Goal: Book appointment/travel/reservation

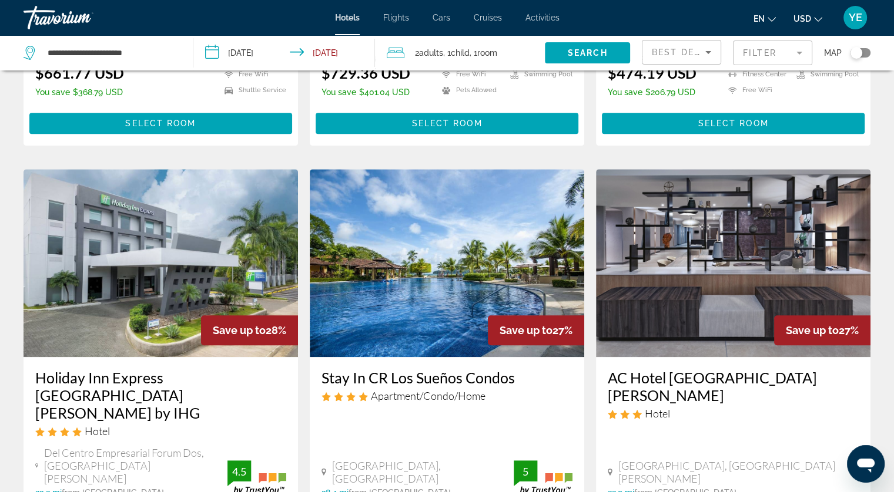
scroll to position [940, 0]
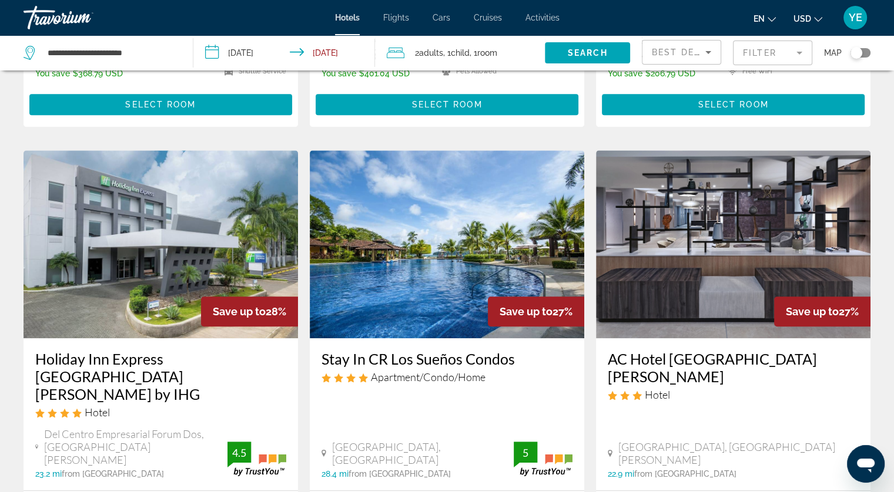
click at [403, 150] on img "Main content" at bounding box center [447, 244] width 274 height 188
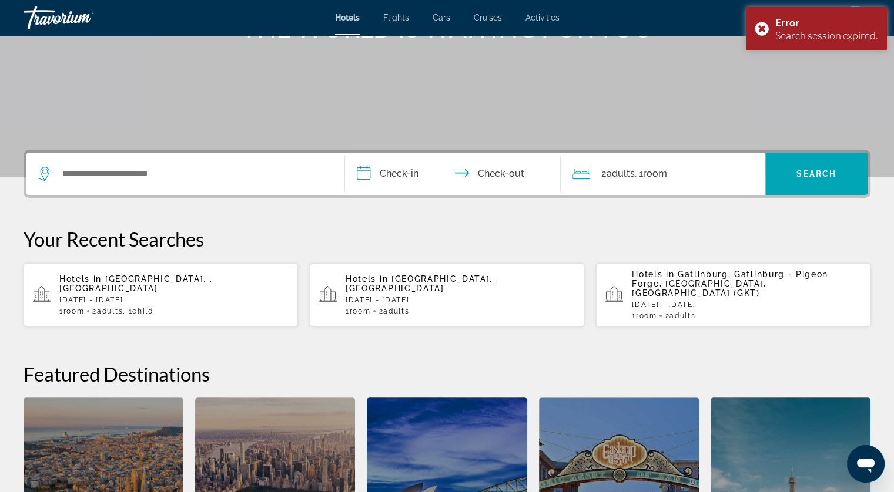
scroll to position [48, 0]
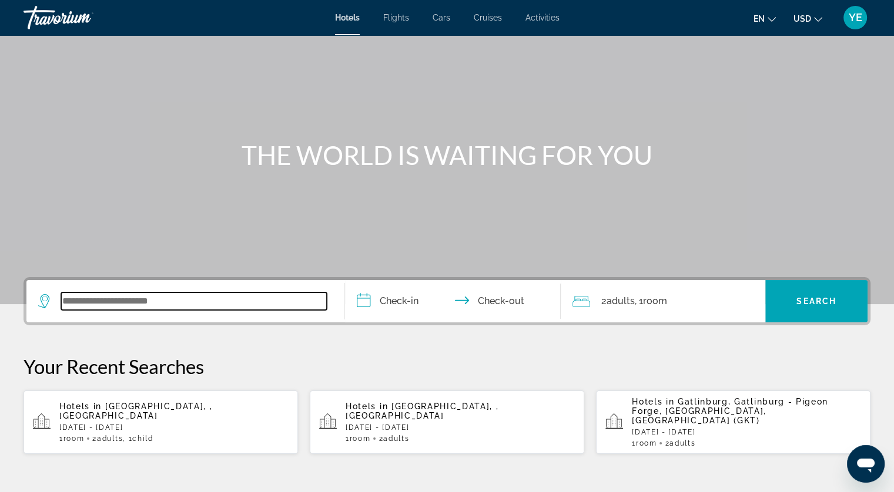
click at [194, 294] on input "Search widget" at bounding box center [194, 302] width 266 height 18
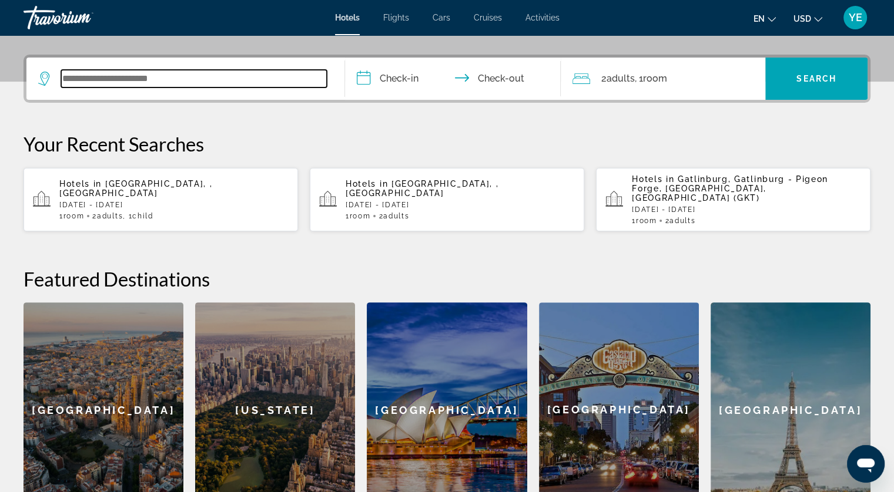
scroll to position [287, 0]
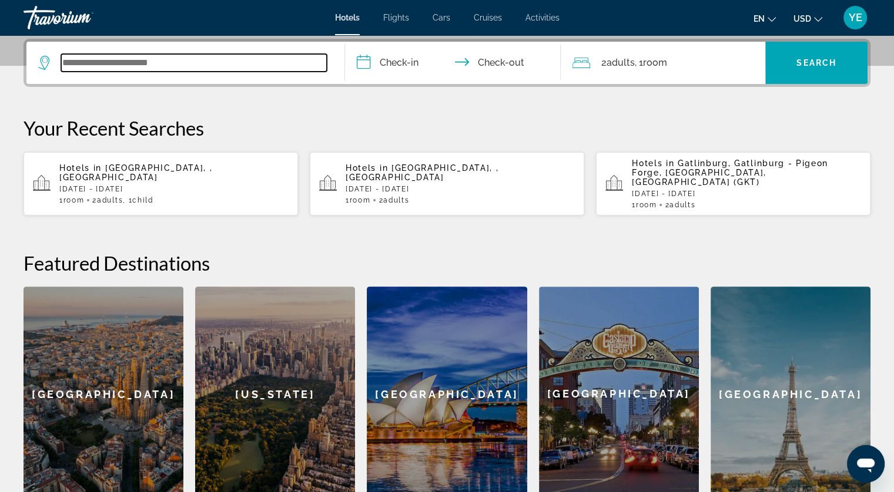
click at [146, 61] on input "Search widget" at bounding box center [194, 63] width 266 height 18
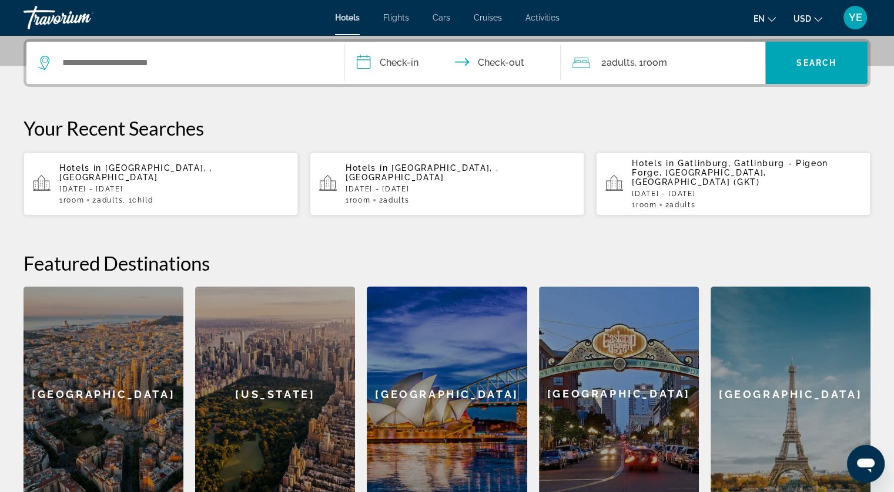
click at [126, 183] on div "Hotels in [GEOGRAPHIC_DATA], , [GEOGRAPHIC_DATA] [DATE] - [DATE] 1 Room rooms 2…" at bounding box center [173, 183] width 229 height 41
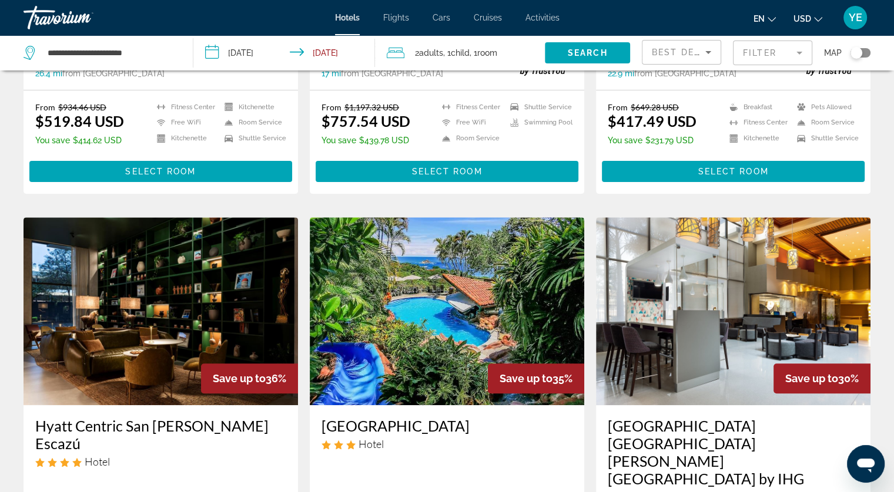
scroll to position [470, 0]
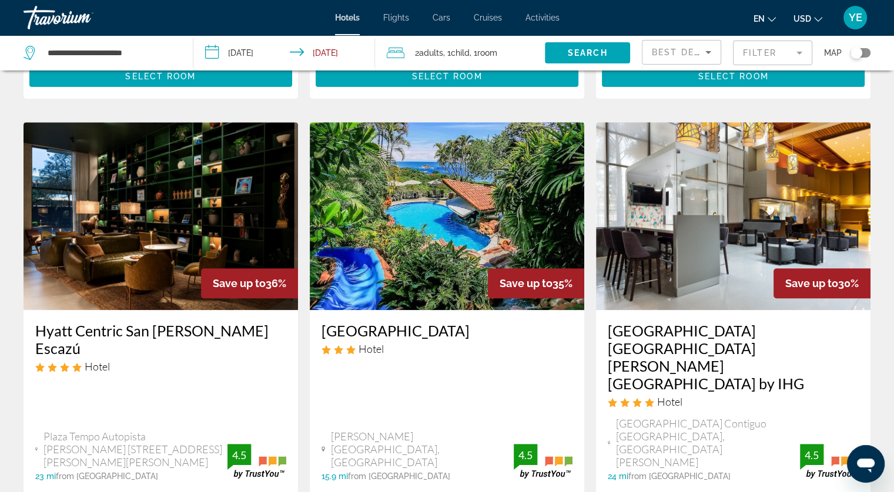
click at [488, 190] on img "Main content" at bounding box center [447, 216] width 274 height 188
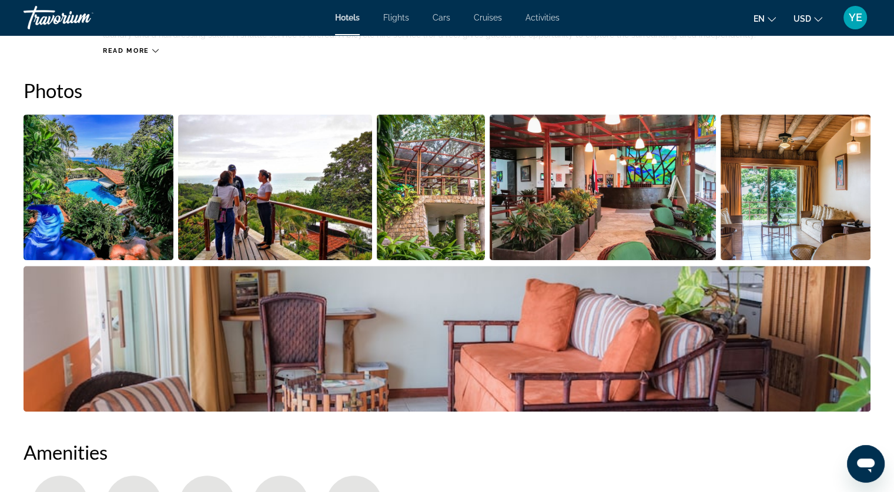
scroll to position [529, 0]
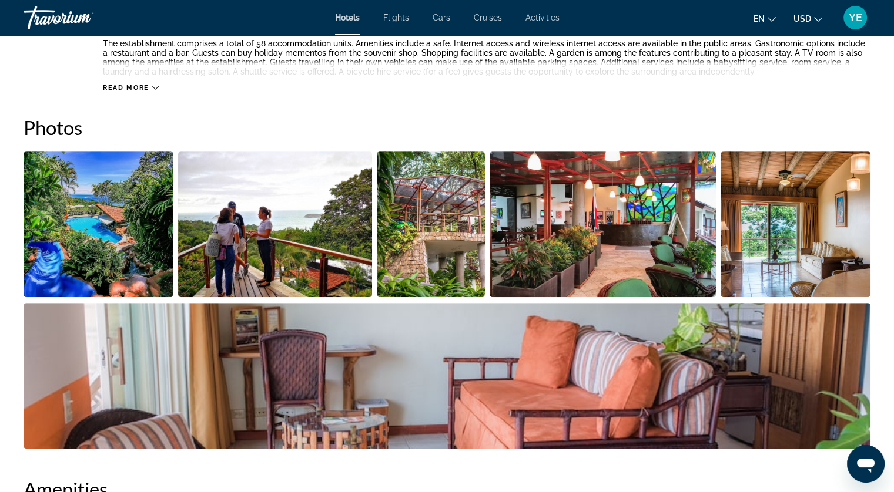
click at [69, 224] on img "Open full-screen image slider" at bounding box center [99, 225] width 150 height 146
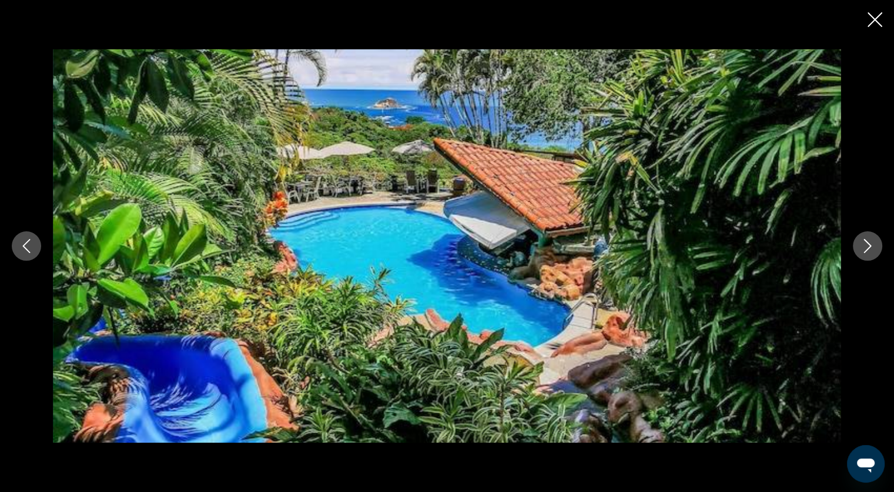
click at [862, 246] on icon "Next image" at bounding box center [867, 246] width 14 height 14
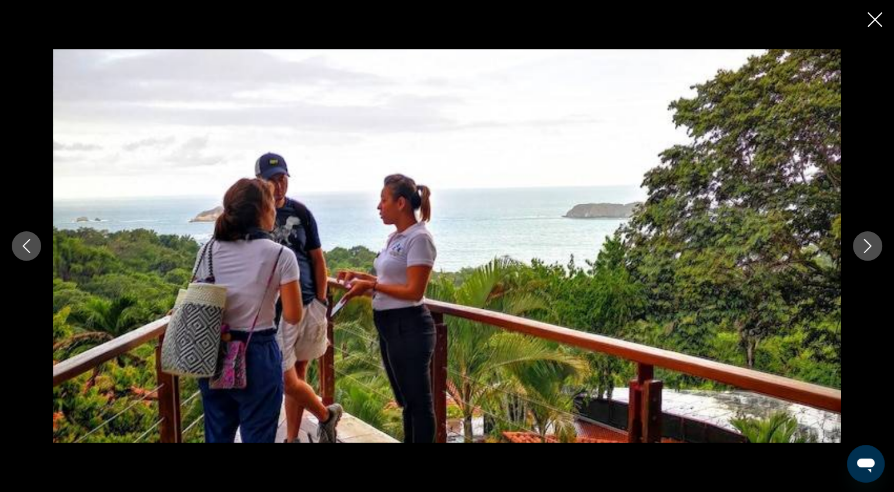
click at [862, 246] on icon "Next image" at bounding box center [867, 246] width 14 height 14
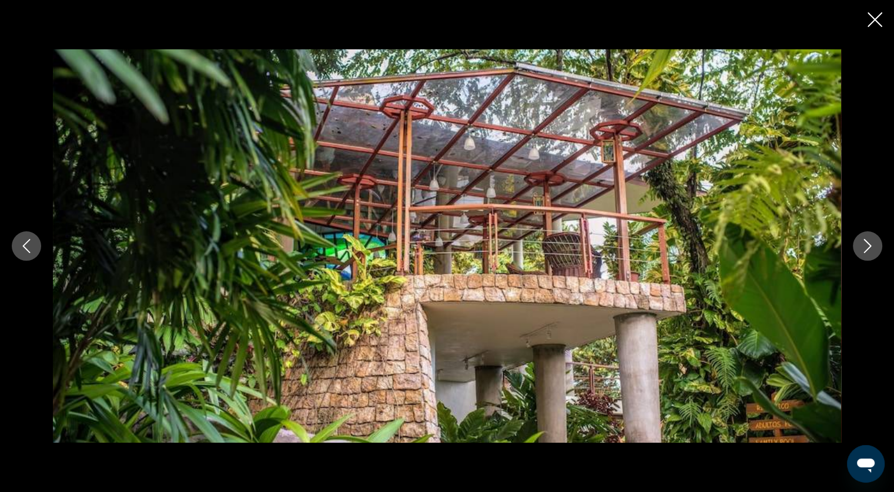
click at [862, 246] on icon "Next image" at bounding box center [867, 246] width 14 height 14
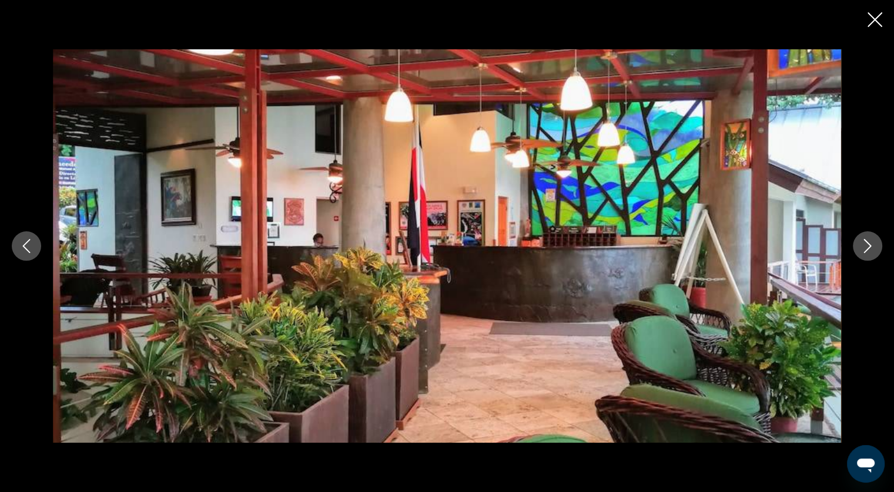
click at [862, 246] on icon "Next image" at bounding box center [867, 246] width 14 height 14
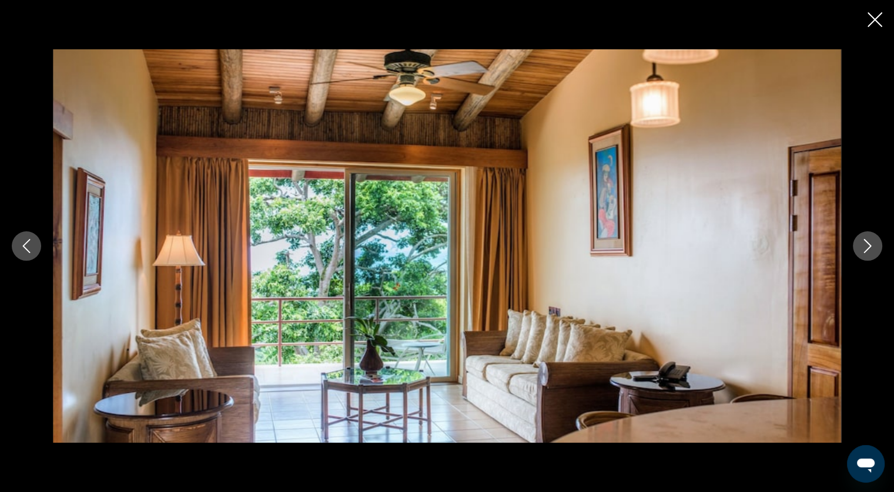
click at [863, 246] on icon "Next image" at bounding box center [867, 246] width 14 height 14
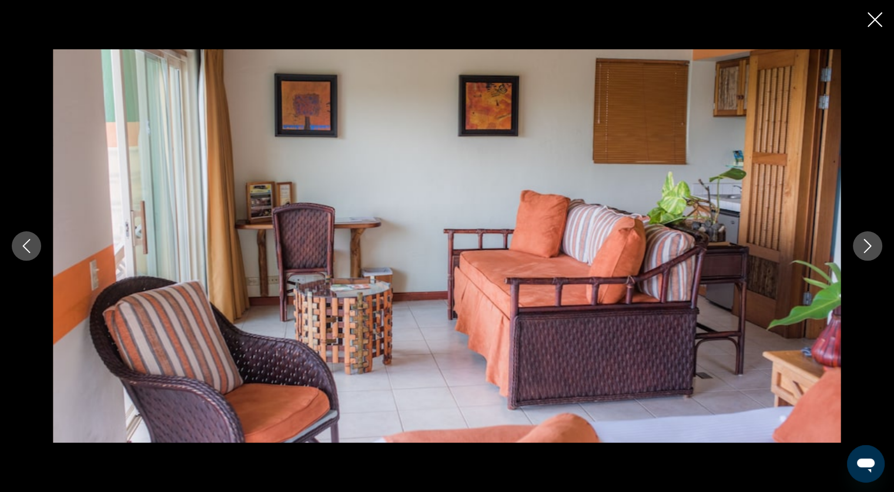
click at [863, 246] on icon "Next image" at bounding box center [867, 246] width 14 height 14
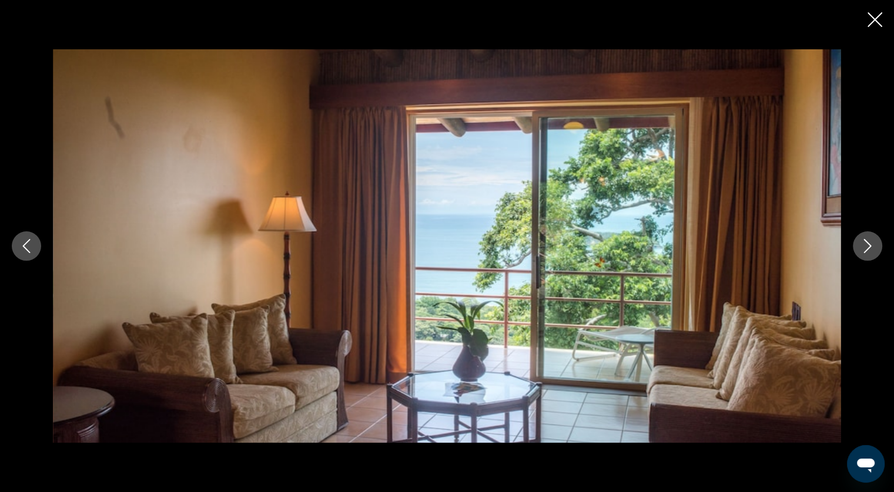
click at [863, 246] on icon "Next image" at bounding box center [867, 246] width 14 height 14
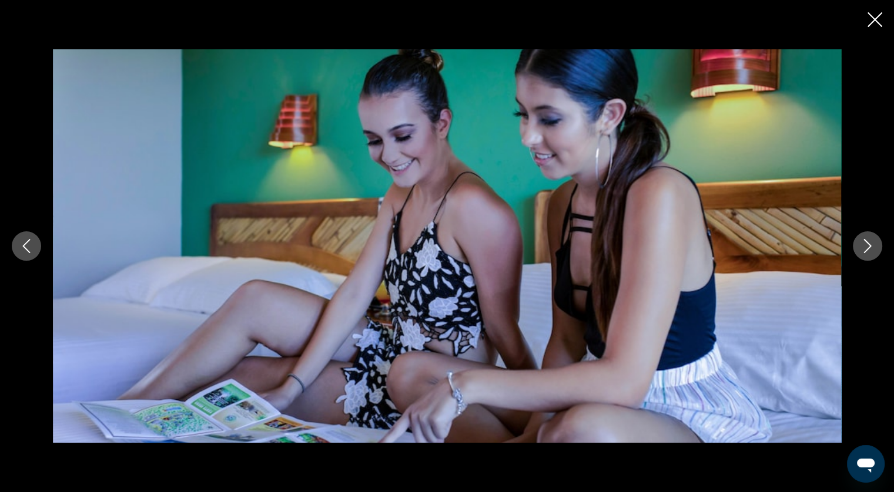
click at [863, 246] on icon "Next image" at bounding box center [867, 246] width 14 height 14
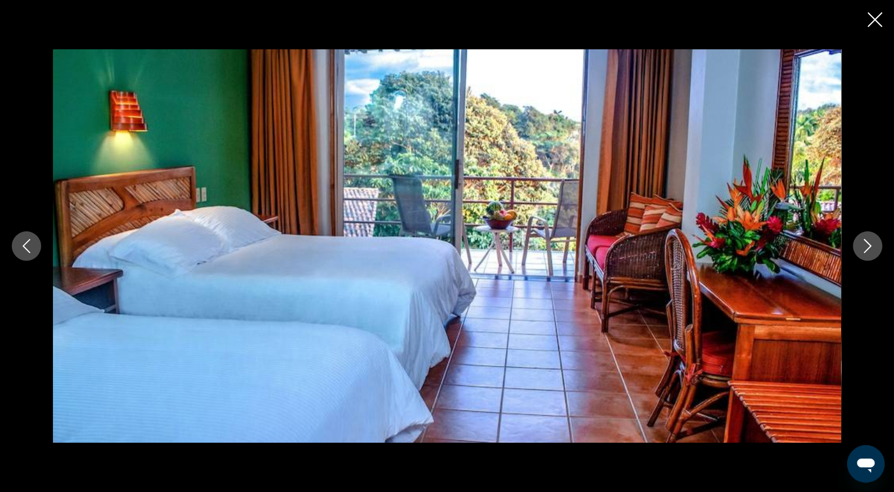
click at [863, 246] on icon "Next image" at bounding box center [867, 246] width 14 height 14
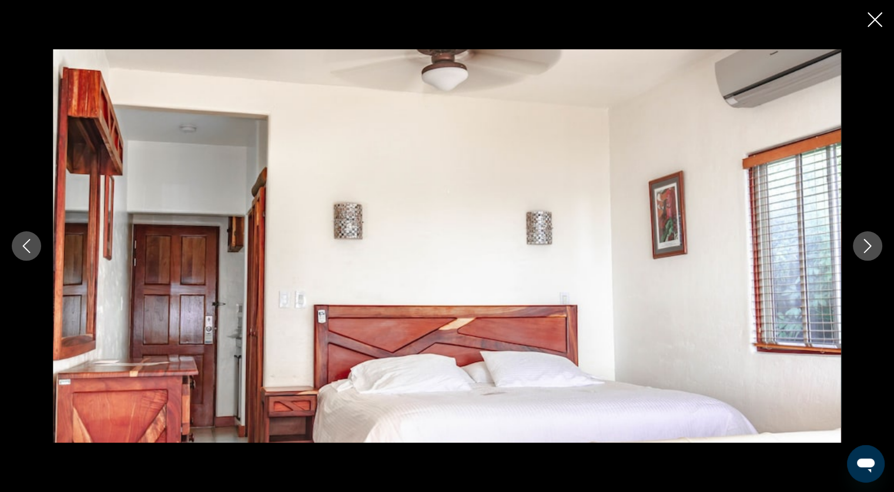
click at [869, 243] on icon "Next image" at bounding box center [867, 246] width 14 height 14
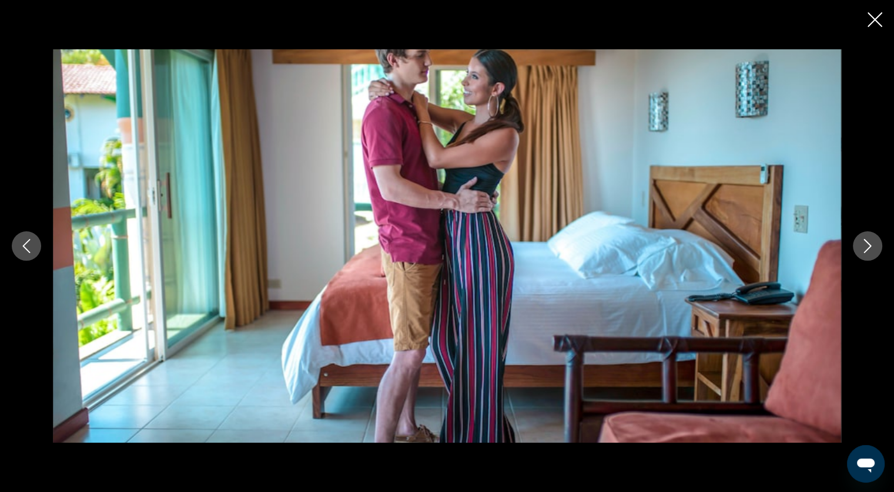
click at [869, 243] on icon "Next image" at bounding box center [867, 246] width 14 height 14
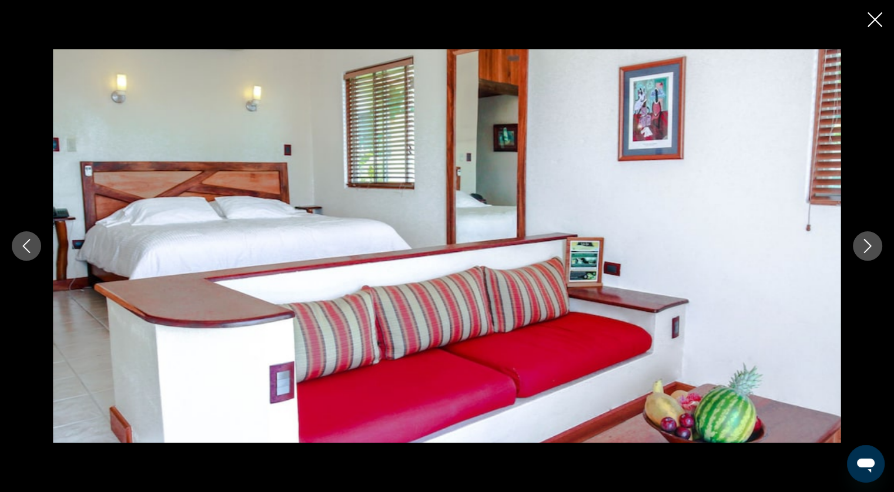
click at [869, 243] on icon "Next image" at bounding box center [867, 246] width 14 height 14
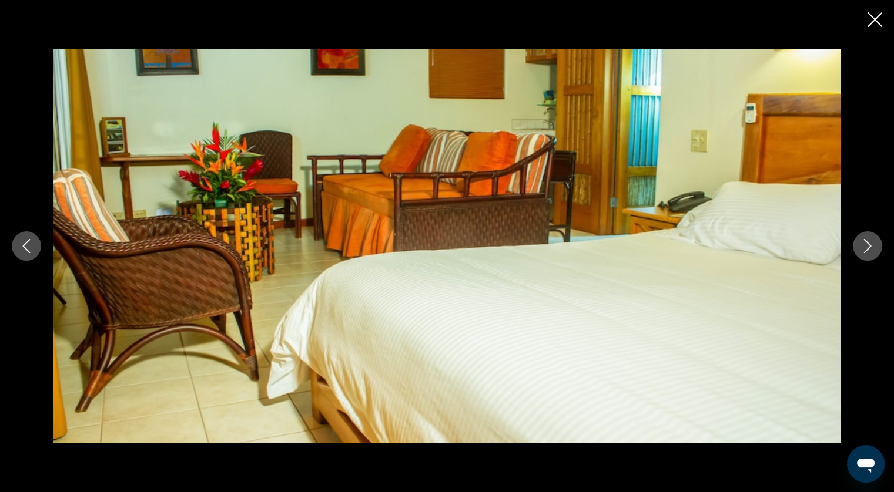
click at [871, 22] on icon "Close slideshow" at bounding box center [874, 19] width 15 height 15
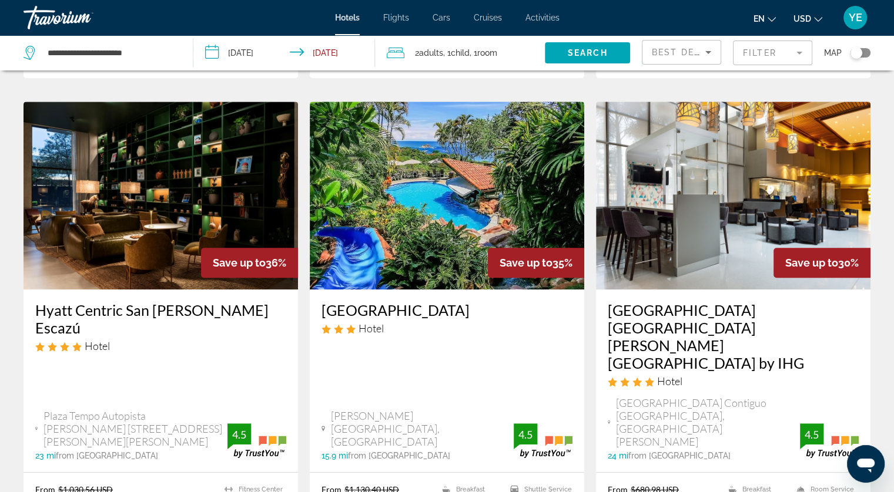
scroll to position [470, 0]
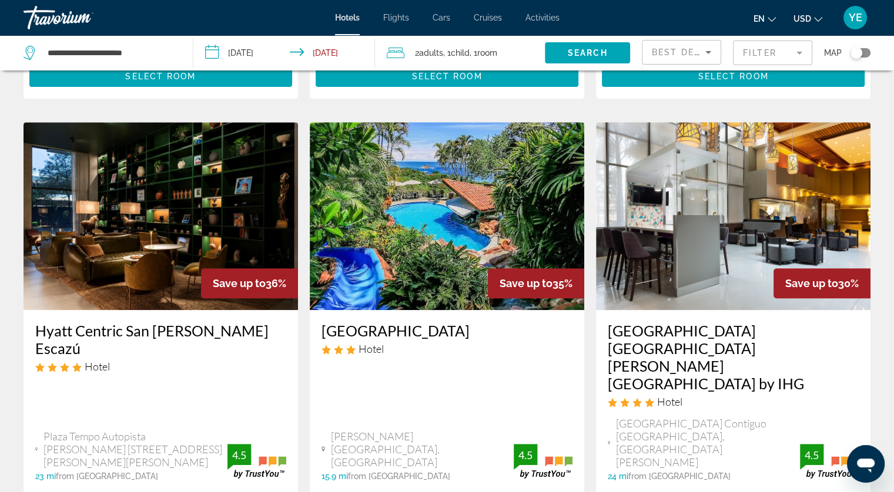
click at [661, 220] on img "Main content" at bounding box center [733, 216] width 274 height 188
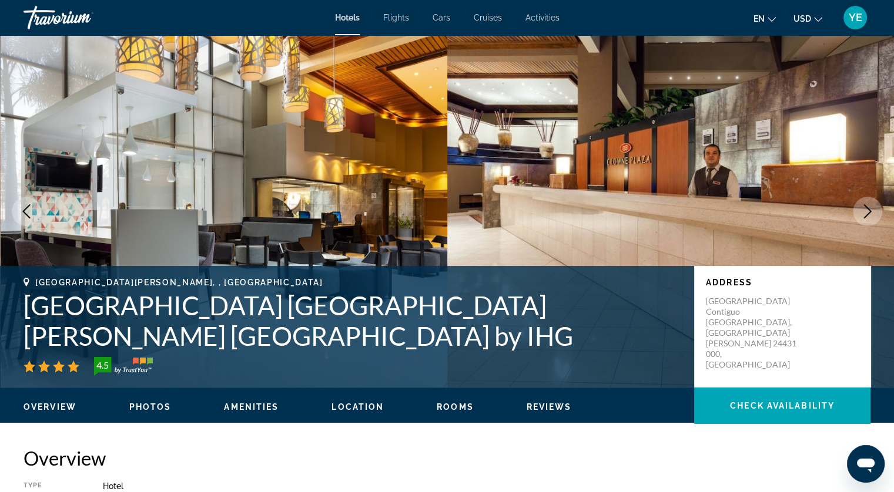
click at [870, 205] on icon "Next image" at bounding box center [867, 212] width 14 height 14
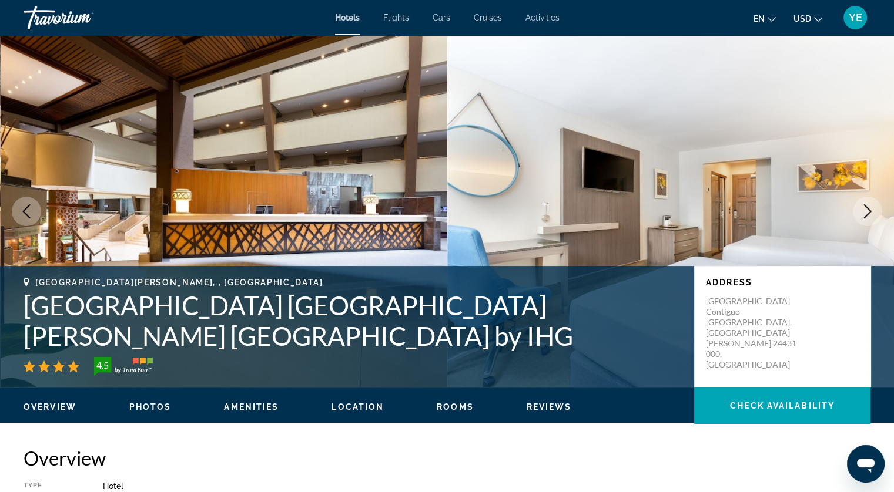
click at [29, 213] on icon "Previous image" at bounding box center [26, 212] width 14 height 14
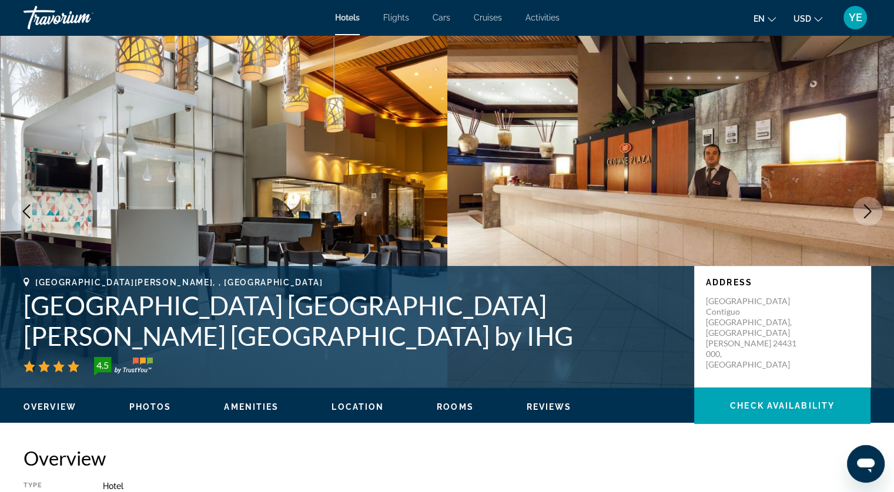
click at [199, 216] on img "Main content" at bounding box center [224, 211] width 447 height 353
click at [155, 408] on span "Photos" at bounding box center [150, 407] width 42 height 9
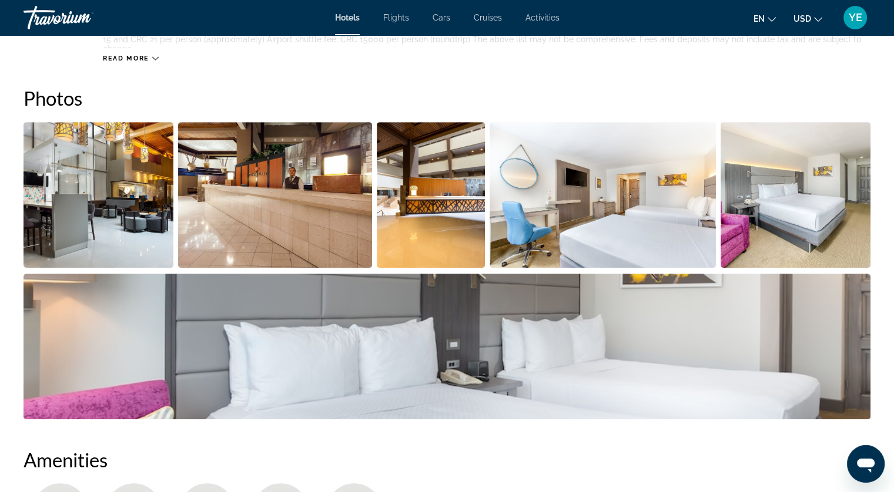
scroll to position [574, 0]
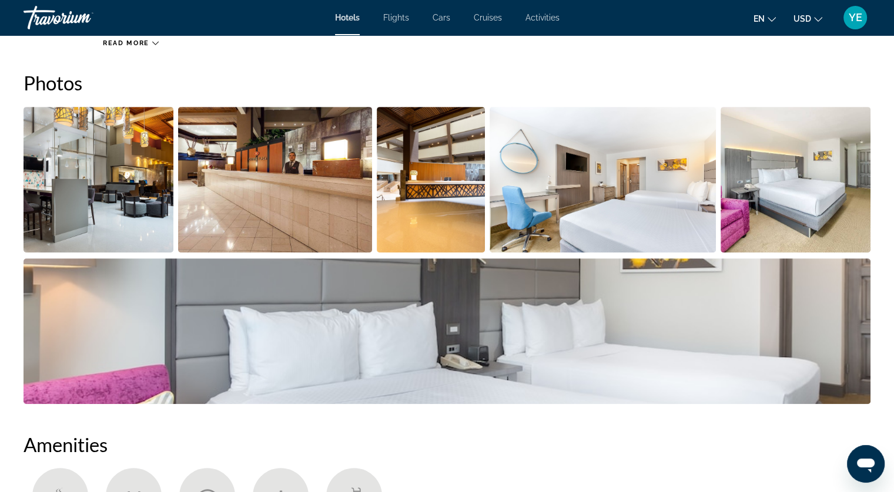
click at [118, 212] on img "Open full-screen image slider" at bounding box center [99, 180] width 150 height 146
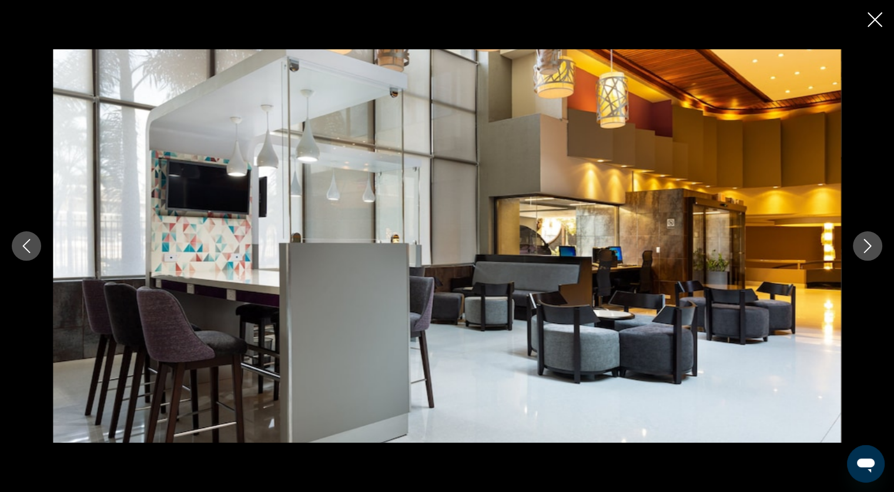
click at [858, 242] on button "Next image" at bounding box center [867, 246] width 29 height 29
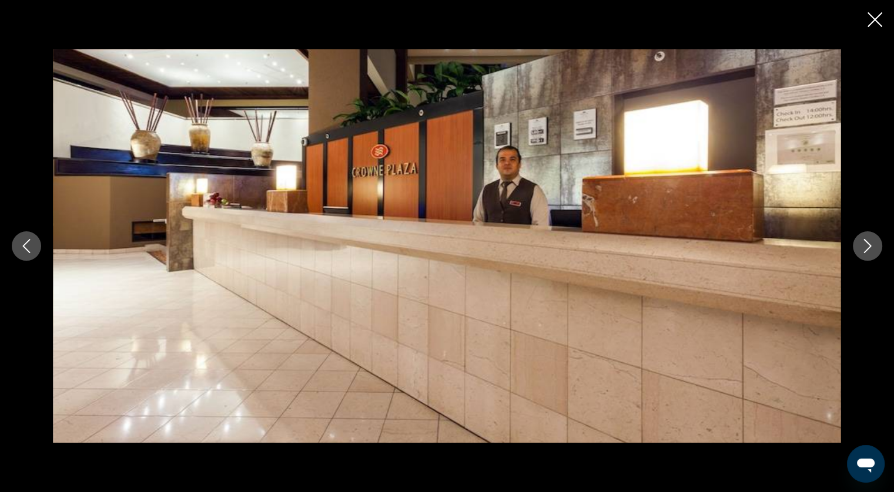
click at [858, 242] on button "Next image" at bounding box center [867, 246] width 29 height 29
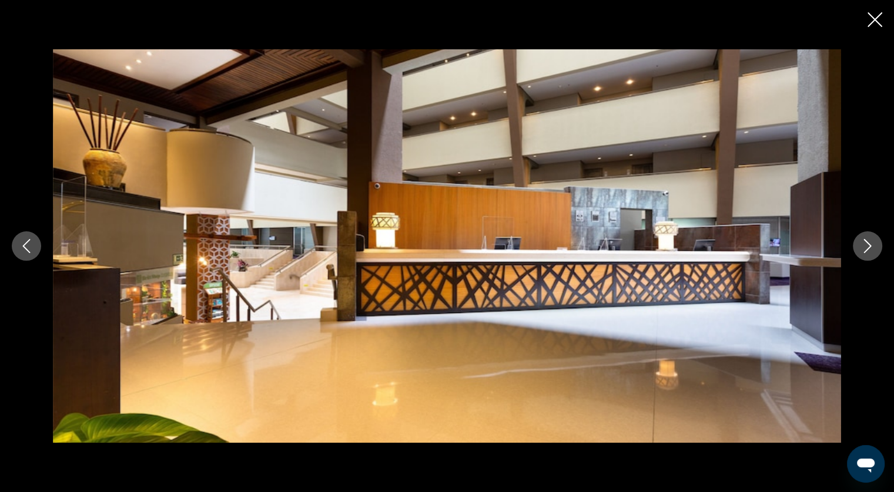
click at [858, 242] on button "Next image" at bounding box center [867, 246] width 29 height 29
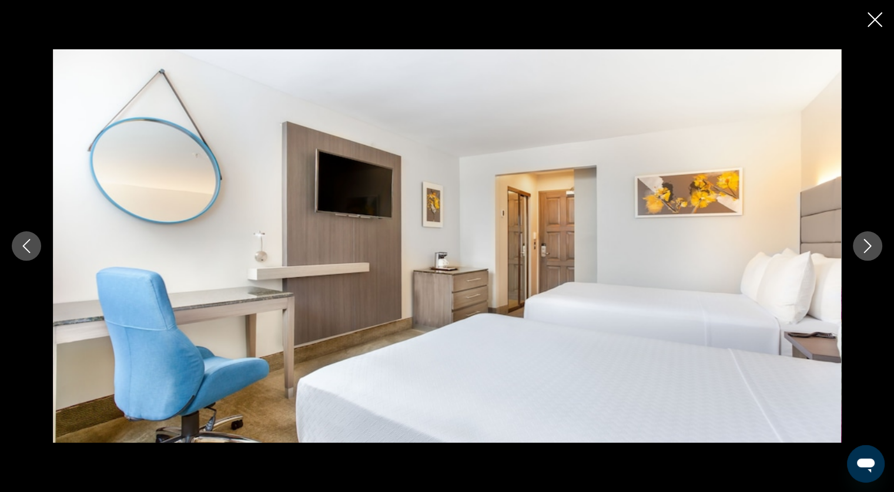
click at [858, 242] on button "Next image" at bounding box center [867, 246] width 29 height 29
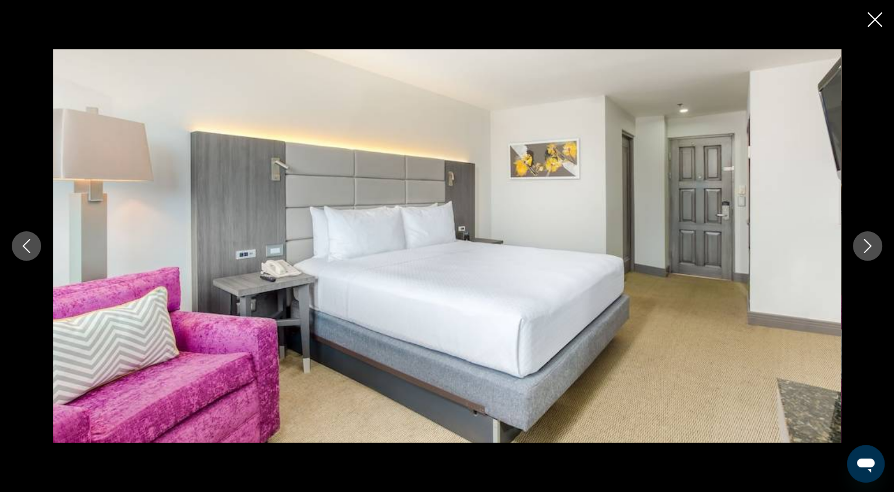
click at [858, 242] on button "Next image" at bounding box center [867, 246] width 29 height 29
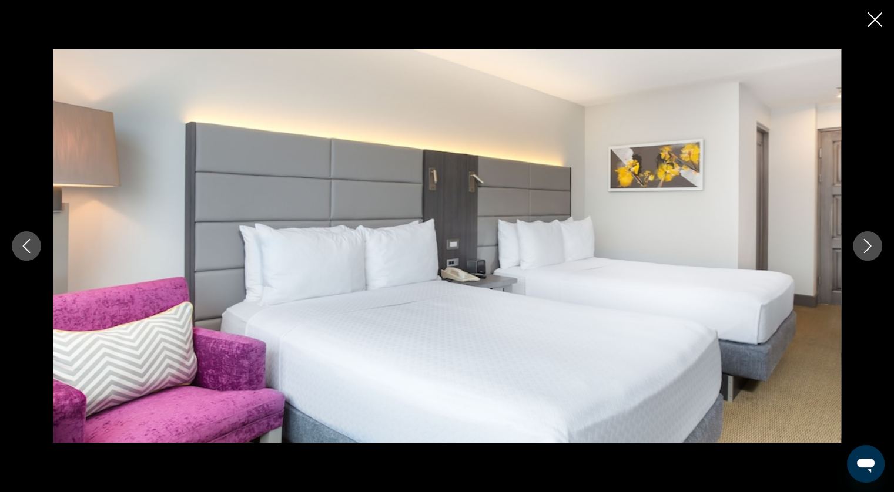
click at [858, 242] on button "Next image" at bounding box center [867, 246] width 29 height 29
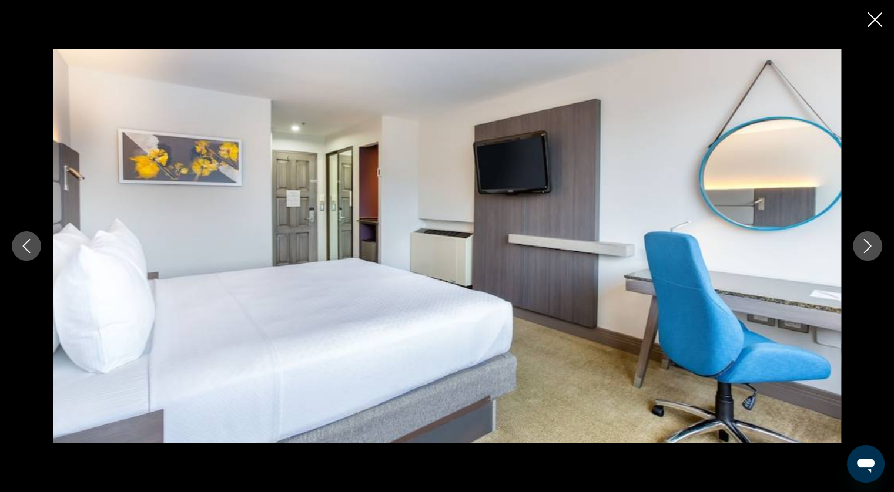
click at [858, 242] on button "Next image" at bounding box center [867, 246] width 29 height 29
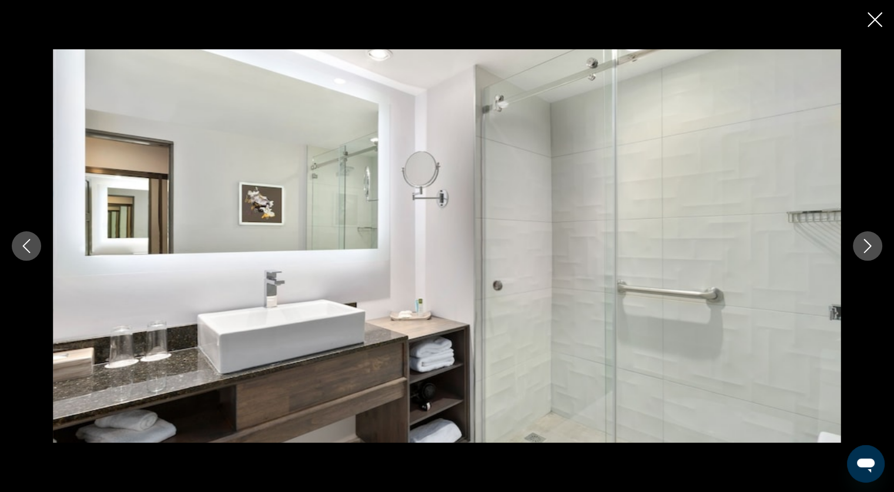
click at [858, 242] on button "Next image" at bounding box center [867, 246] width 29 height 29
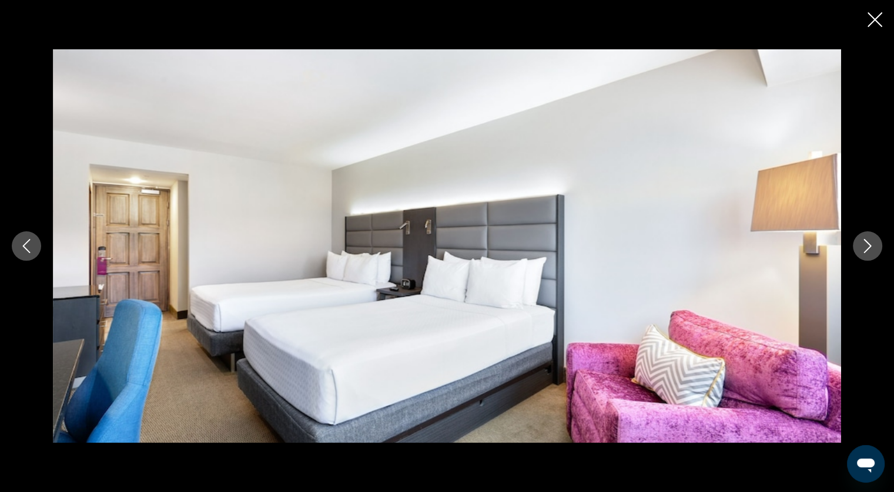
click at [858, 242] on button "Next image" at bounding box center [867, 246] width 29 height 29
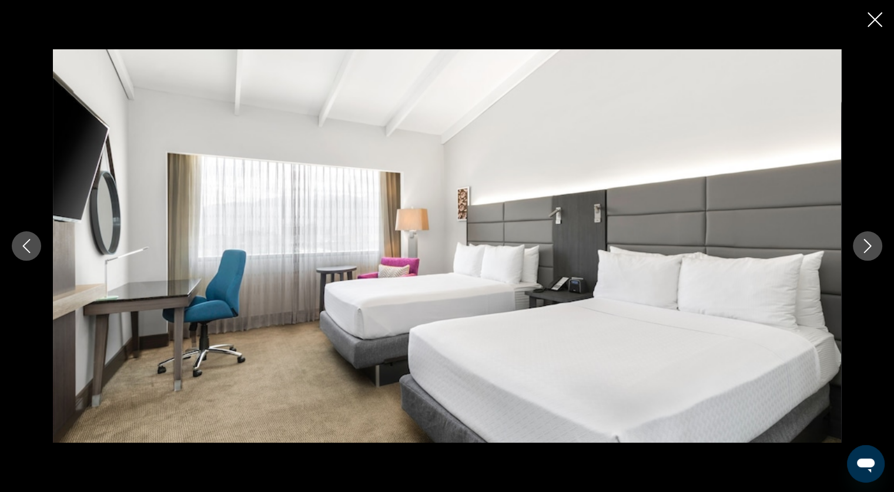
click at [858, 242] on button "Next image" at bounding box center [867, 246] width 29 height 29
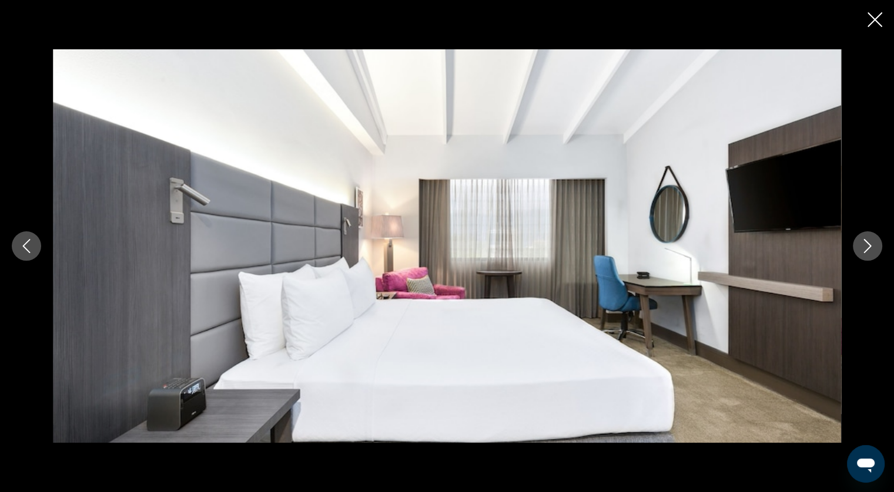
click at [858, 242] on button "Next image" at bounding box center [867, 246] width 29 height 29
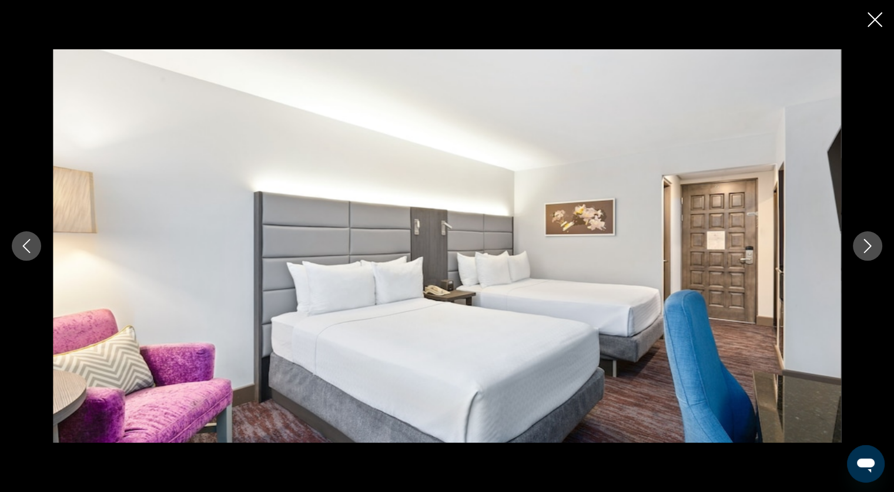
click at [858, 242] on button "Next image" at bounding box center [867, 246] width 29 height 29
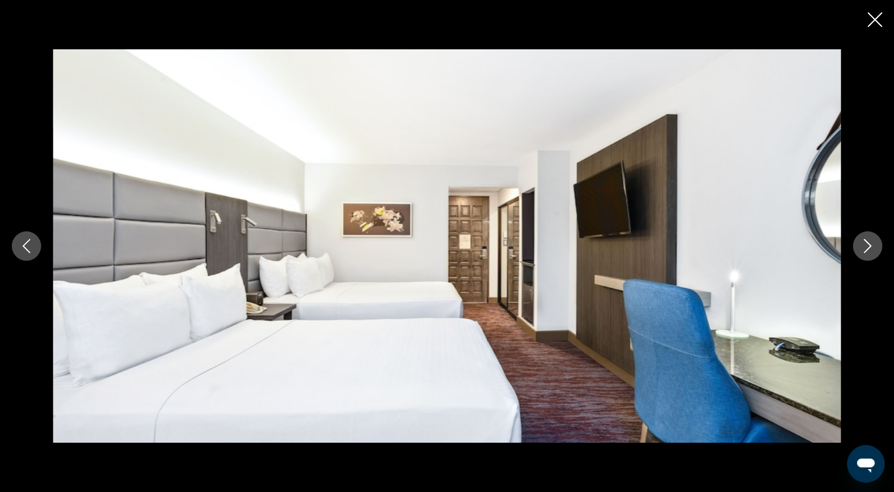
click at [858, 242] on button "Next image" at bounding box center [867, 246] width 29 height 29
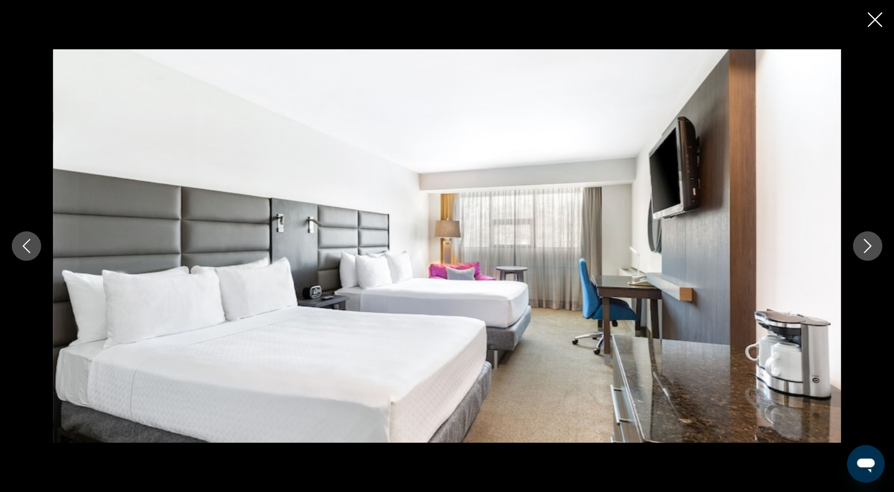
click at [858, 242] on button "Next image" at bounding box center [867, 246] width 29 height 29
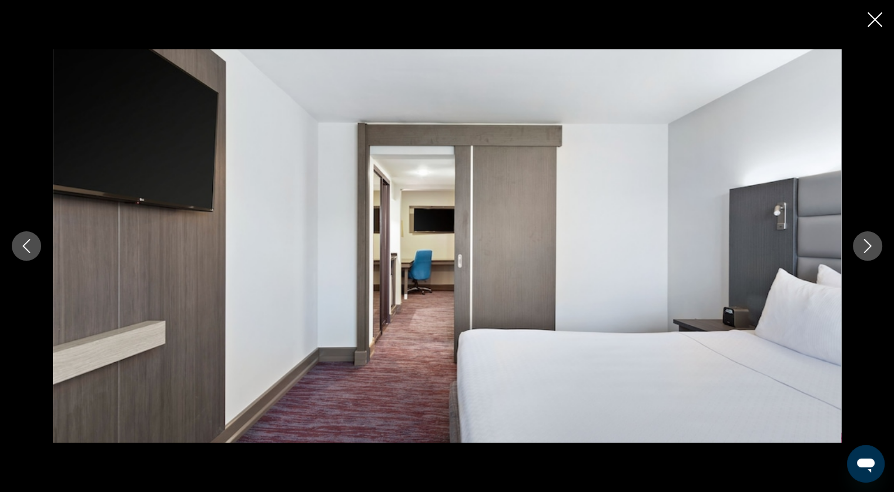
click at [858, 242] on button "Next image" at bounding box center [867, 246] width 29 height 29
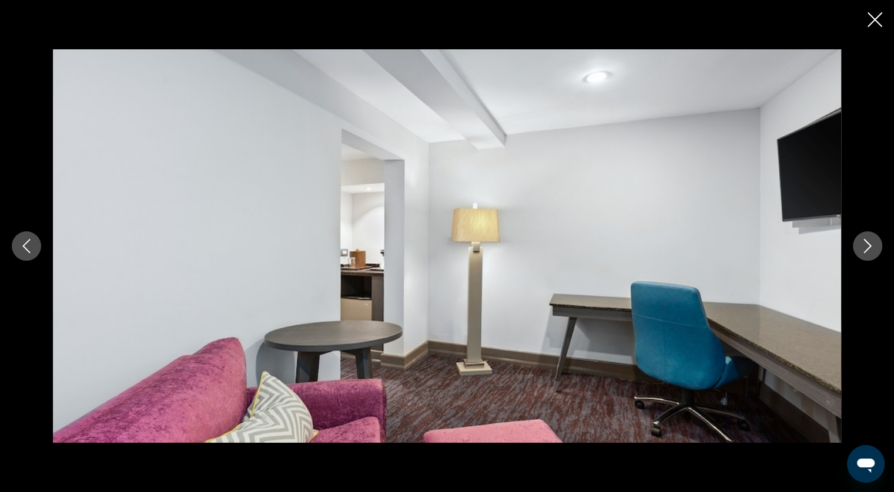
click at [858, 242] on button "Next image" at bounding box center [867, 246] width 29 height 29
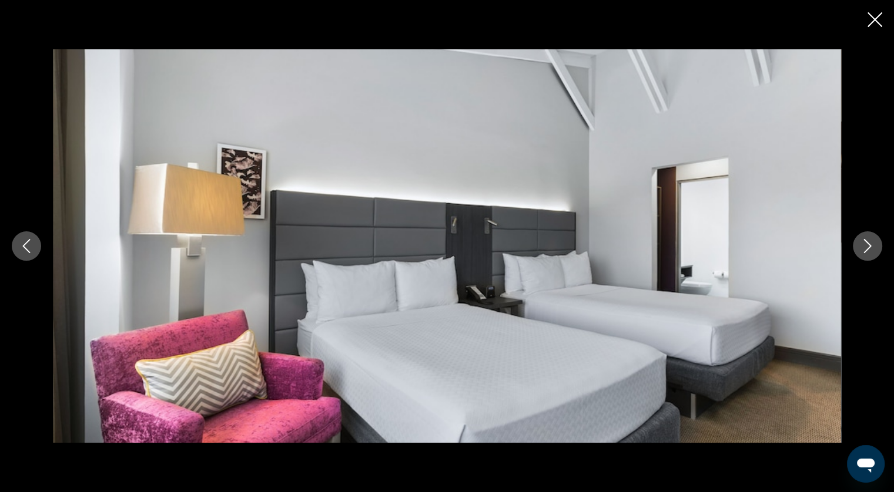
click at [858, 242] on button "Next image" at bounding box center [867, 246] width 29 height 29
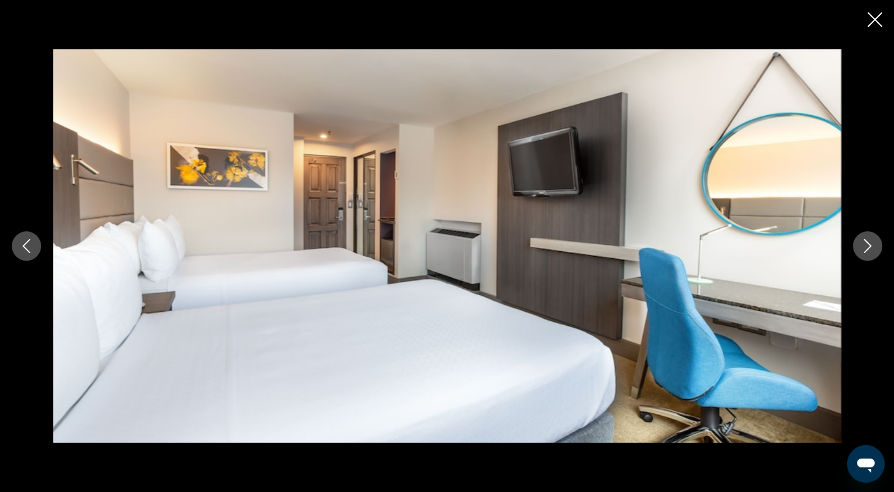
click at [858, 242] on button "Next image" at bounding box center [867, 246] width 29 height 29
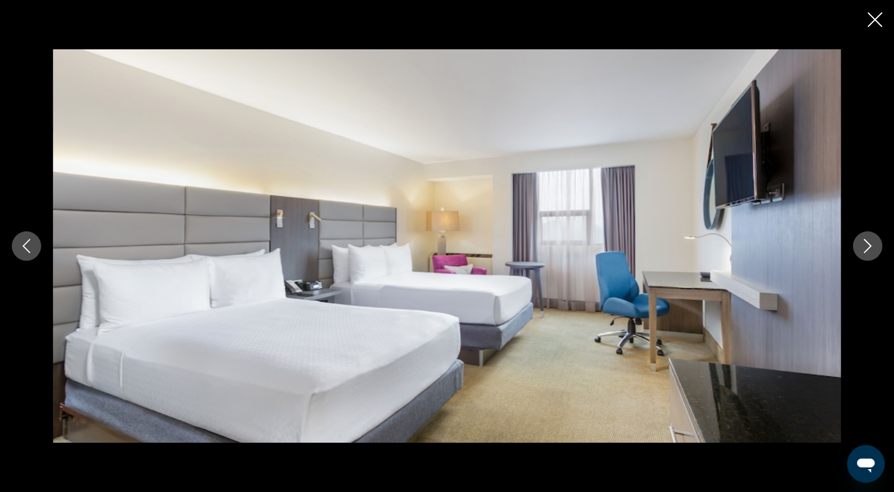
click at [858, 242] on button "Next image" at bounding box center [867, 246] width 29 height 29
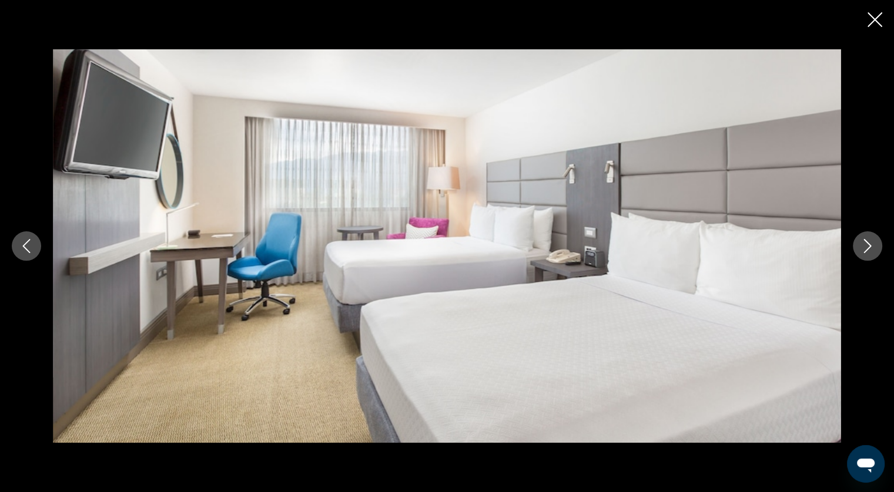
click at [858, 242] on button "Next image" at bounding box center [867, 246] width 29 height 29
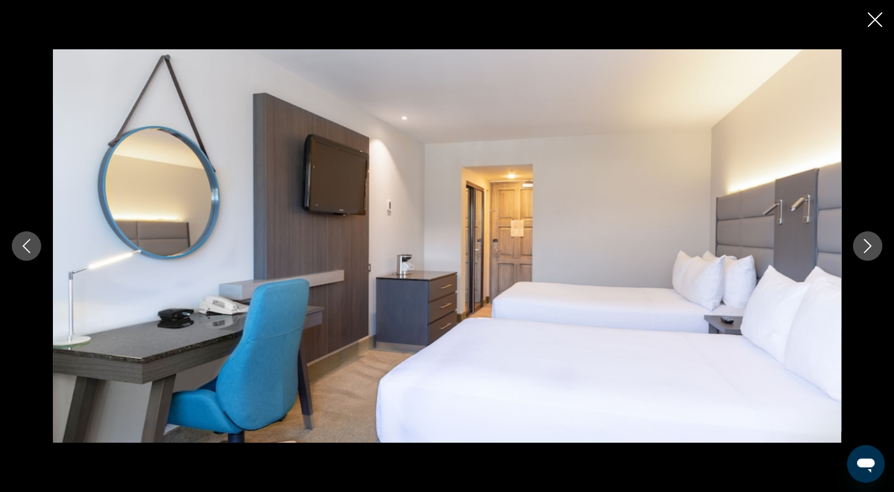
click at [858, 242] on button "Next image" at bounding box center [867, 246] width 29 height 29
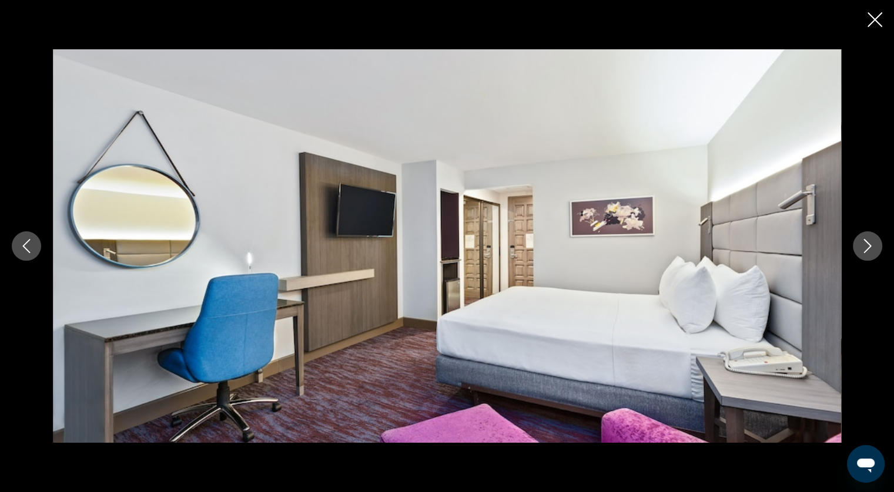
click at [858, 242] on button "Next image" at bounding box center [867, 246] width 29 height 29
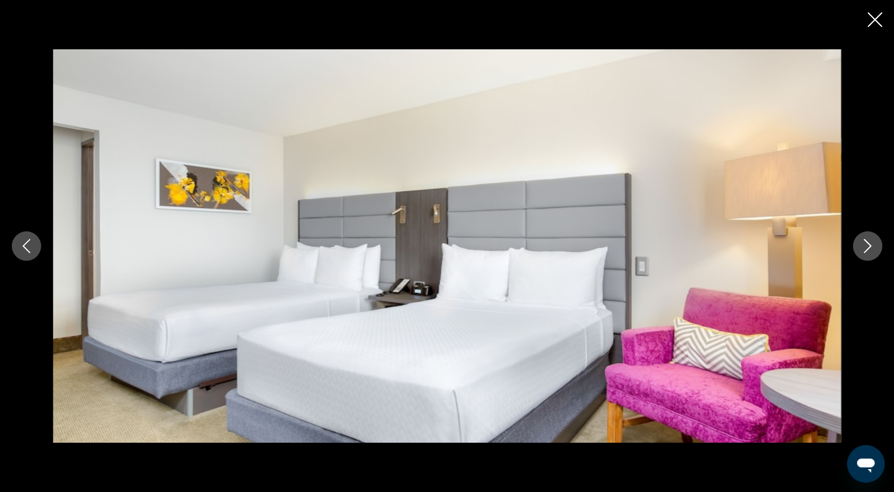
click at [858, 242] on button "Next image" at bounding box center [867, 246] width 29 height 29
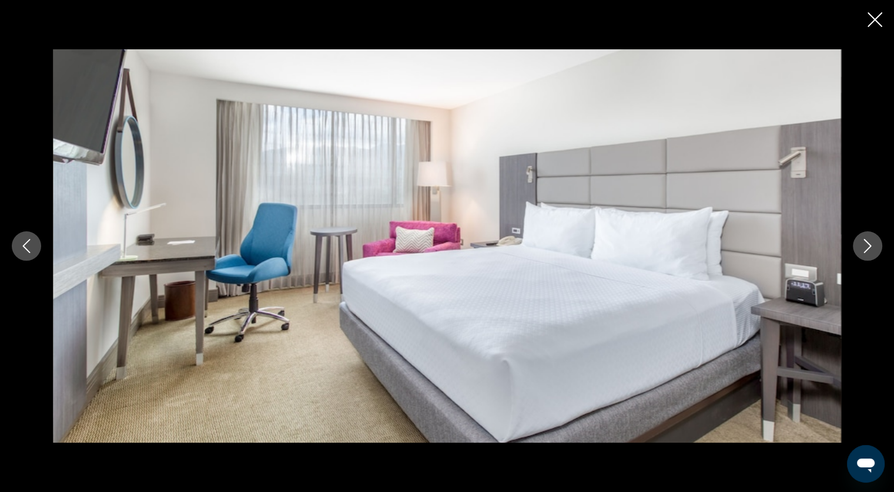
click at [858, 242] on button "Next image" at bounding box center [867, 246] width 29 height 29
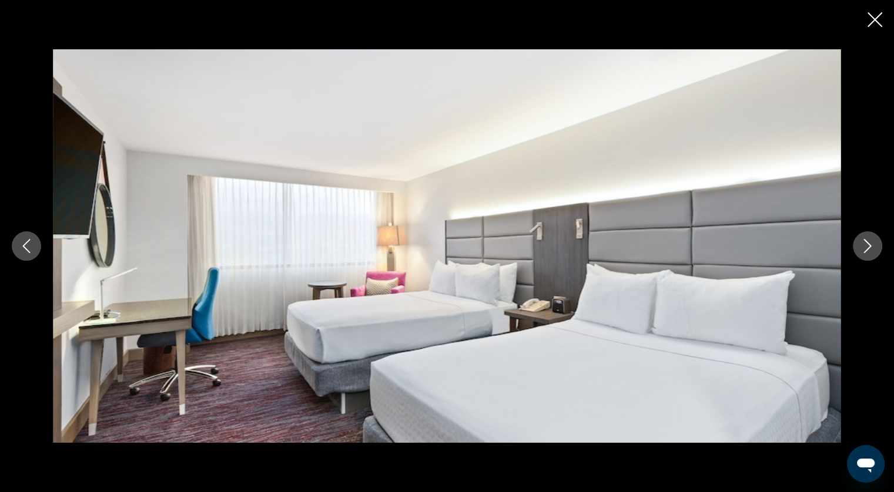
click at [858, 242] on button "Next image" at bounding box center [867, 246] width 29 height 29
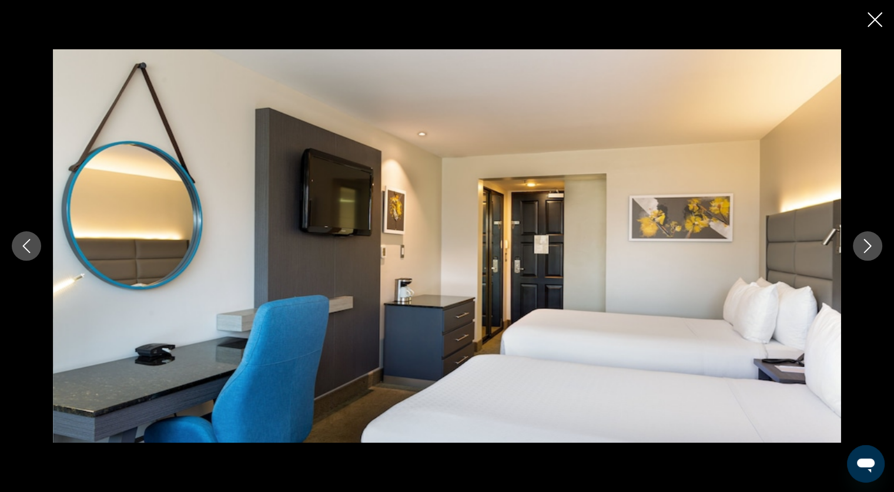
click at [858, 242] on button "Next image" at bounding box center [867, 246] width 29 height 29
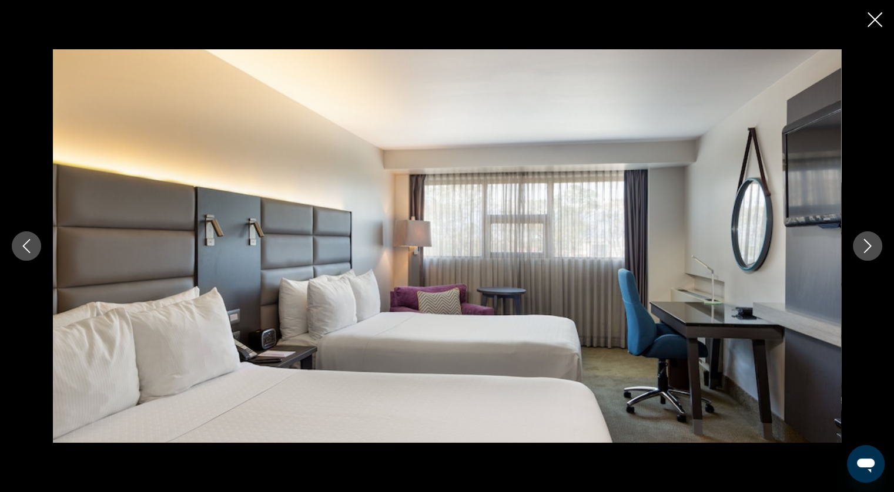
click at [858, 242] on button "Next image" at bounding box center [867, 246] width 29 height 29
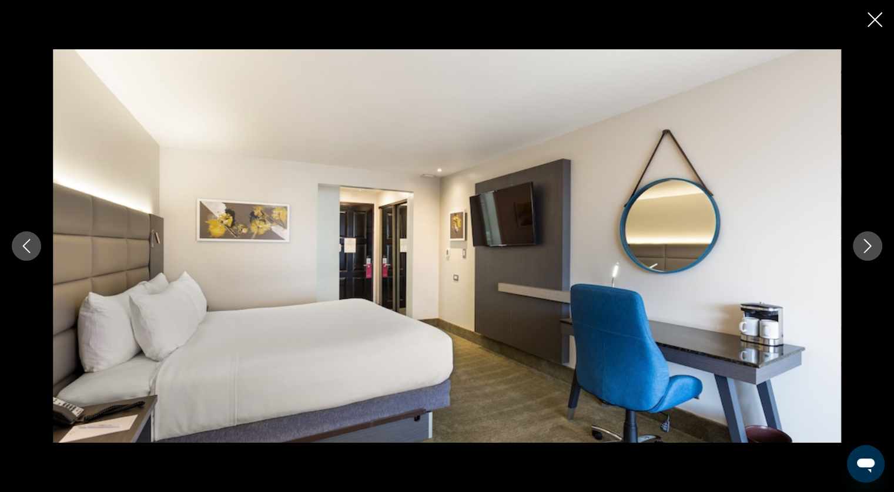
click at [871, 23] on icon "Close slideshow" at bounding box center [874, 19] width 15 height 15
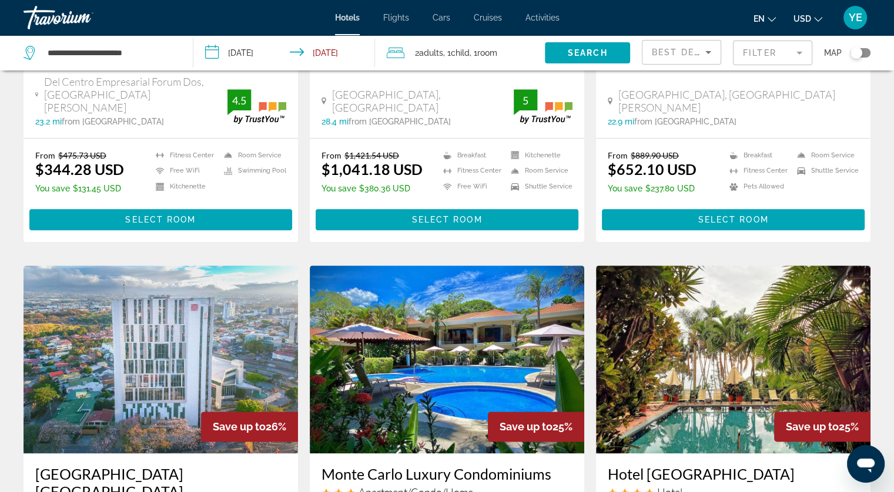
scroll to position [1352, 0]
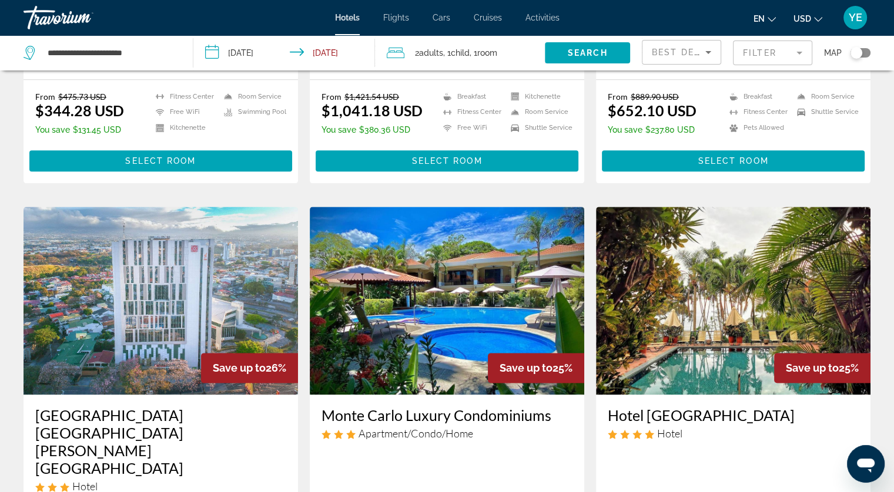
click at [472, 212] on img "Main content" at bounding box center [447, 301] width 274 height 188
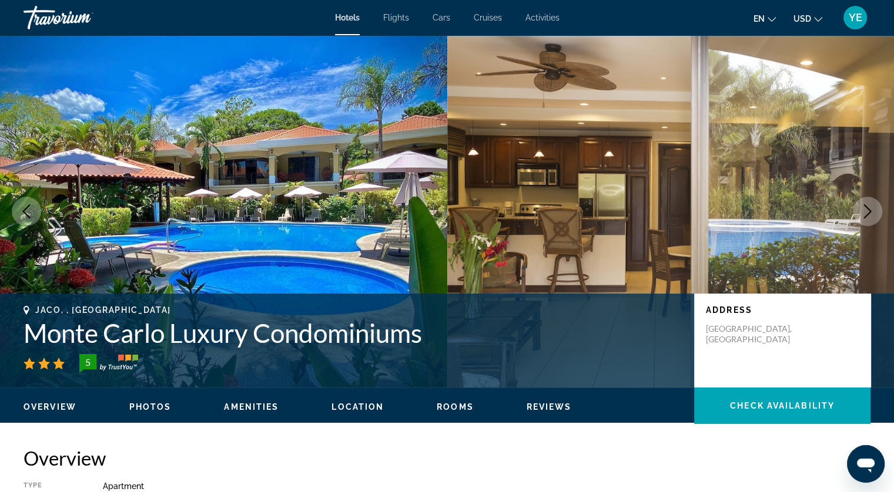
click at [866, 212] on icon "Next image" at bounding box center [867, 212] width 14 height 14
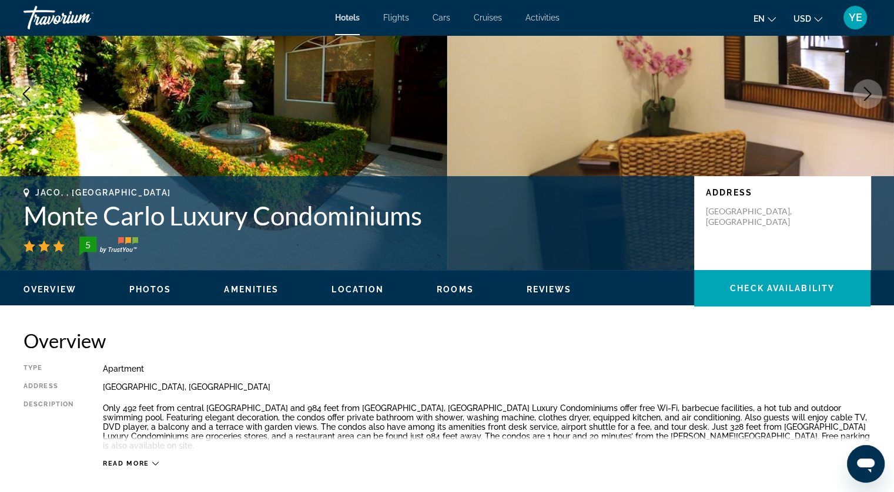
click at [157, 289] on span "Photos" at bounding box center [150, 289] width 42 height 9
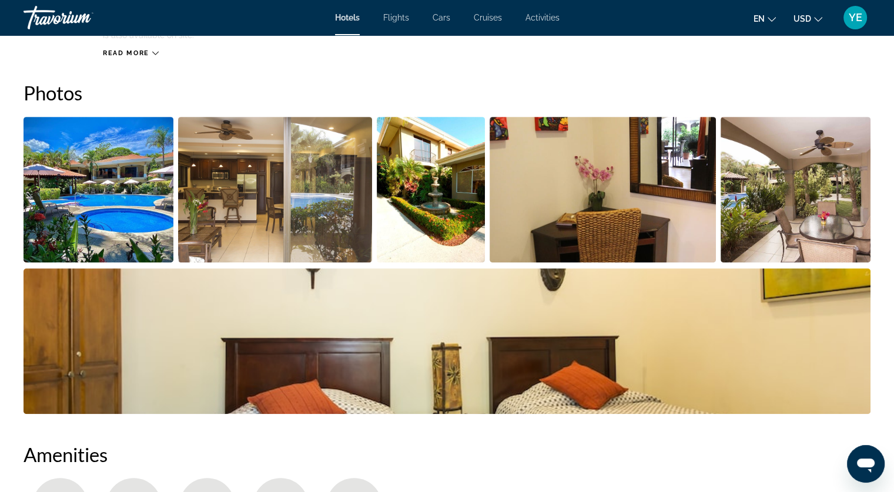
scroll to position [529, 0]
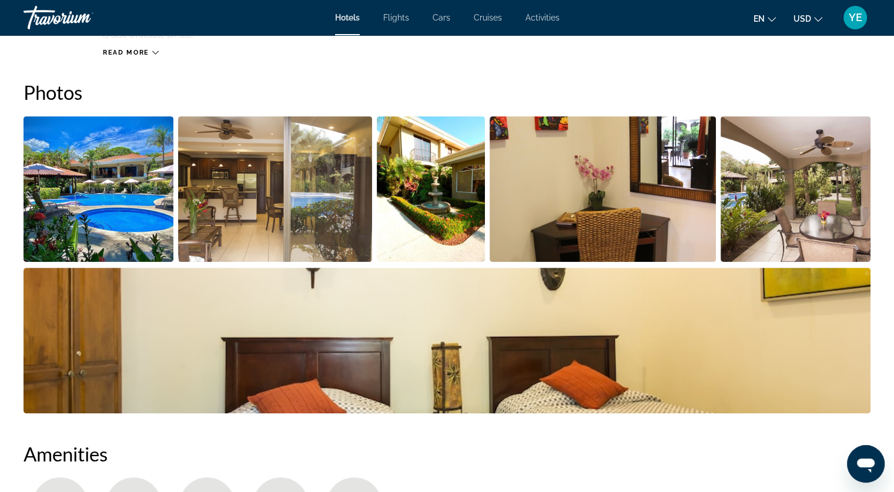
click at [134, 189] on img "Open full-screen image slider" at bounding box center [99, 189] width 150 height 146
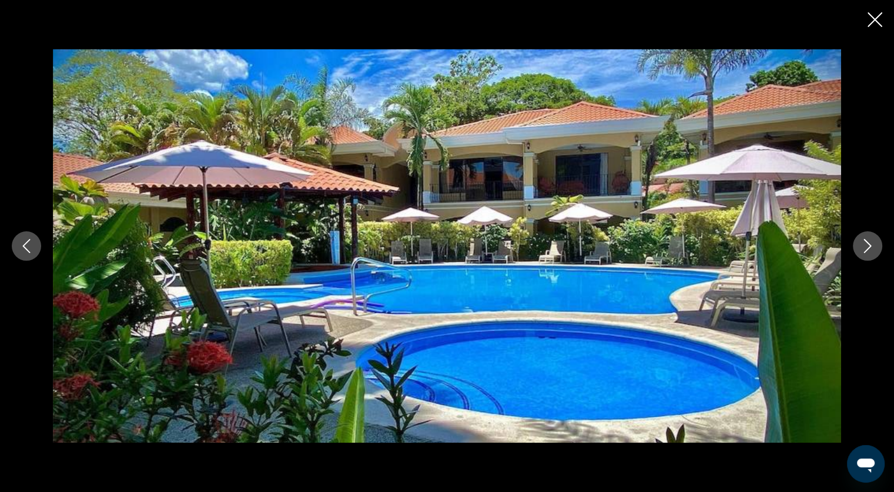
click at [854, 257] on div "prev next" at bounding box center [447, 246] width 894 height 394
click at [856, 246] on button "Next image" at bounding box center [867, 246] width 29 height 29
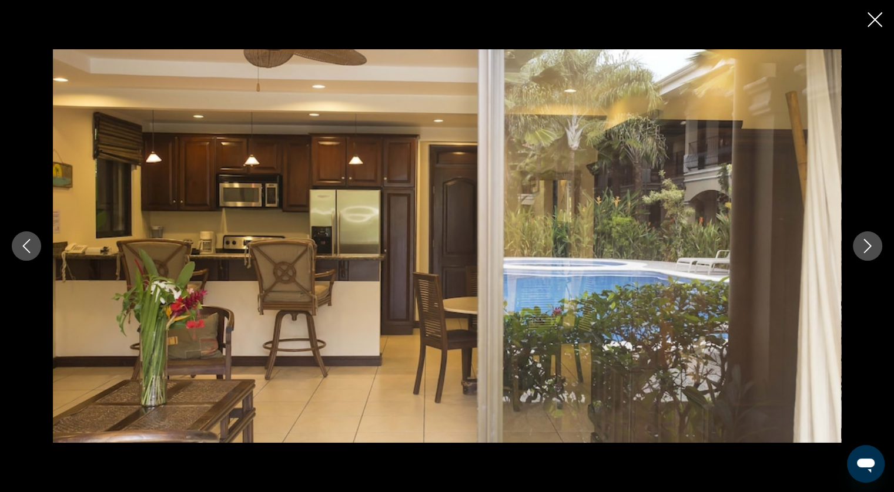
click at [858, 246] on button "Next image" at bounding box center [867, 246] width 29 height 29
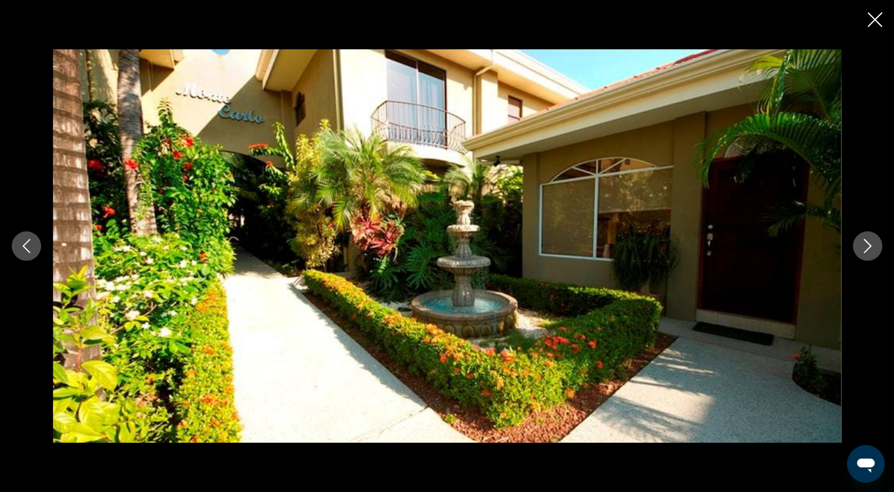
click at [858, 246] on button "Next image" at bounding box center [867, 246] width 29 height 29
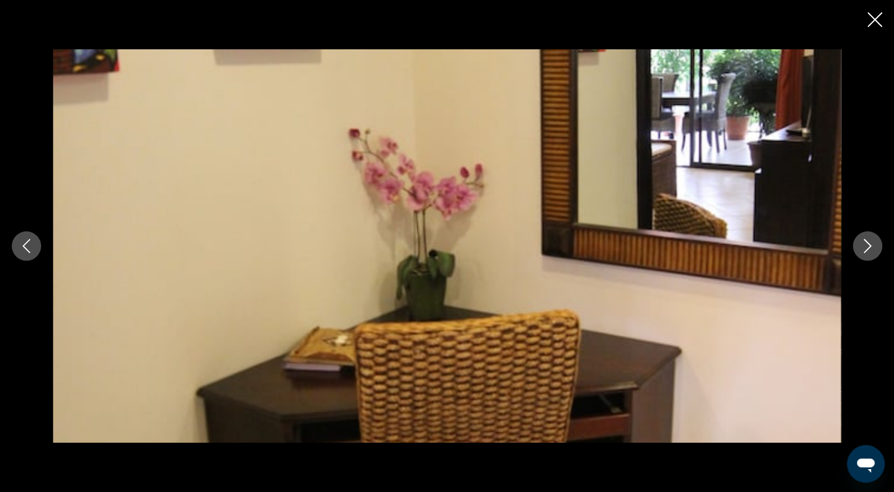
click at [858, 246] on button "Next image" at bounding box center [867, 246] width 29 height 29
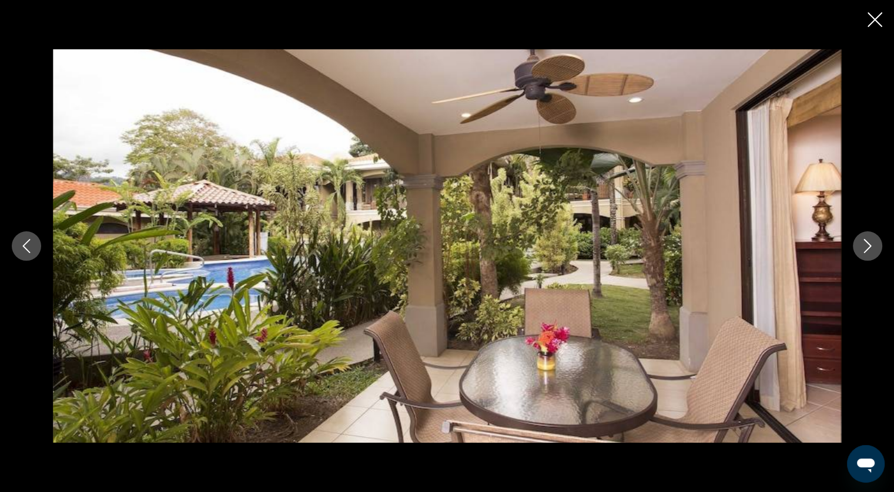
click at [858, 246] on button "Next image" at bounding box center [867, 246] width 29 height 29
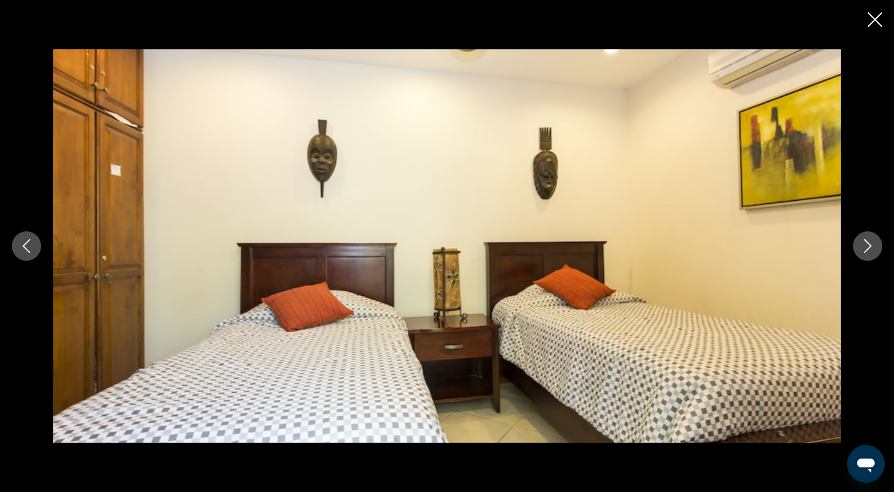
click at [858, 246] on button "Next image" at bounding box center [867, 246] width 29 height 29
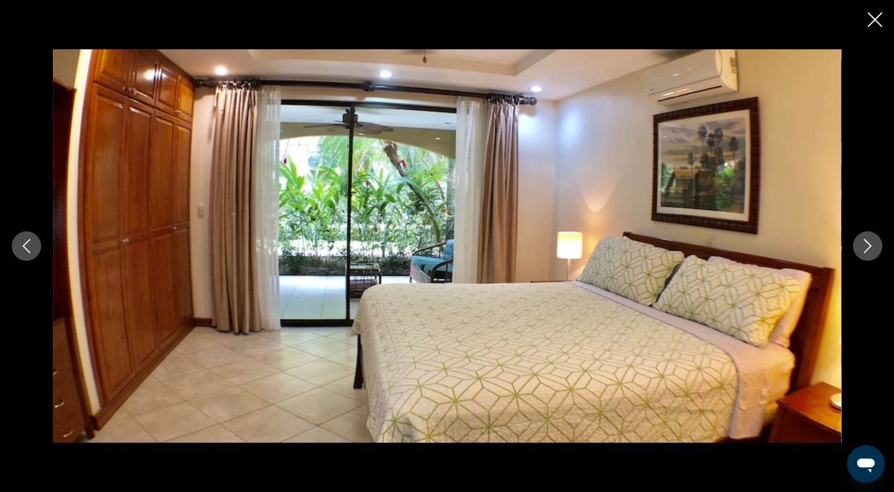
click at [858, 246] on button "Next image" at bounding box center [867, 246] width 29 height 29
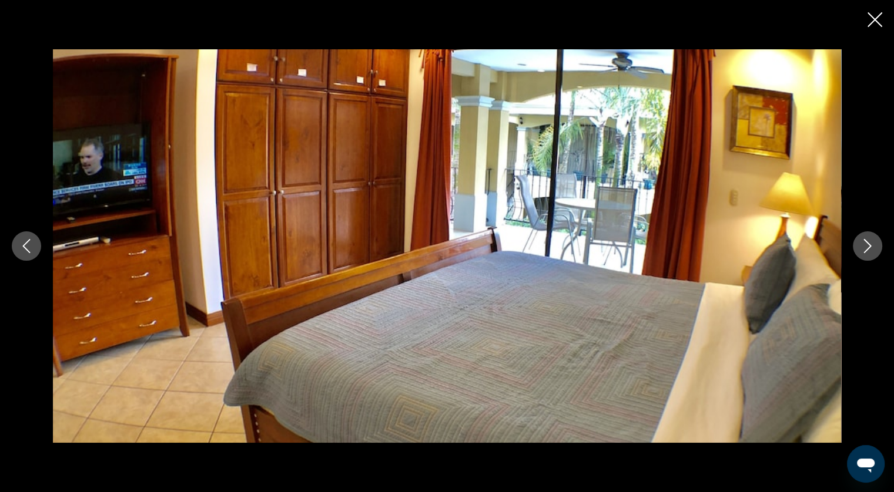
click at [876, 19] on icon "Close slideshow" at bounding box center [874, 19] width 15 height 15
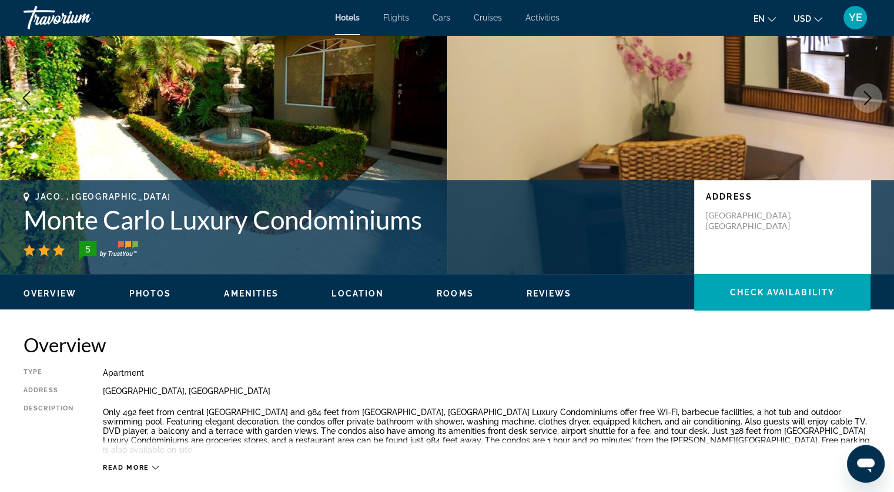
scroll to position [0, 0]
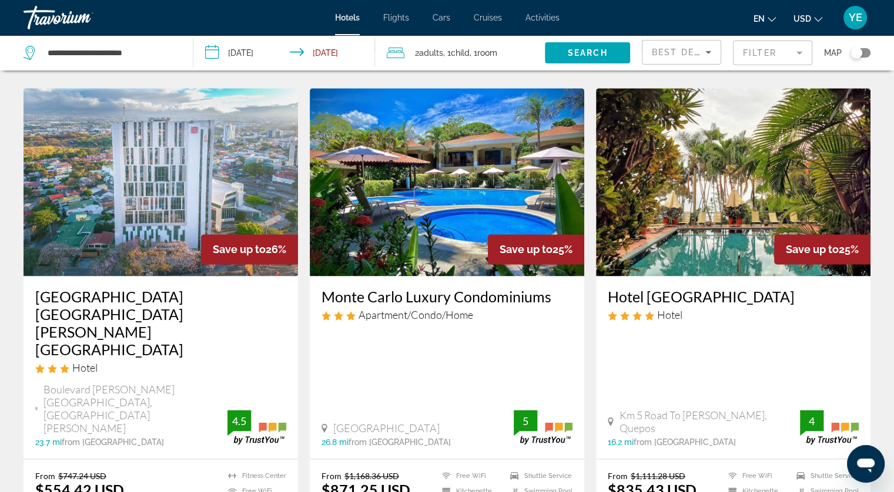
scroll to position [1540, 0]
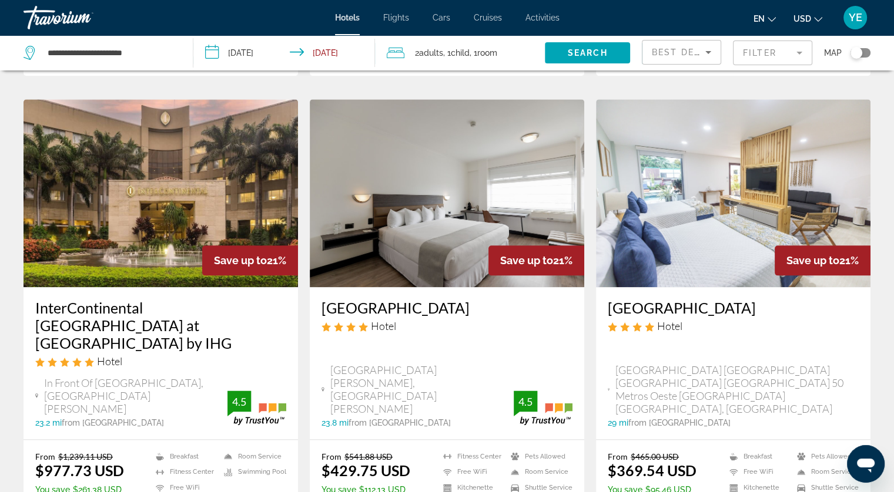
scroll to position [1352, 0]
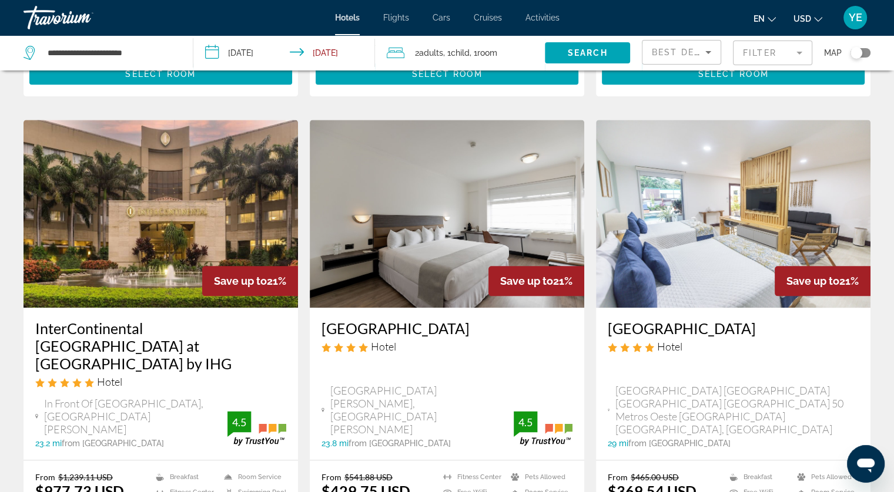
click at [180, 130] on img "Main content" at bounding box center [161, 214] width 274 height 188
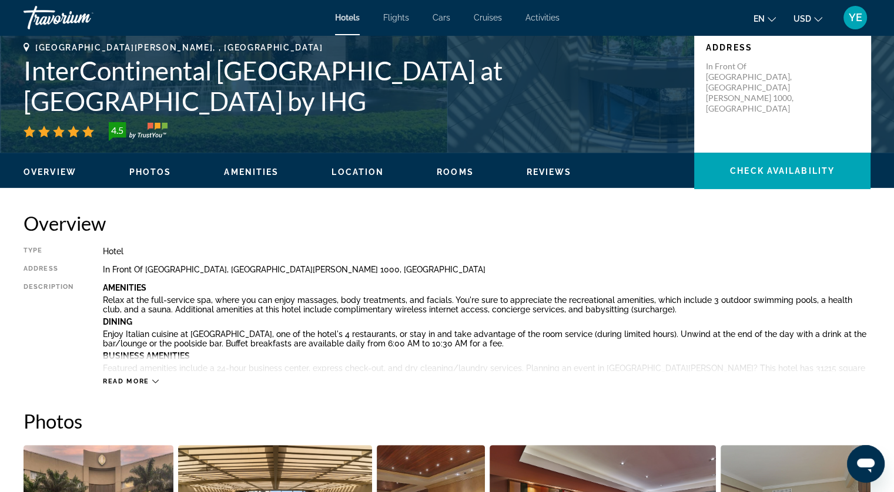
click at [142, 172] on span "Photos" at bounding box center [150, 171] width 42 height 9
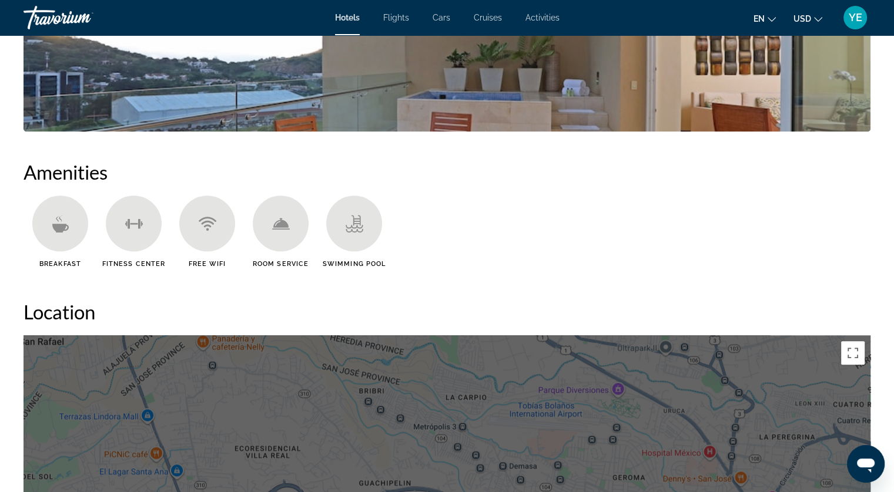
scroll to position [632, 0]
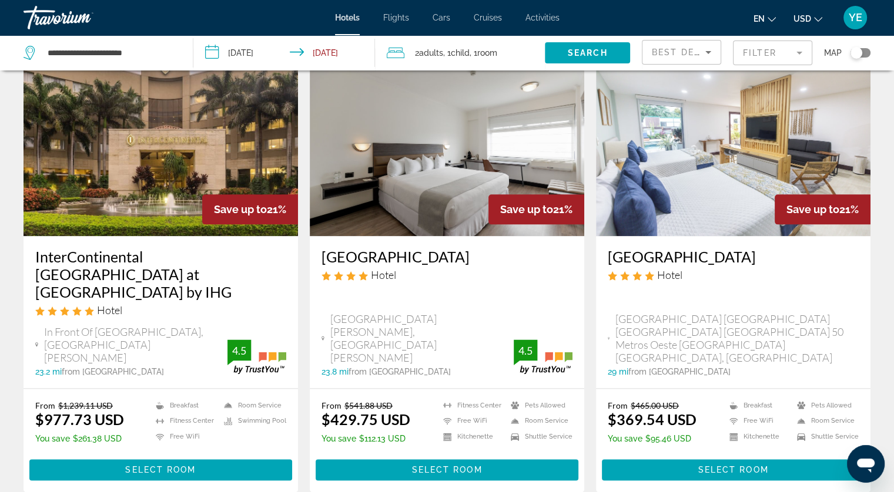
scroll to position [1514, 0]
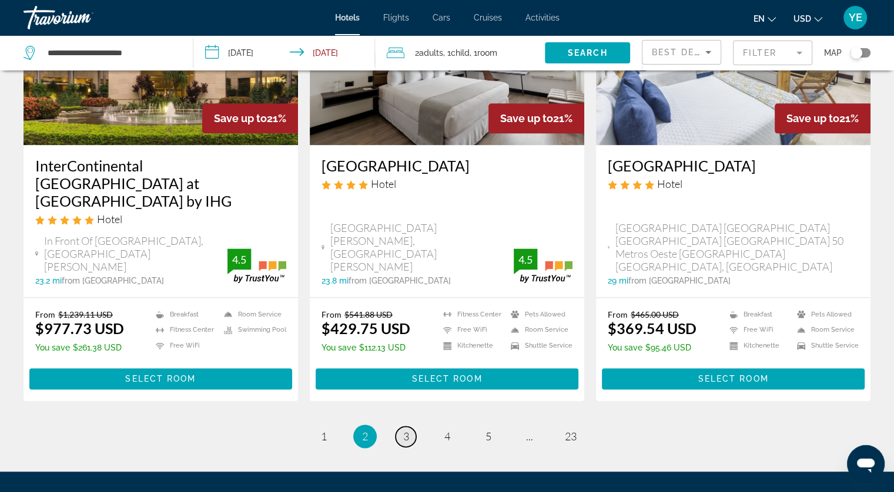
click at [414, 427] on link "page 3" at bounding box center [405, 437] width 21 height 21
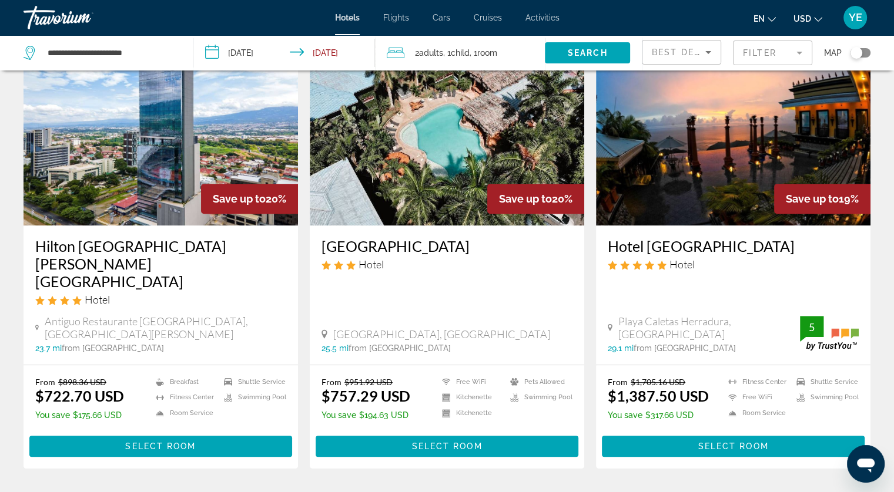
scroll to position [470, 0]
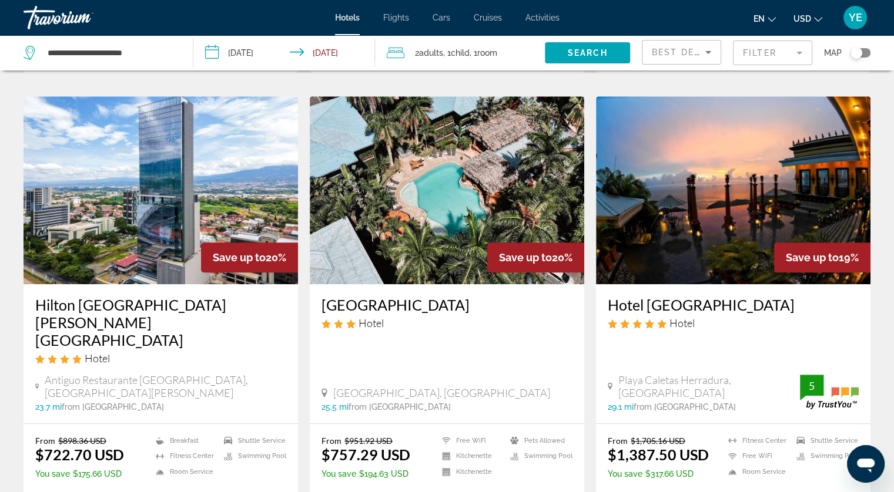
click at [673, 216] on img "Main content" at bounding box center [733, 190] width 274 height 188
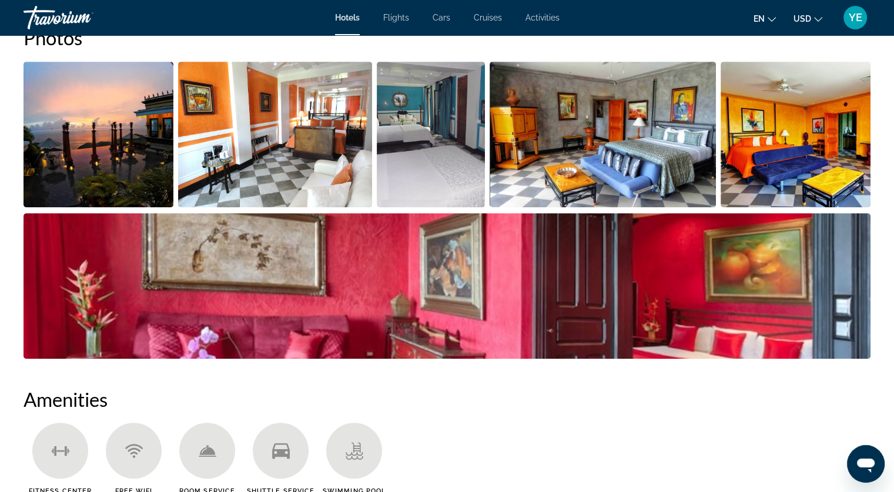
scroll to position [470, 0]
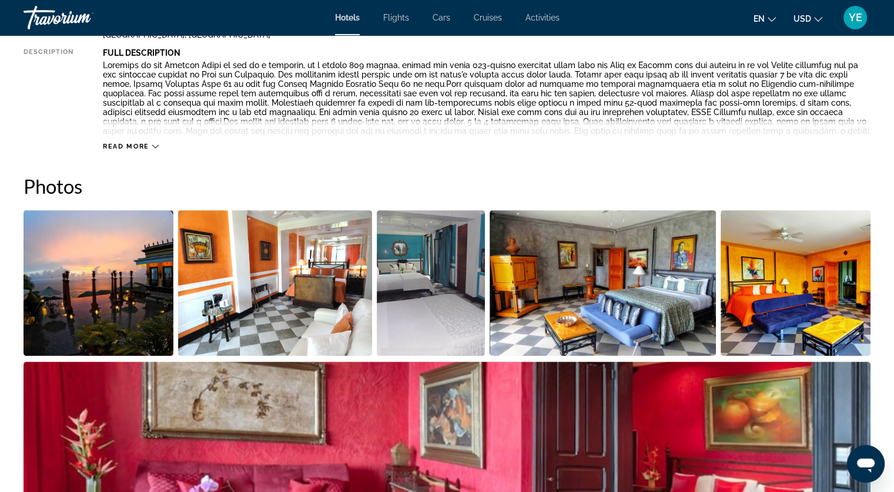
click at [133, 296] on img "Open full-screen image slider" at bounding box center [99, 283] width 150 height 146
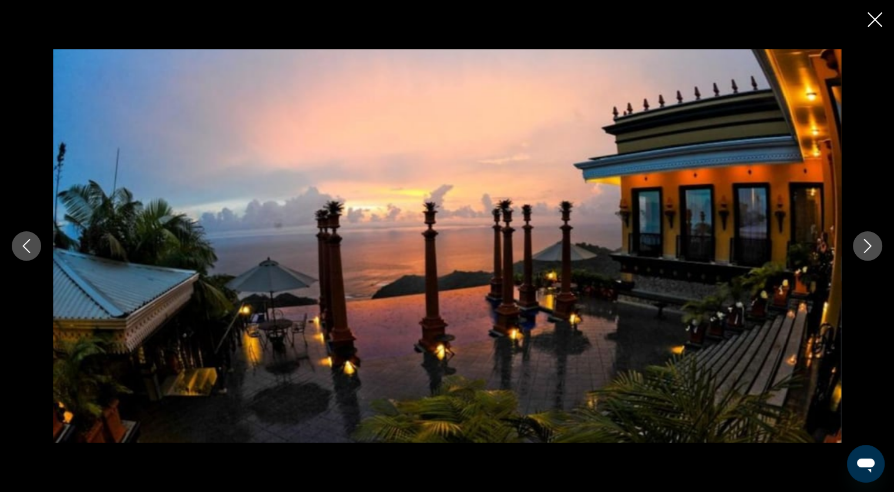
click at [865, 243] on icon "Next image" at bounding box center [867, 246] width 14 height 14
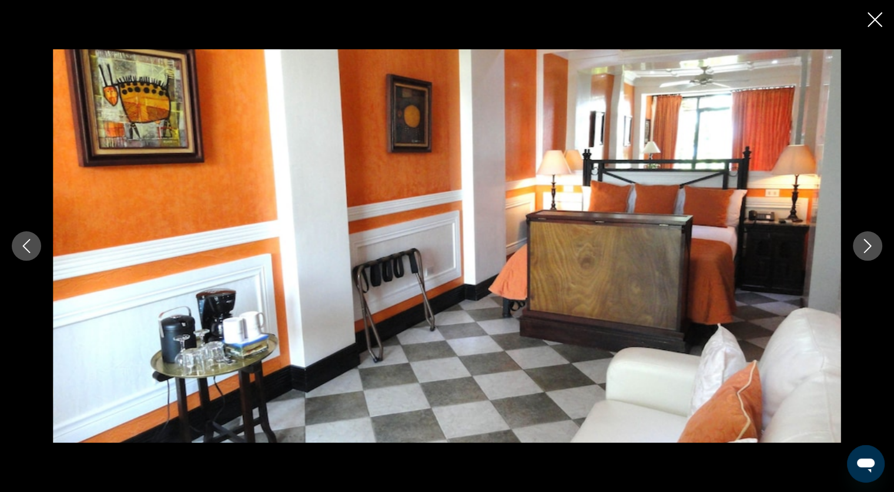
click at [865, 243] on icon "Next image" at bounding box center [867, 246] width 14 height 14
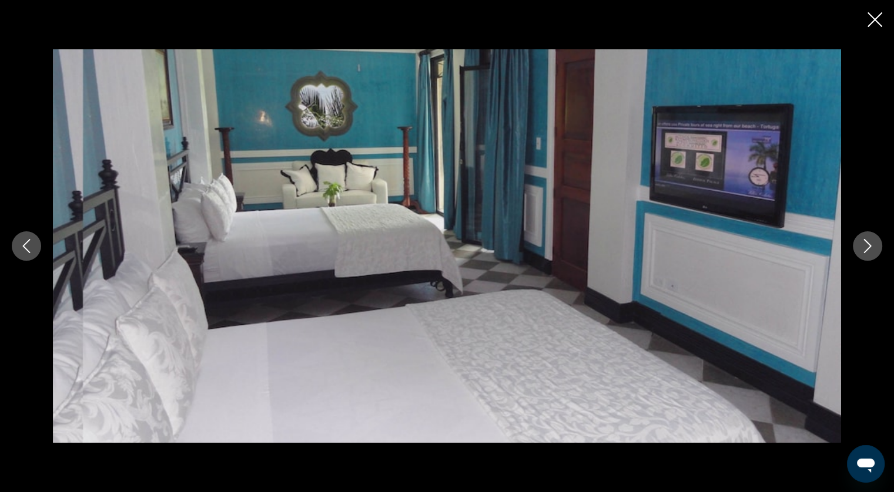
click at [865, 243] on icon "Next image" at bounding box center [867, 246] width 14 height 14
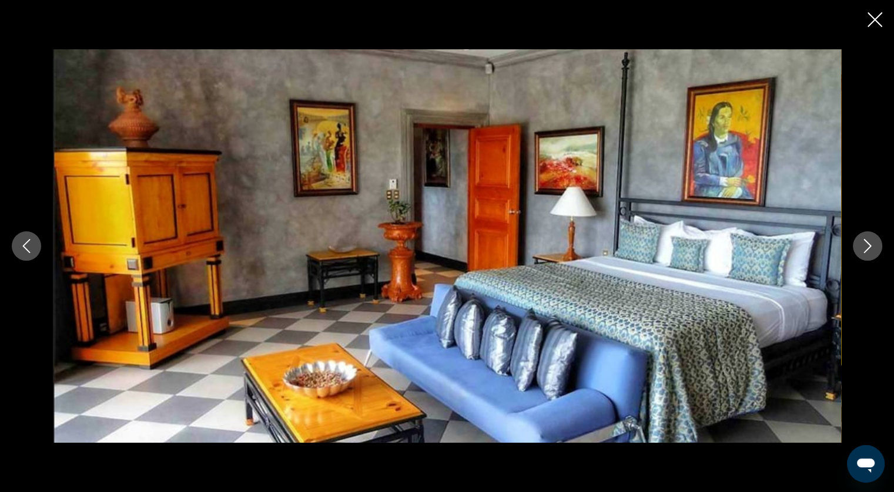
click at [865, 243] on icon "Next image" at bounding box center [867, 246] width 14 height 14
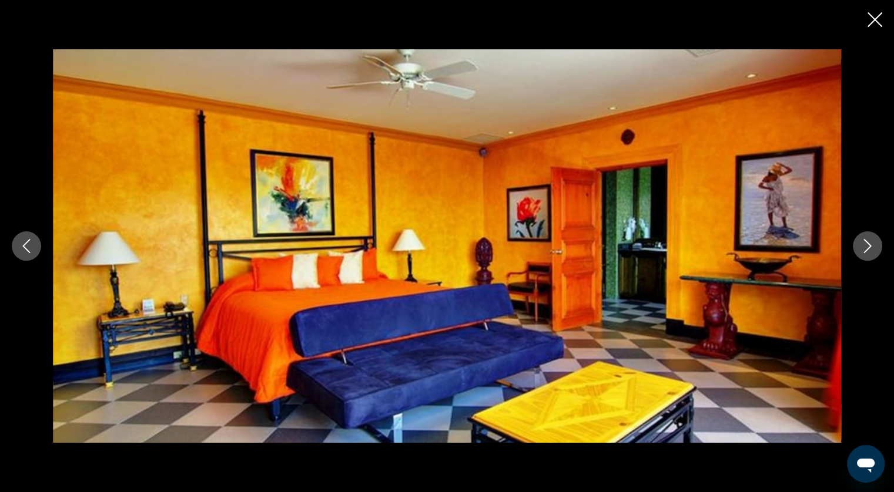
click at [865, 243] on icon "Next image" at bounding box center [867, 246] width 14 height 14
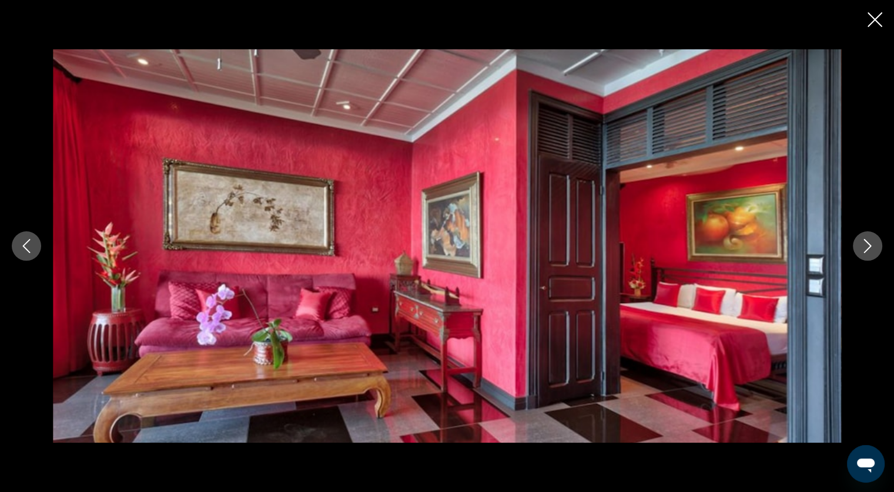
click at [865, 243] on icon "Next image" at bounding box center [867, 246] width 14 height 14
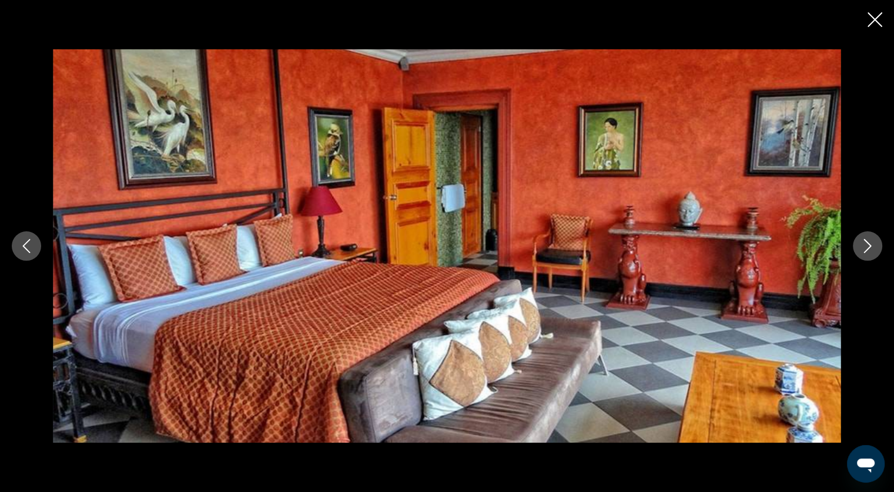
click at [865, 243] on icon "Next image" at bounding box center [867, 246] width 14 height 14
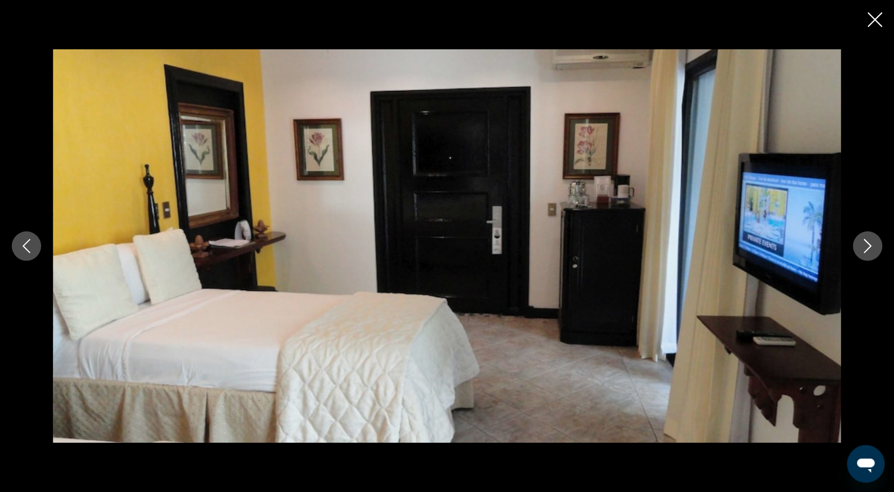
click at [865, 243] on icon "Next image" at bounding box center [867, 246] width 14 height 14
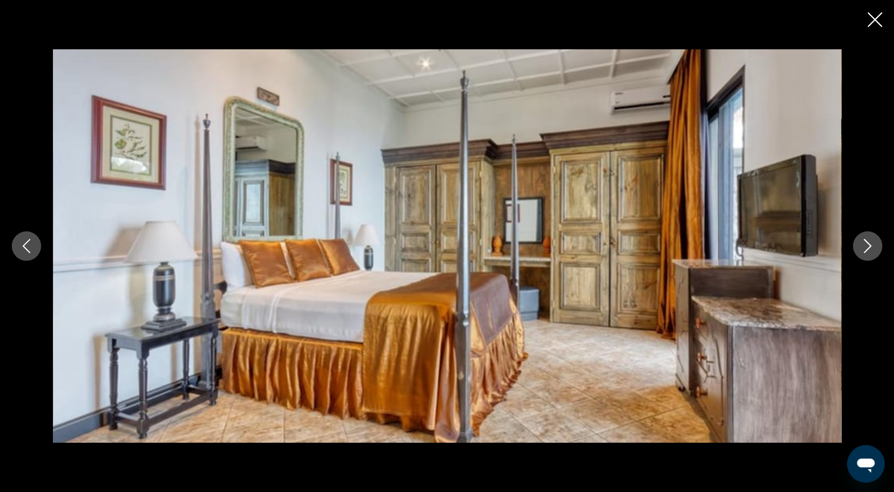
click at [865, 243] on icon "Next image" at bounding box center [867, 246] width 14 height 14
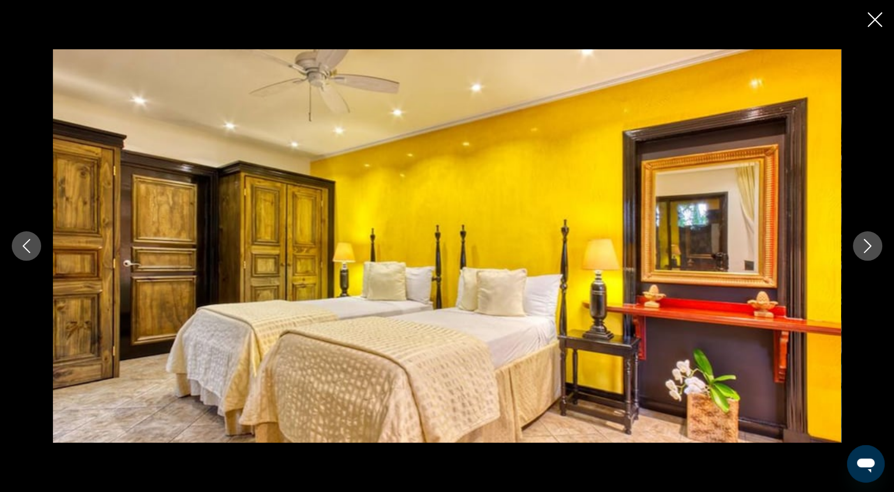
click at [865, 243] on icon "Next image" at bounding box center [867, 246] width 14 height 14
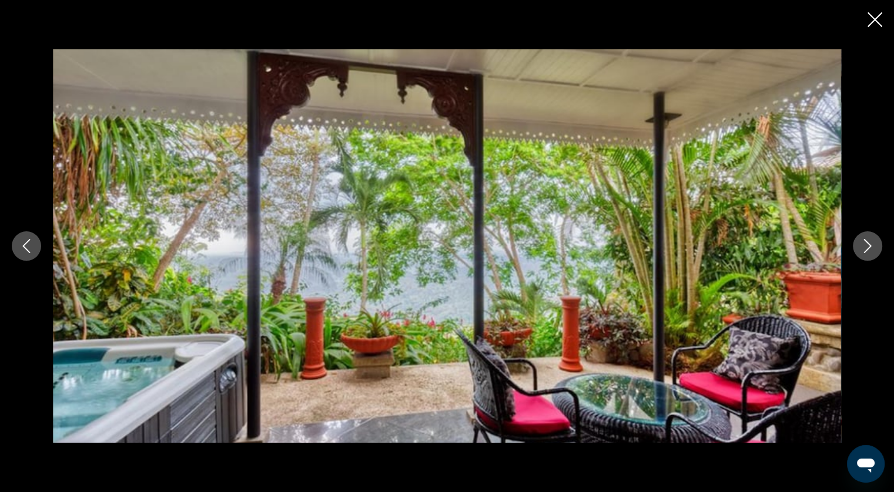
click at [865, 243] on icon "Next image" at bounding box center [867, 246] width 14 height 14
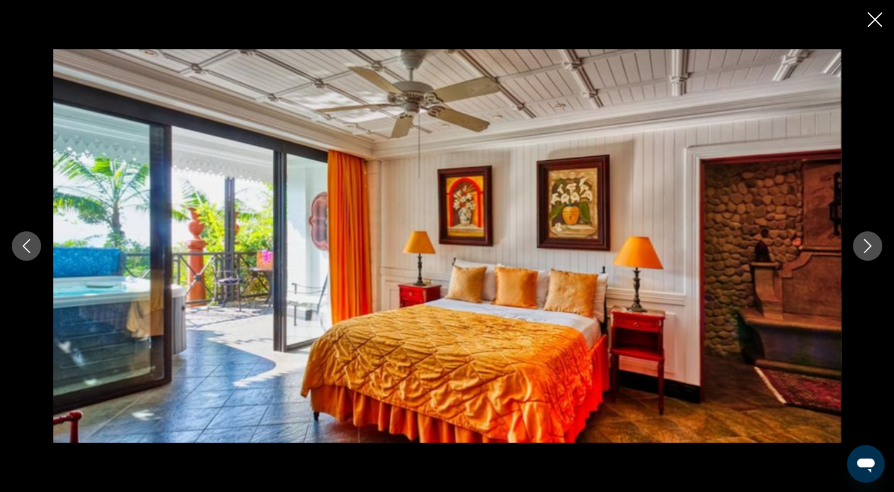
click at [865, 243] on icon "Next image" at bounding box center [867, 246] width 14 height 14
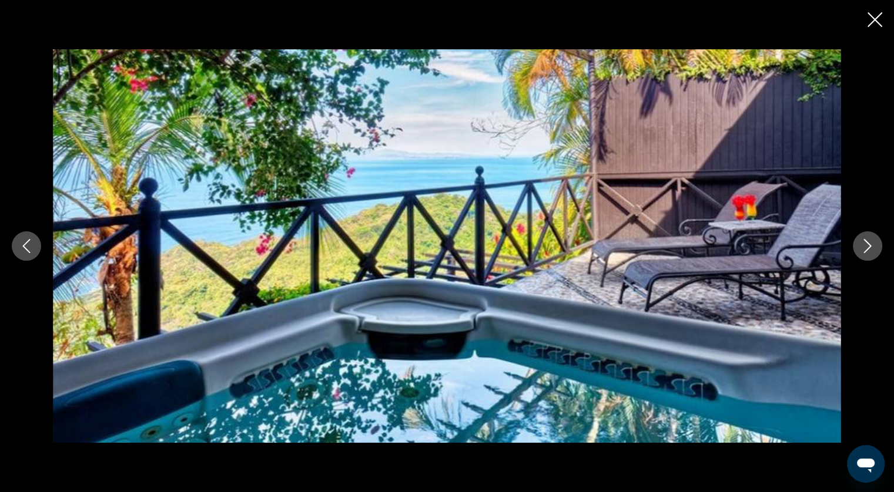
click at [865, 243] on icon "Next image" at bounding box center [867, 246] width 14 height 14
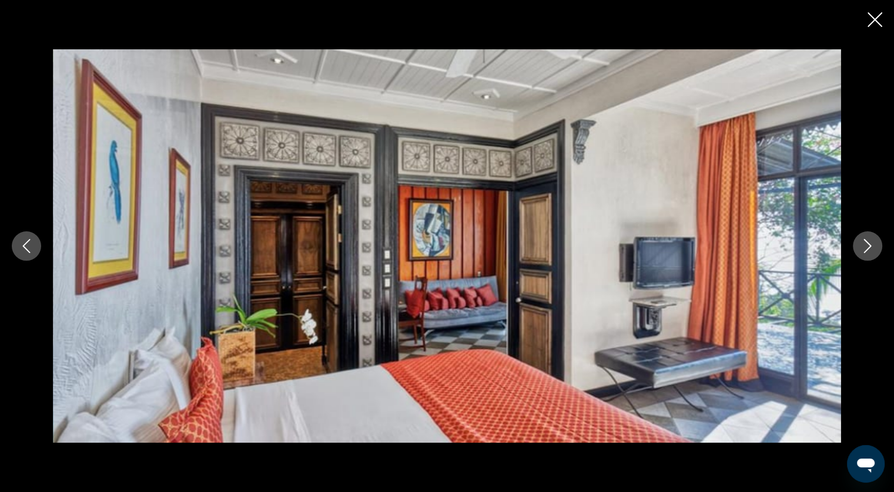
click at [27, 241] on icon "Previous image" at bounding box center [26, 246] width 14 height 14
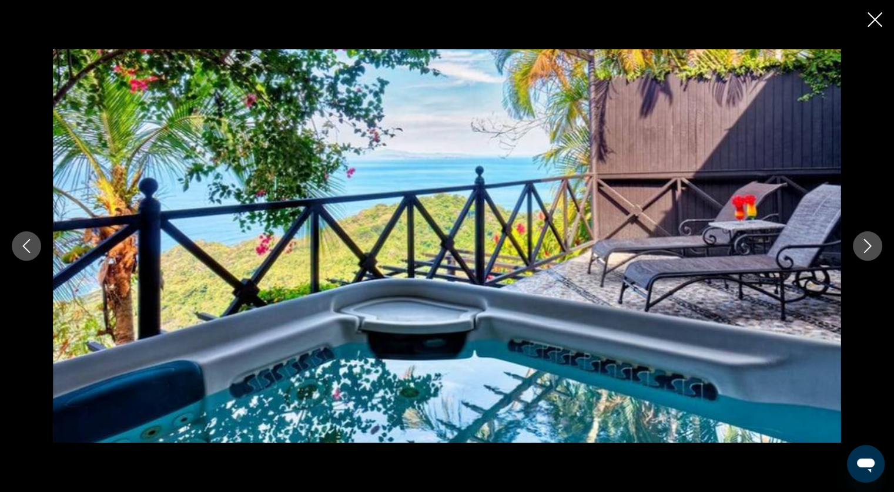
click at [866, 244] on icon "Next image" at bounding box center [867, 246] width 14 height 14
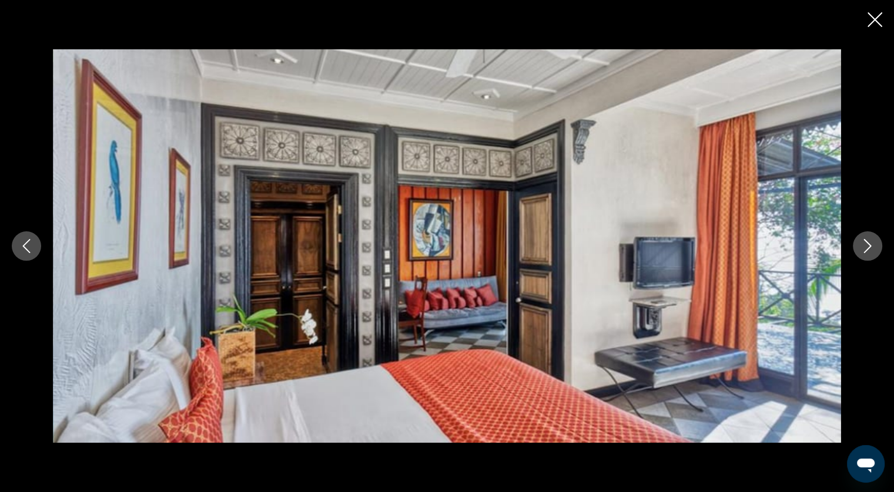
click at [866, 244] on icon "Next image" at bounding box center [867, 246] width 14 height 14
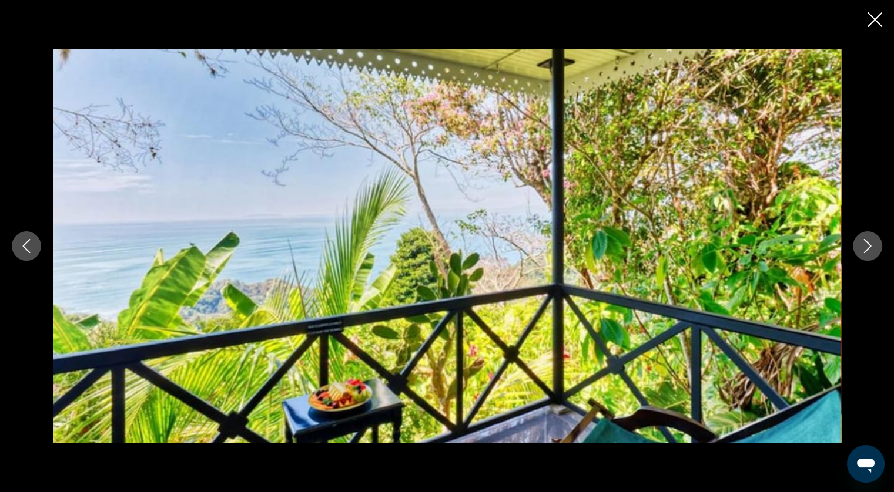
click at [866, 244] on icon "Next image" at bounding box center [867, 246] width 14 height 14
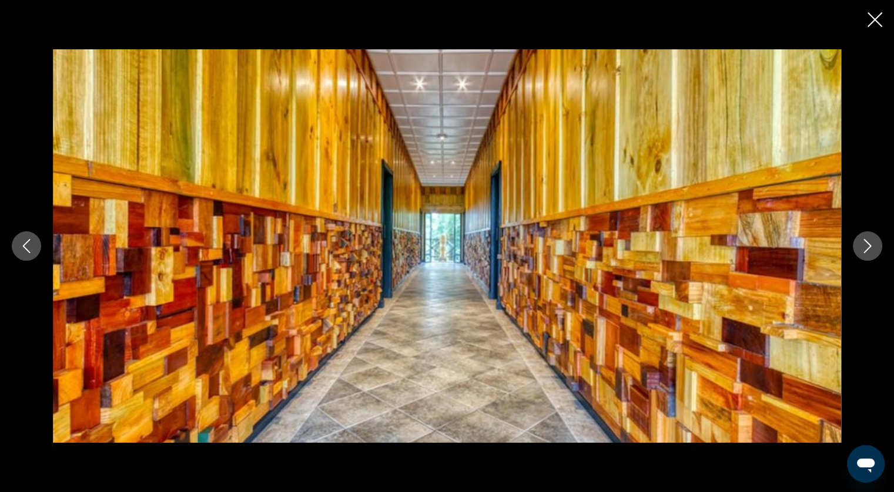
click at [868, 21] on icon "Close slideshow" at bounding box center [874, 19] width 15 height 15
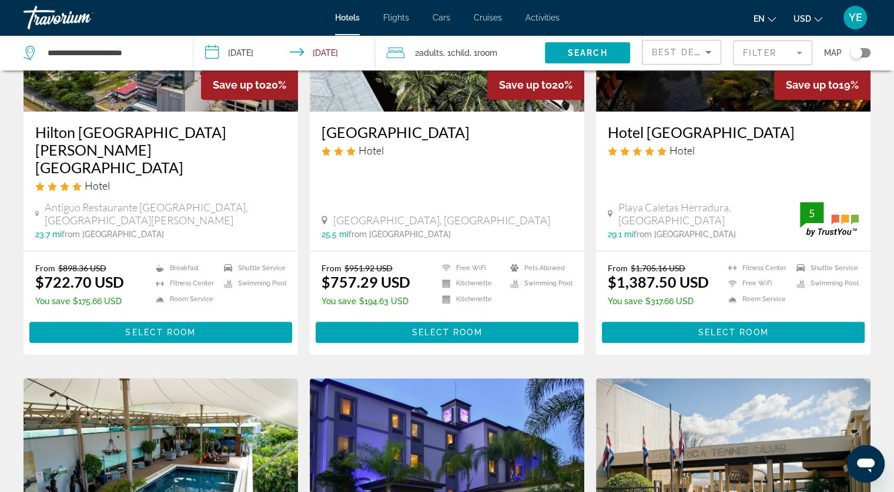
scroll to position [505, 0]
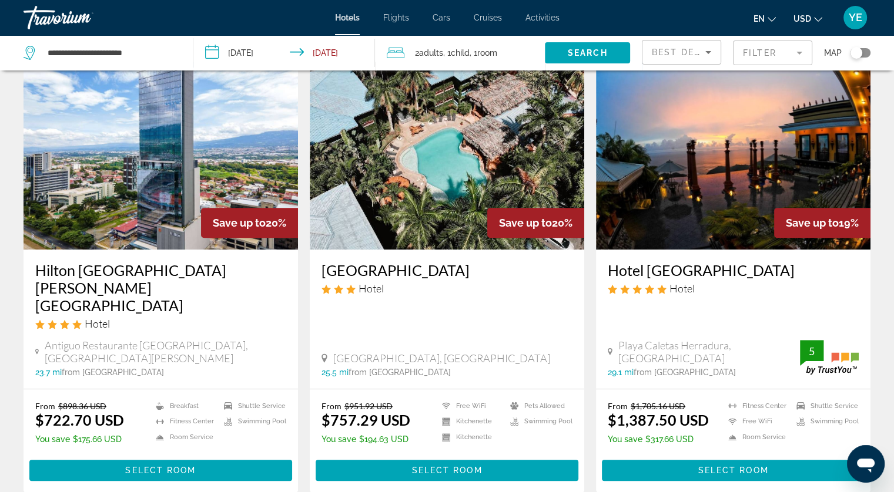
click at [682, 48] on span "Best Deals" at bounding box center [682, 52] width 61 height 9
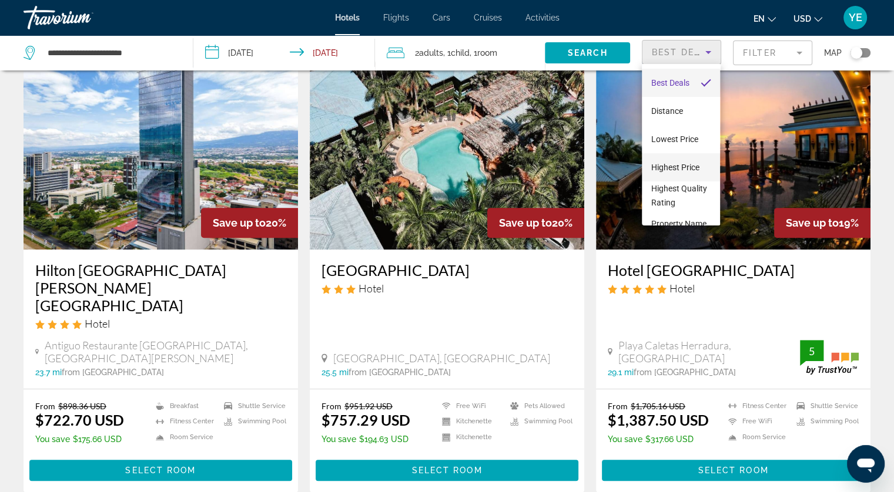
scroll to position [59, 0]
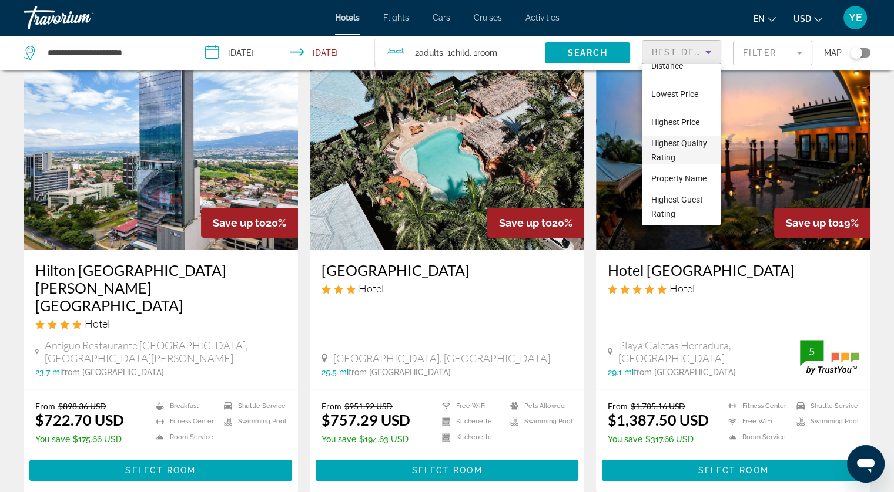
click at [678, 139] on span "Highest Quality Rating" at bounding box center [679, 151] width 56 height 24
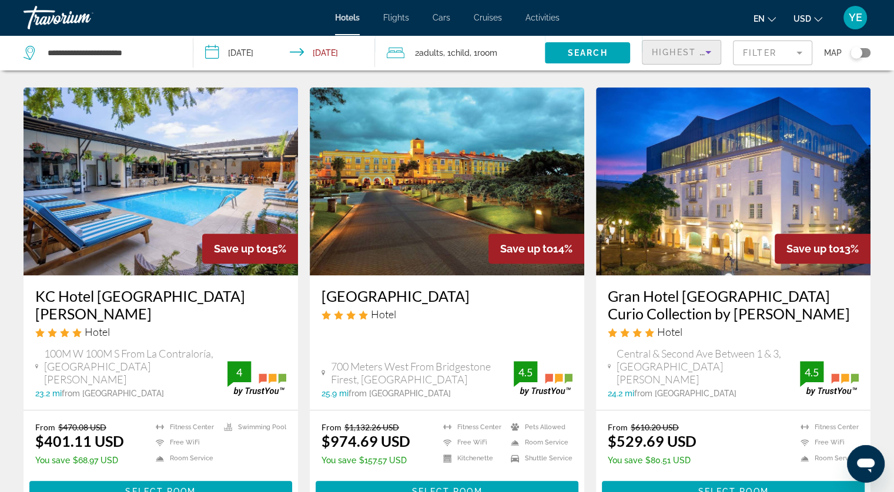
scroll to position [470, 0]
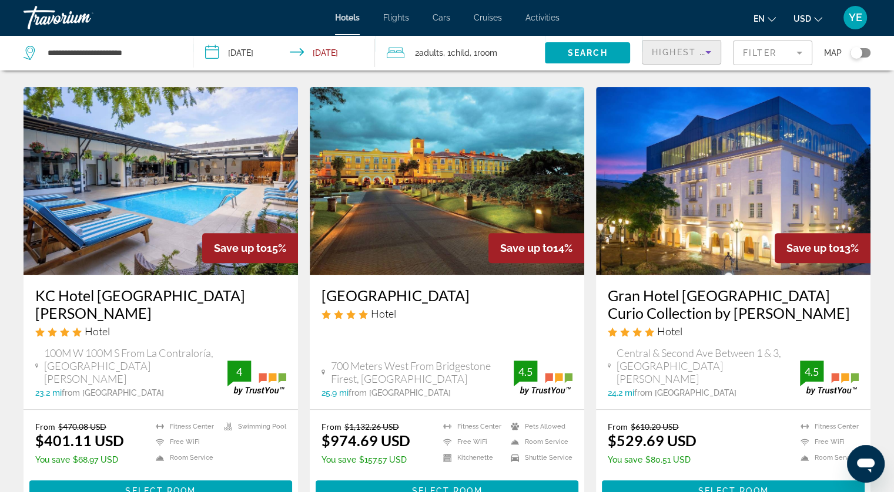
click at [446, 166] on img "Main content" at bounding box center [447, 181] width 274 height 188
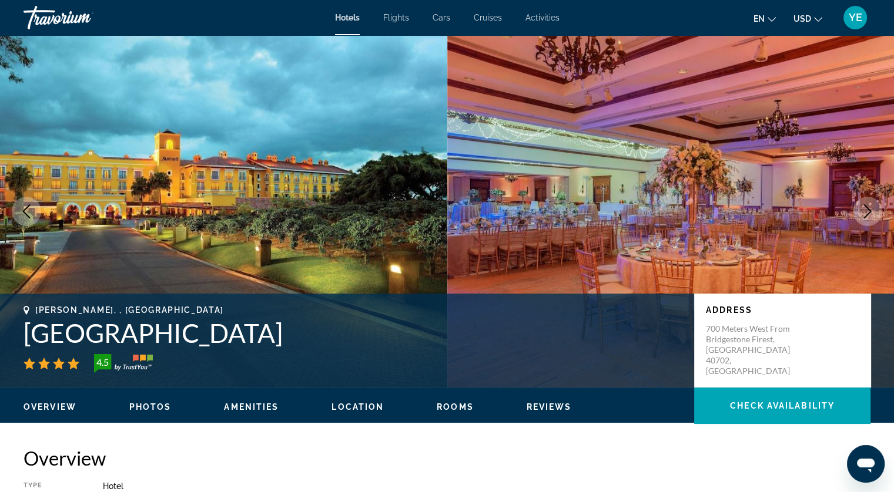
click at [139, 415] on div "Overview Photos Amenities Location Rooms Reviews Check Availability" at bounding box center [447, 406] width 894 height 36
click at [142, 406] on span "Photos" at bounding box center [150, 407] width 42 height 9
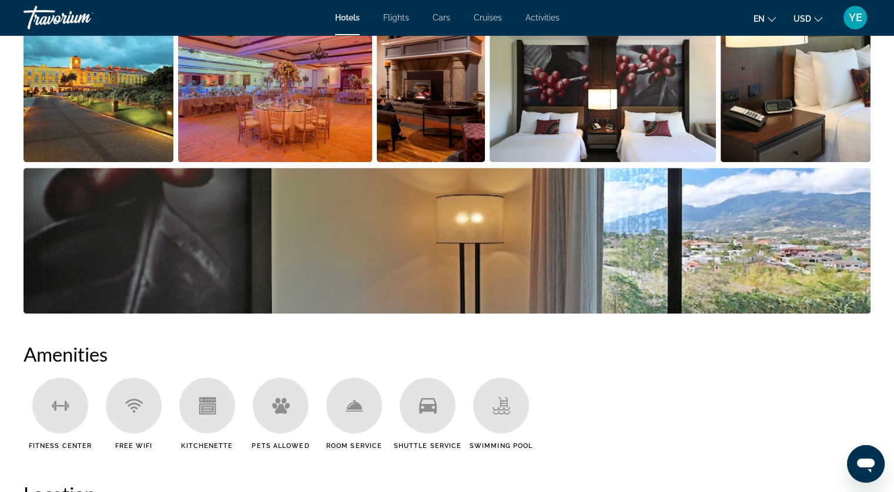
scroll to position [691, 0]
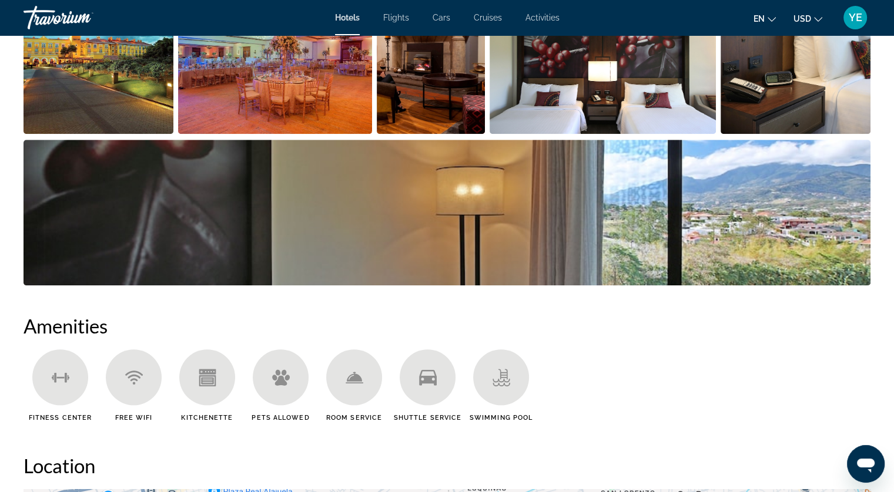
click at [206, 211] on img "Open full-screen image slider" at bounding box center [447, 213] width 847 height 146
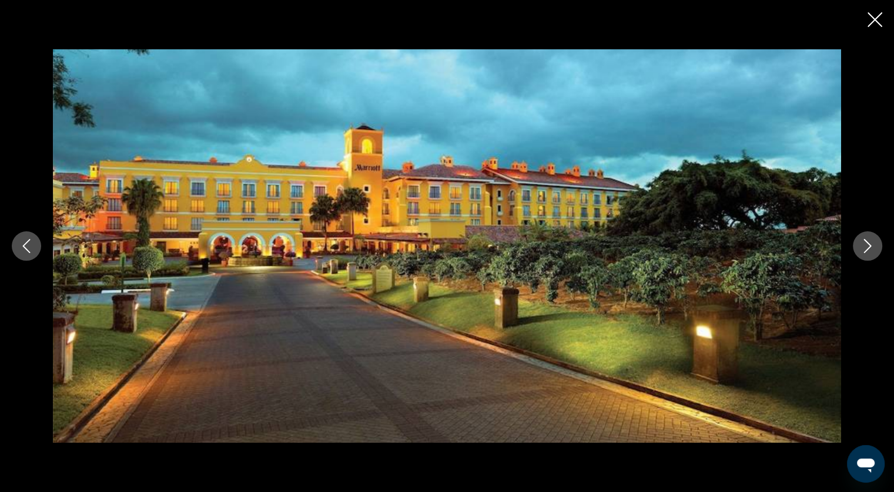
click at [867, 246] on icon "Next image" at bounding box center [867, 246] width 14 height 14
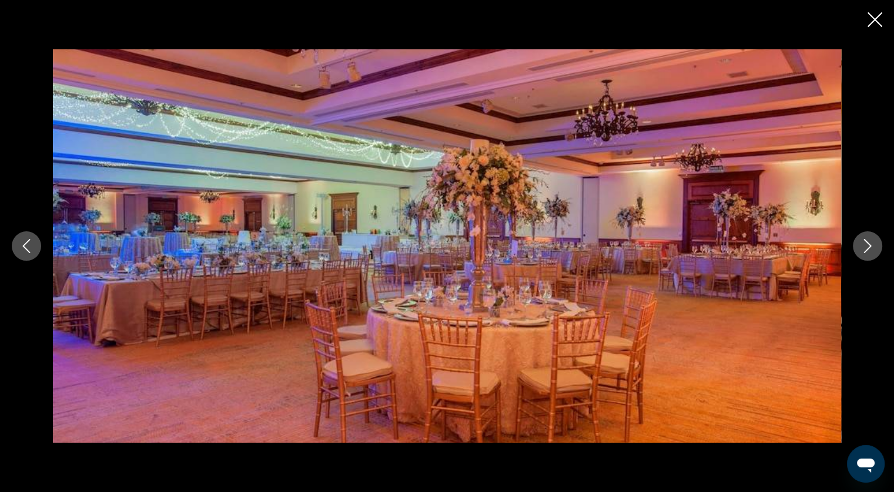
click at [867, 246] on icon "Next image" at bounding box center [867, 246] width 14 height 14
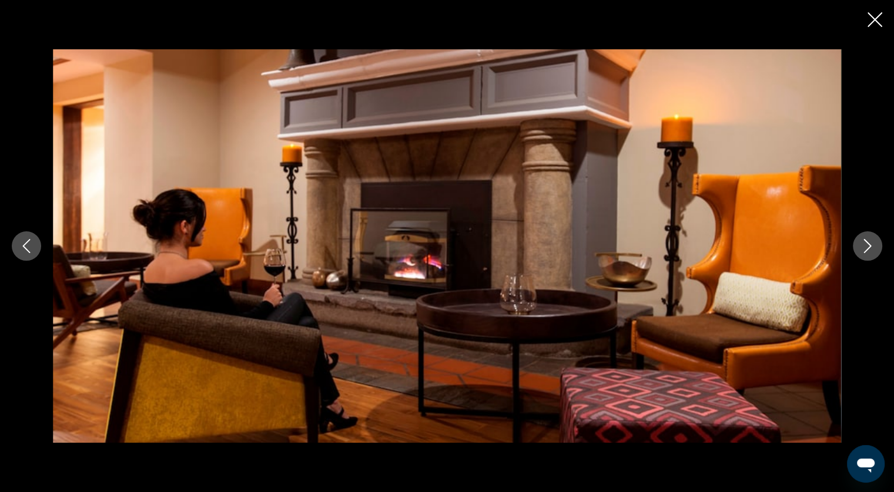
click at [867, 246] on icon "Next image" at bounding box center [867, 246] width 14 height 14
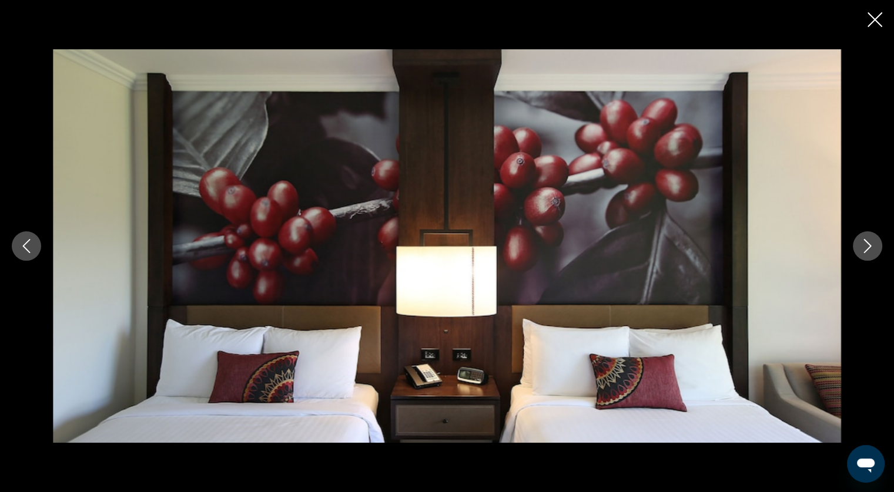
click at [867, 246] on icon "Next image" at bounding box center [867, 246] width 14 height 14
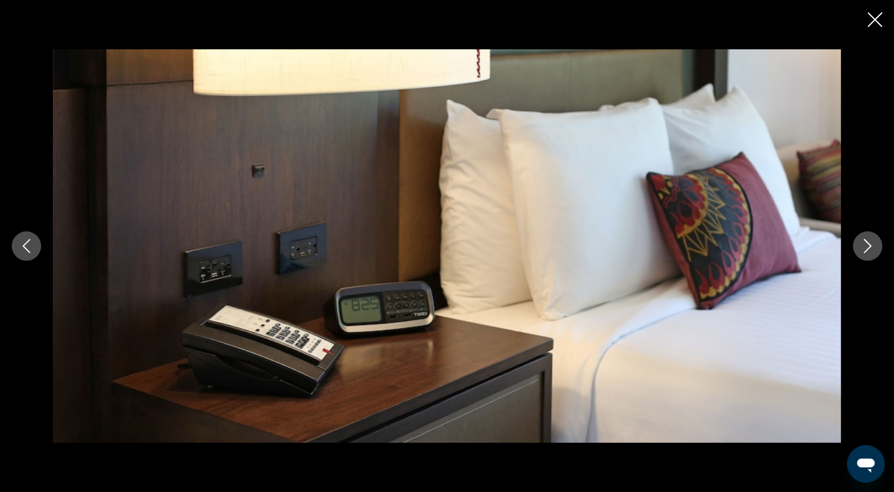
click at [867, 246] on icon "Next image" at bounding box center [867, 246] width 14 height 14
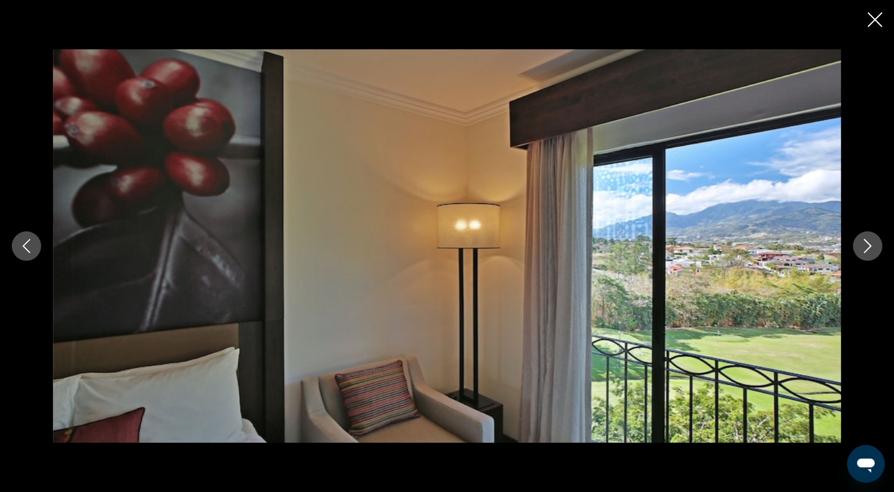
click at [867, 246] on icon "Next image" at bounding box center [867, 246] width 14 height 14
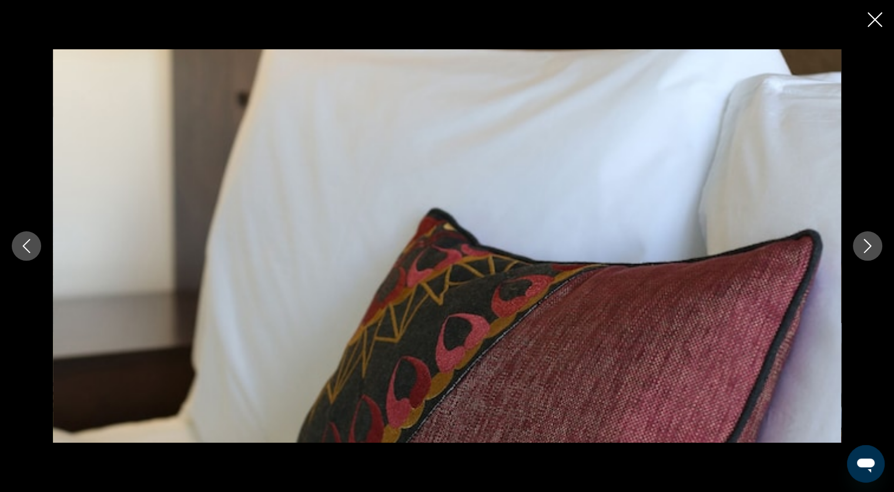
click at [867, 246] on icon "Next image" at bounding box center [867, 246] width 14 height 14
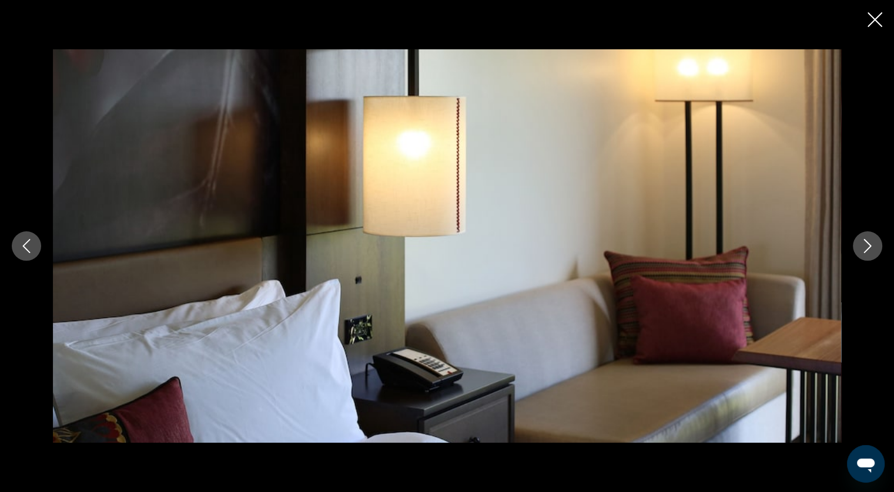
click at [867, 246] on icon "Next image" at bounding box center [867, 246] width 14 height 14
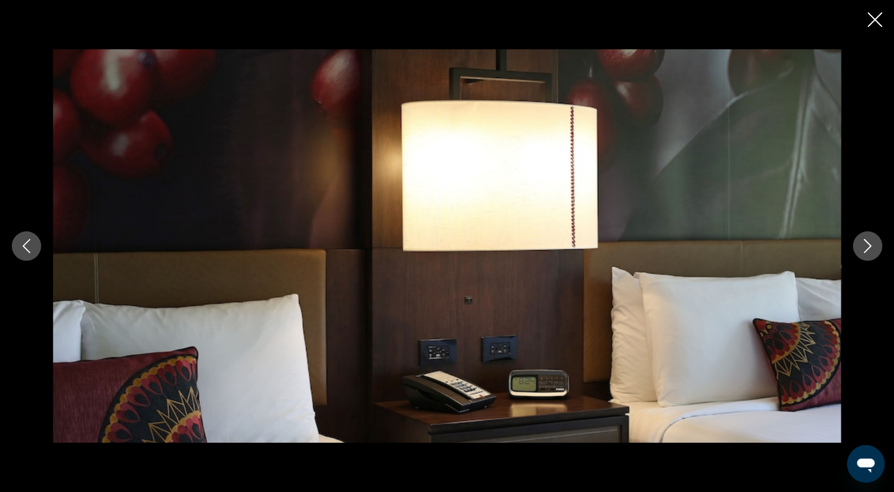
click at [867, 246] on icon "Next image" at bounding box center [867, 246] width 14 height 14
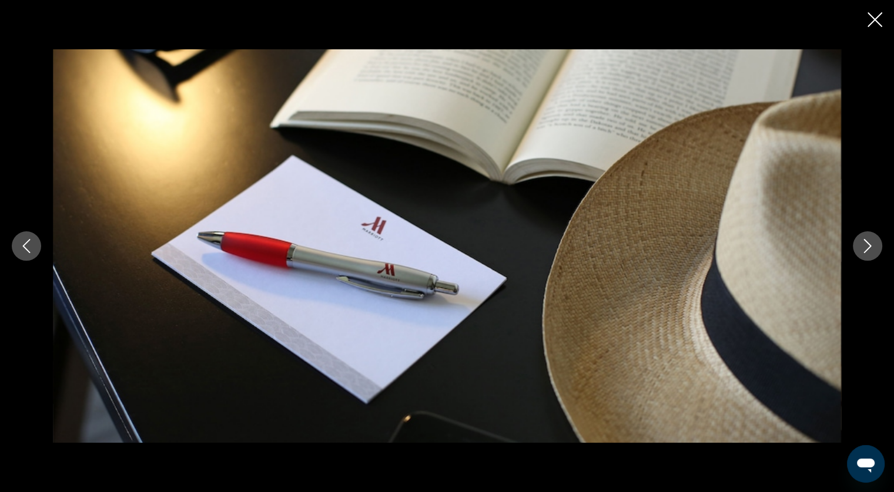
click at [867, 246] on icon "Next image" at bounding box center [867, 246] width 14 height 14
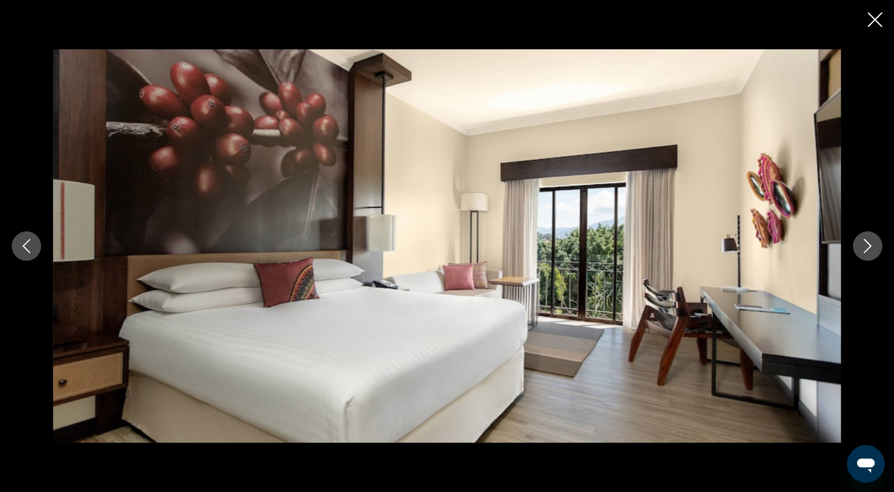
click at [867, 246] on icon "Next image" at bounding box center [867, 246] width 14 height 14
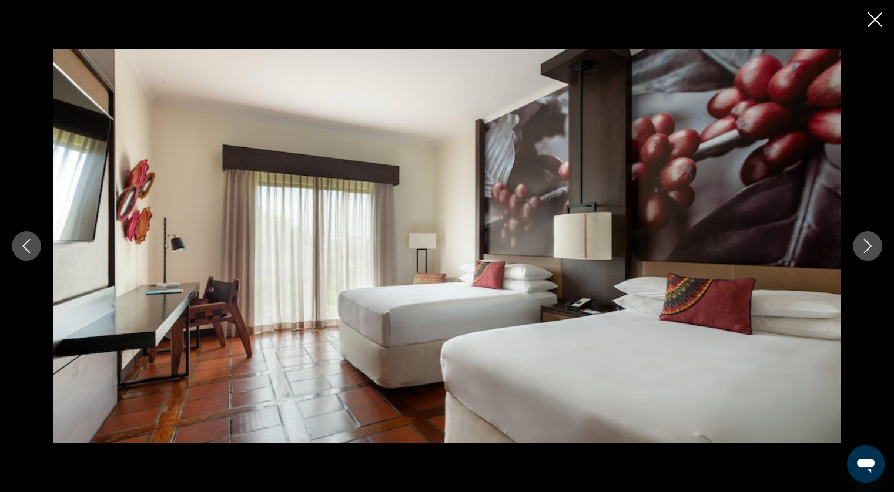
click at [867, 246] on icon "Next image" at bounding box center [867, 246] width 14 height 14
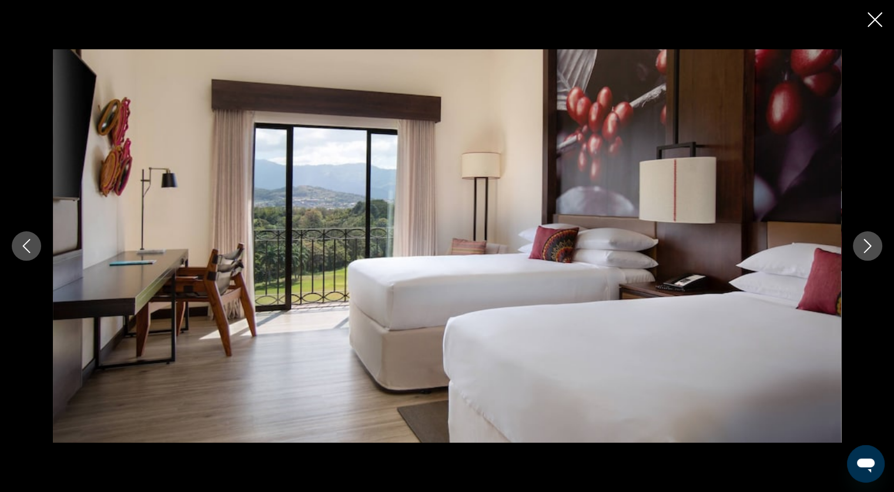
click at [867, 246] on icon "Next image" at bounding box center [867, 246] width 14 height 14
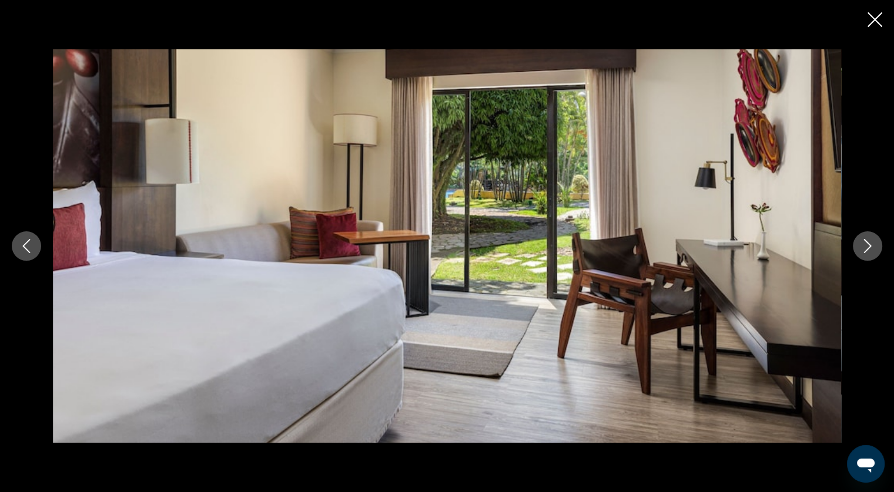
click at [867, 246] on icon "Next image" at bounding box center [867, 246] width 14 height 14
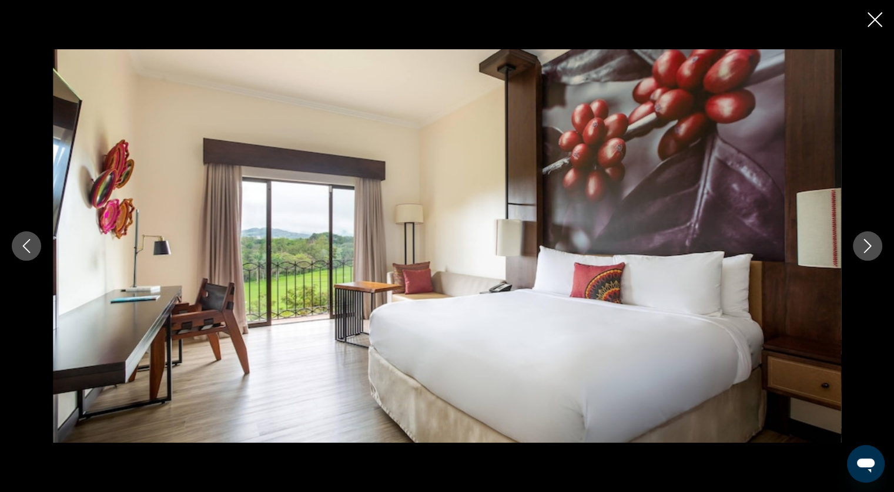
click at [867, 246] on icon "Next image" at bounding box center [867, 246] width 14 height 14
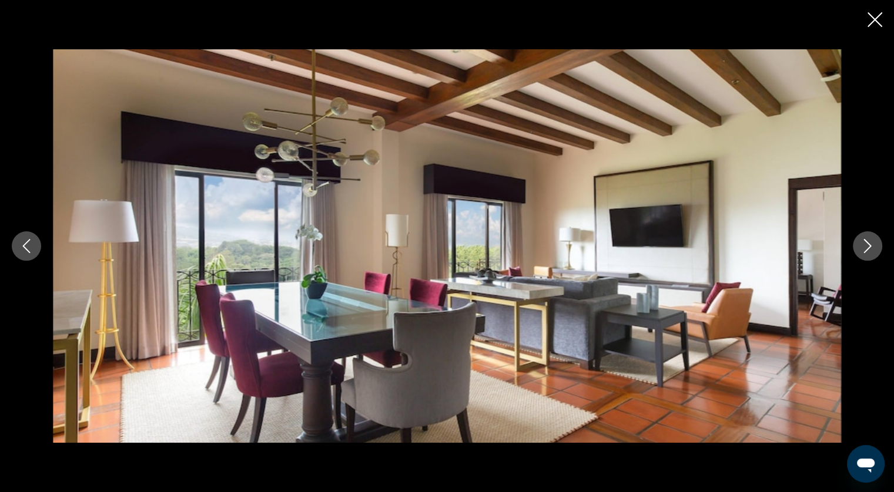
click at [867, 246] on icon "Next image" at bounding box center [867, 246] width 14 height 14
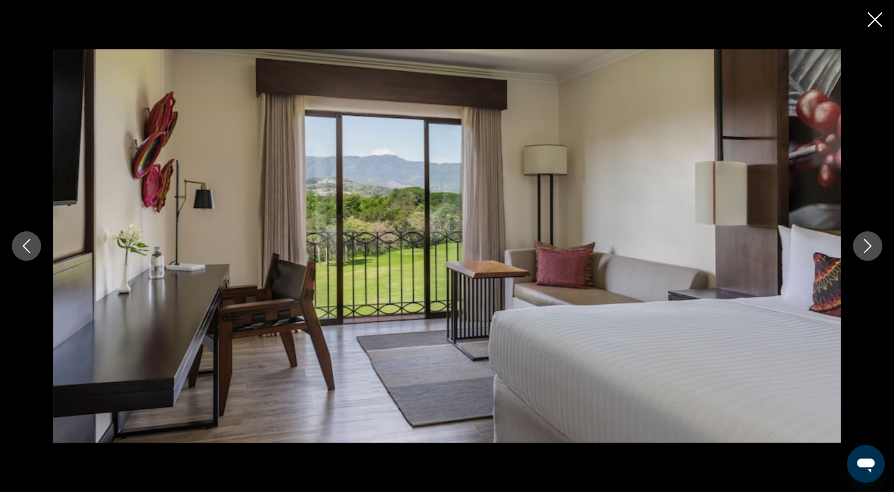
click at [867, 246] on icon "Next image" at bounding box center [867, 246] width 14 height 14
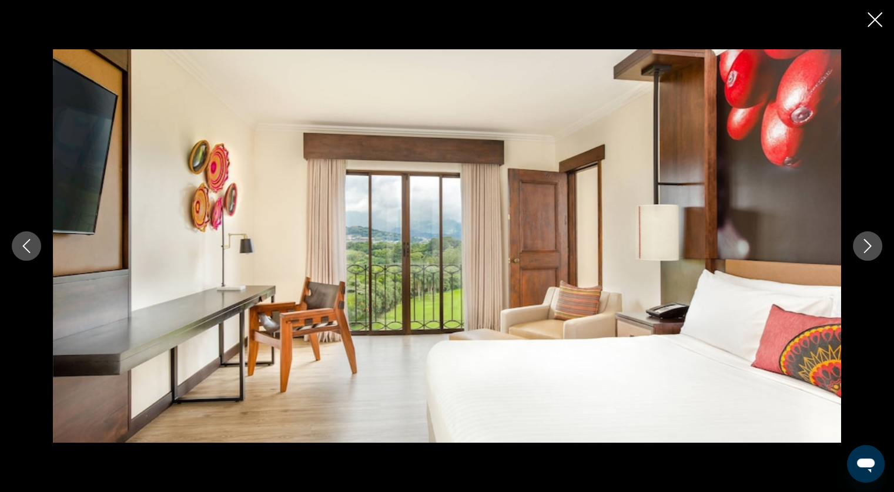
click at [867, 246] on icon "Next image" at bounding box center [867, 246] width 14 height 14
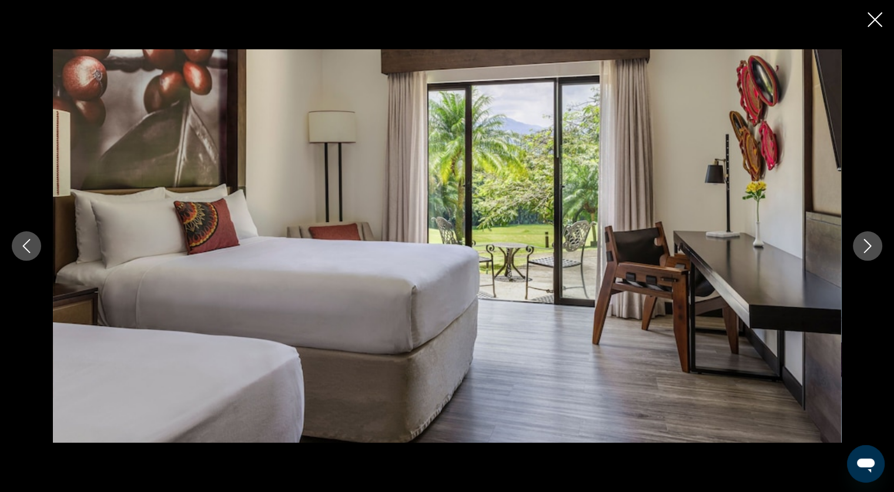
click at [867, 246] on icon "Next image" at bounding box center [867, 246] width 14 height 14
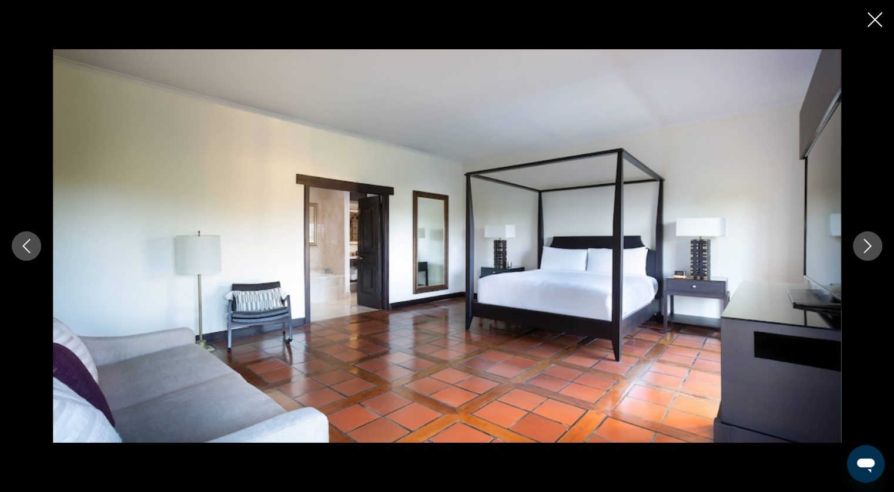
click at [871, 21] on icon "Close slideshow" at bounding box center [874, 19] width 15 height 15
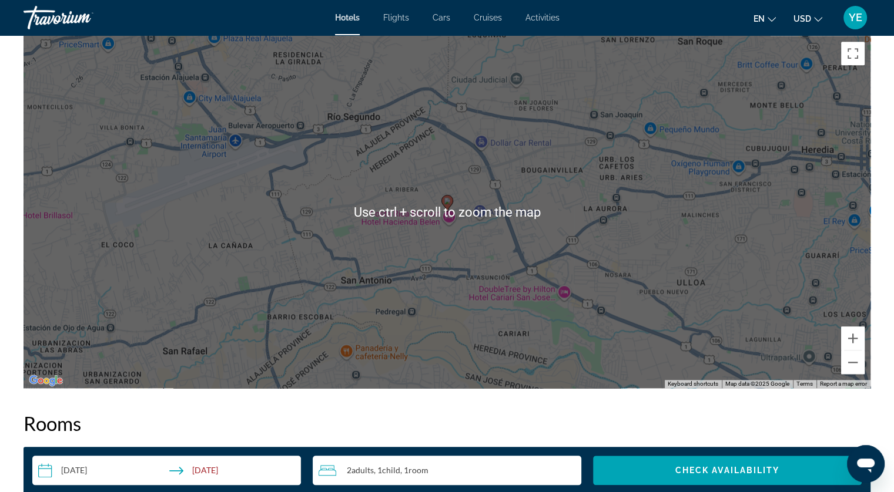
scroll to position [1044, 0]
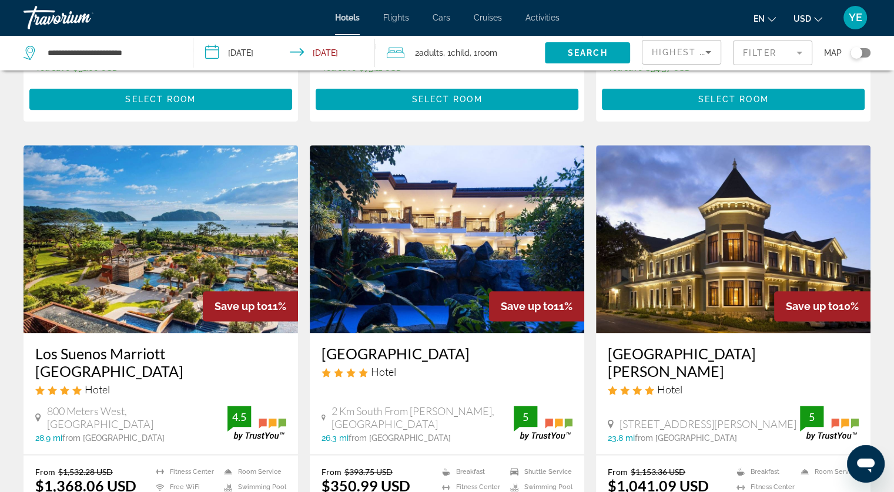
scroll to position [1352, 0]
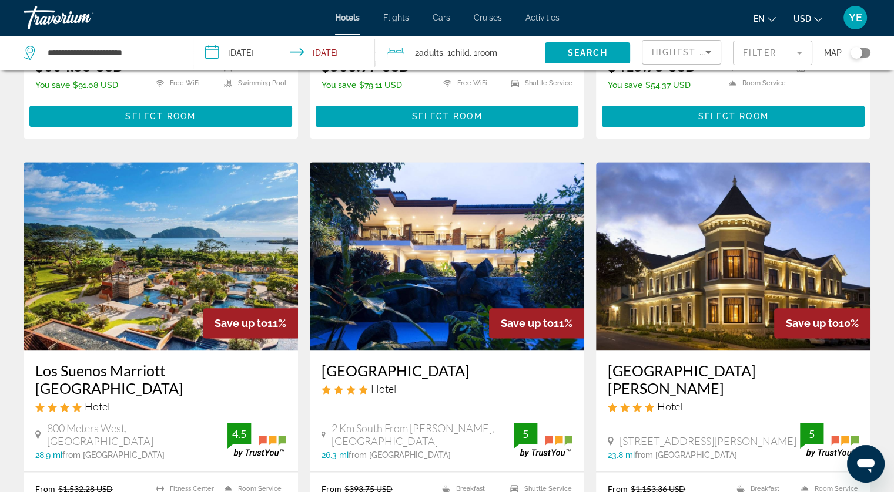
click at [139, 195] on img "Main content" at bounding box center [161, 256] width 274 height 188
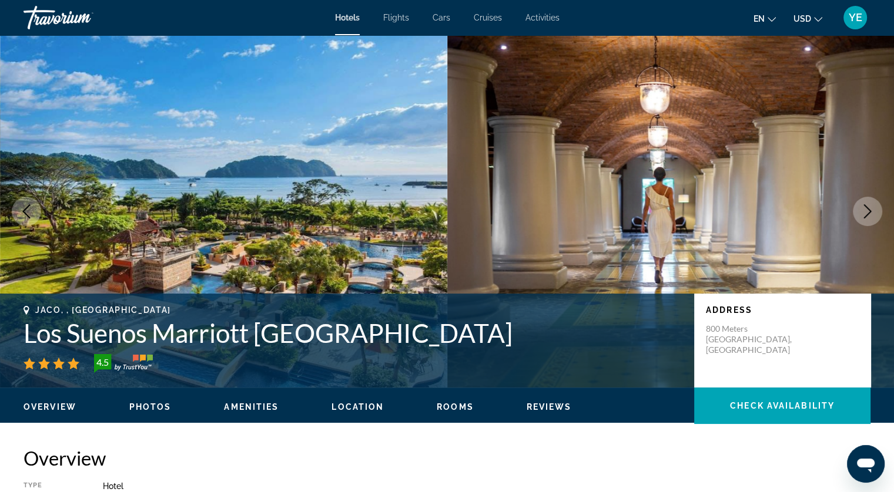
click at [859, 207] on button "Next image" at bounding box center [867, 211] width 29 height 29
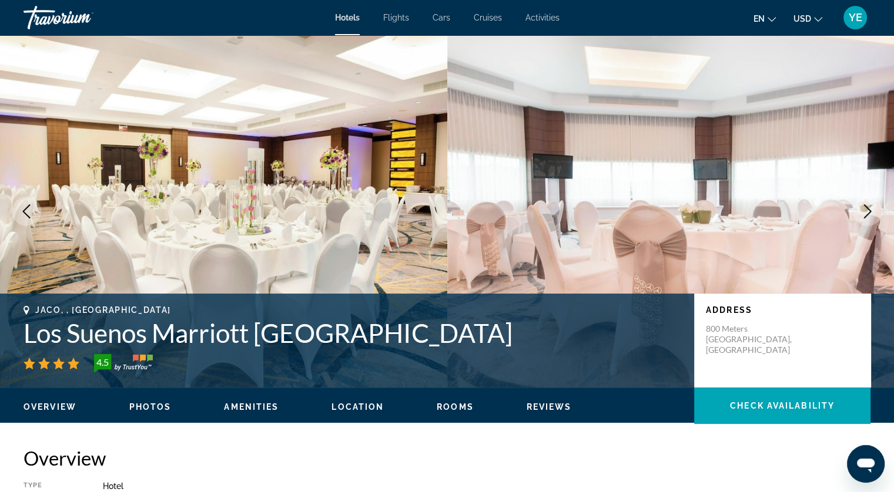
click at [859, 207] on button "Next image" at bounding box center [867, 211] width 29 height 29
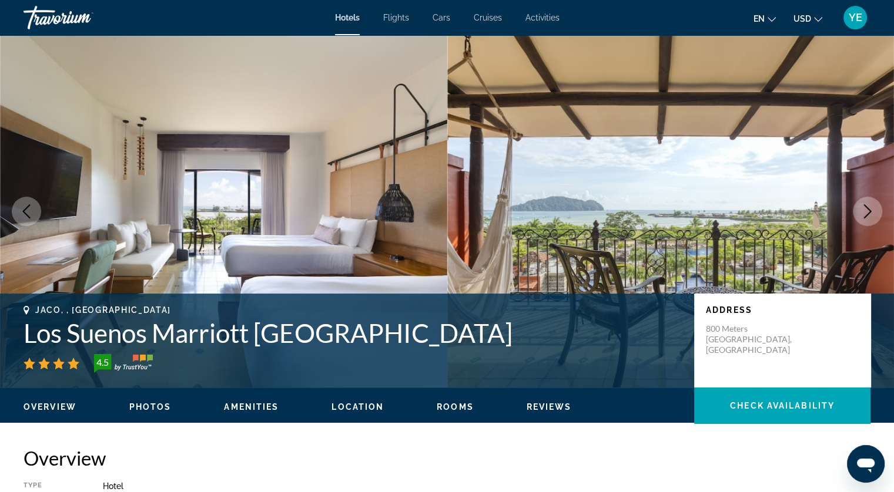
click at [575, 222] on img "Main content" at bounding box center [670, 211] width 447 height 353
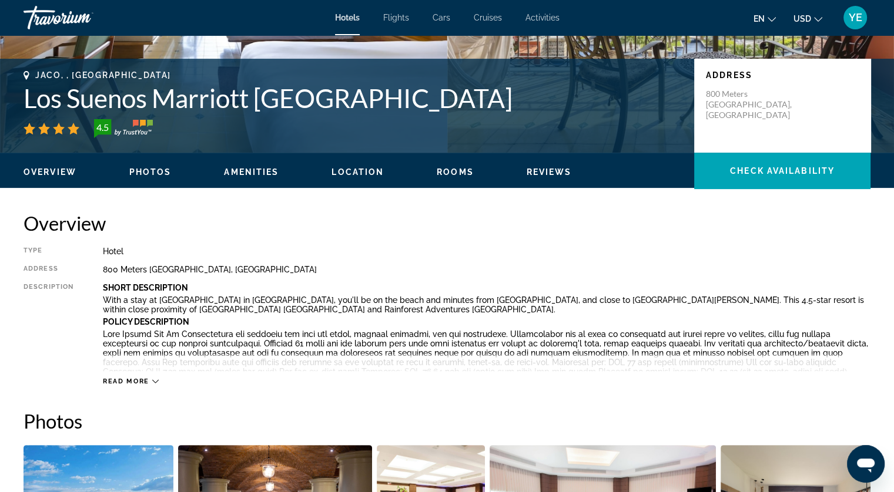
click at [150, 173] on span "Photos" at bounding box center [150, 171] width 42 height 9
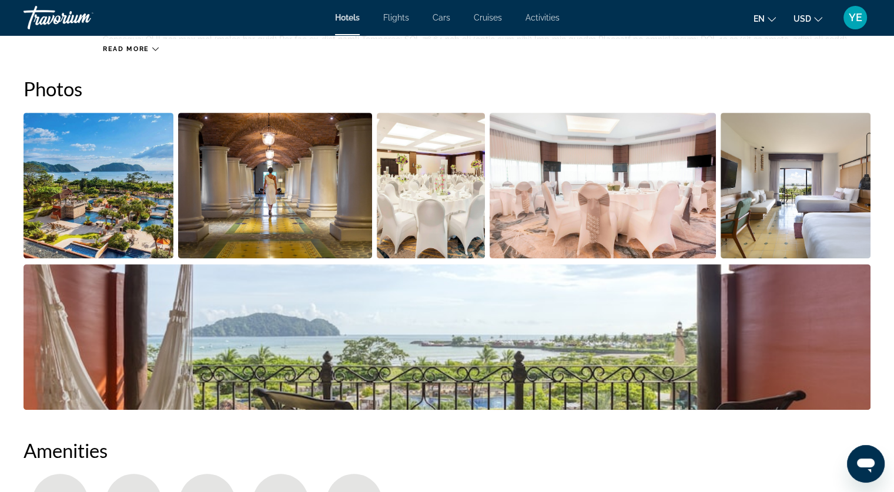
scroll to position [574, 0]
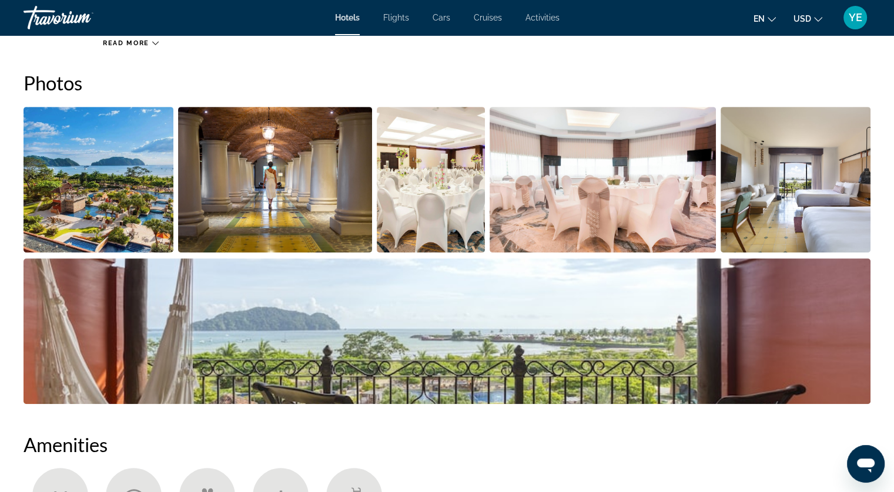
click at [150, 168] on img "Open full-screen image slider" at bounding box center [99, 180] width 150 height 146
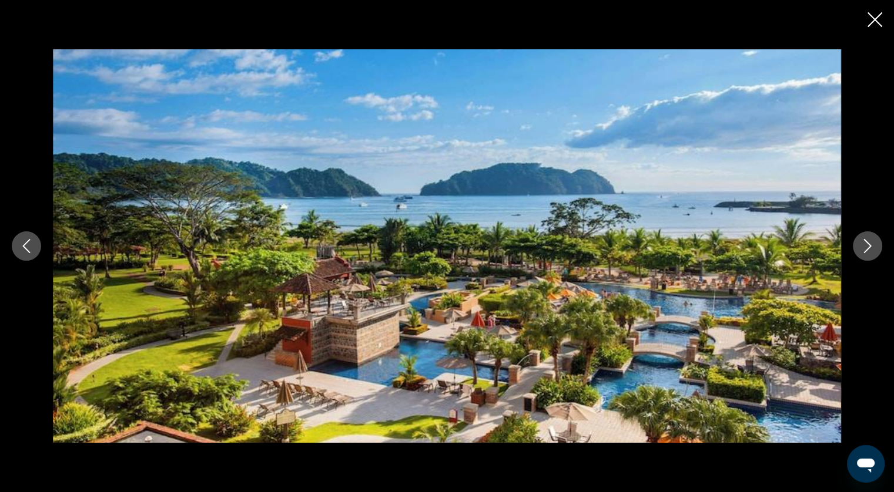
click at [862, 245] on icon "Next image" at bounding box center [867, 246] width 14 height 14
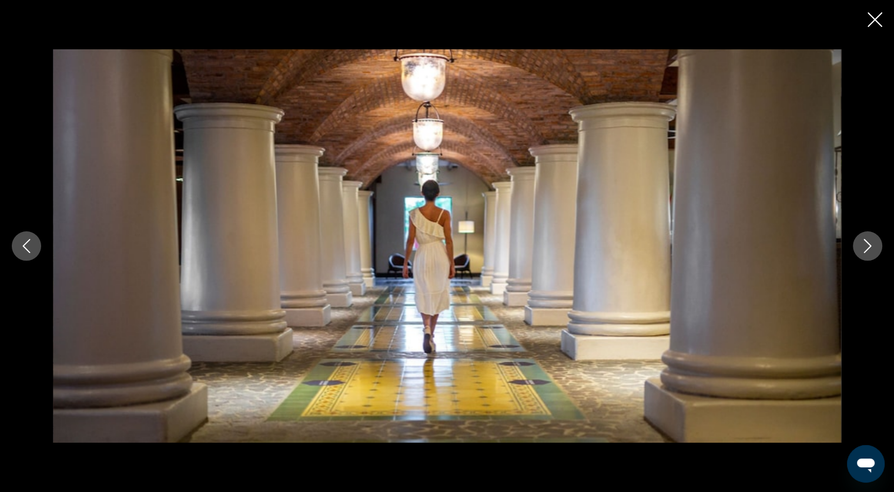
click at [862, 245] on icon "Next image" at bounding box center [867, 246] width 14 height 14
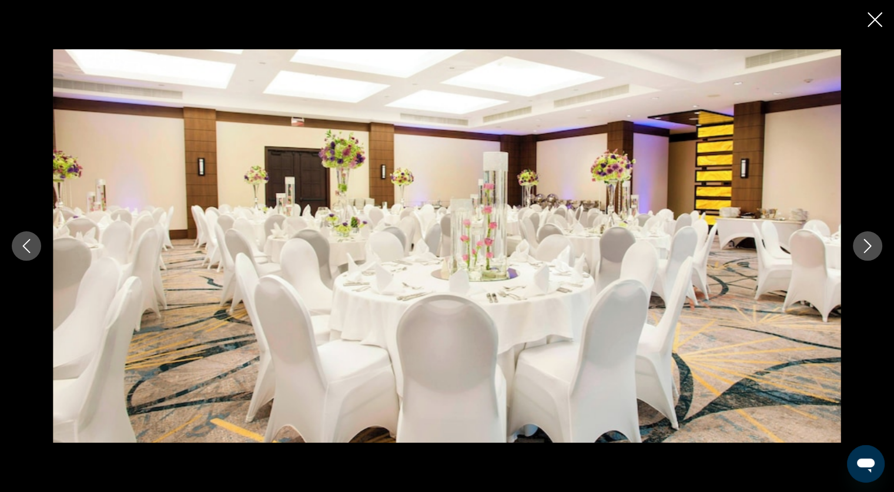
click at [862, 245] on icon "Next image" at bounding box center [867, 246] width 14 height 14
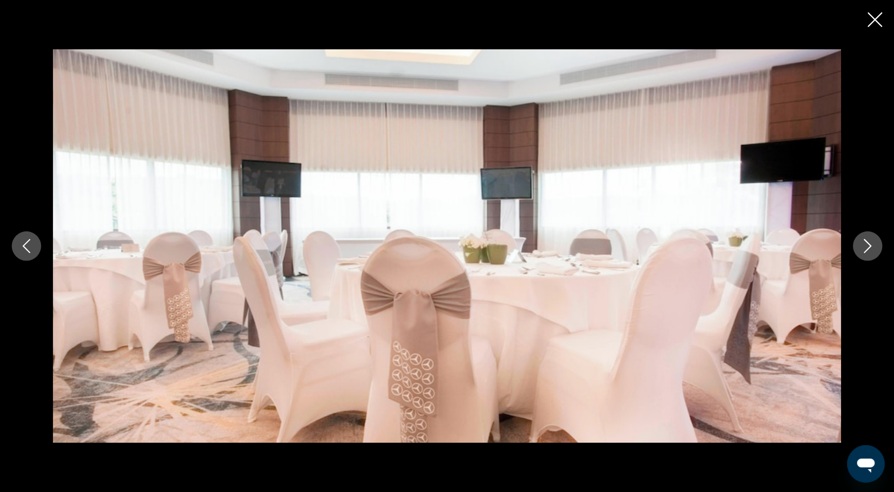
click at [860, 245] on icon "Next image" at bounding box center [867, 246] width 14 height 14
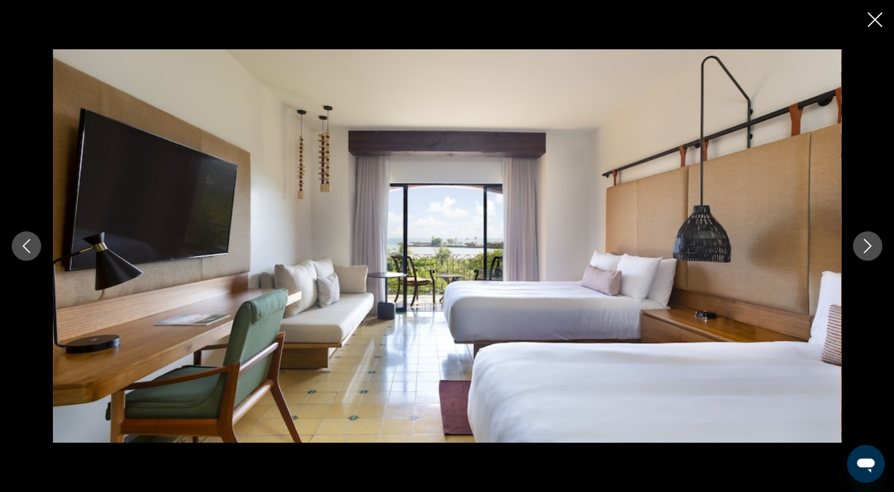
click at [860, 245] on icon "Next image" at bounding box center [867, 246] width 14 height 14
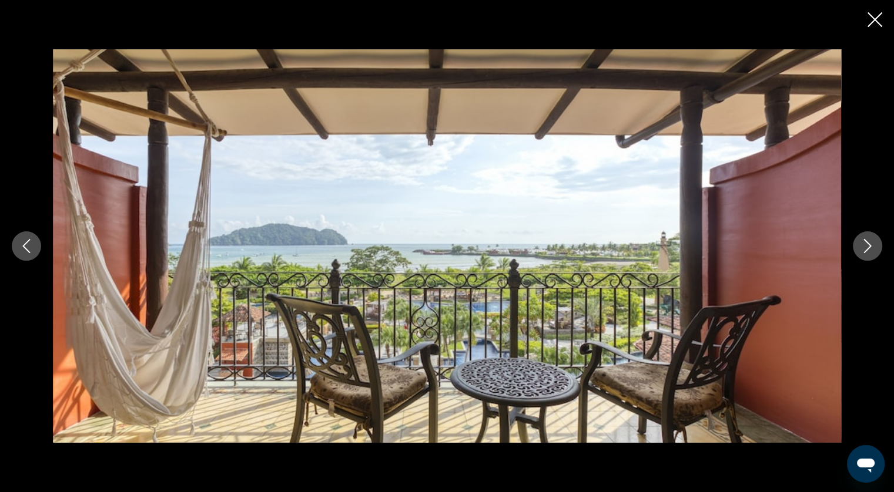
click at [860, 245] on icon "Next image" at bounding box center [867, 246] width 14 height 14
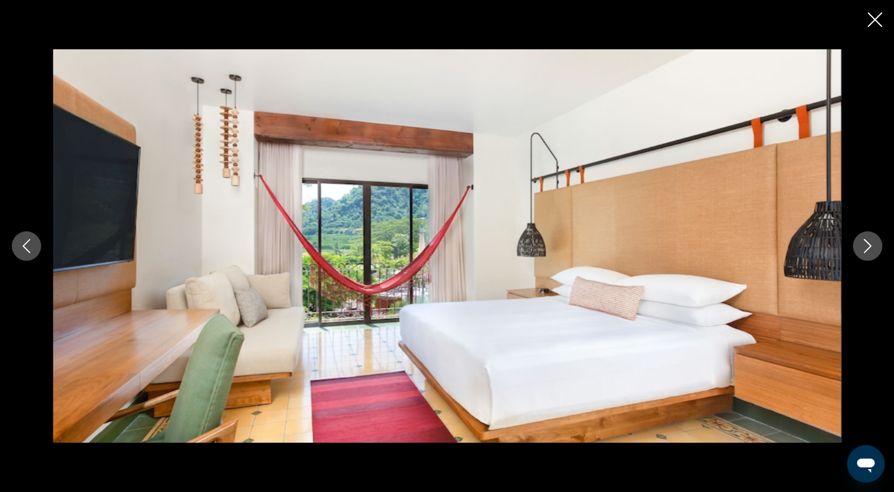
click at [860, 245] on icon "Next image" at bounding box center [867, 246] width 14 height 14
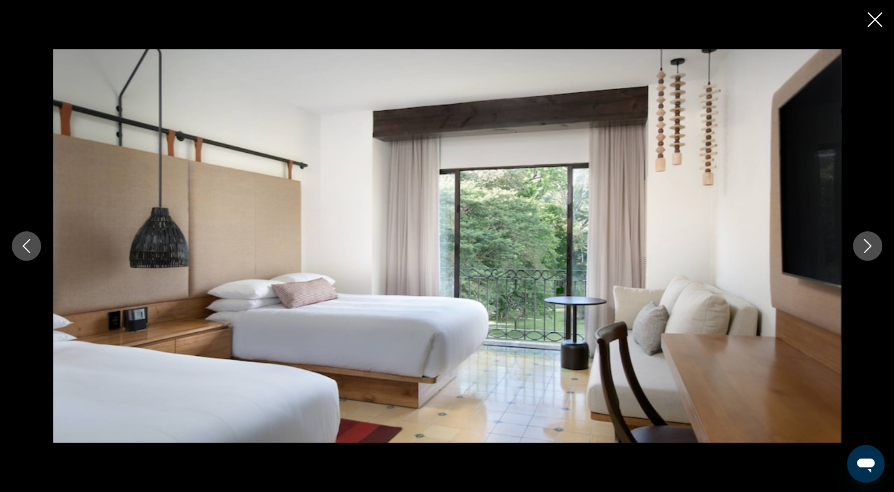
click at [860, 245] on icon "Next image" at bounding box center [867, 246] width 14 height 14
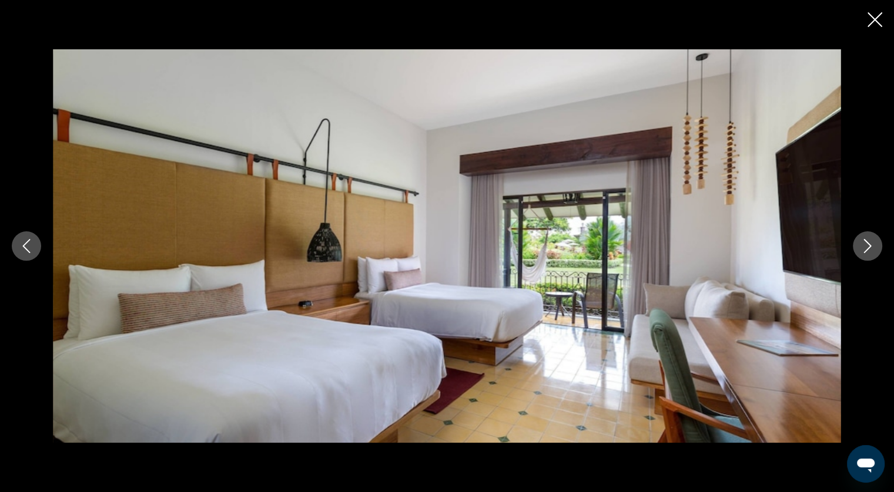
click at [860, 245] on icon "Next image" at bounding box center [867, 246] width 14 height 14
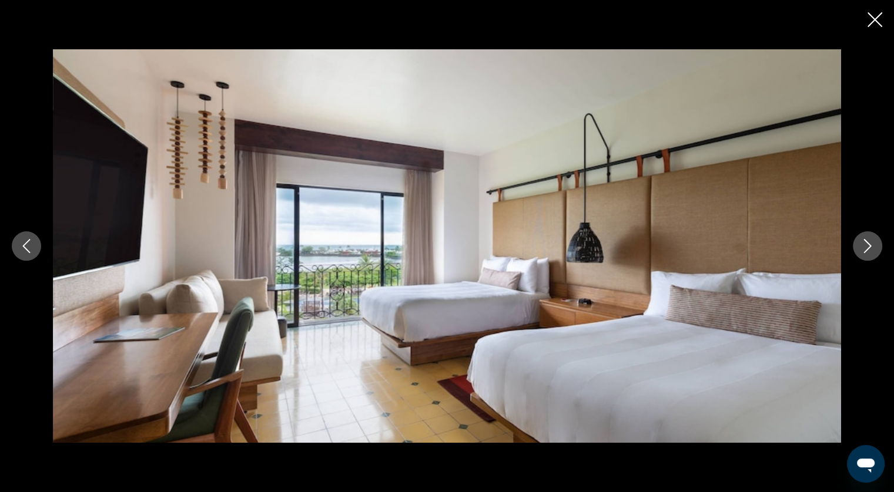
click at [860, 245] on icon "Next image" at bounding box center [867, 246] width 14 height 14
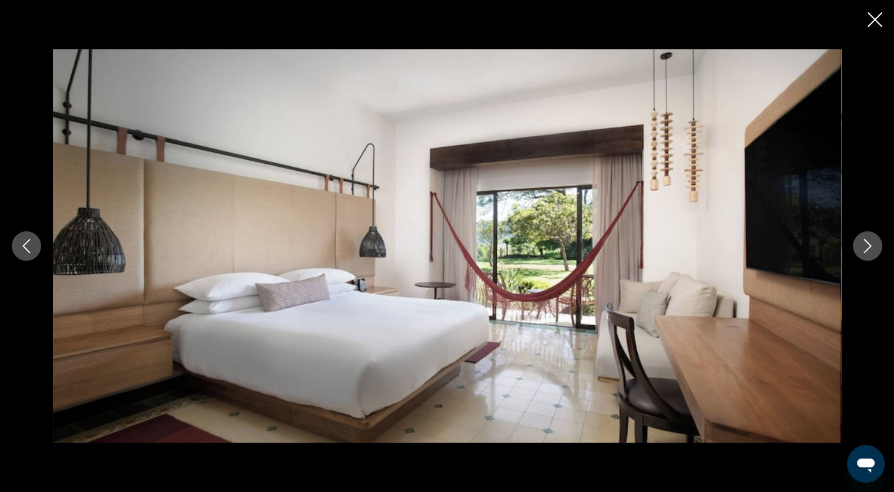
click at [860, 245] on icon "Next image" at bounding box center [867, 246] width 14 height 14
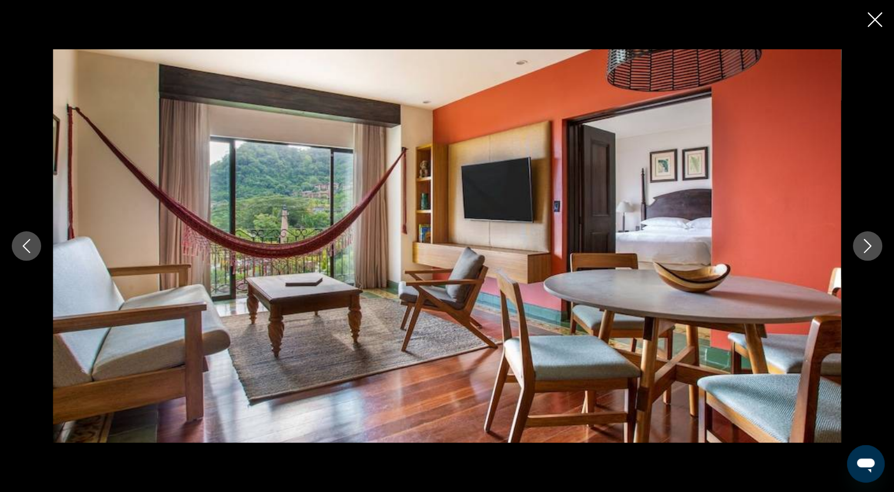
click at [860, 245] on icon "Next image" at bounding box center [867, 246] width 14 height 14
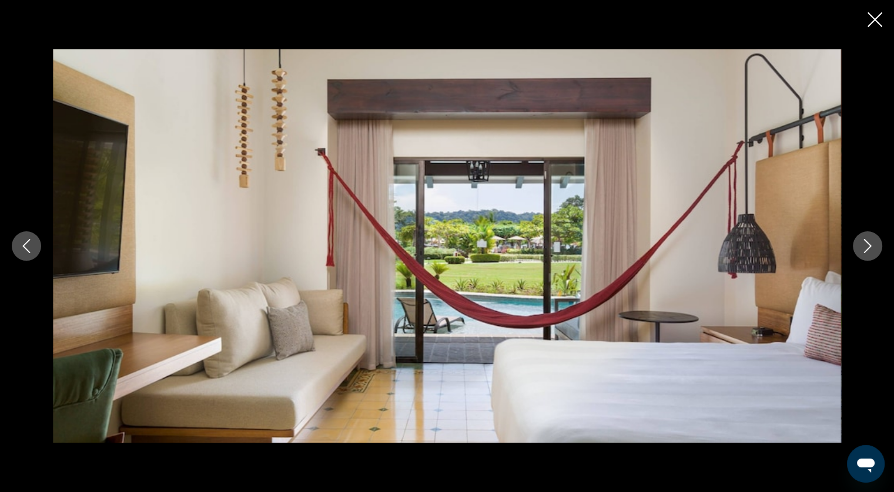
click at [860, 245] on icon "Next image" at bounding box center [867, 246] width 14 height 14
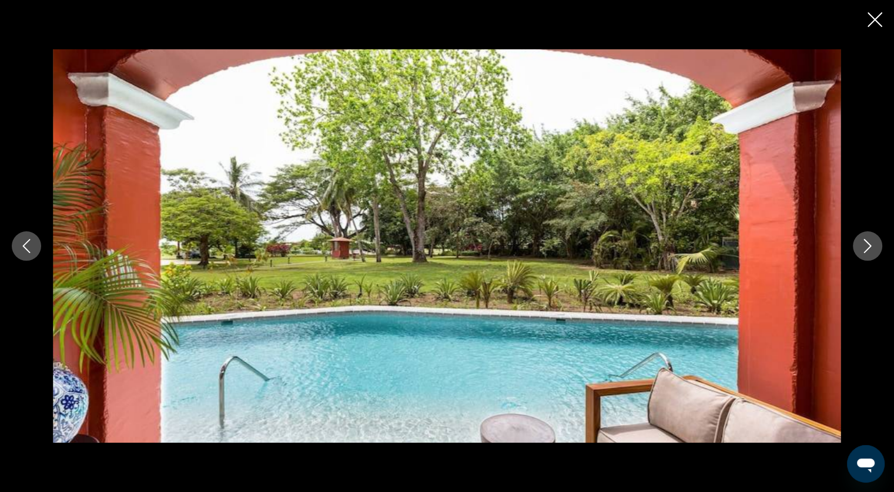
click at [860, 245] on icon "Next image" at bounding box center [867, 246] width 14 height 14
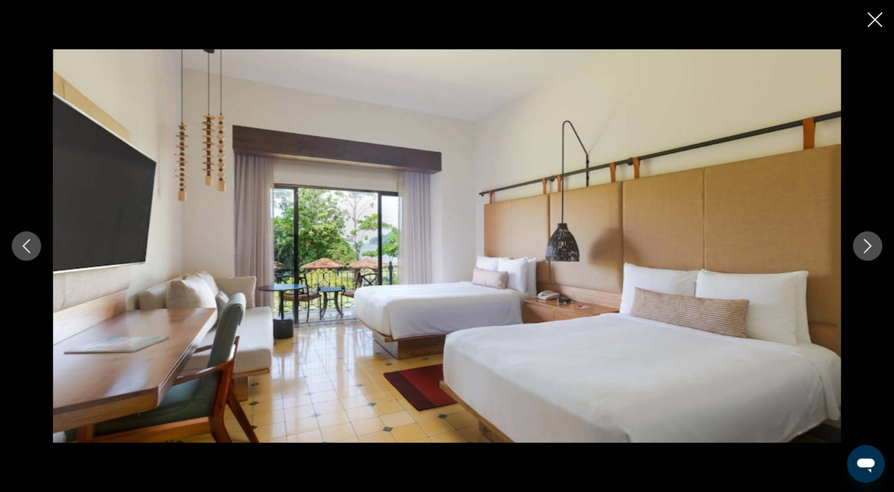
click at [860, 245] on icon "Next image" at bounding box center [867, 246] width 14 height 14
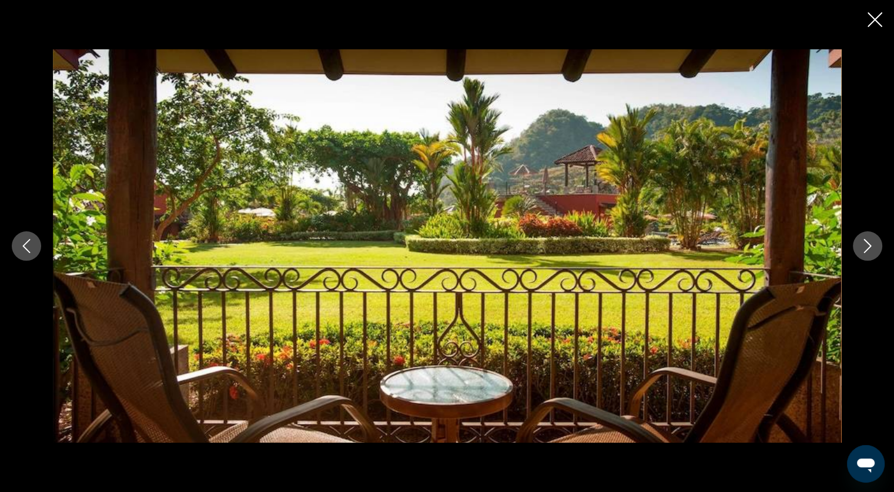
click at [860, 245] on icon "Next image" at bounding box center [867, 246] width 14 height 14
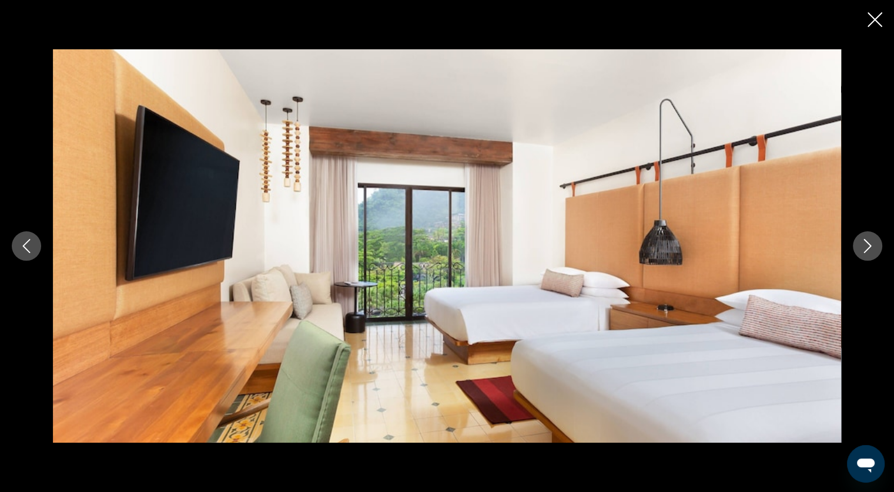
click at [860, 245] on icon "Next image" at bounding box center [867, 246] width 14 height 14
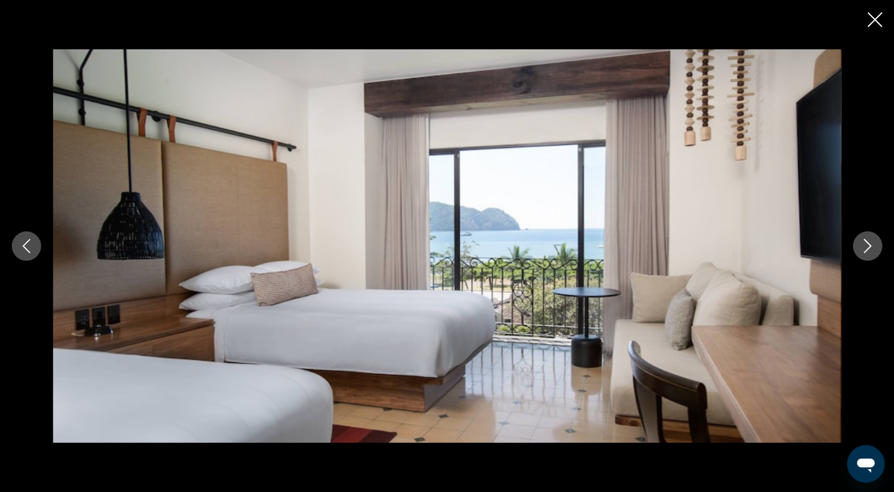
click at [860, 245] on icon "Next image" at bounding box center [867, 246] width 14 height 14
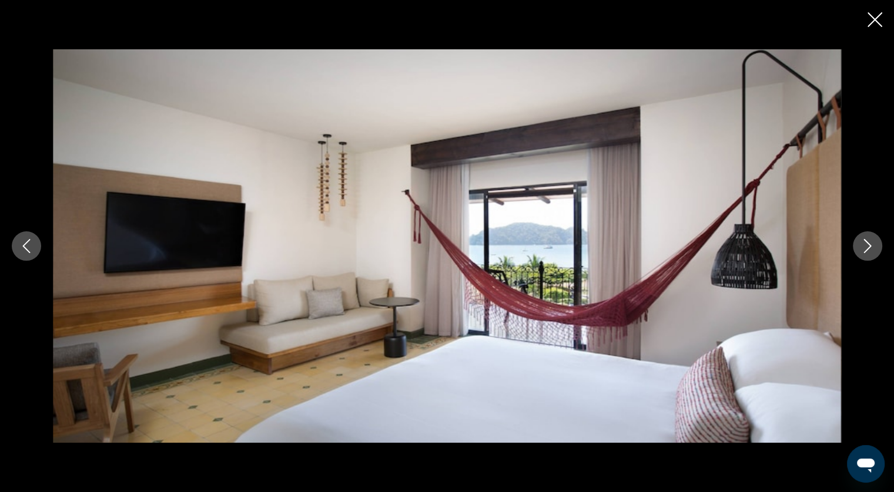
click at [860, 245] on icon "Next image" at bounding box center [867, 246] width 14 height 14
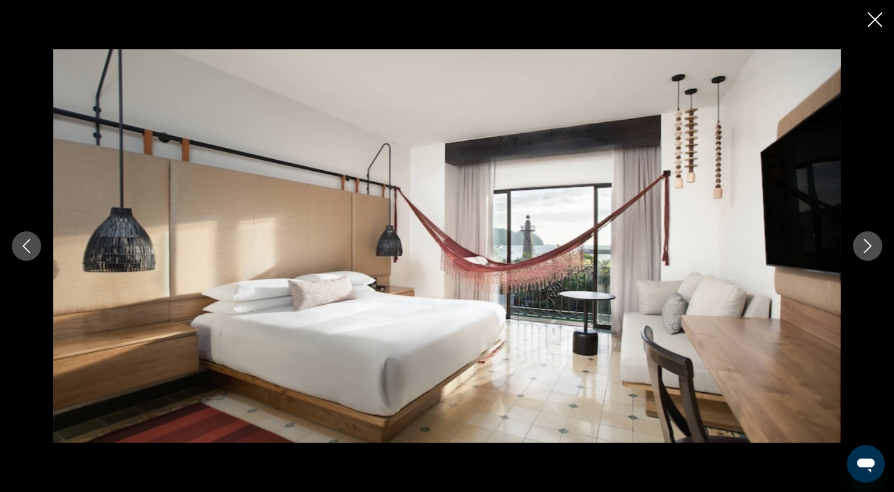
click at [860, 245] on icon "Next image" at bounding box center [867, 246] width 14 height 14
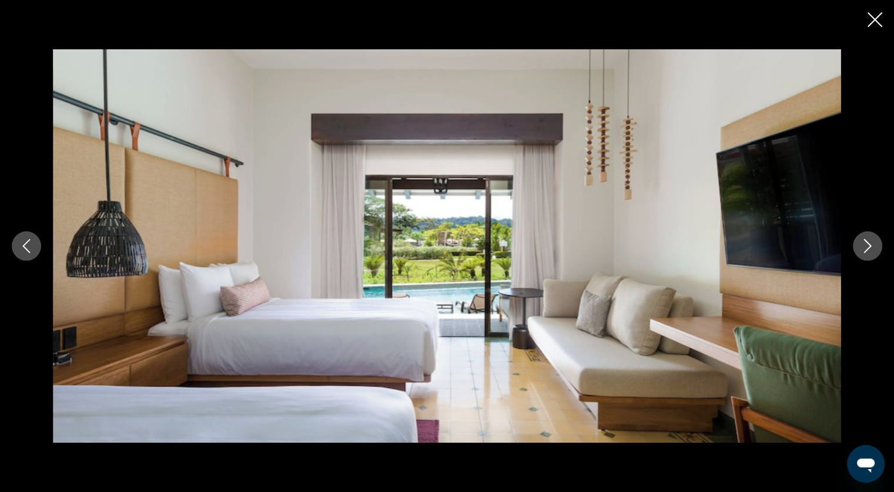
click at [860, 245] on icon "Next image" at bounding box center [867, 246] width 14 height 14
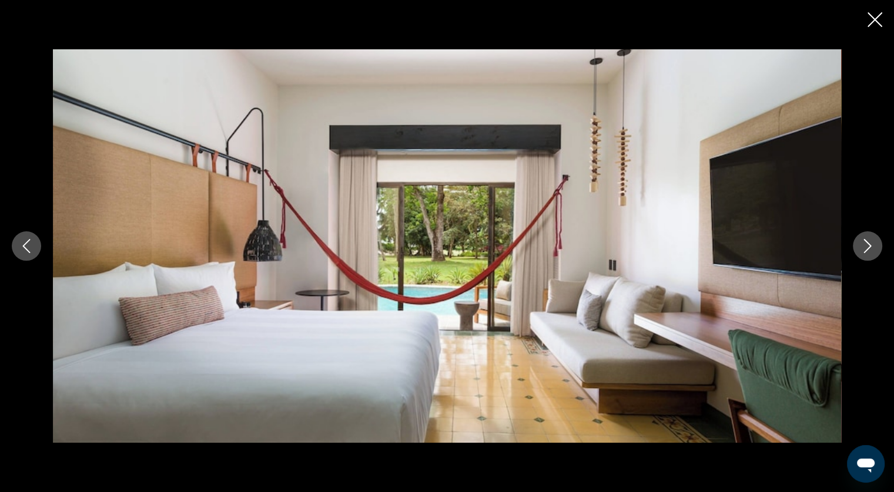
click at [857, 249] on button "Next image" at bounding box center [867, 246] width 29 height 29
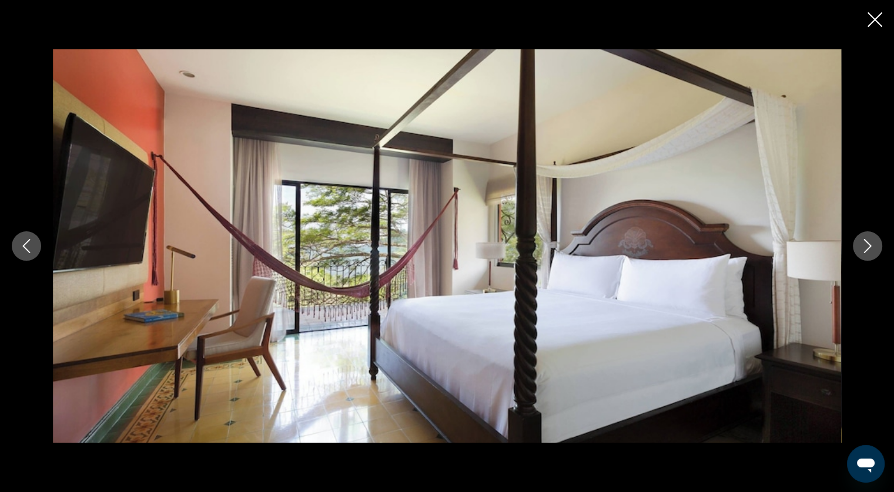
click at [857, 249] on button "Next image" at bounding box center [867, 246] width 29 height 29
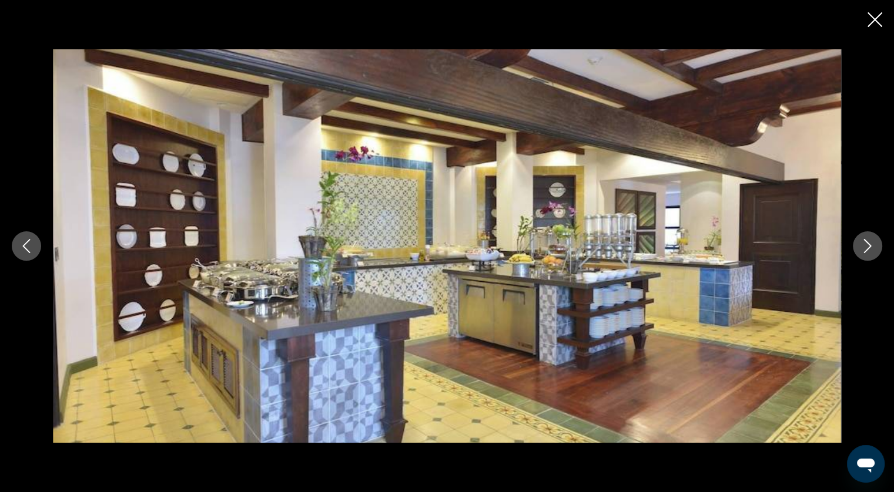
click at [857, 249] on button "Next image" at bounding box center [867, 246] width 29 height 29
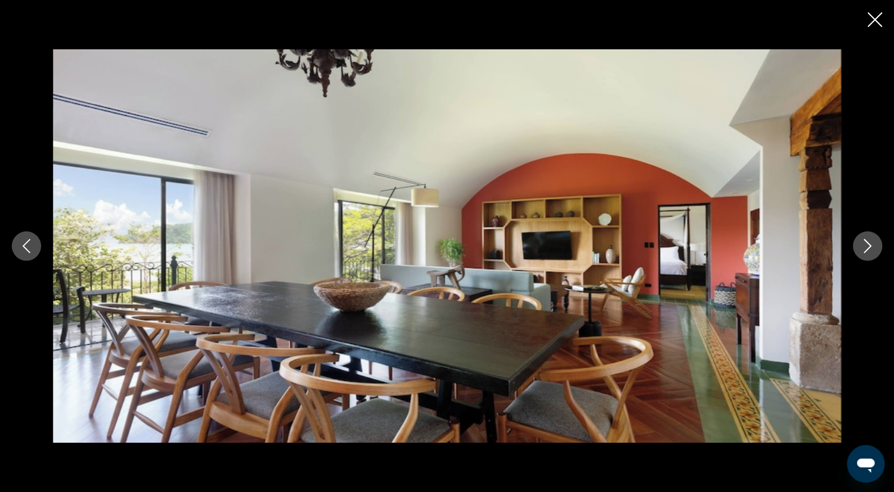
click at [857, 249] on button "Next image" at bounding box center [867, 246] width 29 height 29
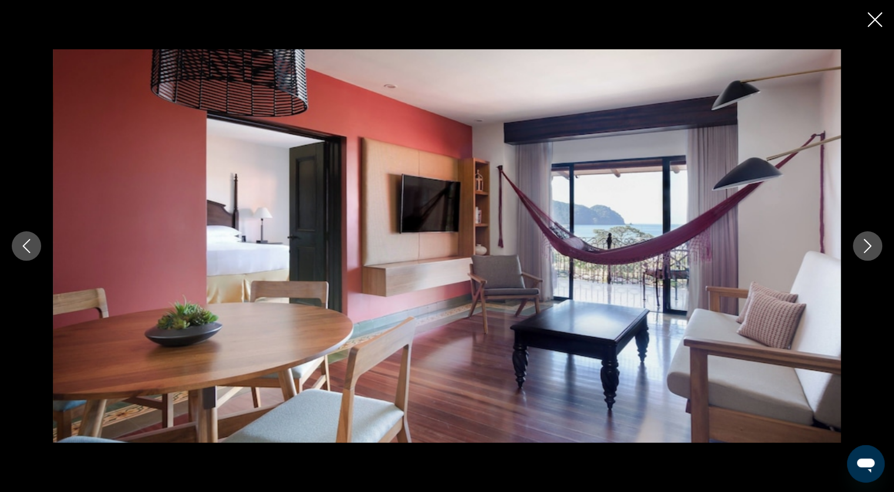
click at [857, 249] on button "Next image" at bounding box center [867, 246] width 29 height 29
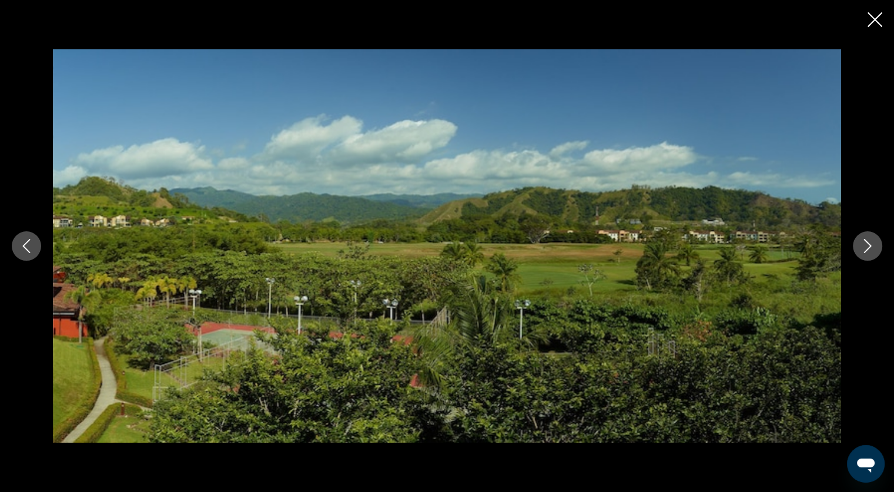
click at [857, 249] on button "Next image" at bounding box center [867, 246] width 29 height 29
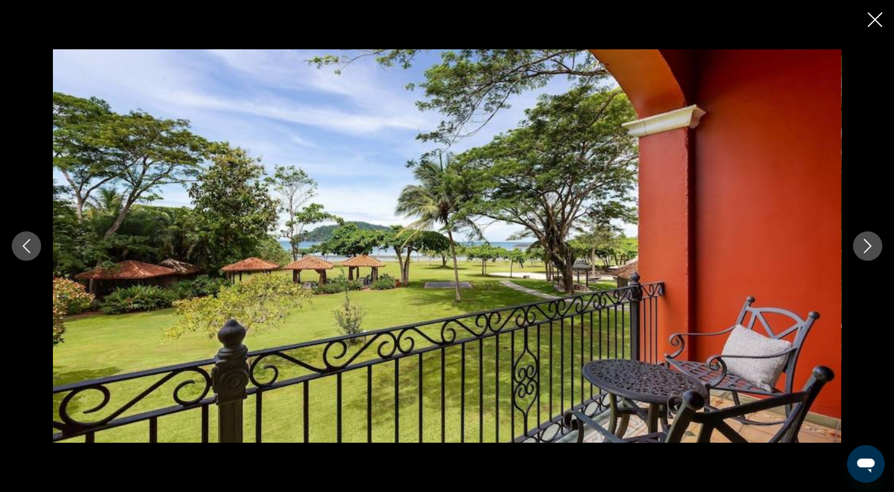
click at [857, 249] on button "Next image" at bounding box center [867, 246] width 29 height 29
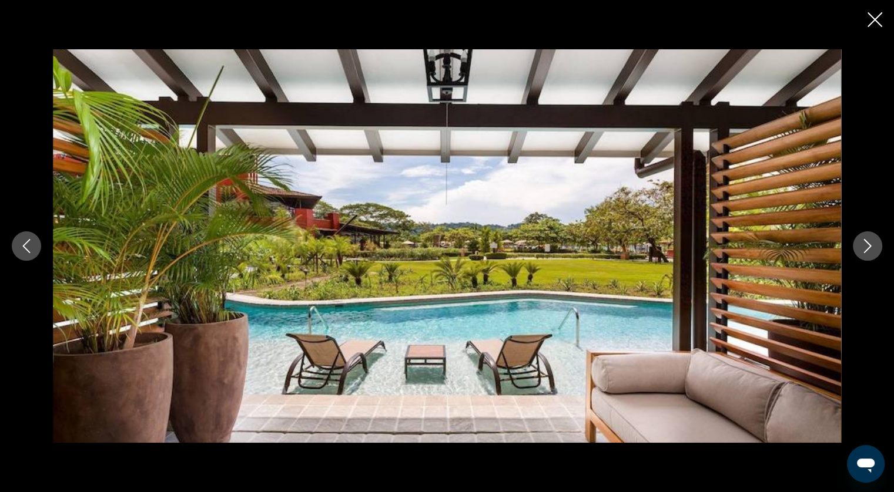
click at [857, 249] on button "Next image" at bounding box center [867, 246] width 29 height 29
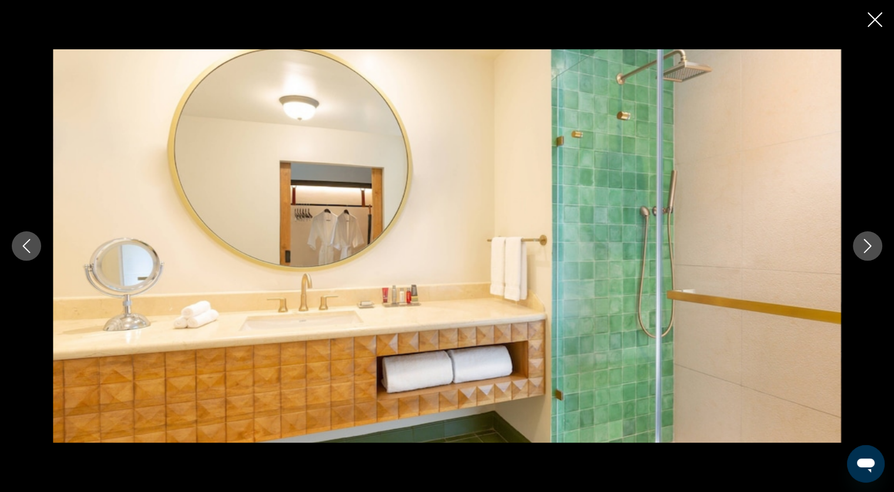
click at [857, 249] on button "Next image" at bounding box center [867, 246] width 29 height 29
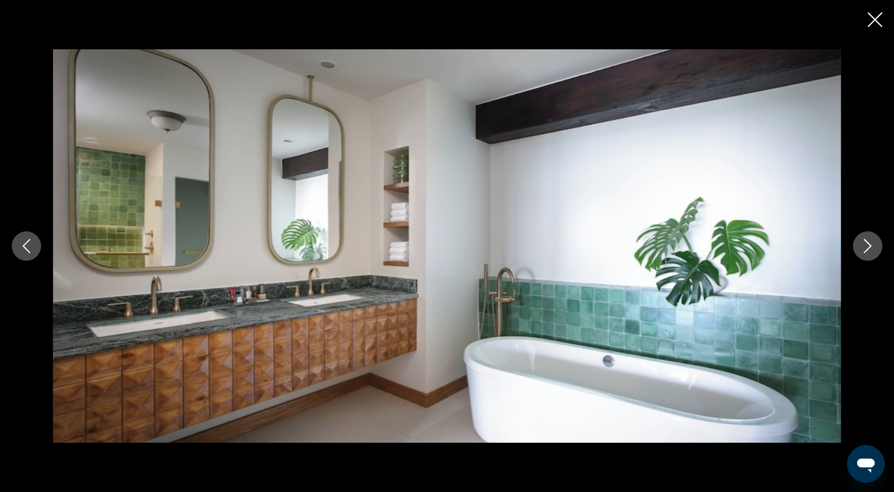
click at [857, 249] on button "Next image" at bounding box center [867, 246] width 29 height 29
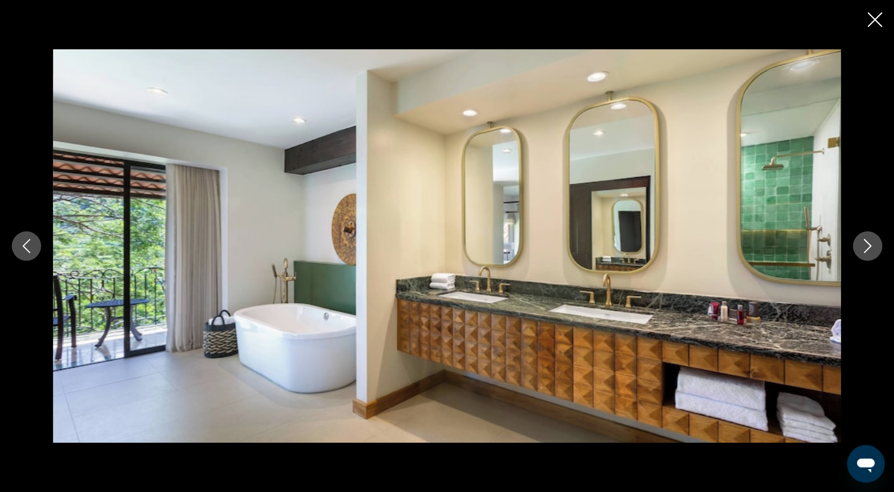
click at [857, 249] on button "Next image" at bounding box center [867, 246] width 29 height 29
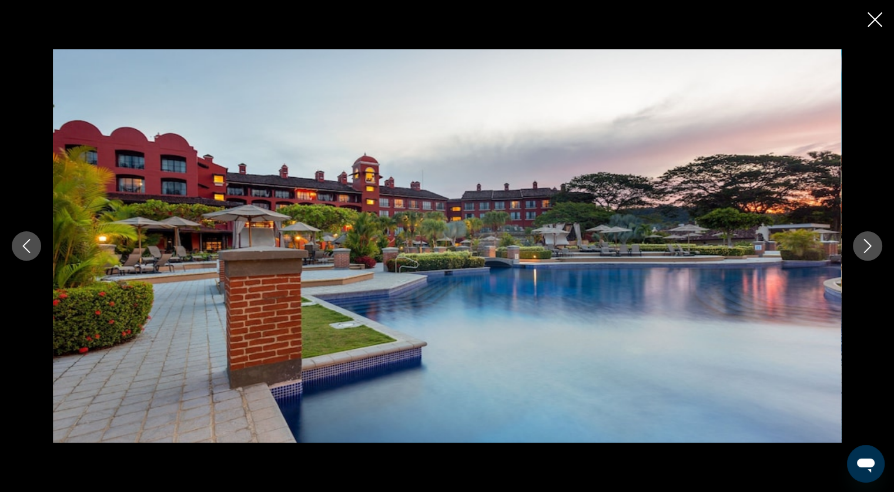
click at [857, 249] on button "Next image" at bounding box center [867, 246] width 29 height 29
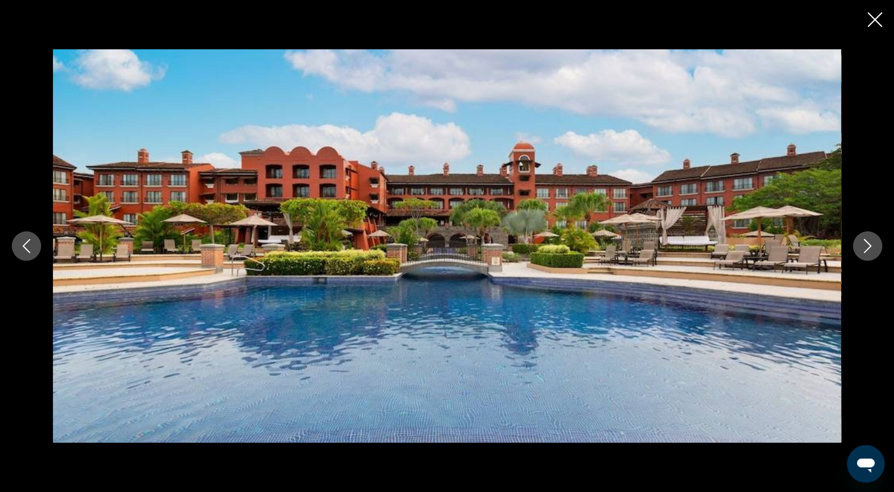
click at [857, 249] on button "Next image" at bounding box center [867, 246] width 29 height 29
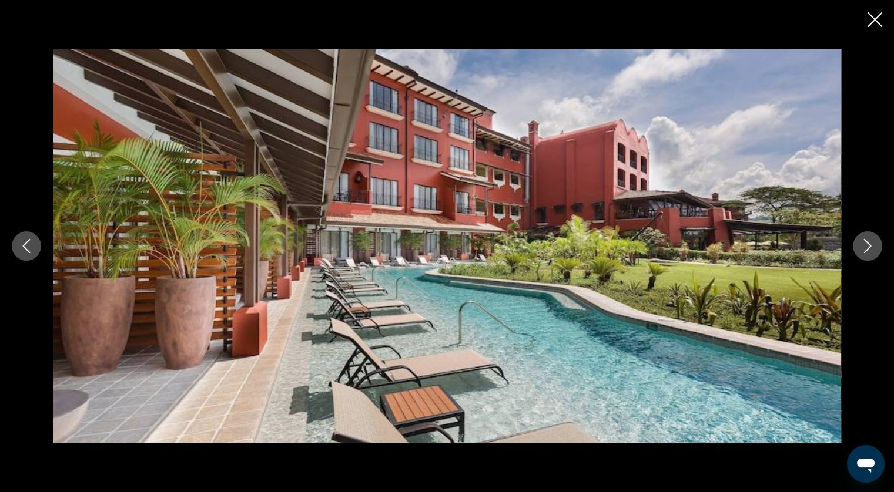
click at [857, 249] on button "Next image" at bounding box center [867, 246] width 29 height 29
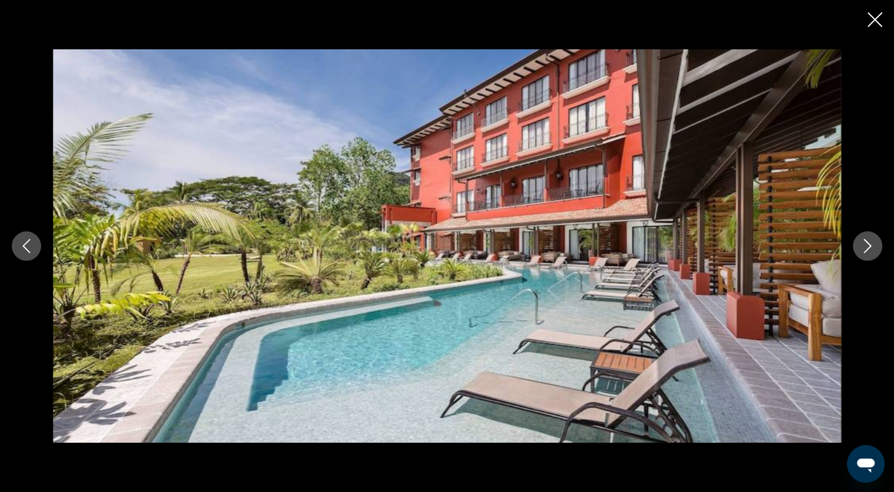
click at [857, 249] on button "Next image" at bounding box center [867, 246] width 29 height 29
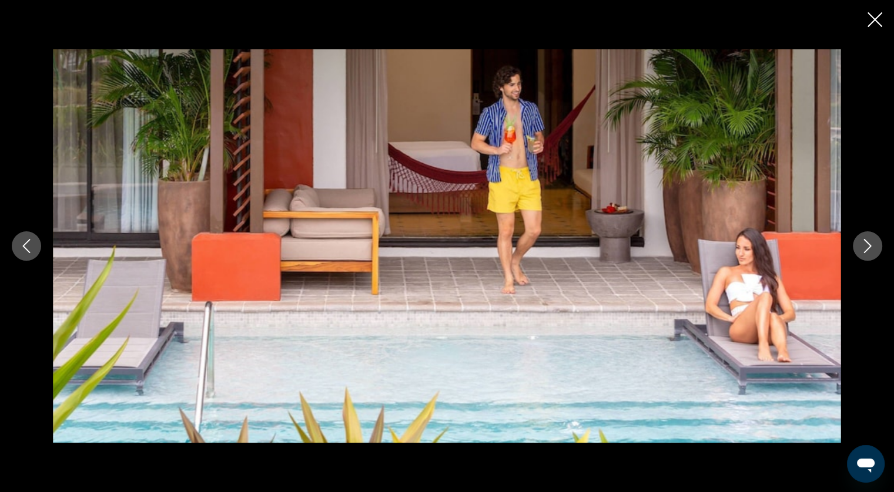
click at [857, 249] on button "Next image" at bounding box center [867, 246] width 29 height 29
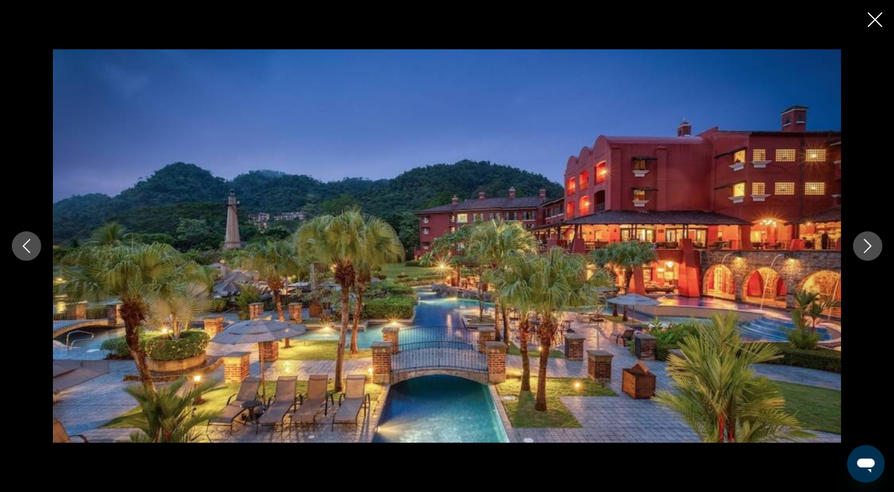
click at [863, 249] on icon "Next image" at bounding box center [867, 246] width 14 height 14
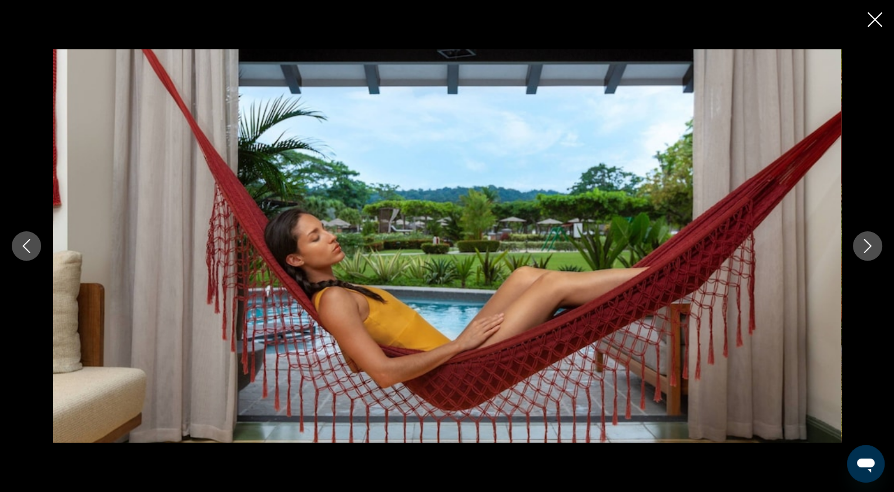
click at [863, 249] on icon "Next image" at bounding box center [867, 246] width 14 height 14
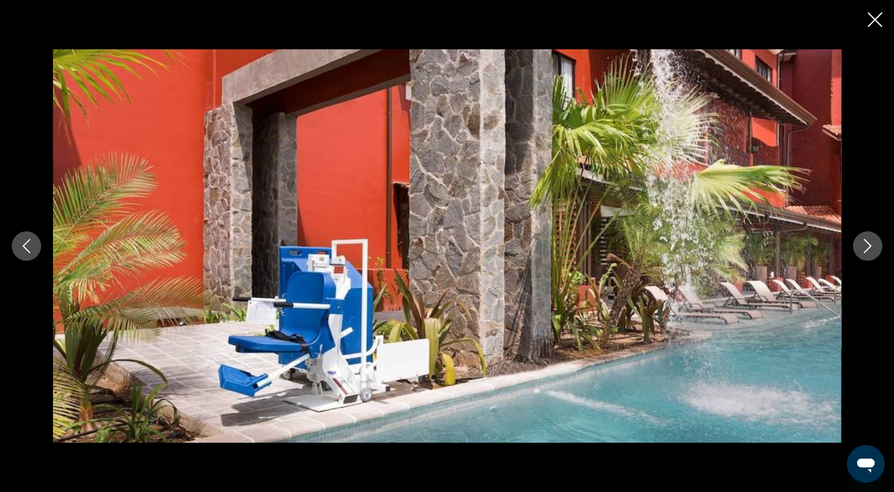
click at [863, 249] on icon "Next image" at bounding box center [867, 246] width 14 height 14
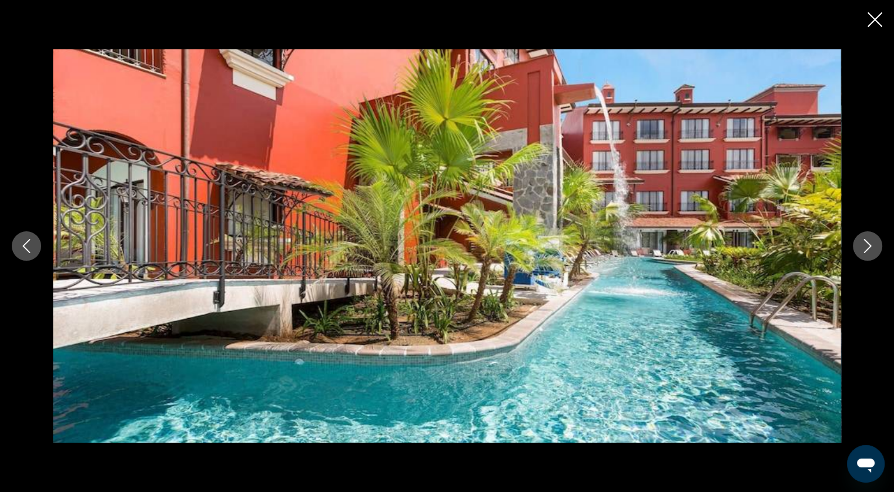
click at [863, 249] on icon "Next image" at bounding box center [867, 246] width 14 height 14
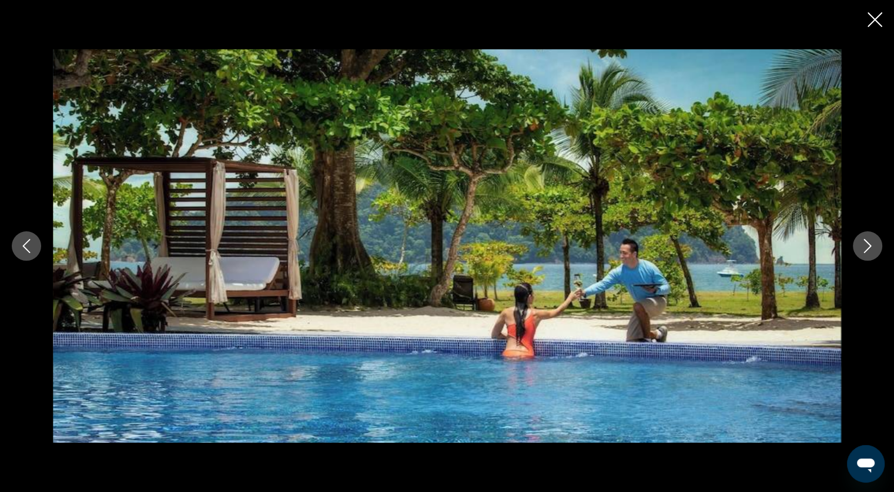
click at [863, 249] on icon "Next image" at bounding box center [867, 246] width 14 height 14
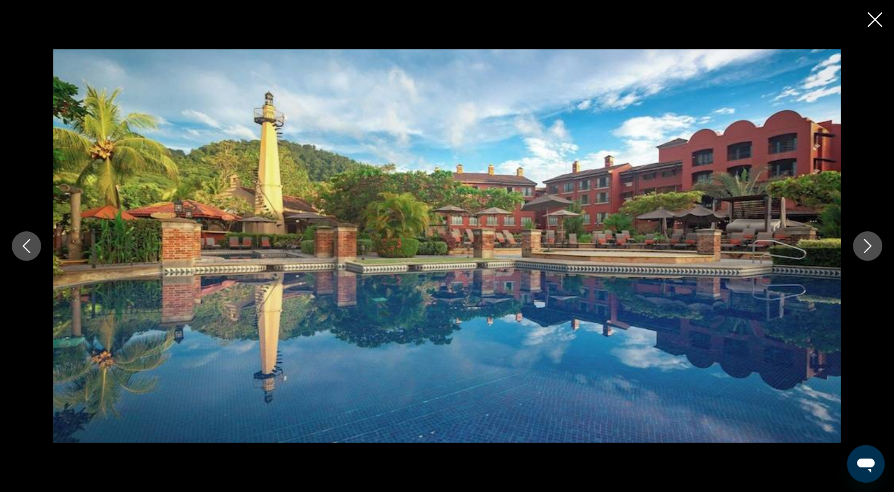
click at [863, 249] on icon "Next image" at bounding box center [867, 246] width 14 height 14
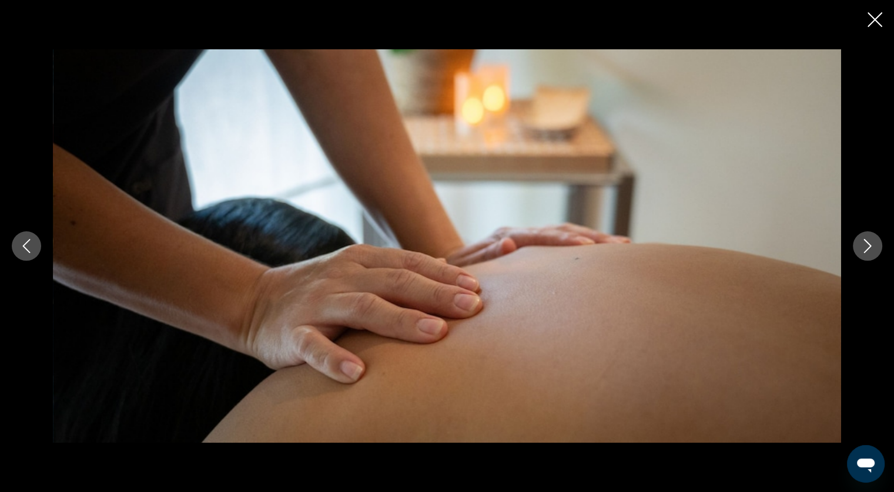
click at [863, 249] on icon "Next image" at bounding box center [867, 246] width 14 height 14
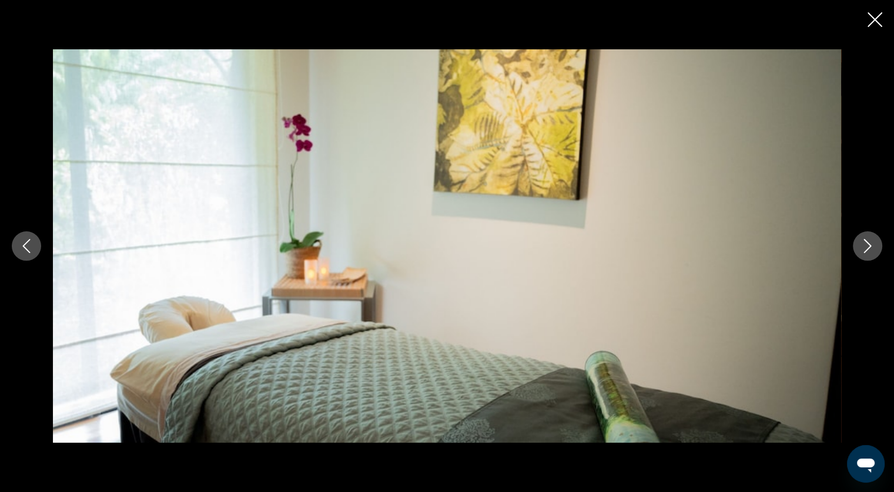
click at [863, 249] on icon "Next image" at bounding box center [867, 246] width 14 height 14
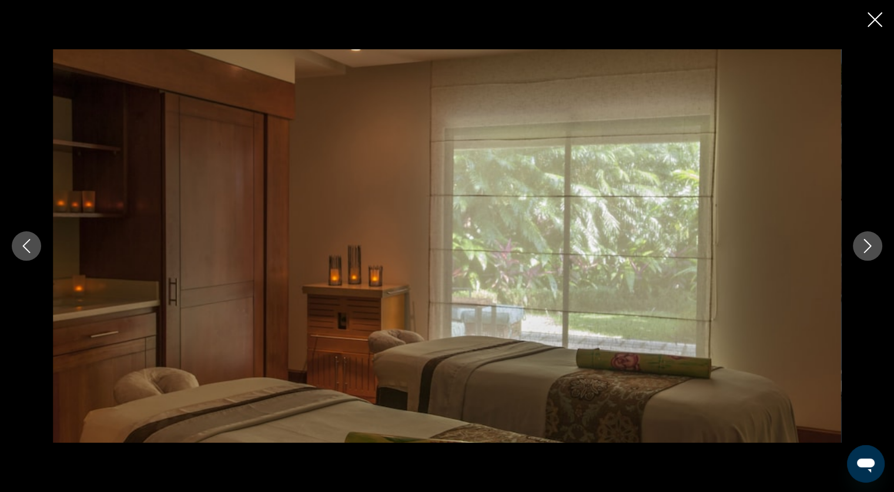
click at [863, 249] on icon "Next image" at bounding box center [867, 246] width 14 height 14
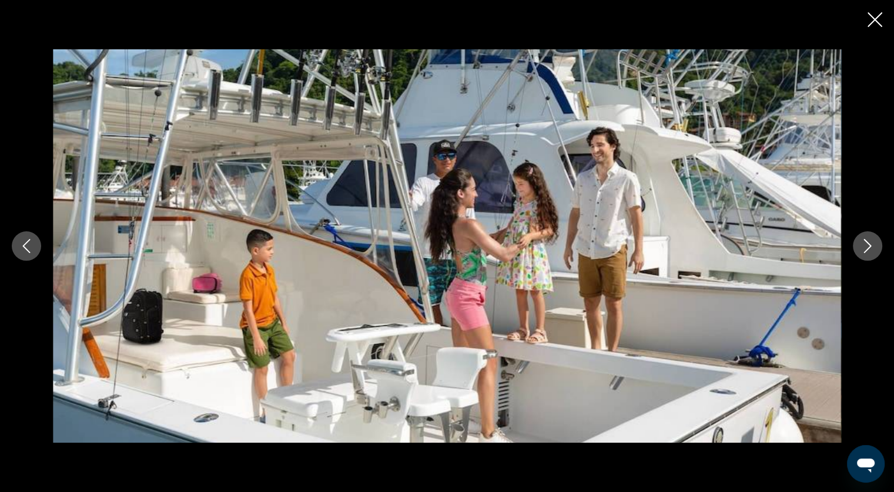
click at [863, 249] on icon "Next image" at bounding box center [867, 246] width 14 height 14
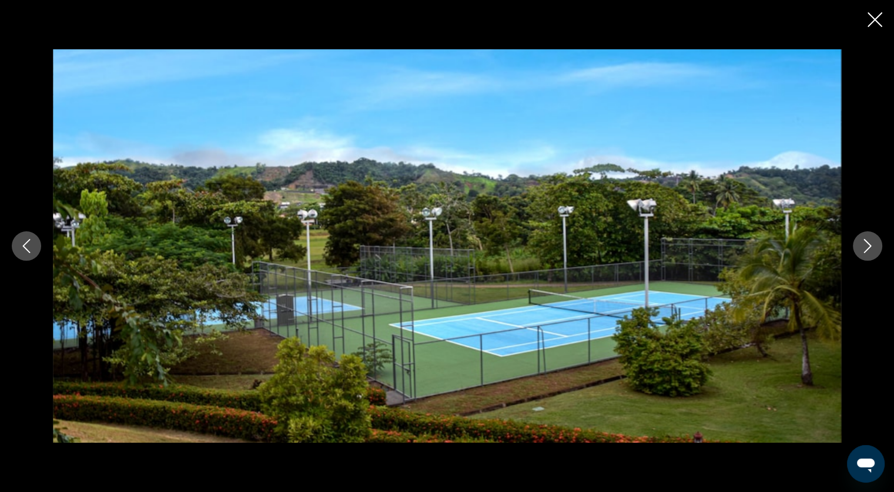
click at [872, 247] on icon "Next image" at bounding box center [867, 246] width 14 height 14
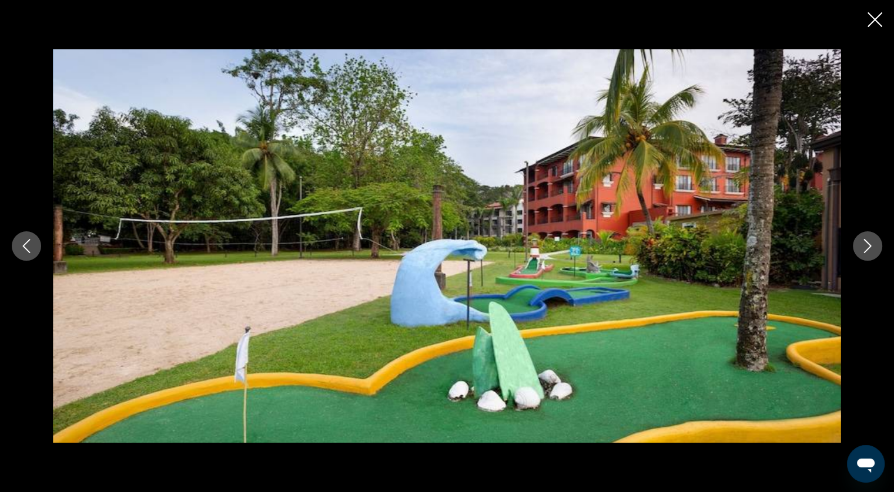
click at [872, 247] on icon "Next image" at bounding box center [867, 246] width 14 height 14
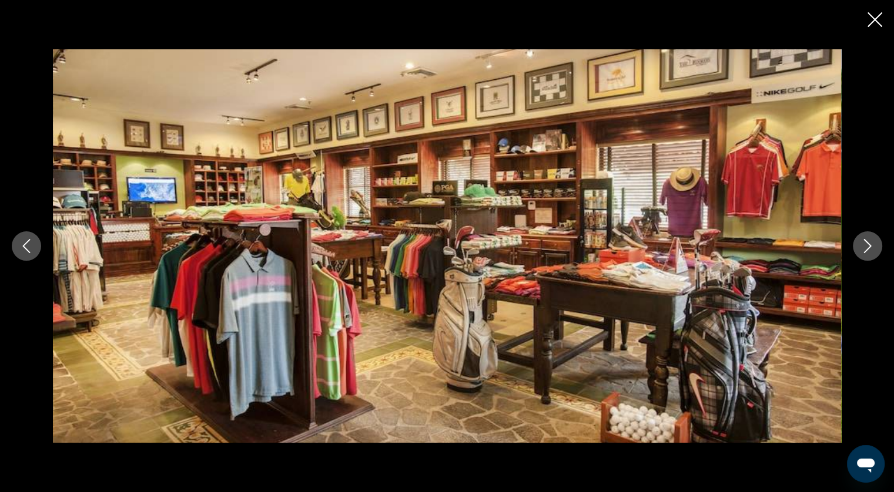
click at [872, 247] on icon "Next image" at bounding box center [867, 246] width 14 height 14
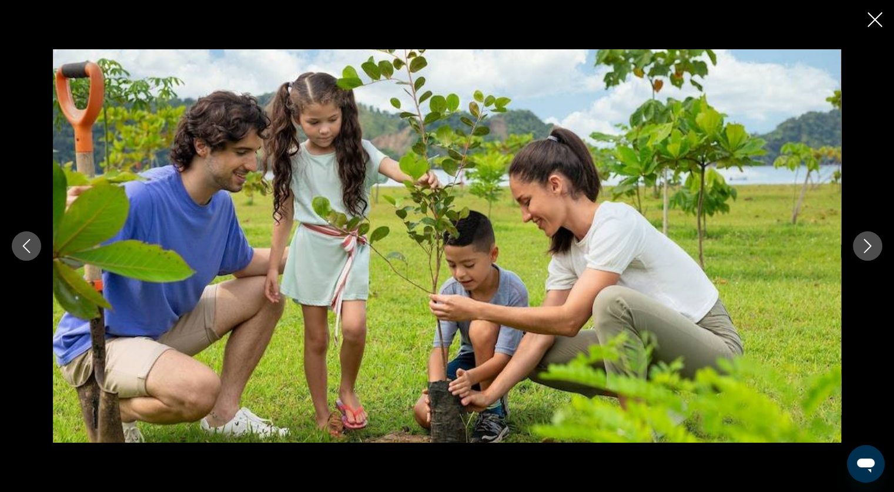
click at [867, 251] on icon "Next image" at bounding box center [867, 246] width 14 height 14
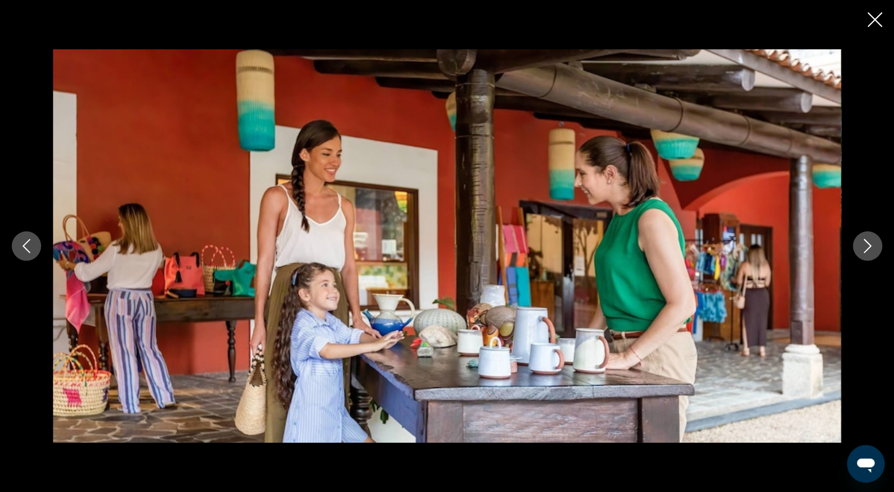
click at [867, 251] on icon "Next image" at bounding box center [867, 246] width 14 height 14
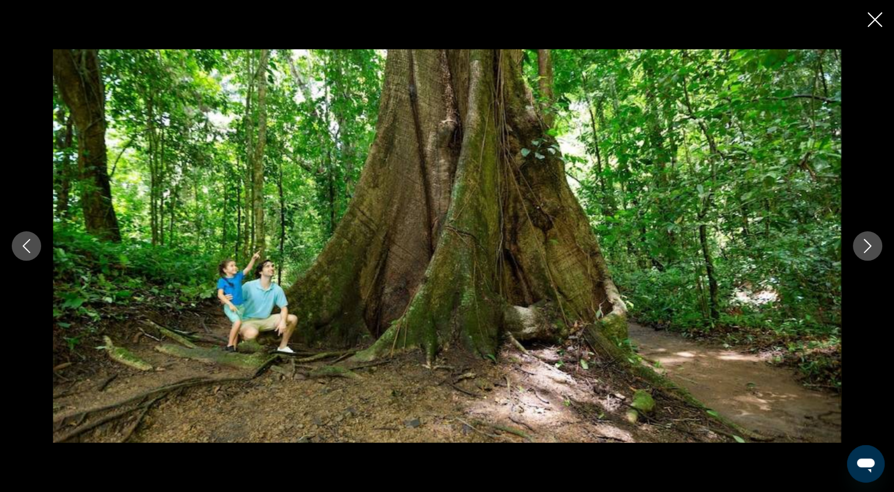
click at [867, 251] on icon "Next image" at bounding box center [867, 246] width 14 height 14
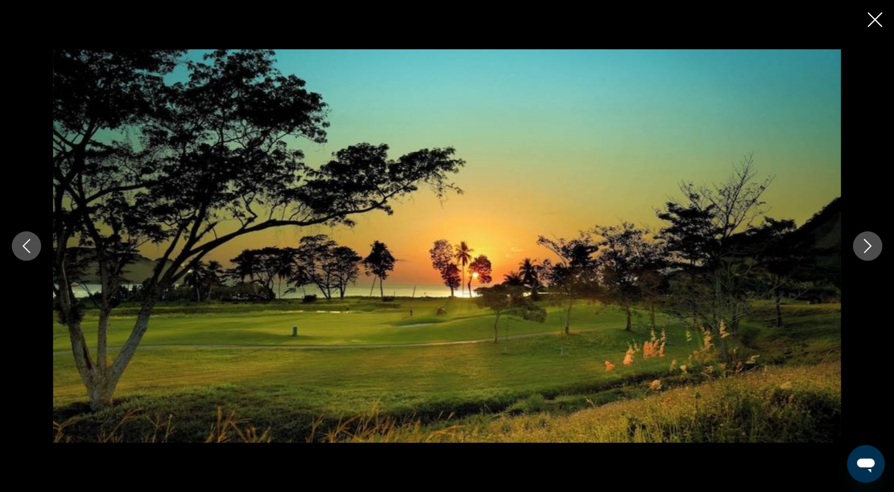
click at [862, 247] on icon "Next image" at bounding box center [867, 246] width 14 height 14
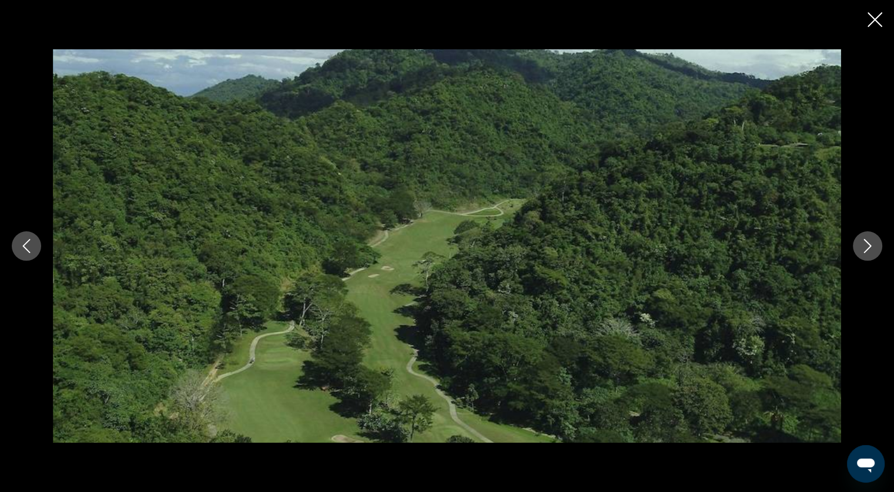
click at [860, 247] on icon "Next image" at bounding box center [867, 246] width 14 height 14
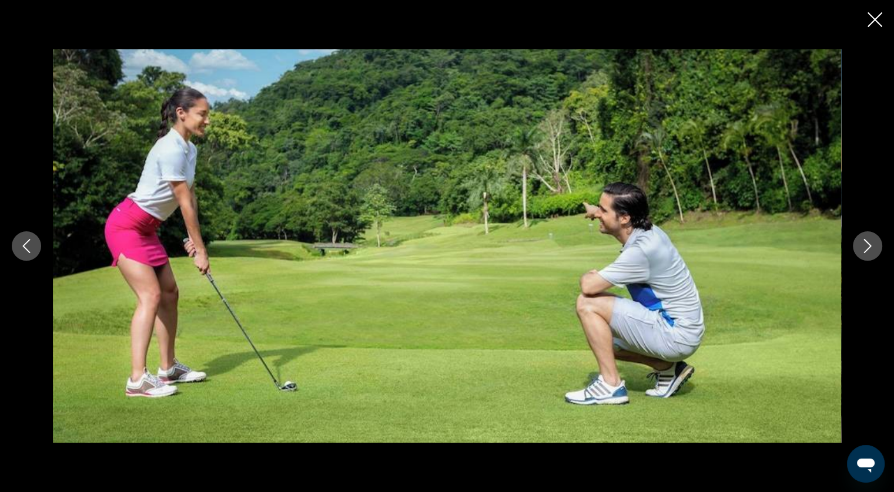
click at [860, 247] on icon "Next image" at bounding box center [867, 246] width 14 height 14
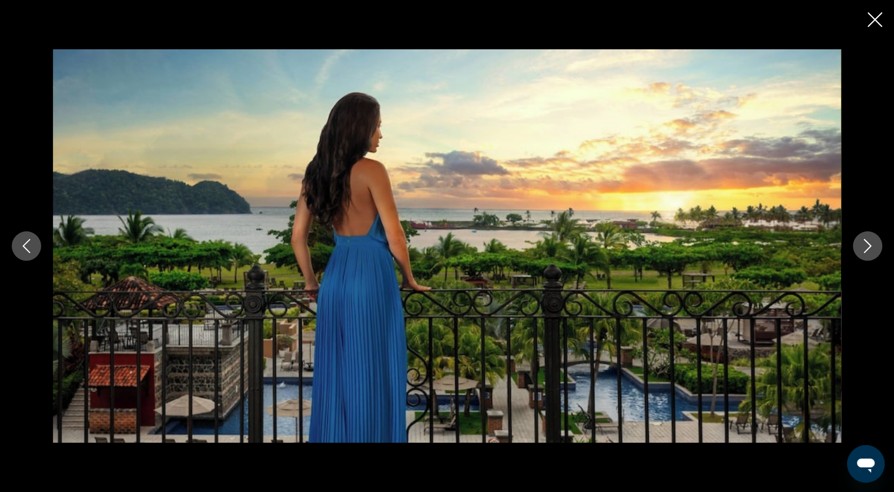
click at [860, 247] on icon "Next image" at bounding box center [867, 246] width 14 height 14
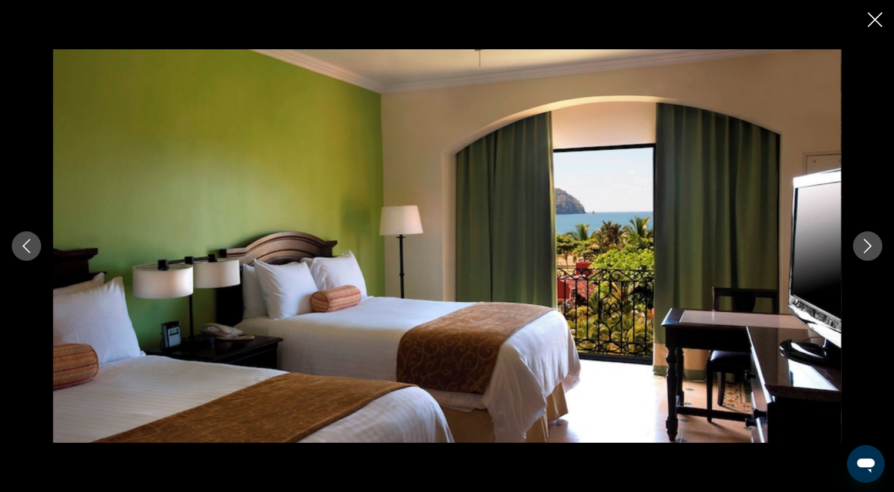
click at [860, 247] on icon "Next image" at bounding box center [867, 246] width 14 height 14
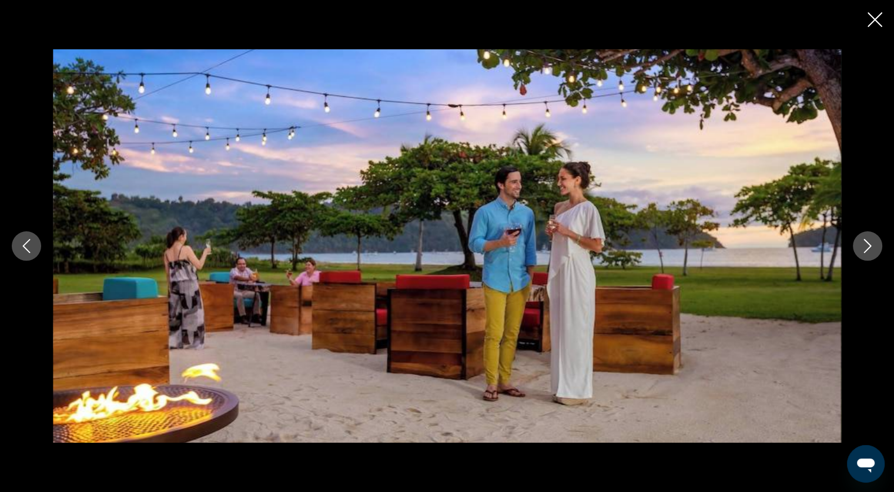
click at [860, 247] on icon "Next image" at bounding box center [867, 246] width 14 height 14
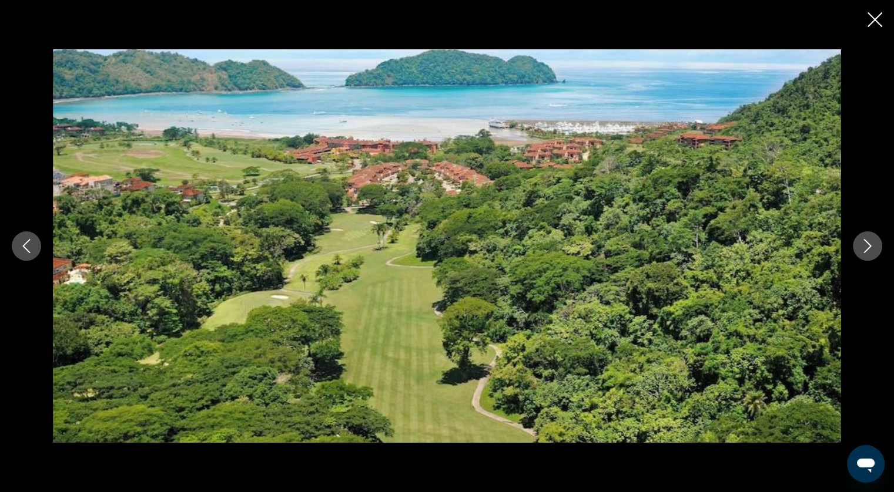
click at [860, 247] on icon "Next image" at bounding box center [867, 246] width 14 height 14
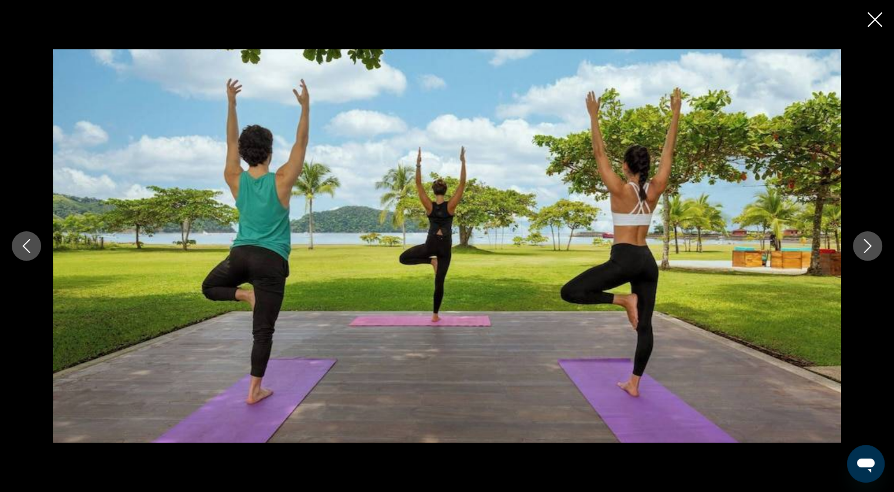
click at [860, 247] on icon "Next image" at bounding box center [867, 246] width 14 height 14
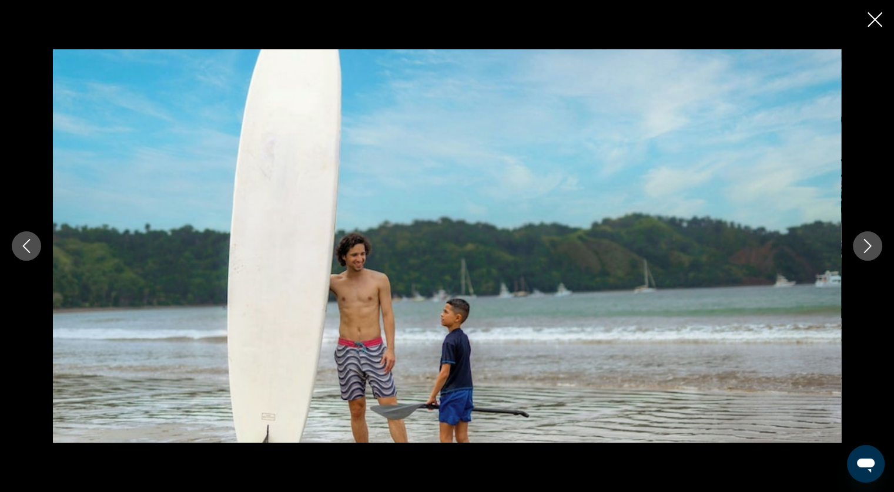
click at [857, 247] on button "Next image" at bounding box center [867, 246] width 29 height 29
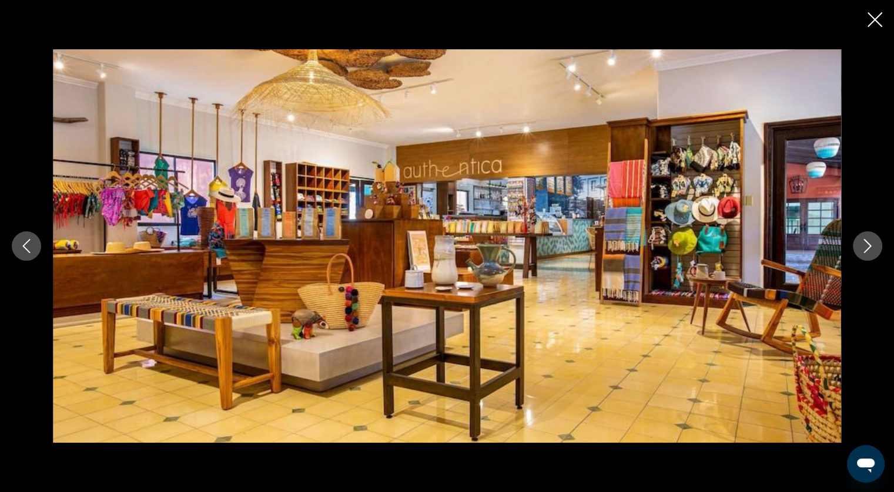
click at [857, 247] on button "Next image" at bounding box center [867, 246] width 29 height 29
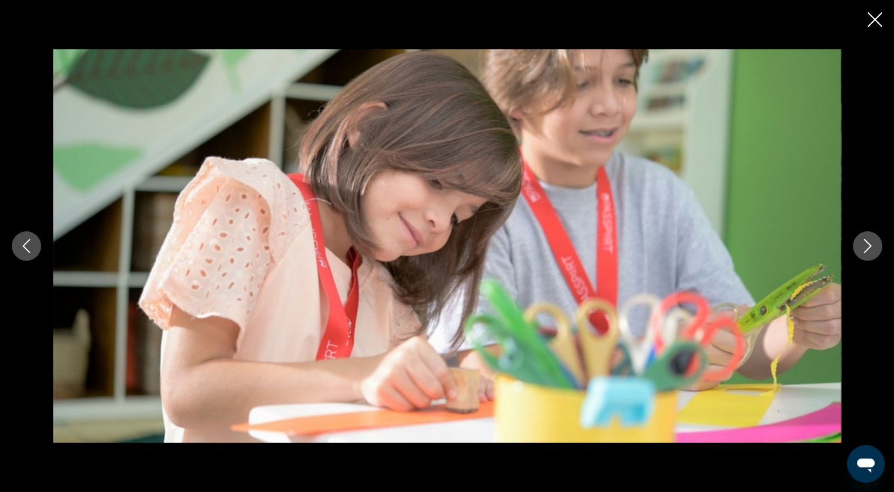
click at [857, 247] on button "Next image" at bounding box center [867, 246] width 29 height 29
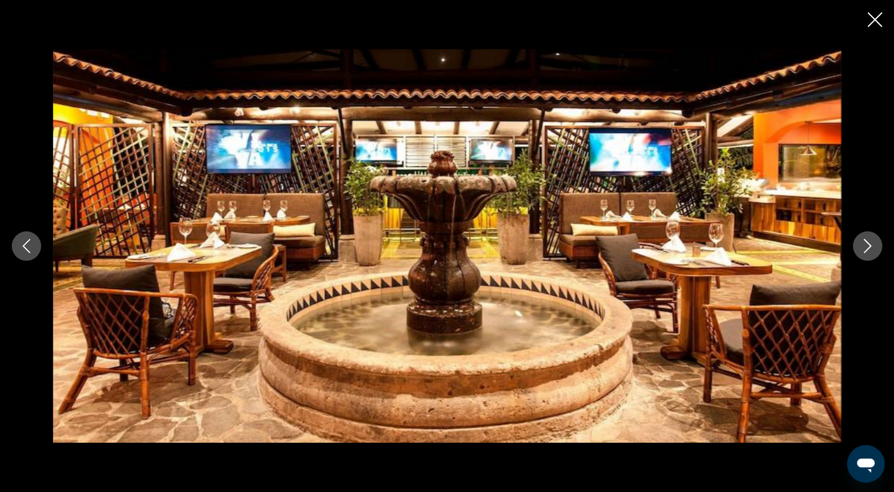
click at [857, 247] on button "Next image" at bounding box center [867, 246] width 29 height 29
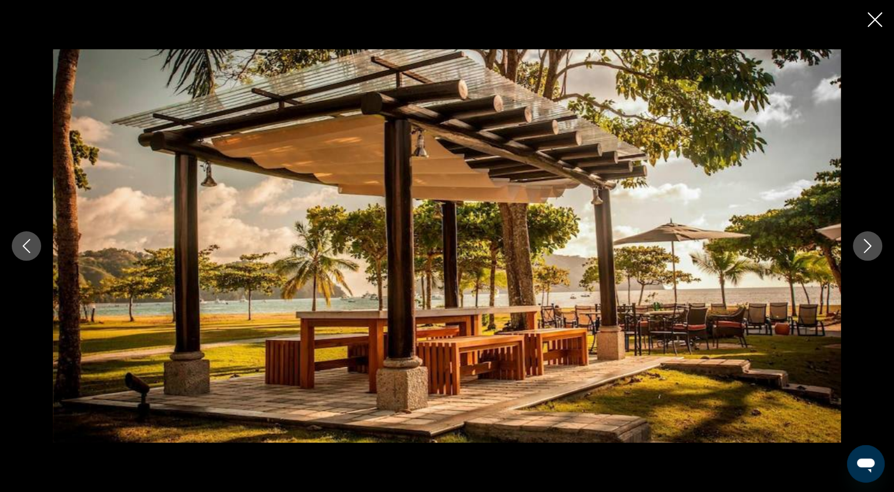
drag, startPoint x: 871, startPoint y: 21, endPoint x: 863, endPoint y: 26, distance: 10.1
click at [871, 21] on icon "Close slideshow" at bounding box center [874, 19] width 15 height 15
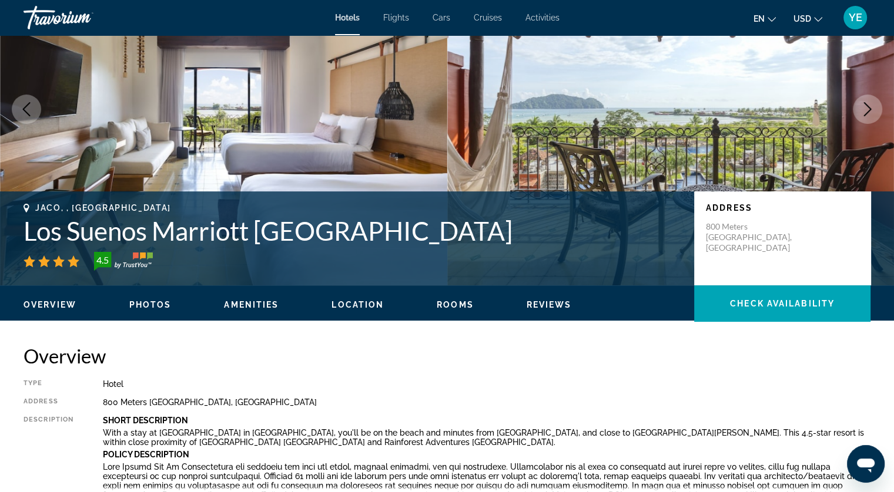
scroll to position [0, 0]
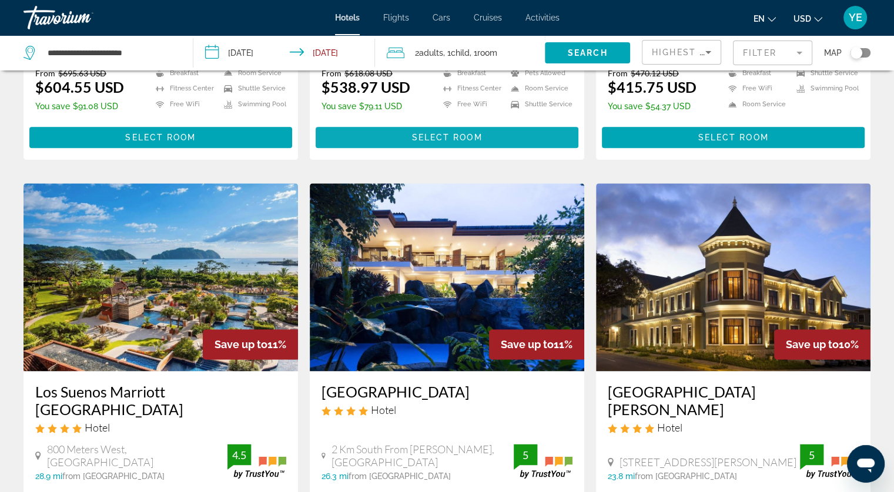
scroll to position [1363, 0]
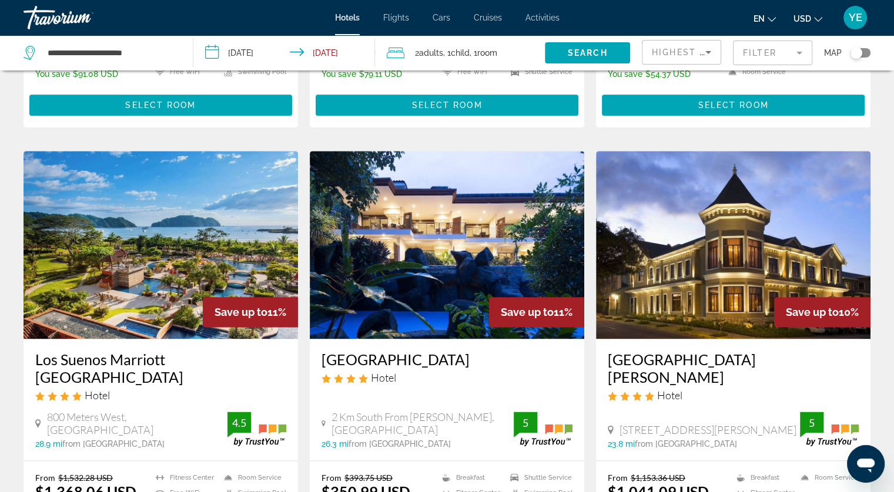
click at [733, 197] on img "Main content" at bounding box center [733, 245] width 274 height 188
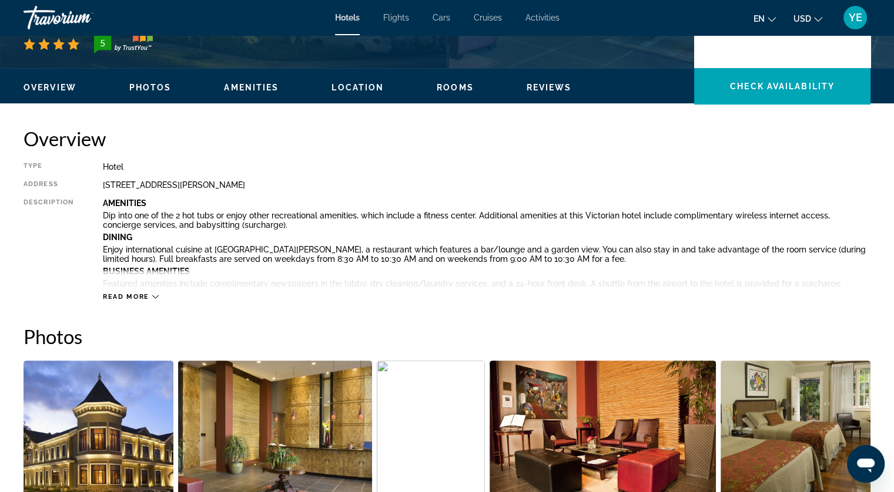
scroll to position [353, 0]
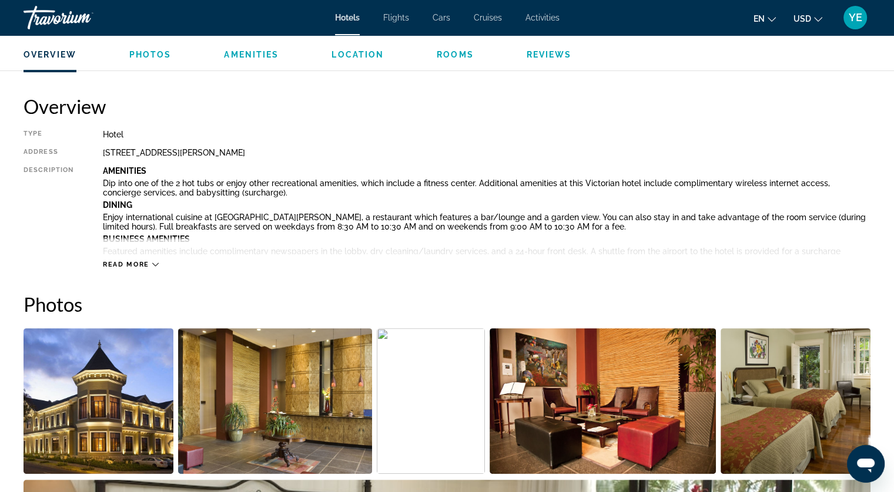
click at [159, 49] on button "Photos" at bounding box center [150, 54] width 42 height 11
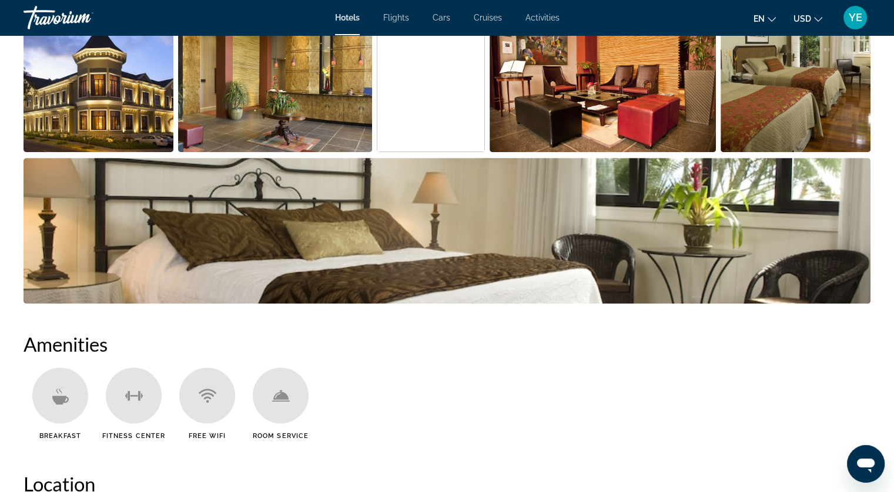
scroll to position [457, 0]
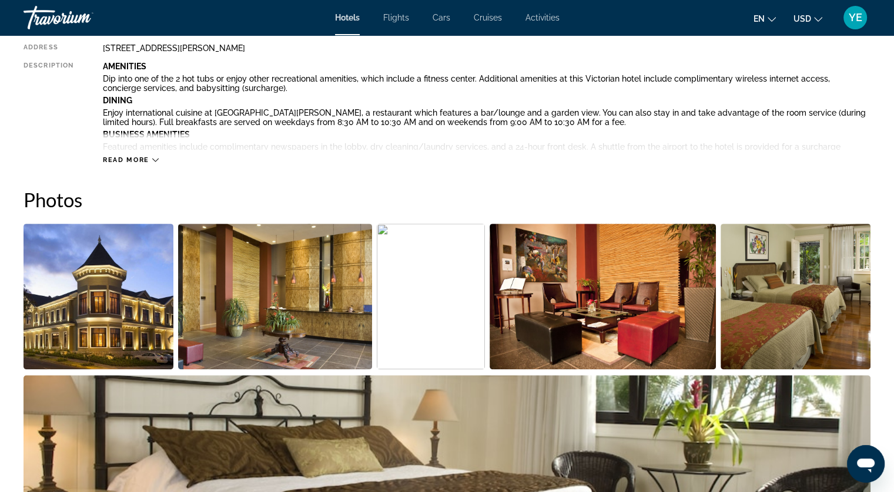
click at [110, 262] on img "Open full-screen image slider" at bounding box center [99, 297] width 150 height 146
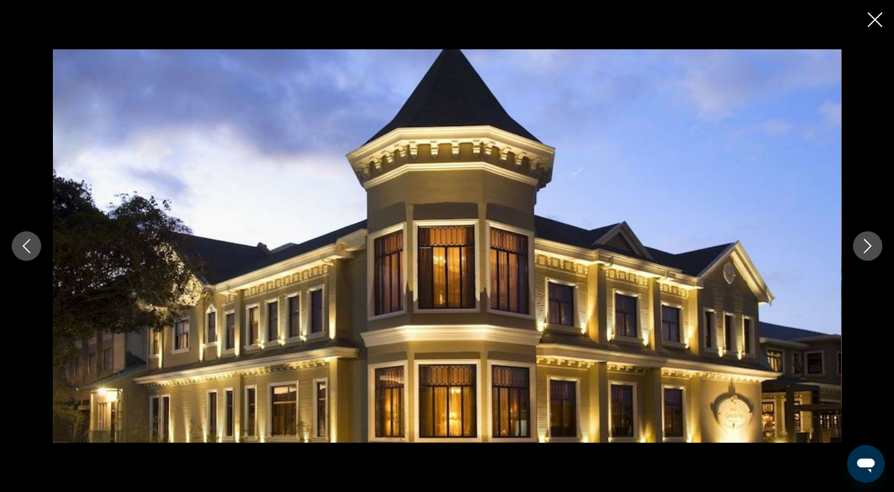
click at [869, 253] on button "Next image" at bounding box center [867, 246] width 29 height 29
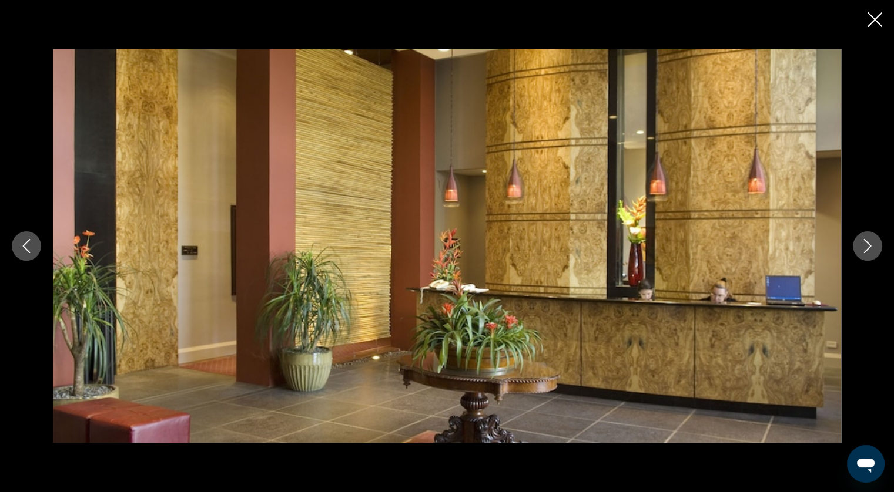
click at [869, 253] on button "Next image" at bounding box center [867, 246] width 29 height 29
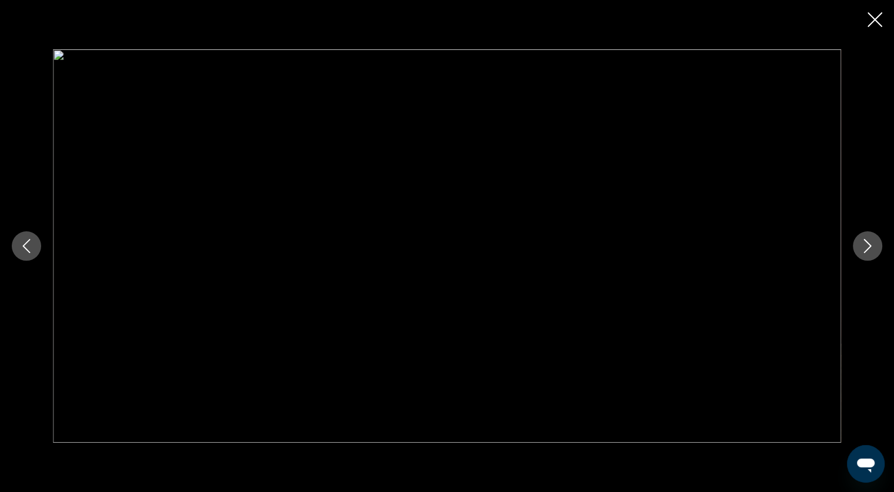
click at [869, 253] on button "Next image" at bounding box center [867, 246] width 29 height 29
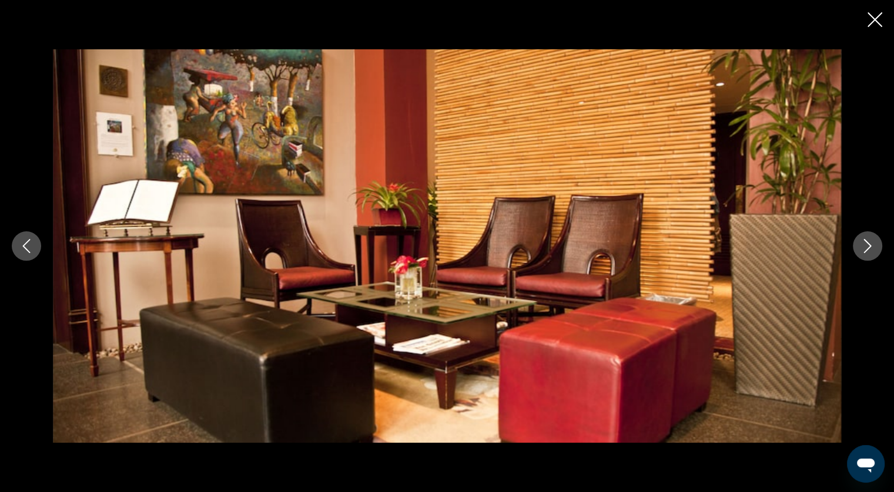
click at [869, 253] on button "Next image" at bounding box center [867, 246] width 29 height 29
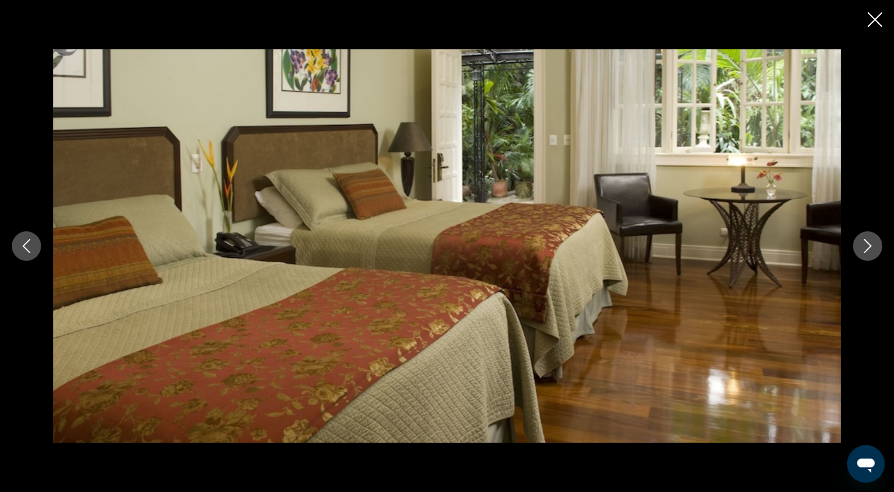
click at [869, 253] on button "Next image" at bounding box center [867, 246] width 29 height 29
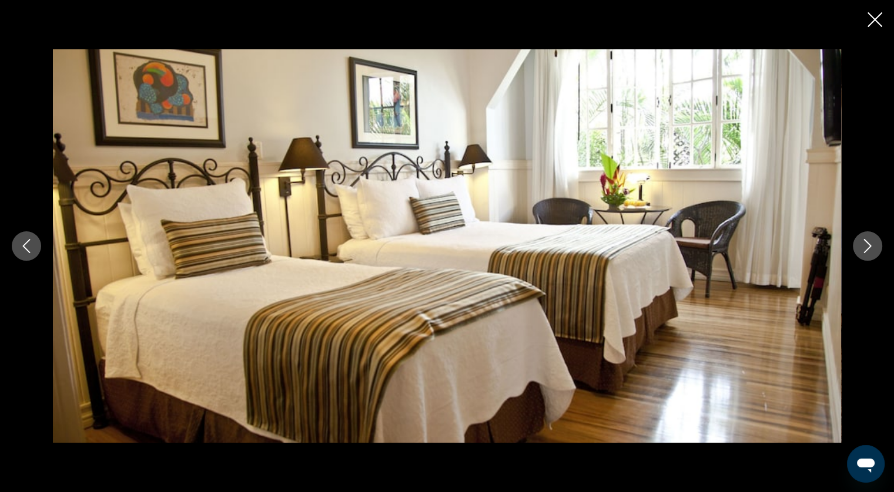
click at [869, 253] on button "Next image" at bounding box center [867, 246] width 29 height 29
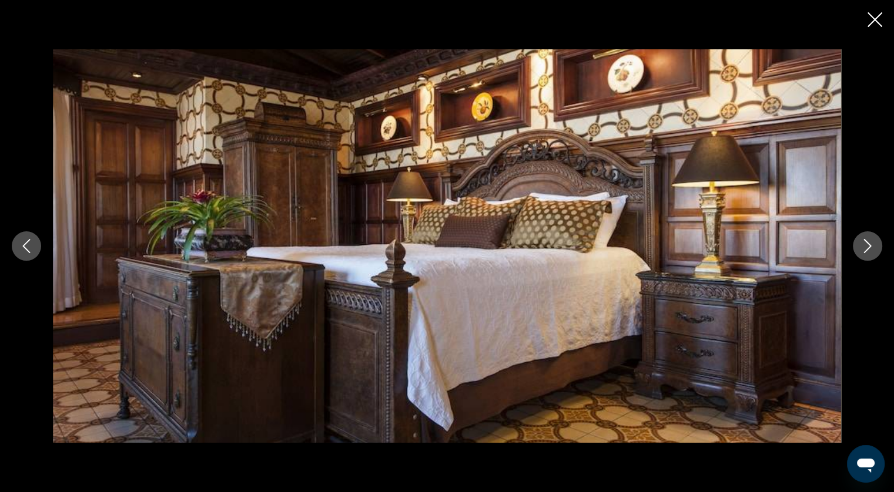
click at [869, 253] on button "Next image" at bounding box center [867, 246] width 29 height 29
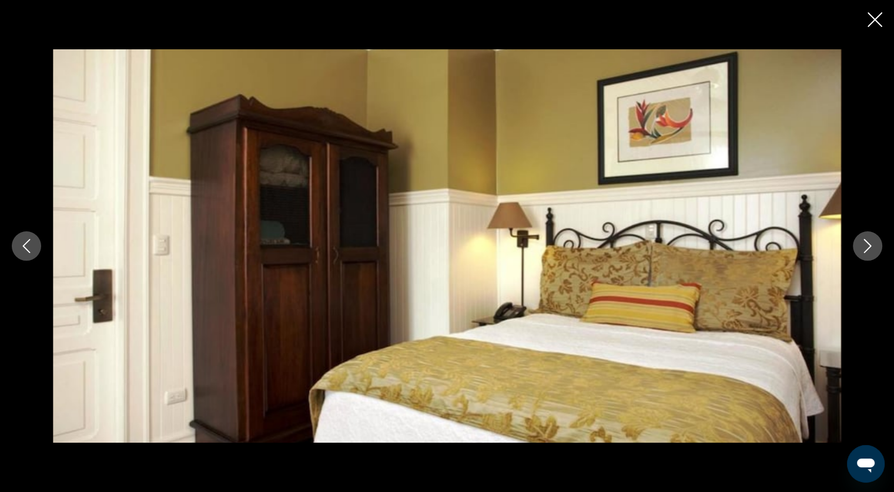
click at [869, 253] on button "Next image" at bounding box center [867, 246] width 29 height 29
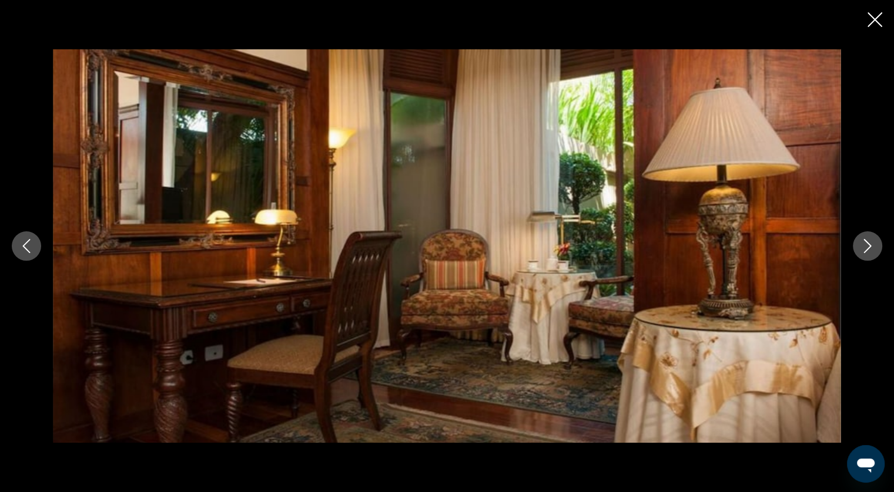
click at [869, 253] on button "Next image" at bounding box center [867, 246] width 29 height 29
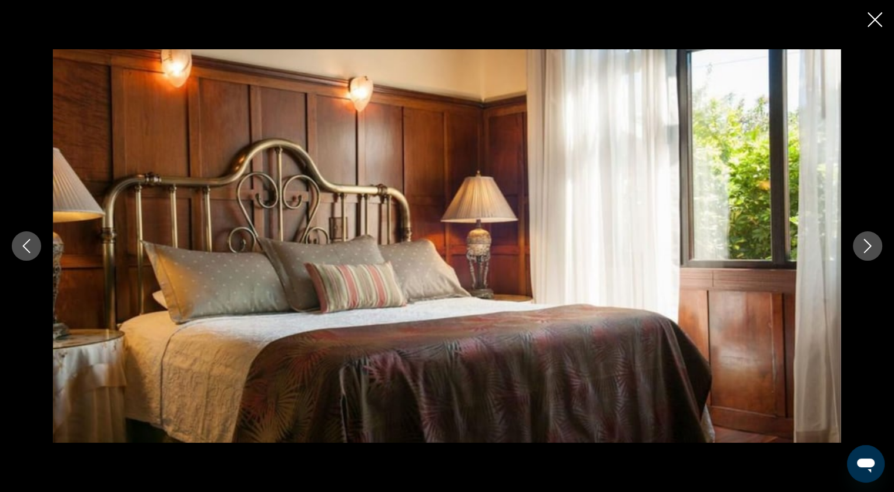
click at [869, 253] on button "Next image" at bounding box center [867, 246] width 29 height 29
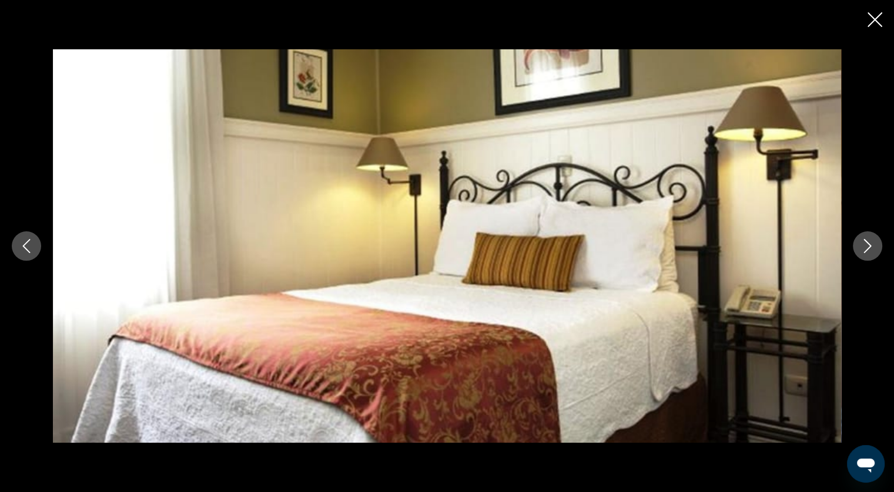
click at [869, 253] on button "Next image" at bounding box center [867, 246] width 29 height 29
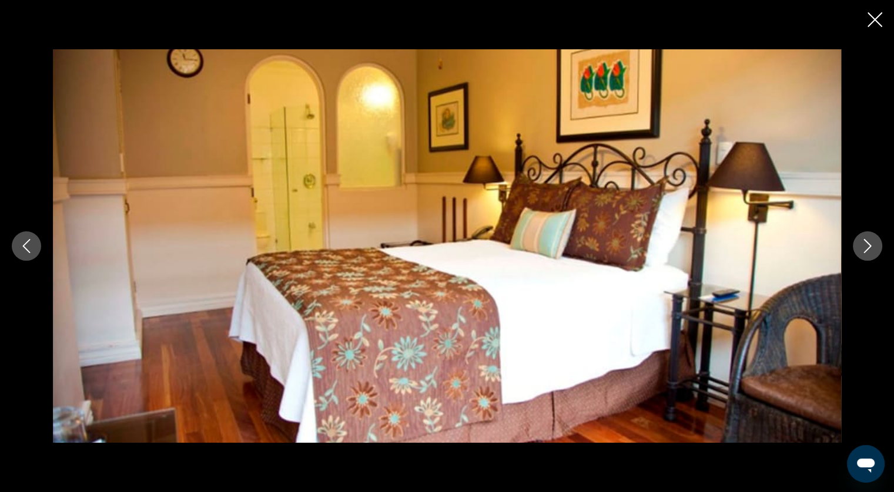
click at [869, 253] on button "Next image" at bounding box center [867, 246] width 29 height 29
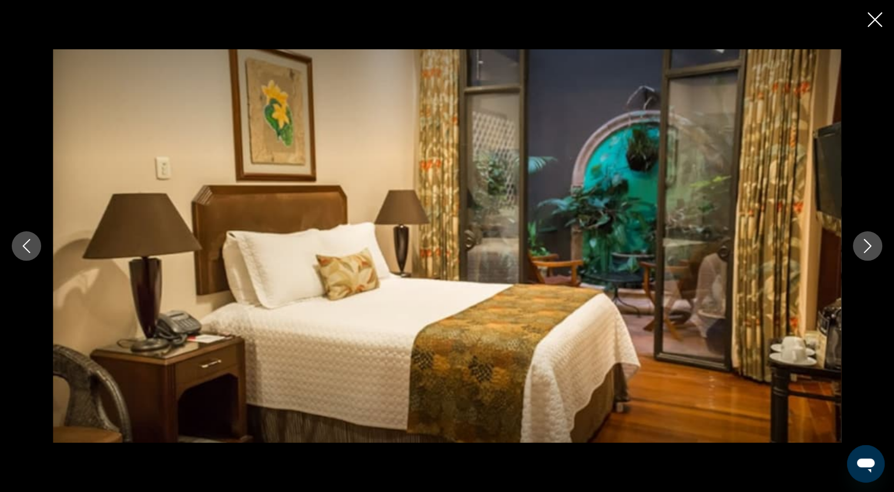
click at [867, 253] on button "Next image" at bounding box center [867, 246] width 29 height 29
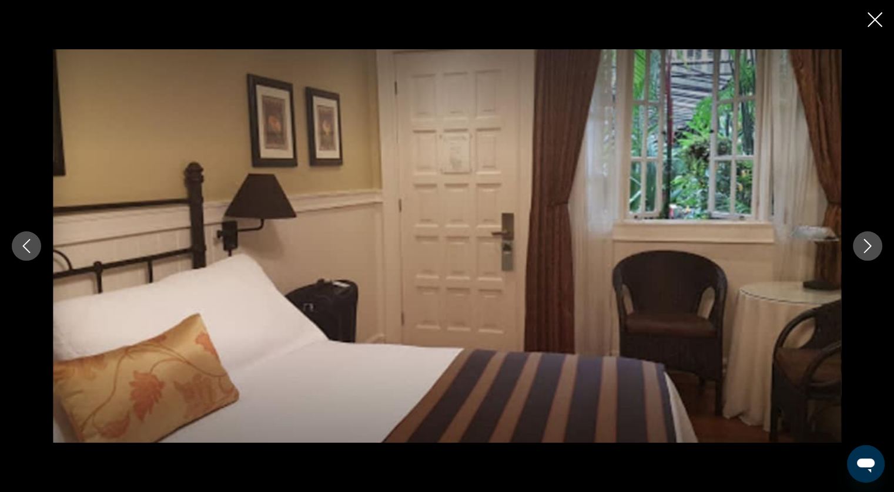
click at [867, 253] on button "Next image" at bounding box center [867, 246] width 29 height 29
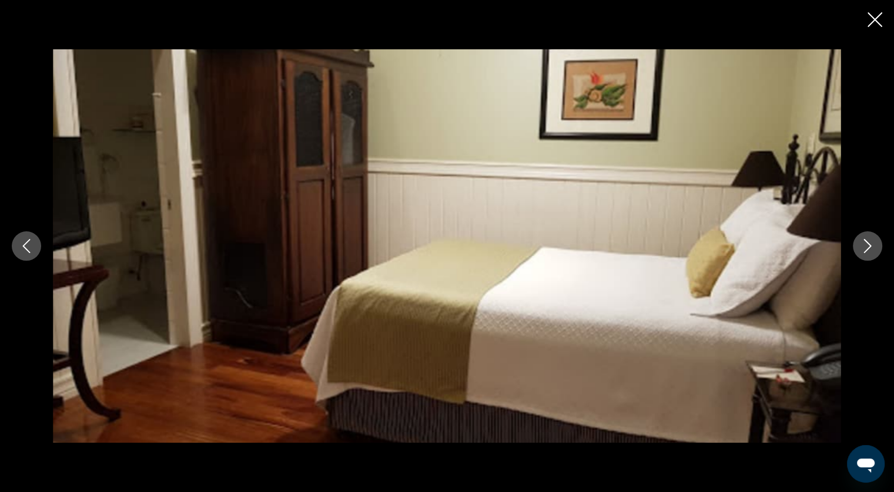
click at [867, 253] on icon "Next image" at bounding box center [867, 246] width 14 height 14
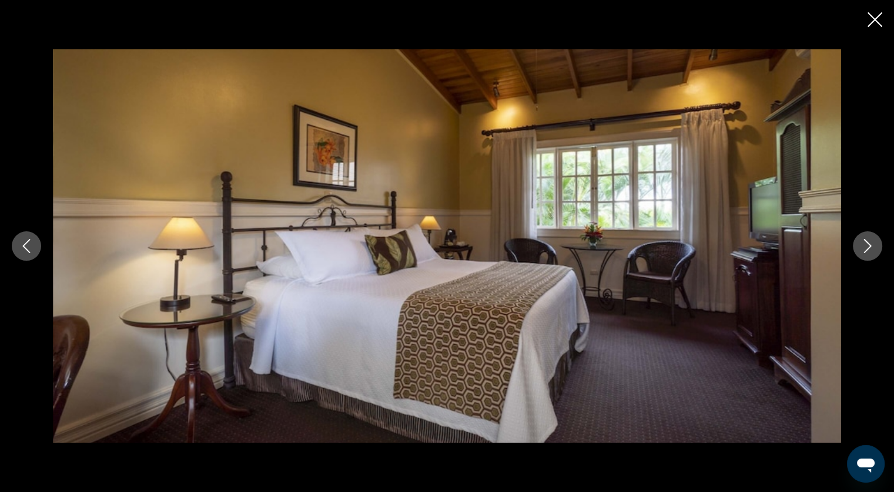
click at [867, 253] on icon "Next image" at bounding box center [867, 246] width 14 height 14
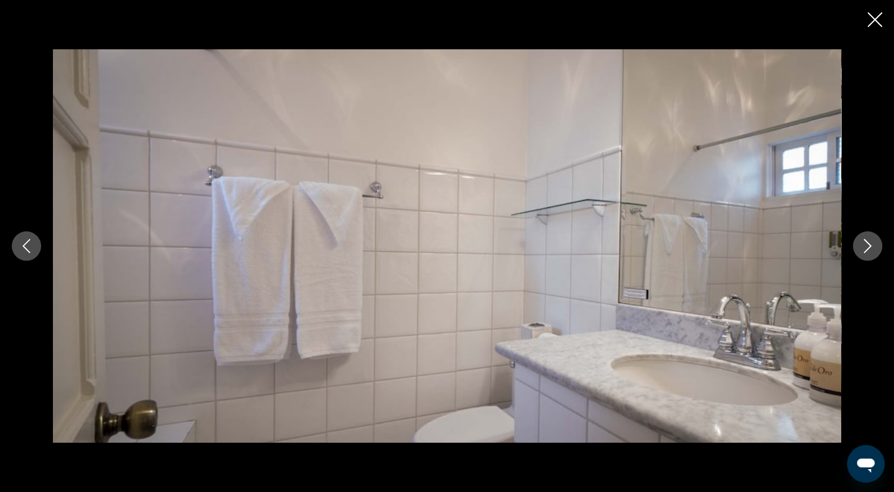
click at [867, 253] on icon "Next image" at bounding box center [867, 246] width 14 height 14
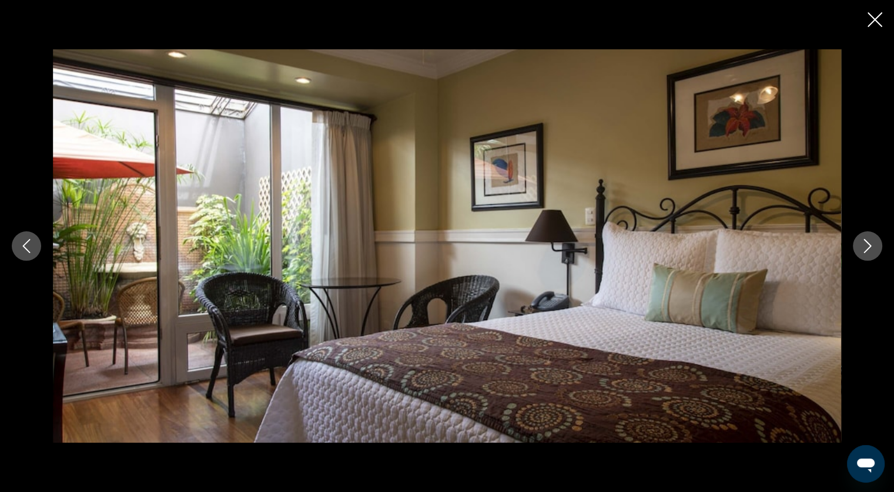
click at [867, 253] on icon "Next image" at bounding box center [867, 246] width 14 height 14
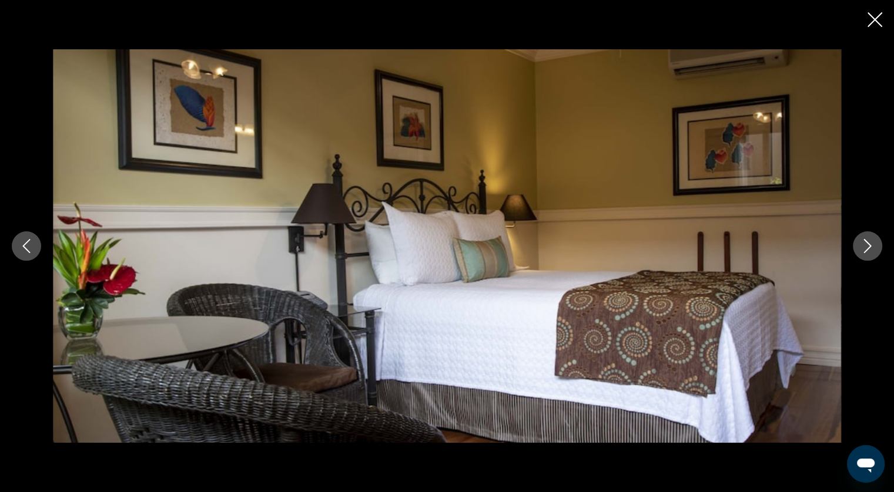
click at [867, 253] on icon "Next image" at bounding box center [867, 246] width 14 height 14
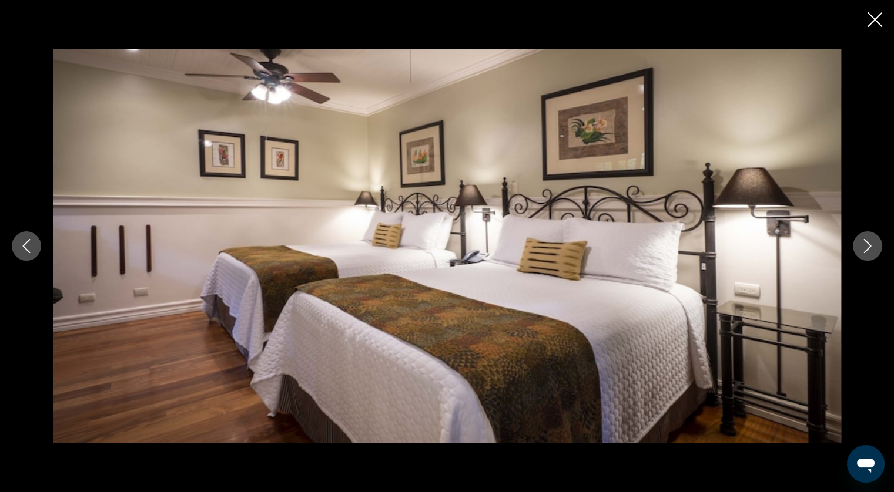
click at [867, 253] on icon "Next image" at bounding box center [867, 246] width 14 height 14
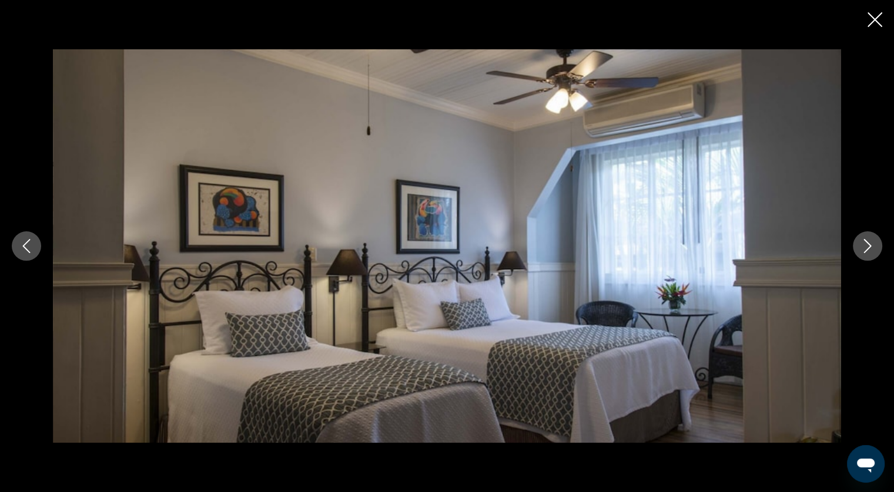
click at [867, 253] on icon "Next image" at bounding box center [867, 246] width 14 height 14
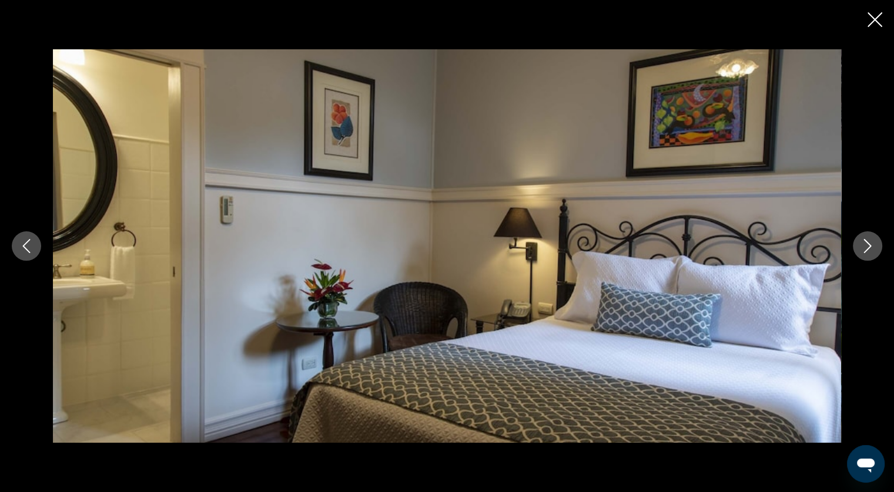
click at [867, 253] on icon "Next image" at bounding box center [867, 246] width 14 height 14
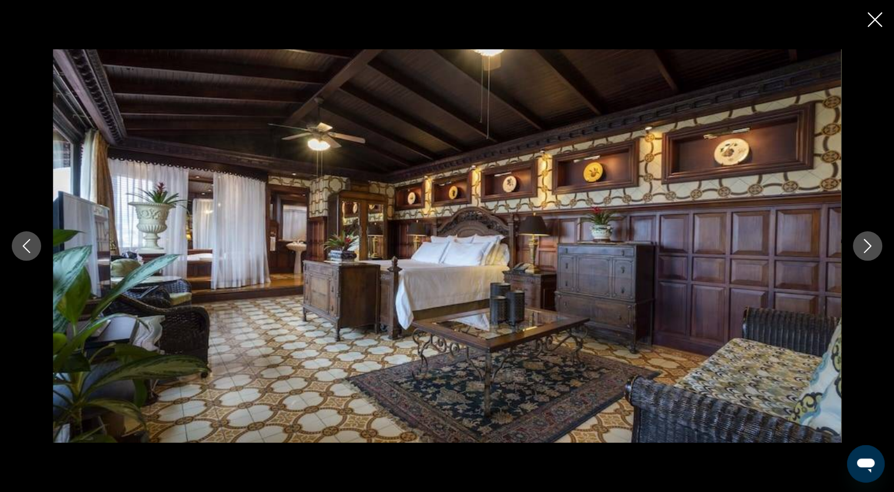
click at [867, 253] on icon "Next image" at bounding box center [867, 246] width 14 height 14
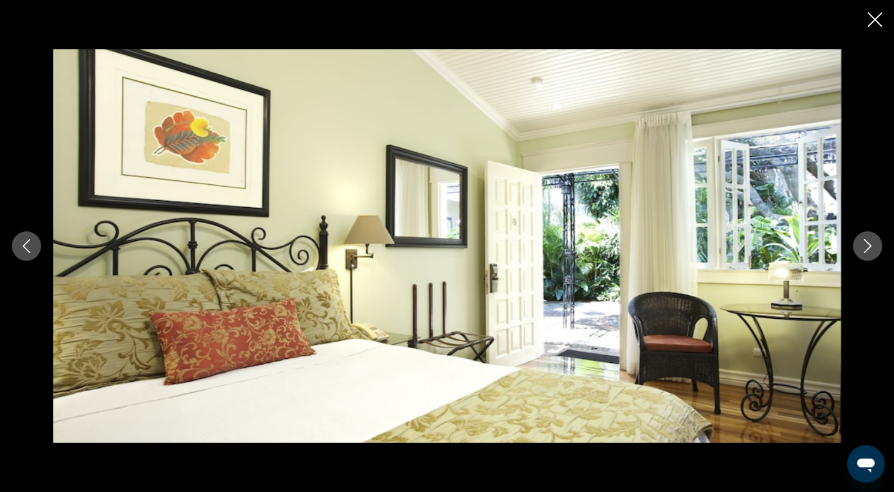
click at [867, 253] on icon "Next image" at bounding box center [867, 246] width 14 height 14
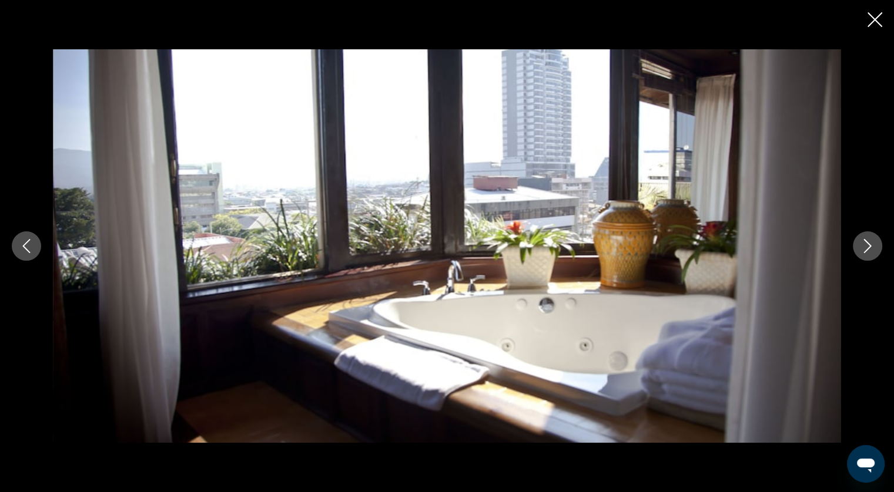
click at [867, 253] on icon "Next image" at bounding box center [867, 246] width 14 height 14
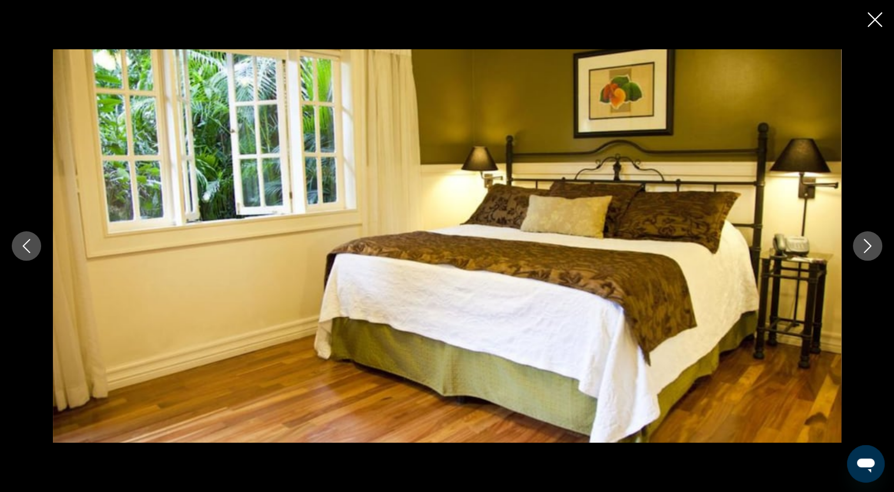
click at [867, 253] on icon "Next image" at bounding box center [867, 246] width 14 height 14
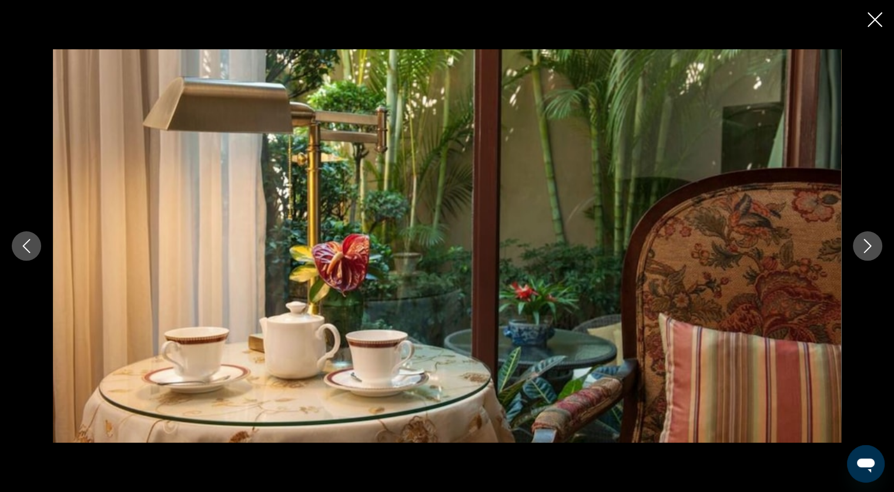
click at [867, 253] on icon "Next image" at bounding box center [867, 246] width 14 height 14
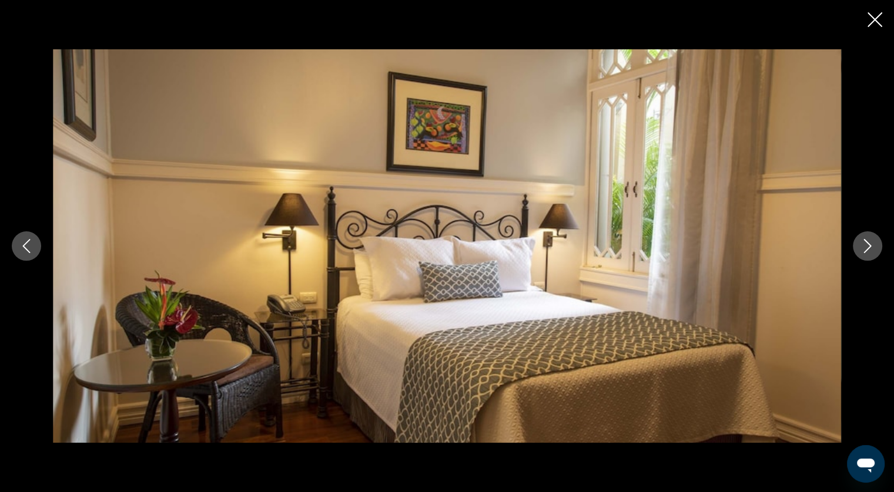
click at [867, 253] on icon "Next image" at bounding box center [867, 246] width 14 height 14
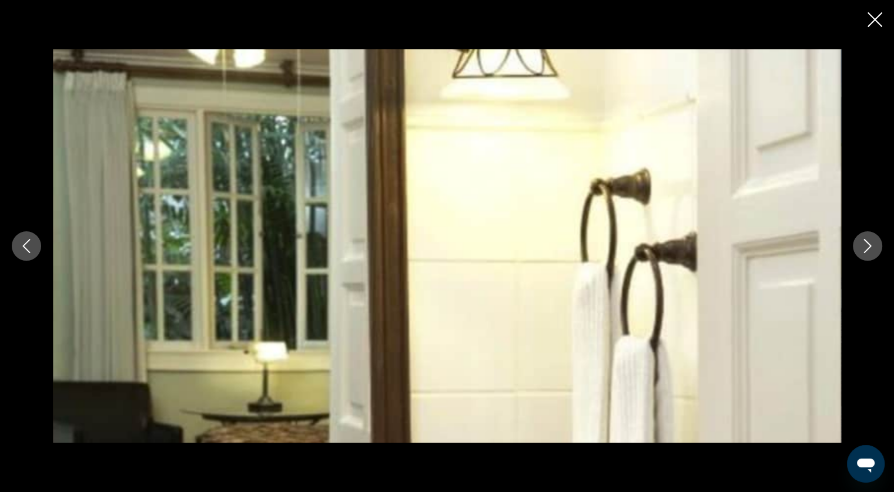
click at [867, 253] on icon "Next image" at bounding box center [867, 246] width 14 height 14
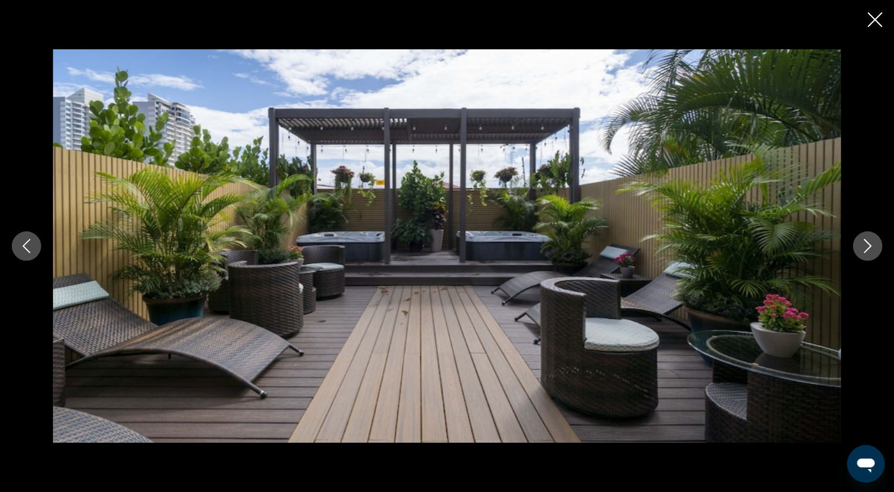
click at [867, 253] on icon "Next image" at bounding box center [867, 246] width 14 height 14
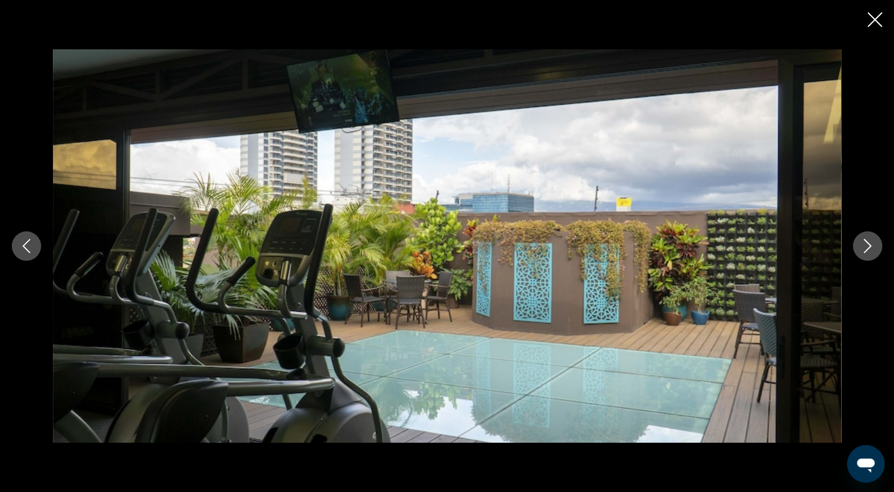
click at [867, 253] on icon "Next image" at bounding box center [867, 246] width 14 height 14
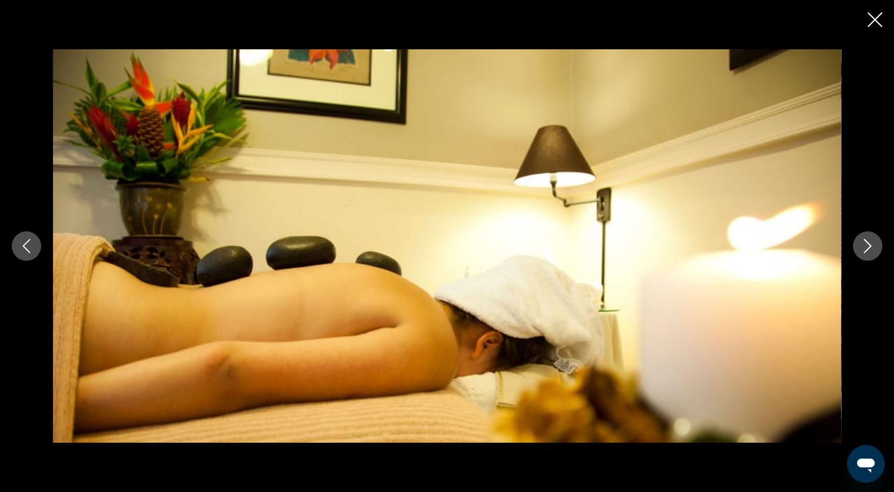
click at [22, 249] on icon "Previous image" at bounding box center [26, 246] width 14 height 14
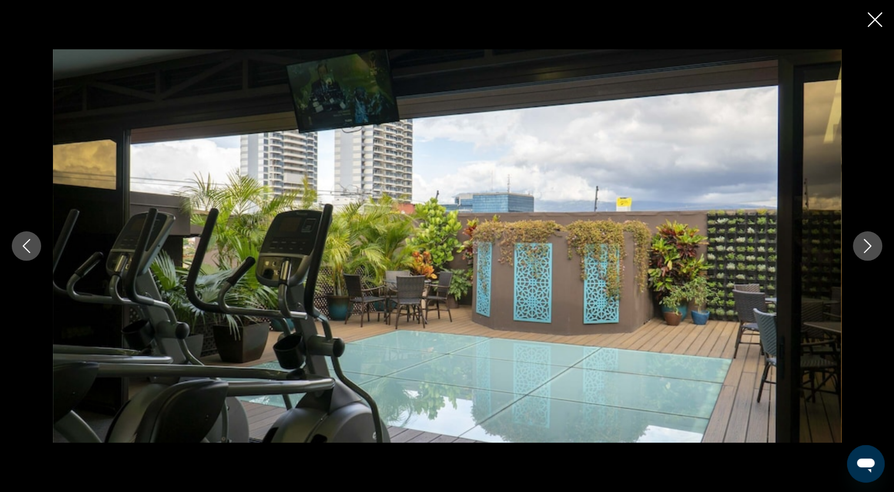
click at [22, 249] on icon "Previous image" at bounding box center [26, 246] width 14 height 14
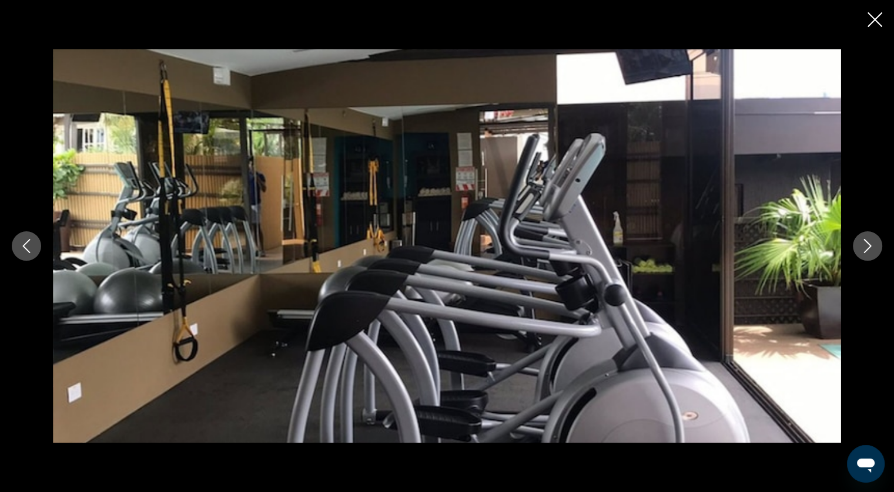
click at [26, 244] on icon "Previous image" at bounding box center [27, 246] width 8 height 14
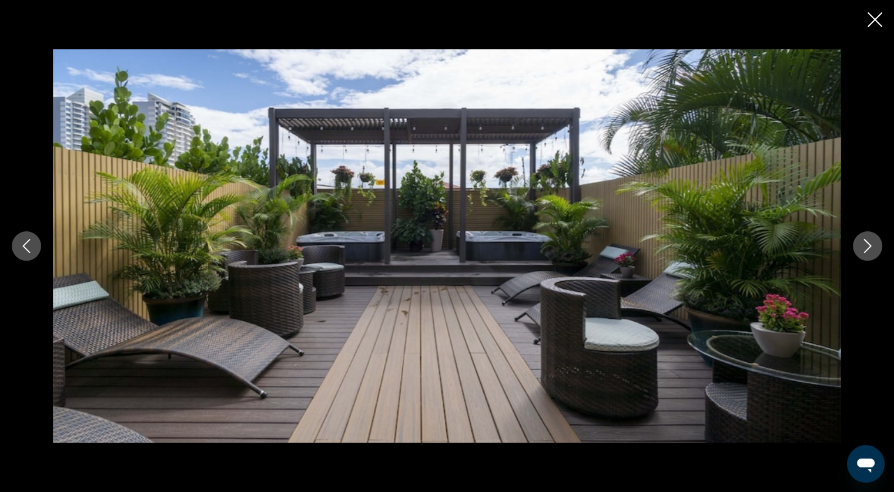
click at [26, 244] on icon "Previous image" at bounding box center [27, 246] width 8 height 14
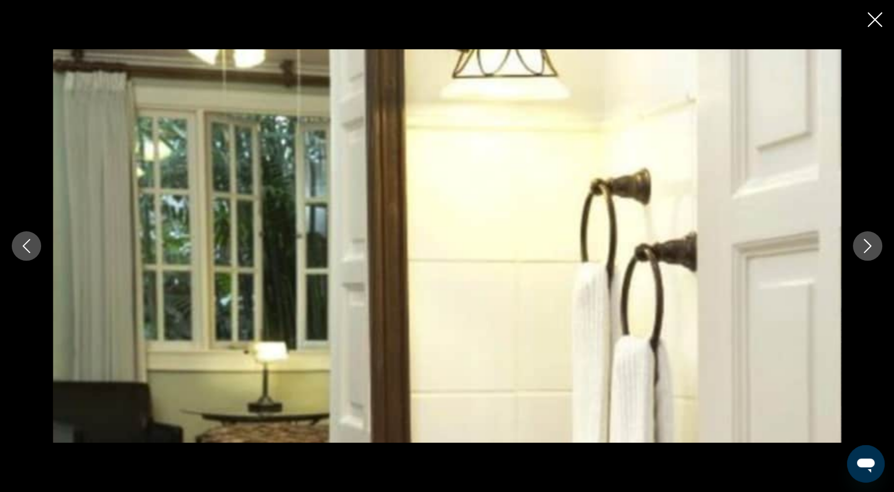
click at [26, 244] on icon "Previous image" at bounding box center [27, 246] width 8 height 14
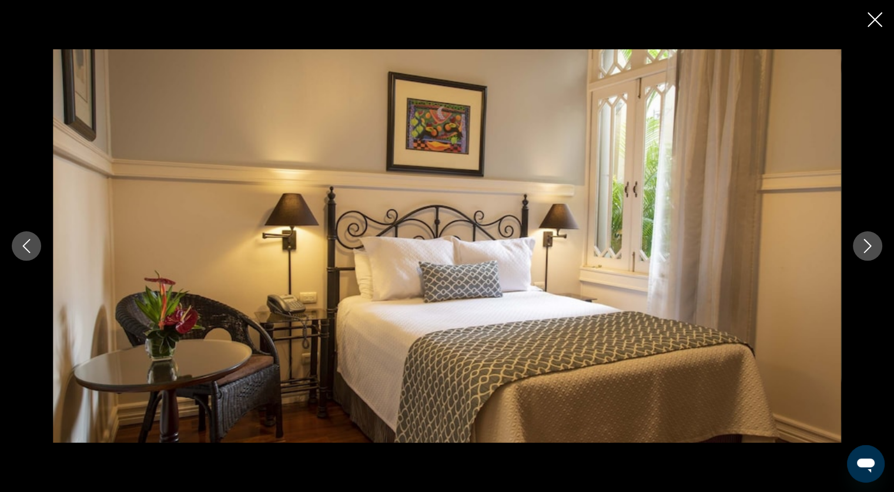
click at [867, 246] on icon "Next image" at bounding box center [867, 246] width 14 height 14
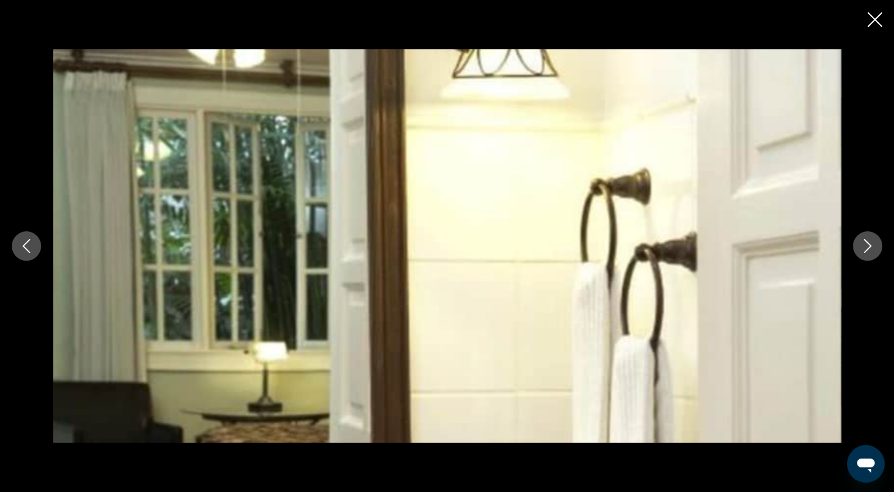
click at [867, 246] on icon "Next image" at bounding box center [867, 246] width 14 height 14
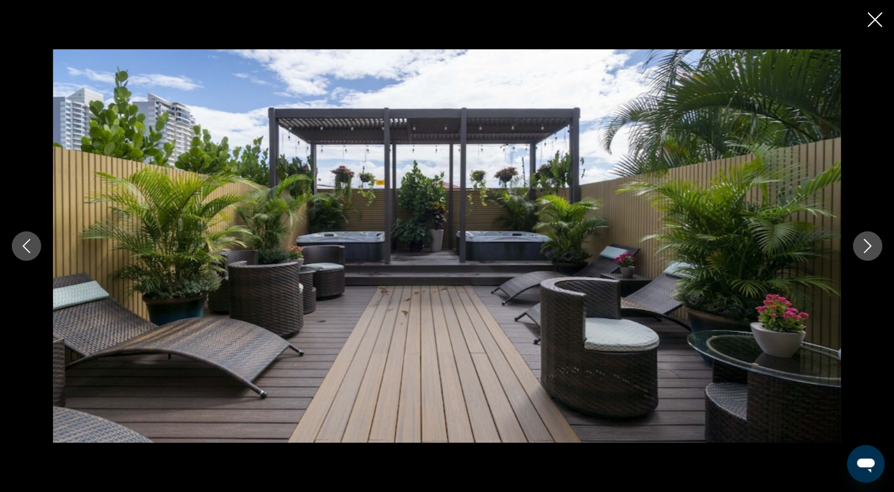
click at [867, 246] on icon "Next image" at bounding box center [867, 246] width 14 height 14
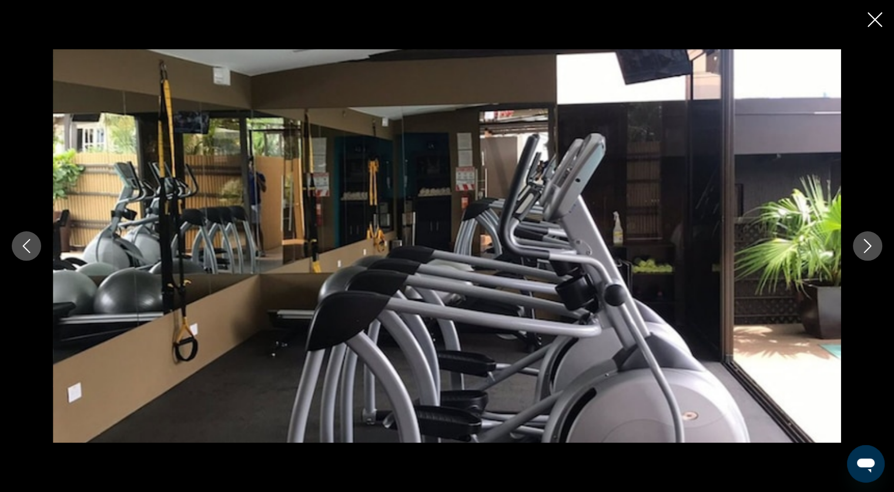
click at [863, 247] on icon "Next image" at bounding box center [867, 246] width 14 height 14
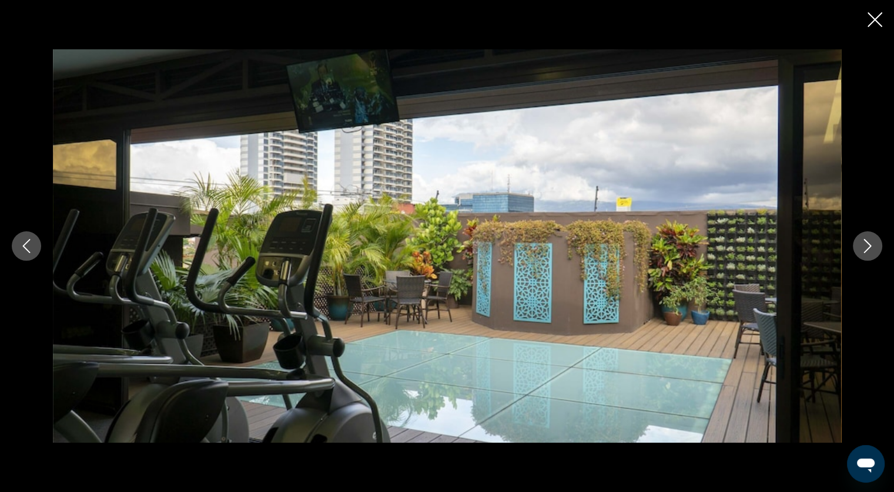
click at [858, 245] on button "Next image" at bounding box center [867, 246] width 29 height 29
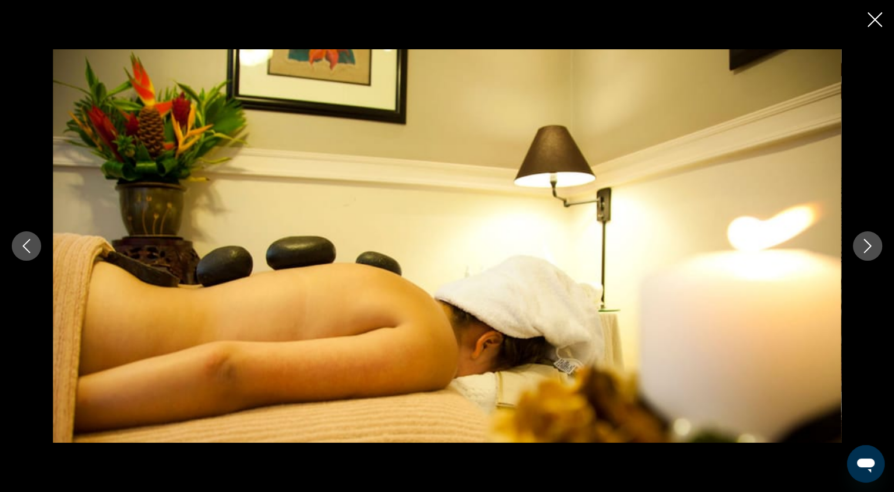
click at [854, 245] on button "Next image" at bounding box center [867, 246] width 29 height 29
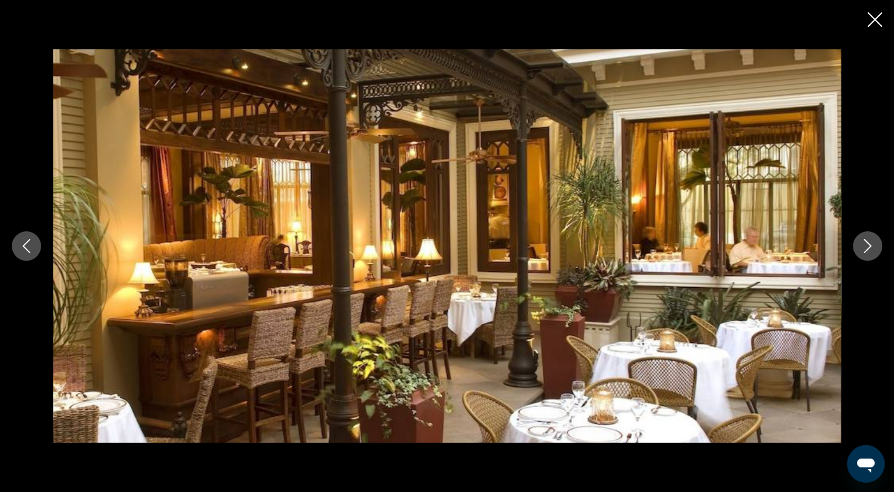
click at [854, 245] on button "Next image" at bounding box center [867, 246] width 29 height 29
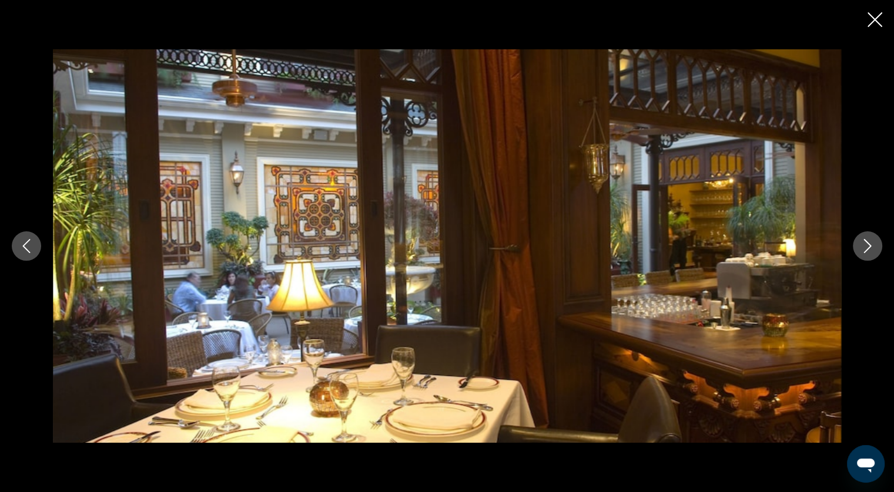
click at [873, 20] on icon "Close slideshow" at bounding box center [874, 19] width 15 height 15
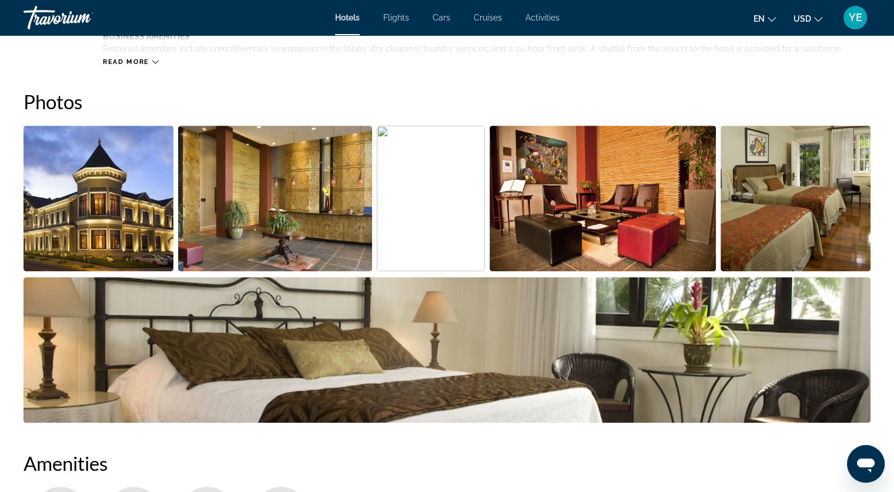
scroll to position [398, 0]
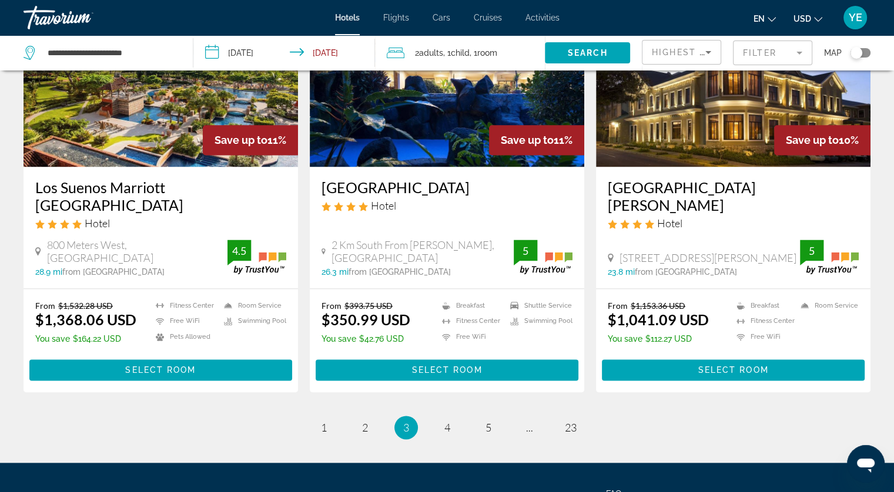
scroll to position [1539, 0]
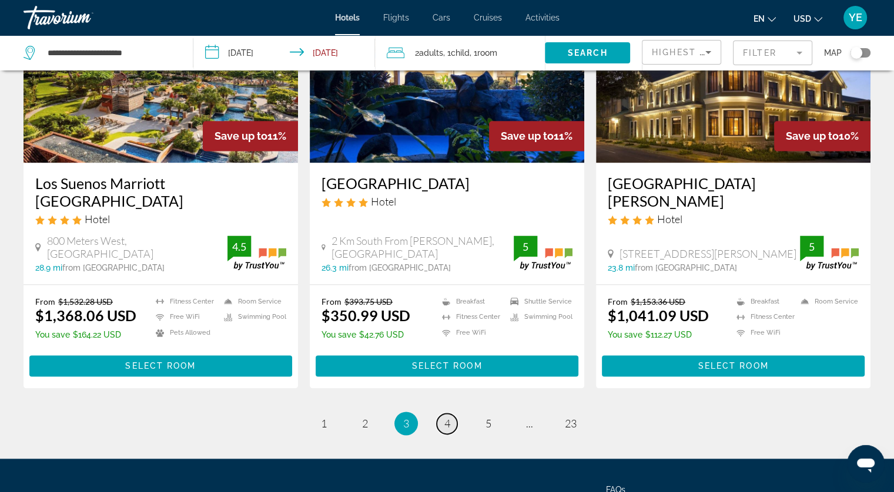
click at [450, 414] on link "page 4" at bounding box center [447, 424] width 21 height 21
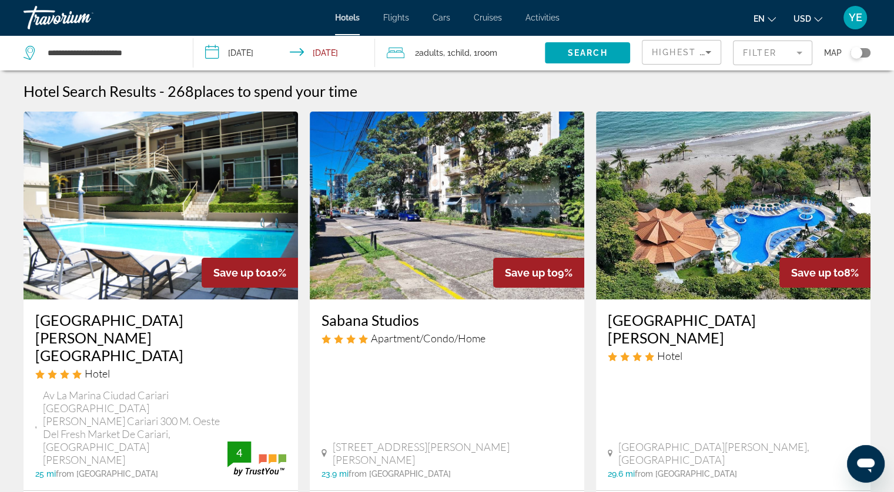
click at [662, 253] on img "Main content" at bounding box center [733, 206] width 274 height 188
click at [264, 58] on input "**********" at bounding box center [286, 54] width 186 height 39
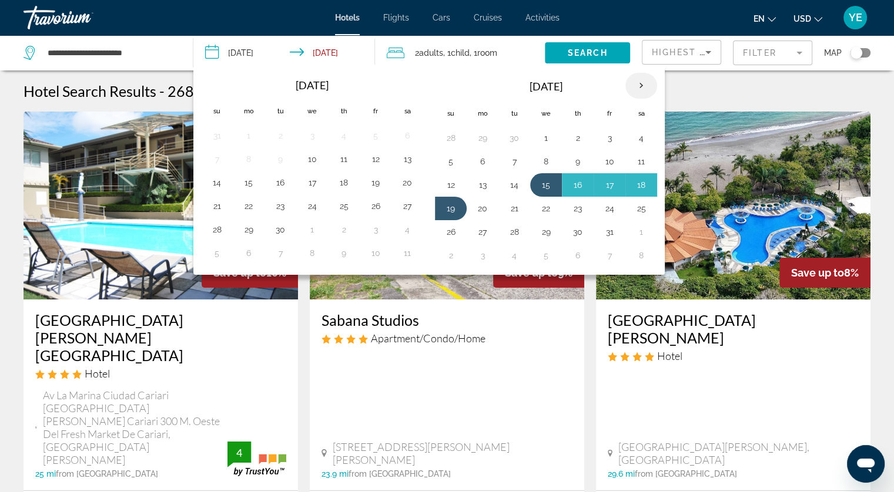
click at [648, 82] on th "Next month" at bounding box center [641, 86] width 32 height 26
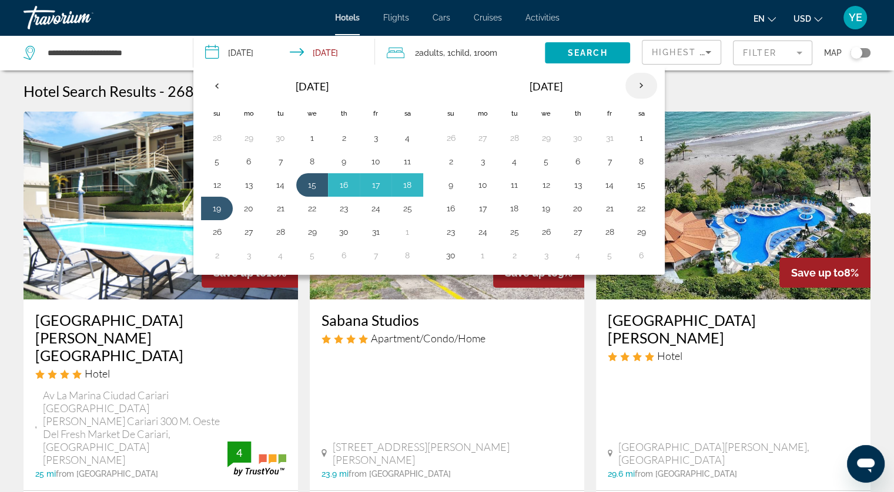
click at [646, 82] on th "Next month" at bounding box center [641, 86] width 32 height 26
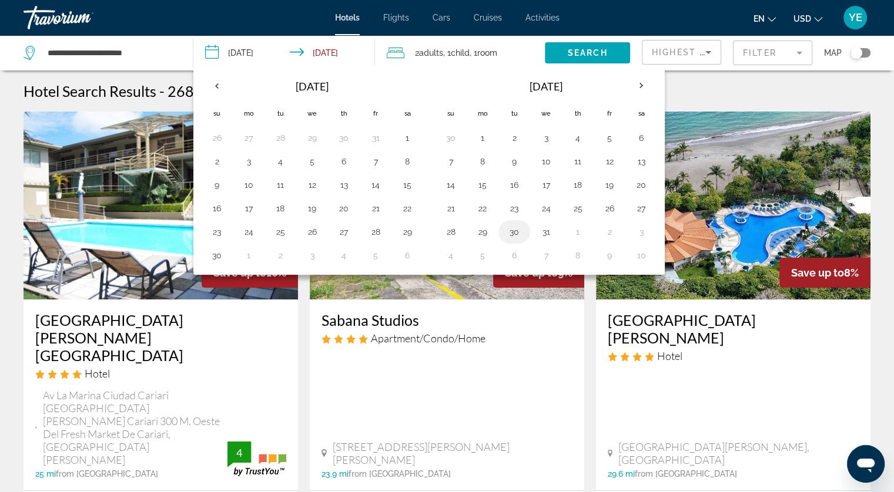
click at [518, 232] on button "30" at bounding box center [514, 232] width 19 height 16
click at [634, 86] on th "Next month" at bounding box center [641, 86] width 32 height 26
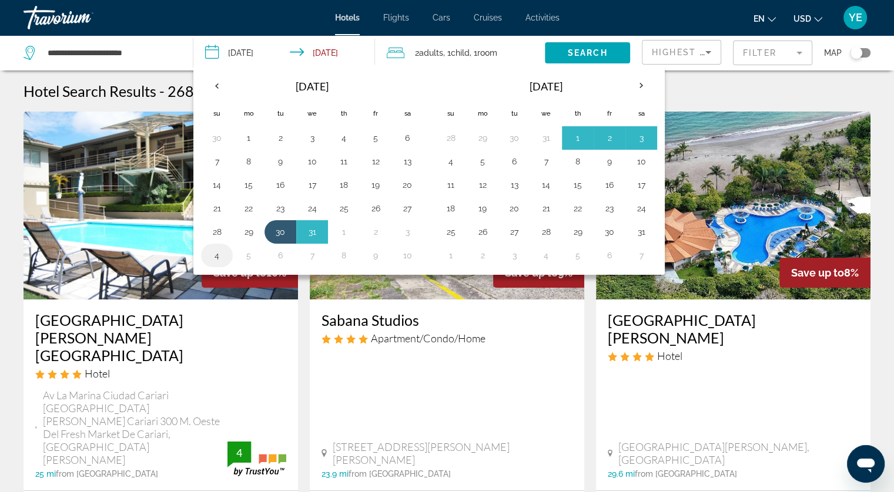
click at [223, 255] on button "4" at bounding box center [216, 255] width 19 height 16
type input "**********"
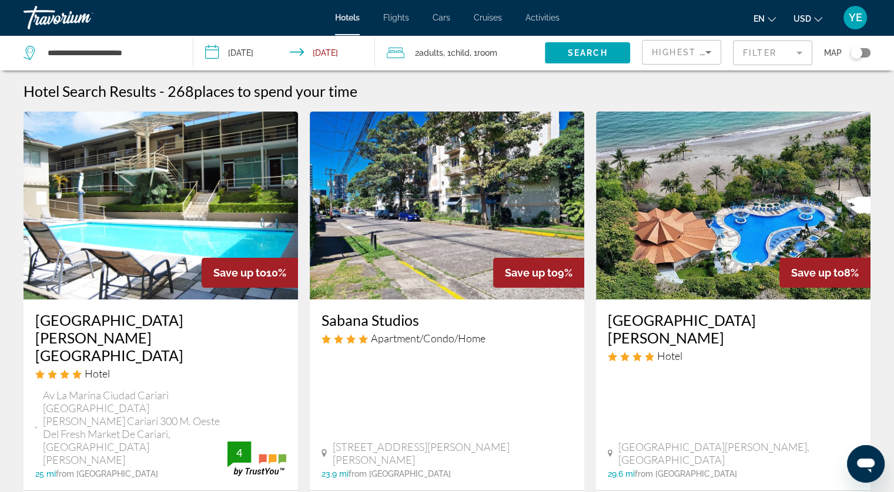
click at [590, 56] on span "Search" at bounding box center [588, 52] width 40 height 9
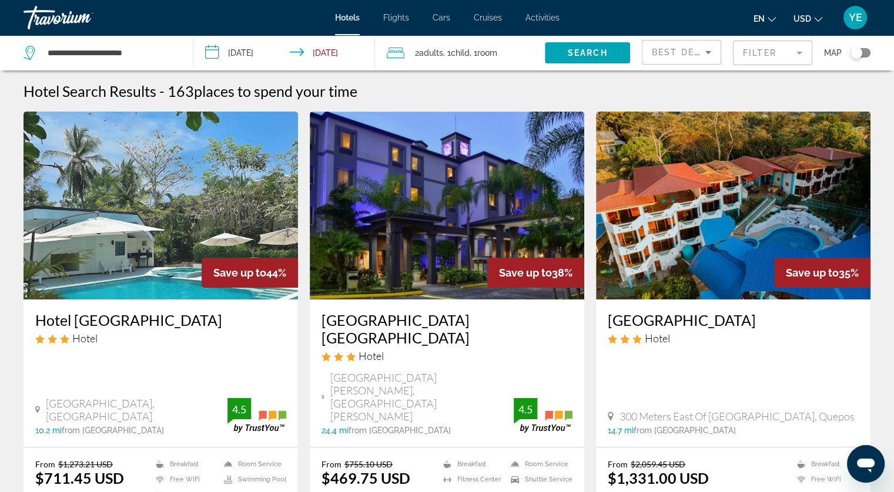
click at [670, 56] on span "Best Deals" at bounding box center [682, 52] width 61 height 9
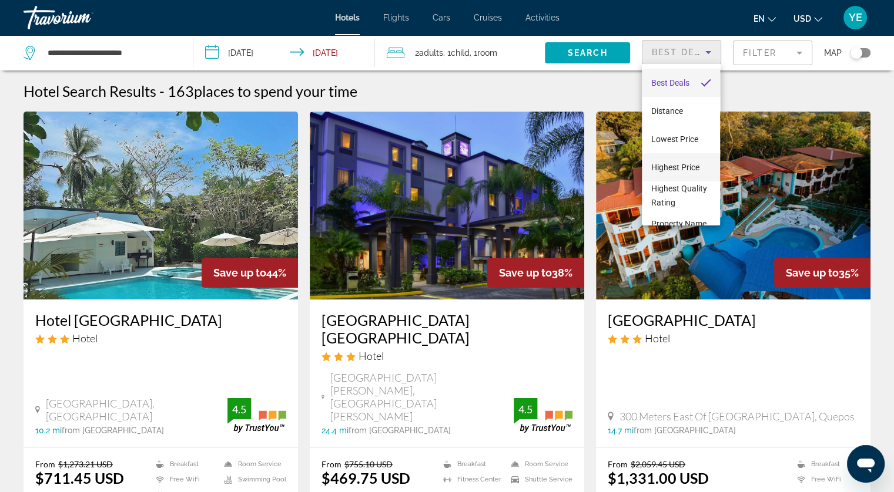
click at [672, 163] on span "Highest Price" at bounding box center [675, 167] width 48 height 9
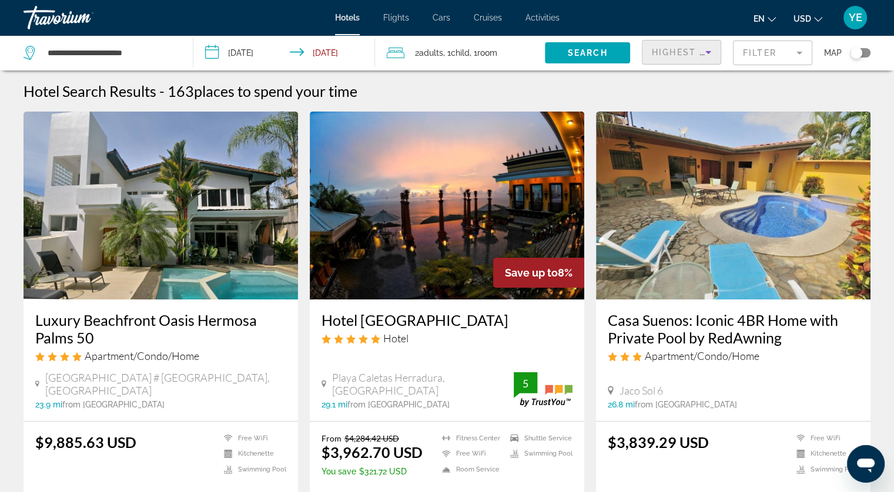
click at [668, 53] on span "Highest Price" at bounding box center [690, 52] width 77 height 9
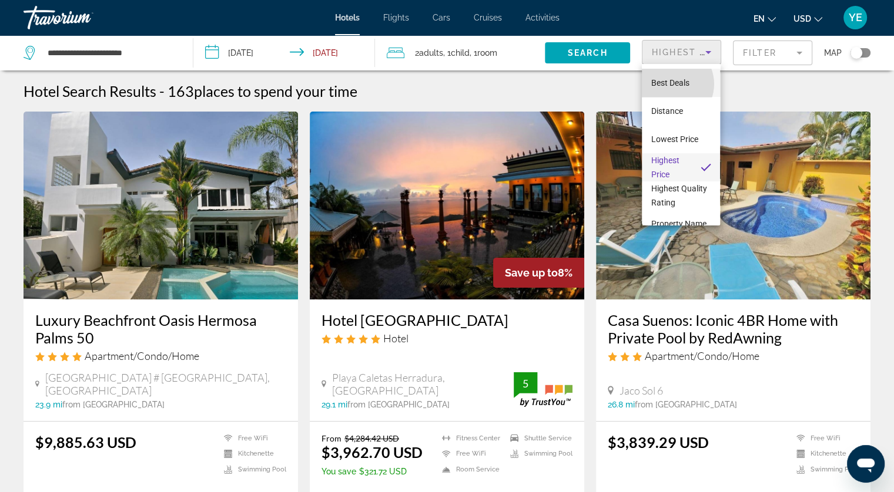
click at [670, 84] on span "Best Deals" at bounding box center [670, 82] width 38 height 9
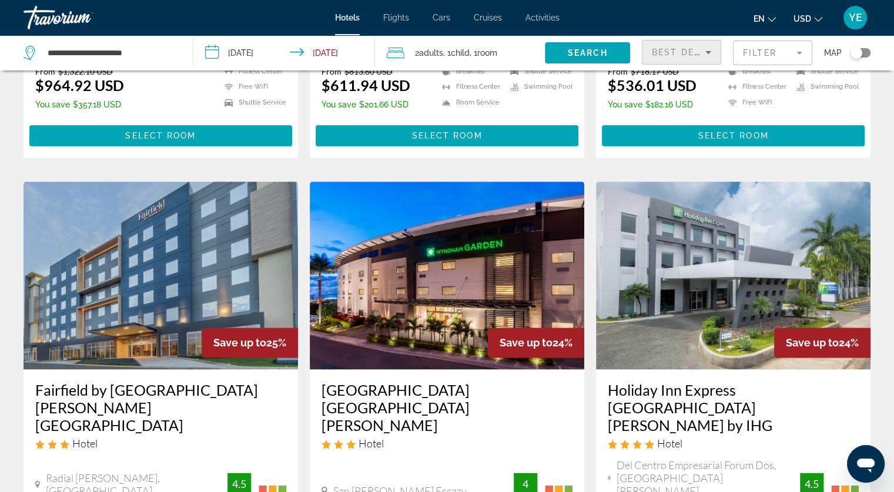
scroll to position [1540, 0]
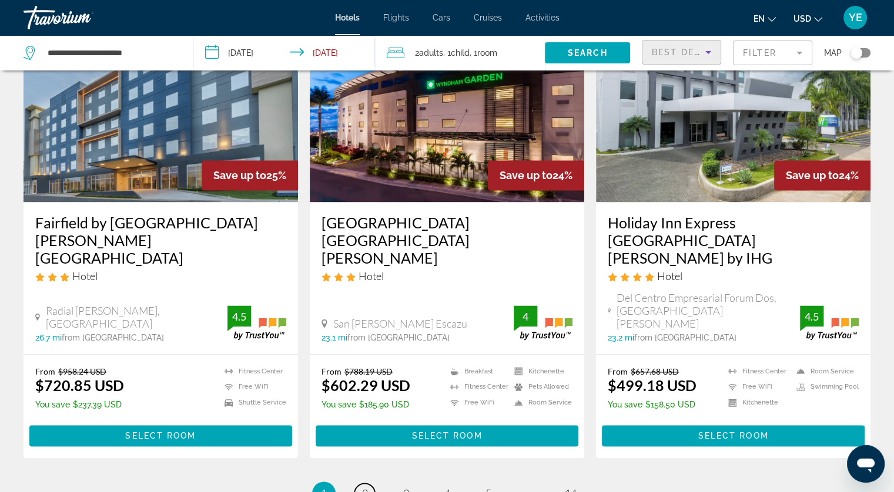
click at [372, 484] on link "page 2" at bounding box center [364, 494] width 21 height 21
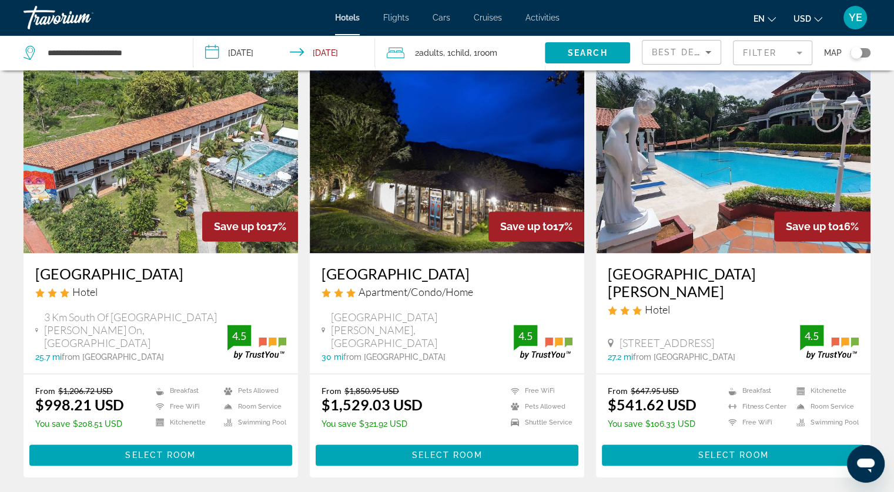
scroll to position [1523, 0]
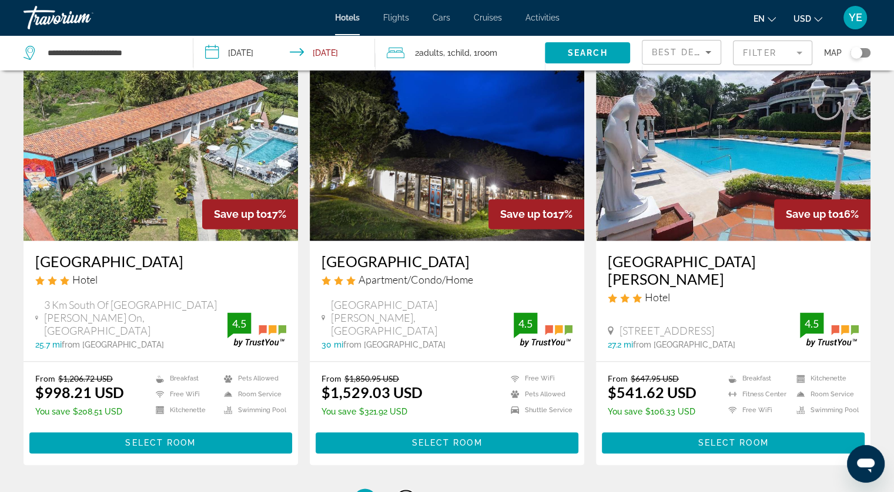
click at [404, 492] on span "3" at bounding box center [406, 500] width 6 height 13
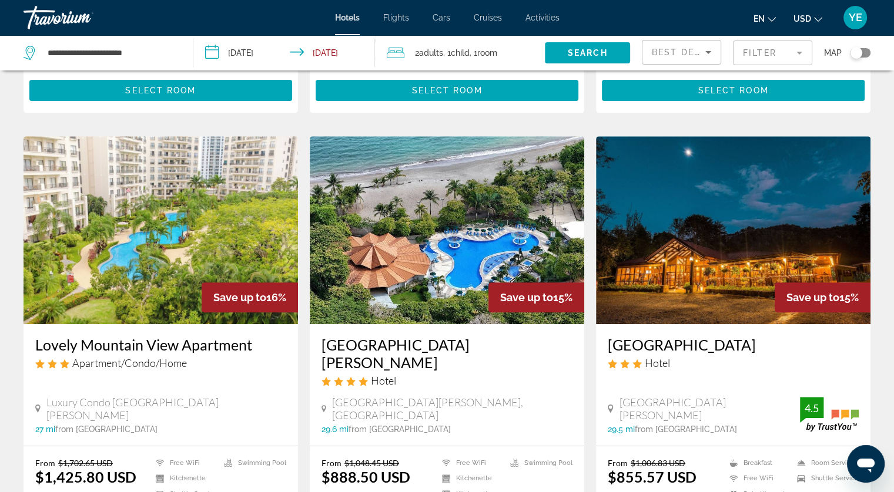
scroll to position [411, 0]
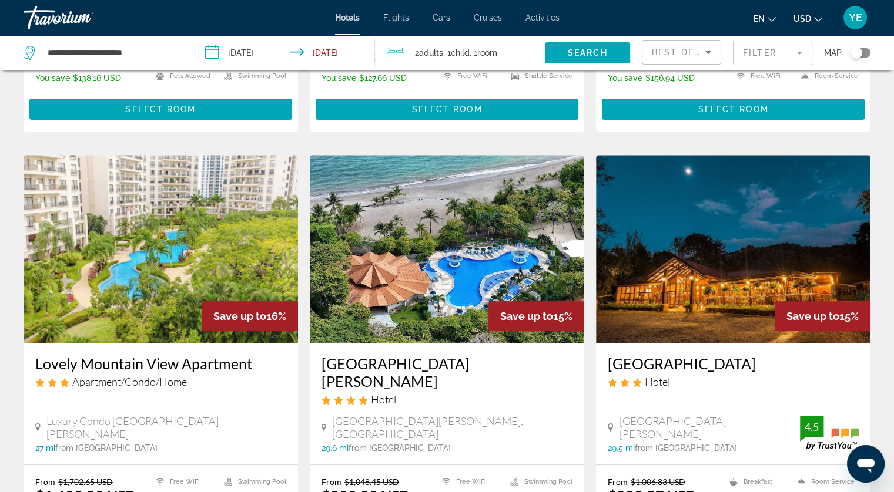
click at [722, 229] on img "Main content" at bounding box center [733, 249] width 274 height 188
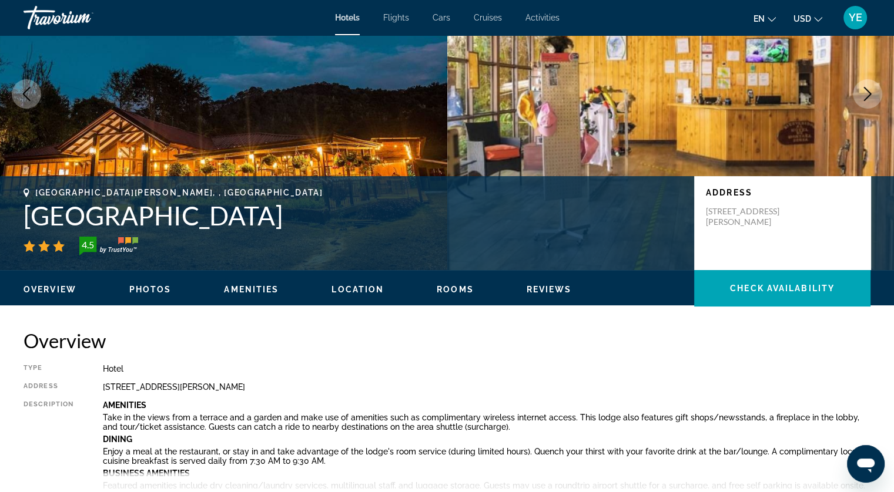
scroll to position [235, 0]
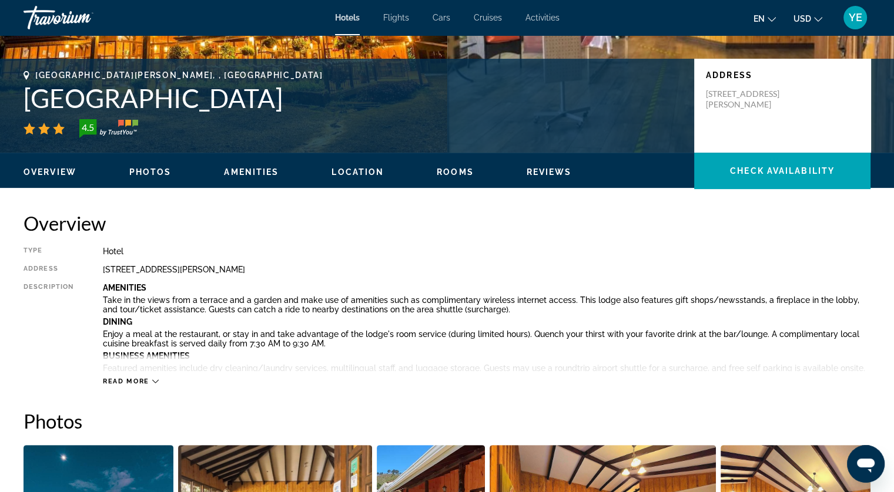
click at [155, 169] on span "Photos" at bounding box center [150, 171] width 42 height 9
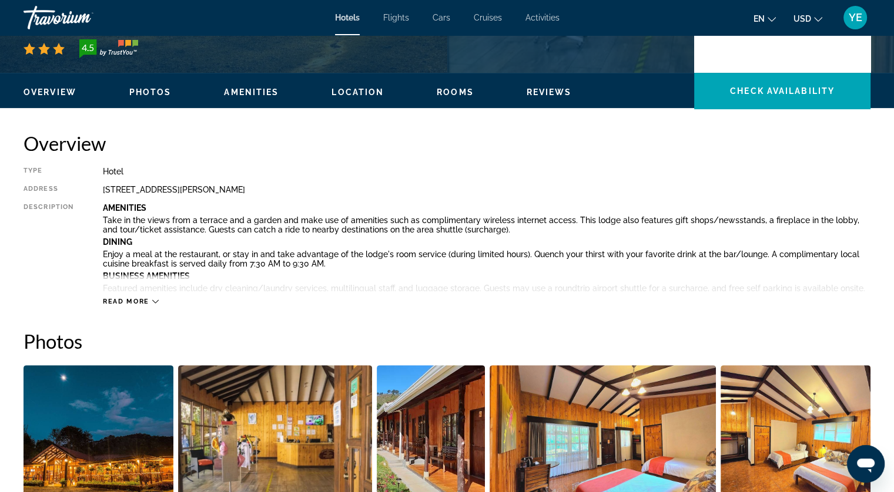
scroll to position [103, 0]
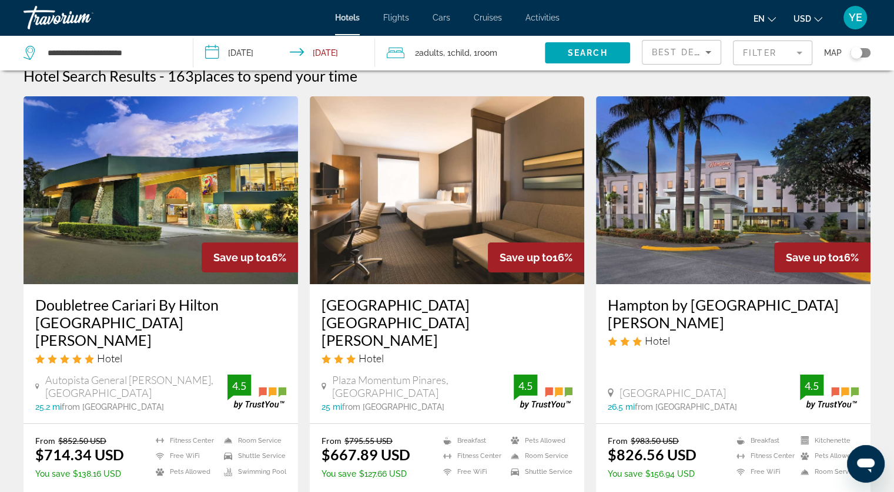
scroll to position [470, 0]
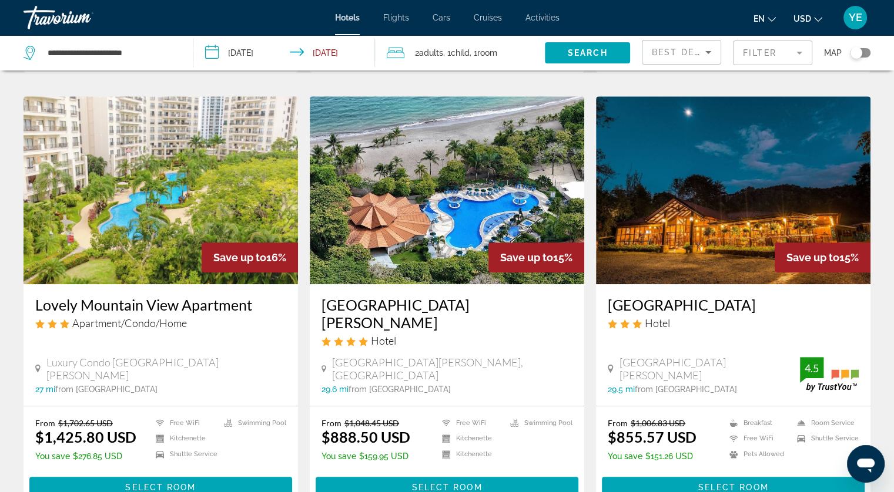
click at [468, 183] on img "Main content" at bounding box center [447, 190] width 274 height 188
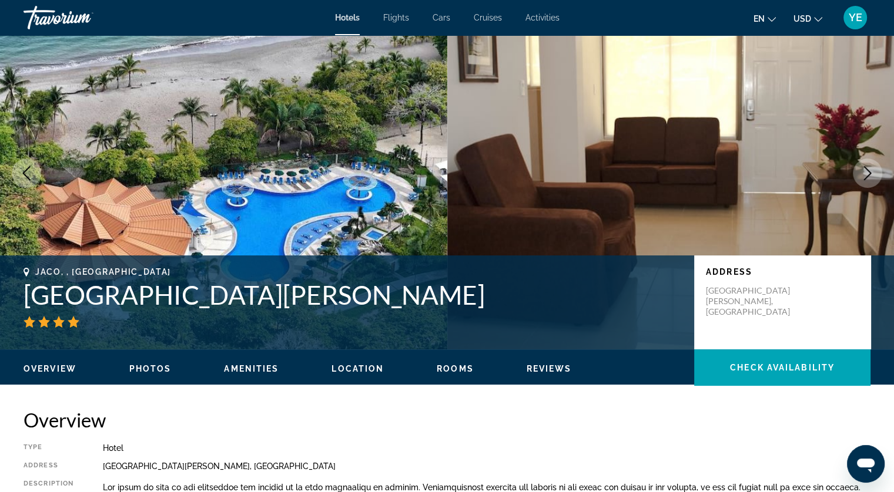
scroll to position [59, 0]
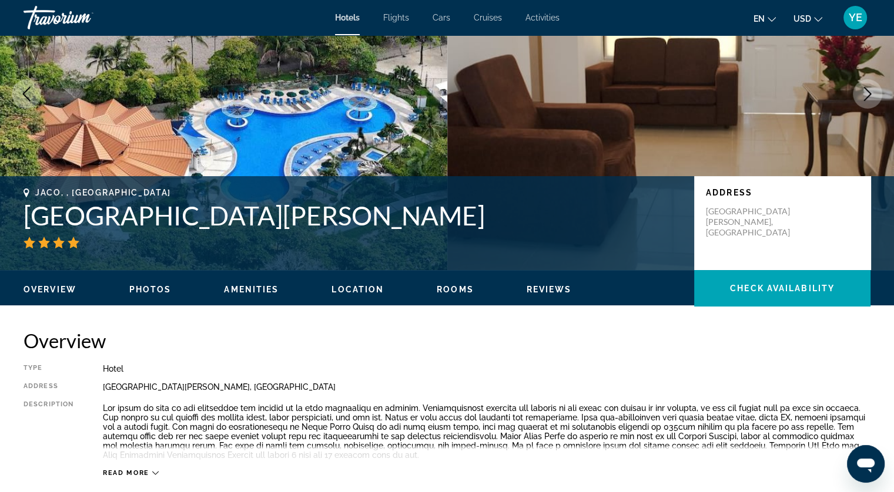
click at [168, 289] on span "Photos" at bounding box center [150, 289] width 42 height 9
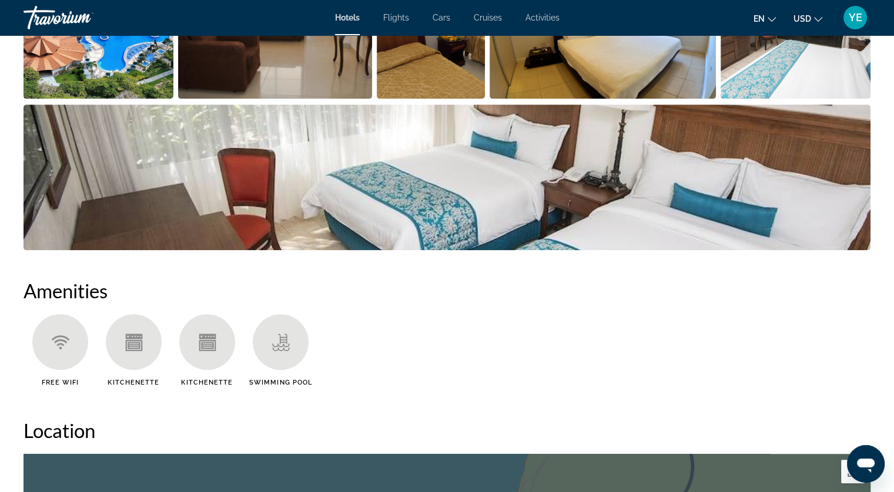
scroll to position [489, 0]
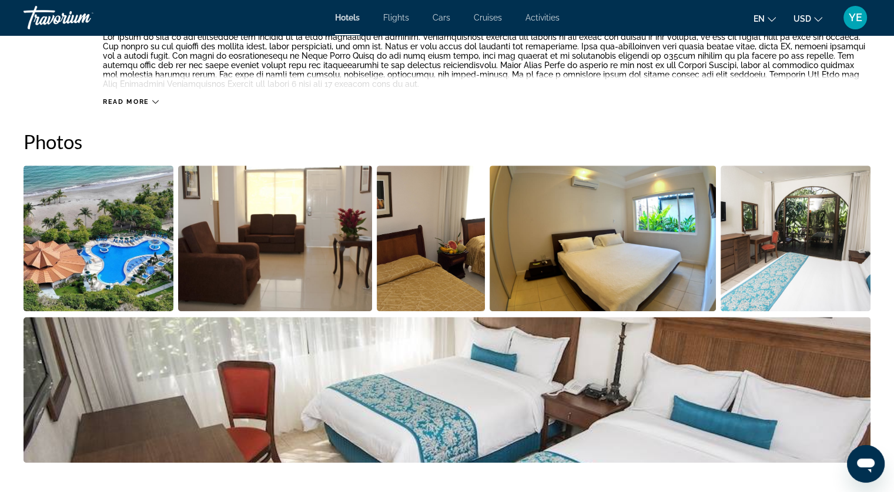
click at [214, 187] on img "Open full-screen image slider" at bounding box center [275, 239] width 194 height 146
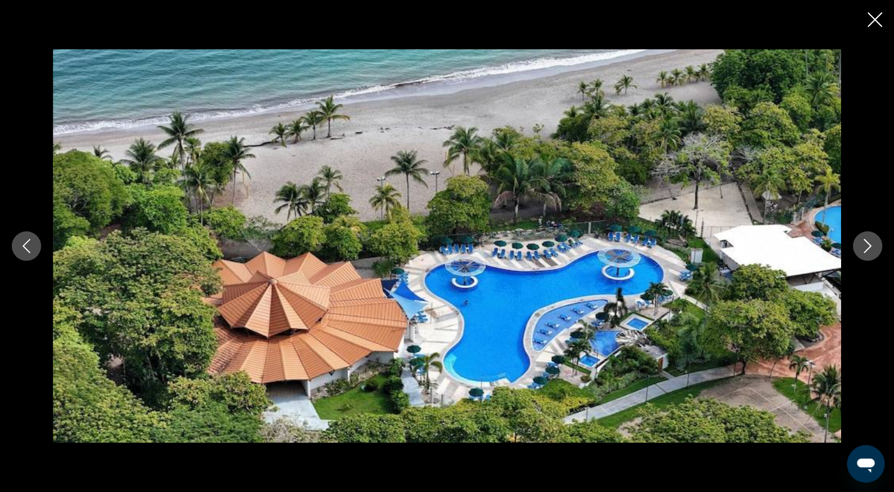
click at [865, 240] on icon "Next image" at bounding box center [867, 246] width 14 height 14
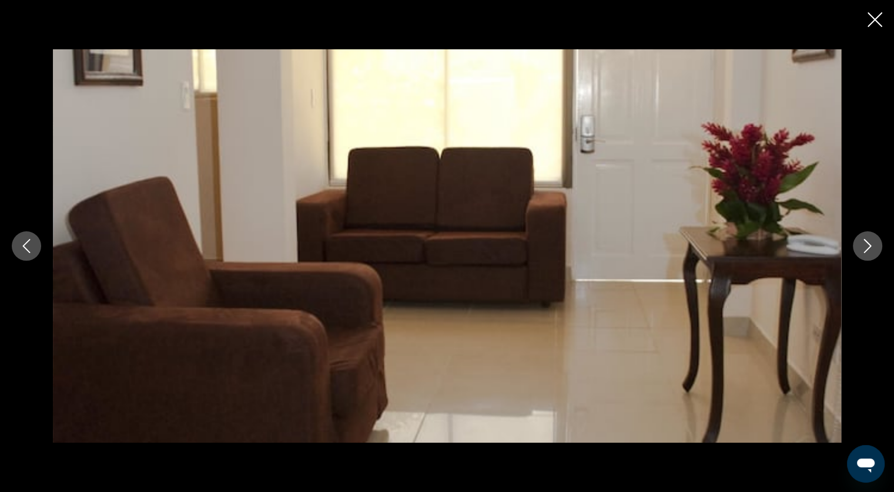
click at [865, 240] on icon "Next image" at bounding box center [868, 246] width 8 height 14
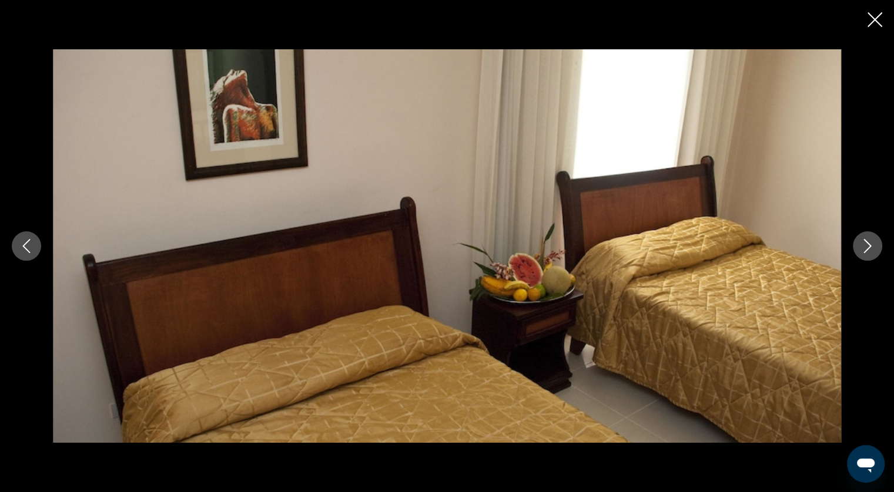
click at [863, 241] on icon "Next image" at bounding box center [867, 246] width 14 height 14
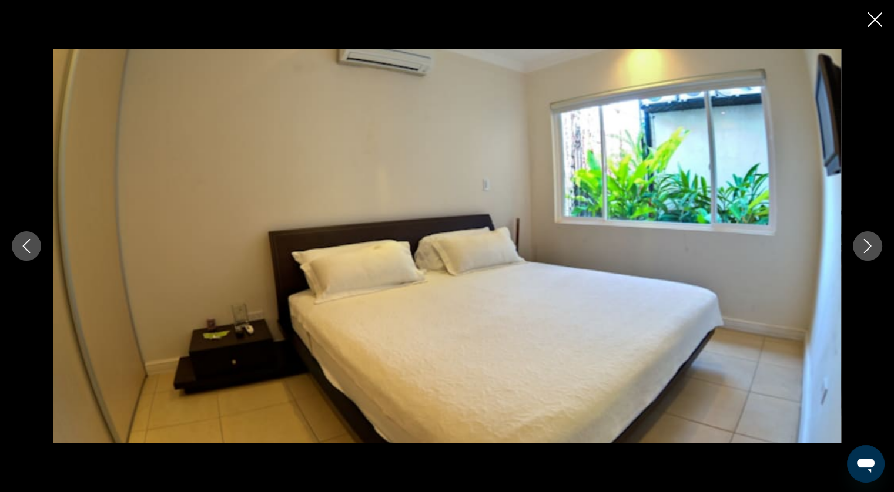
click at [861, 241] on icon "Next image" at bounding box center [867, 246] width 14 height 14
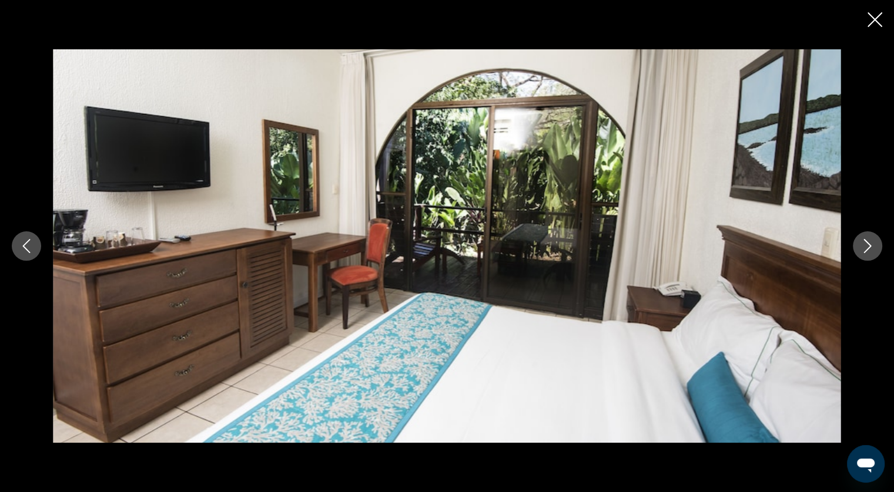
click at [851, 241] on div "prev next" at bounding box center [447, 246] width 894 height 394
click at [867, 243] on icon "Next image" at bounding box center [868, 246] width 8 height 14
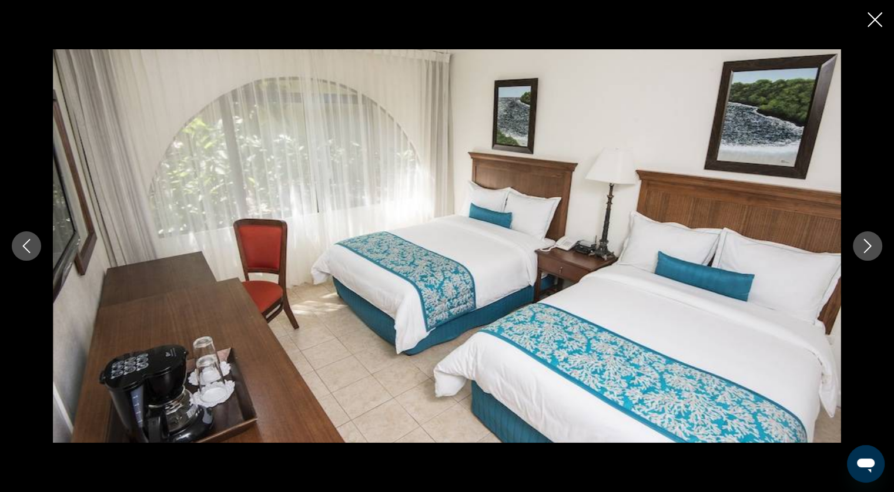
click at [866, 243] on icon "Next image" at bounding box center [867, 246] width 14 height 14
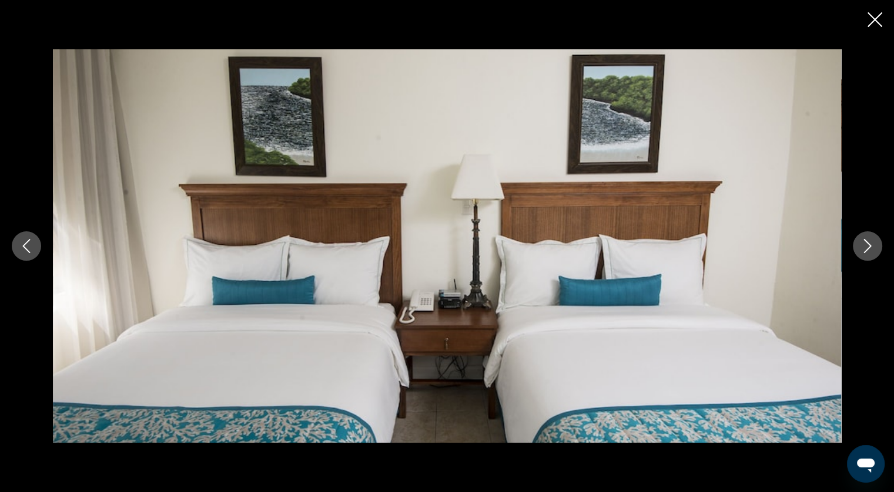
click at [864, 243] on icon "Next image" at bounding box center [867, 246] width 14 height 14
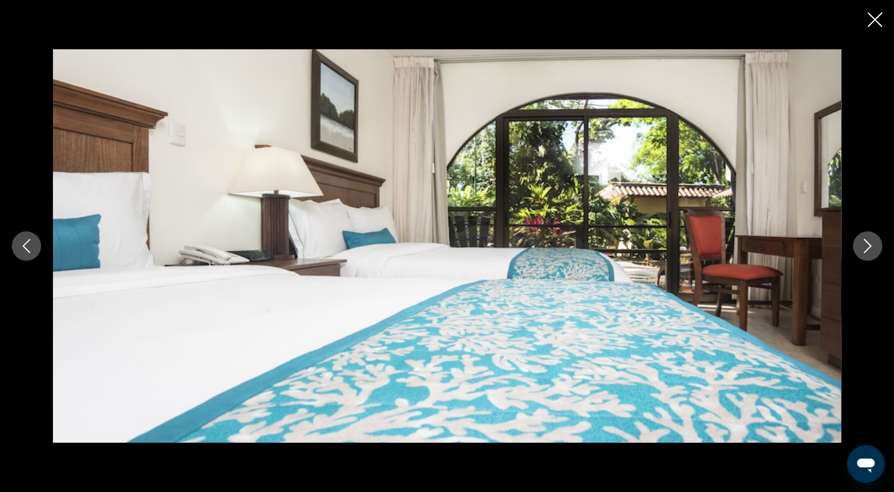
click at [863, 243] on icon "Next image" at bounding box center [867, 246] width 14 height 14
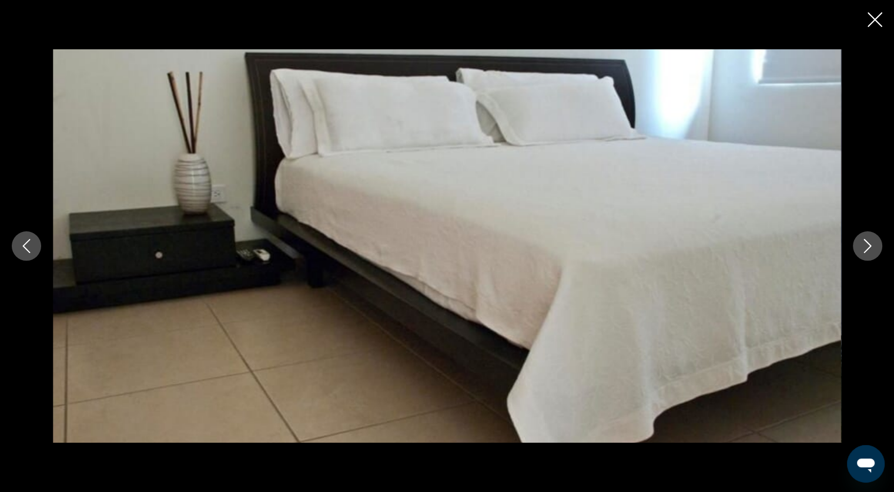
click at [863, 243] on icon "Next image" at bounding box center [867, 246] width 14 height 14
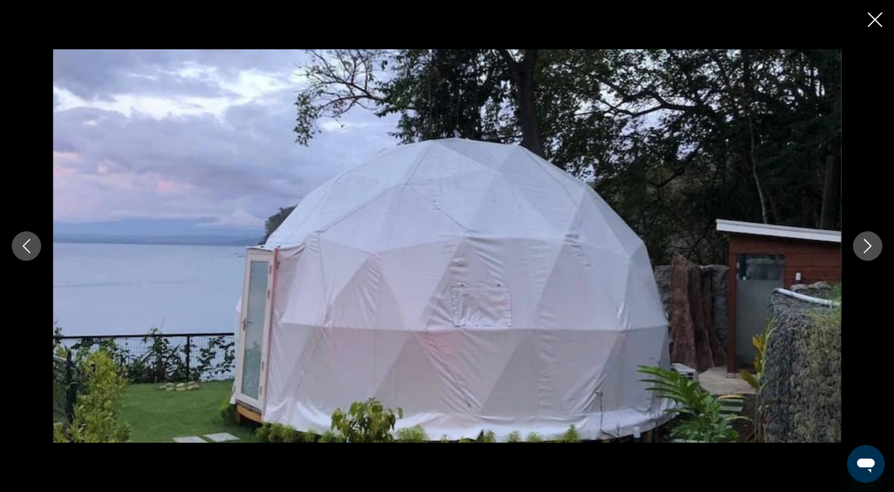
click at [863, 243] on icon "Next image" at bounding box center [867, 246] width 14 height 14
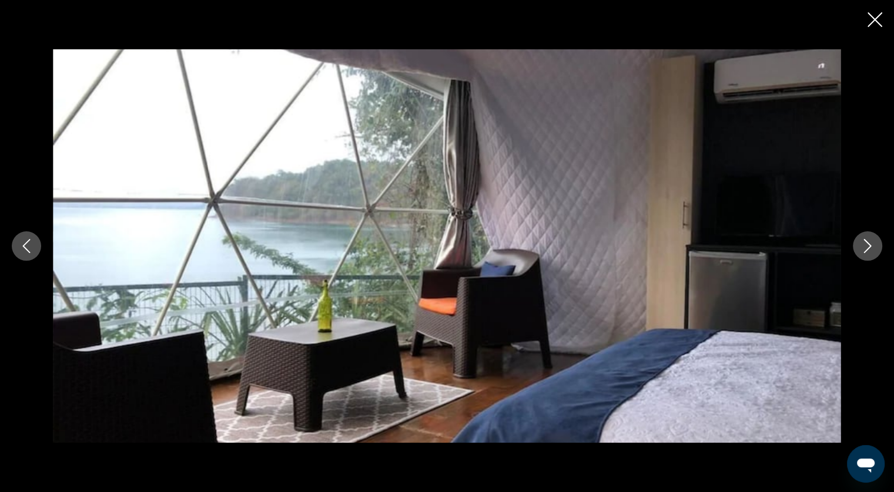
click at [863, 243] on icon "Next image" at bounding box center [867, 246] width 14 height 14
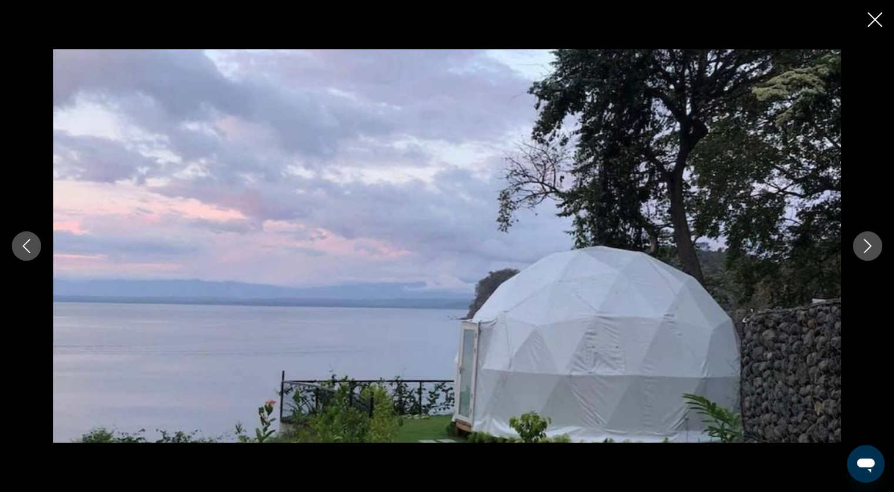
click at [862, 243] on icon "Next image" at bounding box center [867, 246] width 14 height 14
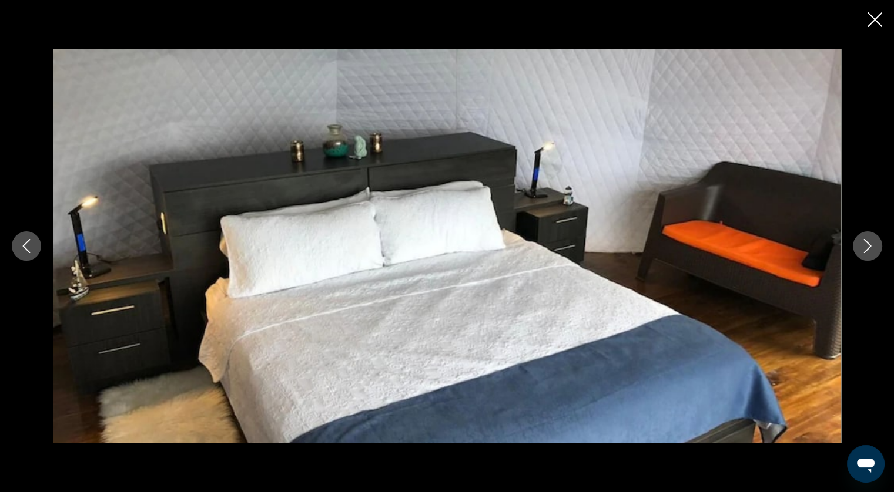
click at [846, 242] on div "prev next" at bounding box center [447, 246] width 894 height 394
drag, startPoint x: 870, startPoint y: 23, endPoint x: 866, endPoint y: 28, distance: 6.6
click at [870, 23] on icon "Close slideshow" at bounding box center [874, 19] width 15 height 15
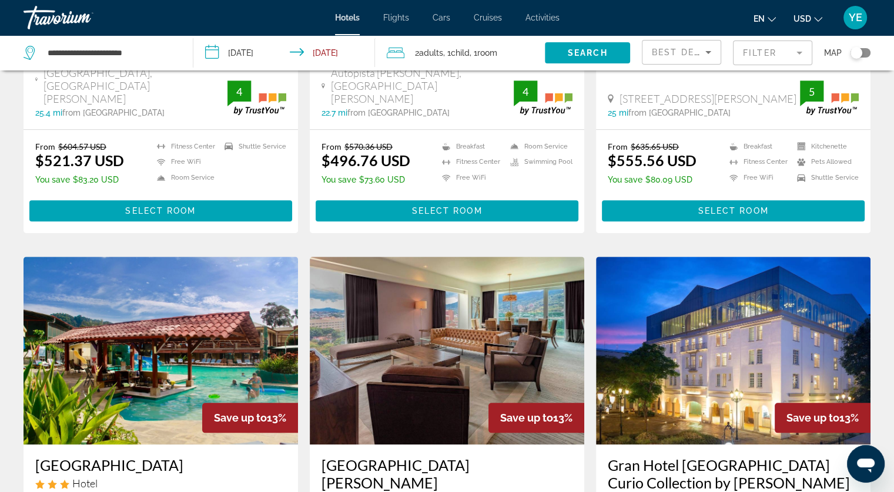
scroll to position [1286, 0]
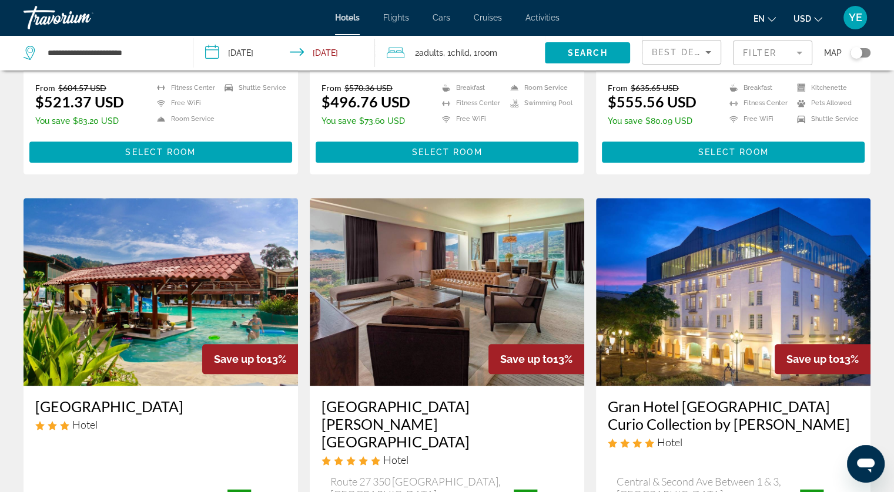
click at [284, 223] on img "Main content" at bounding box center [161, 292] width 274 height 188
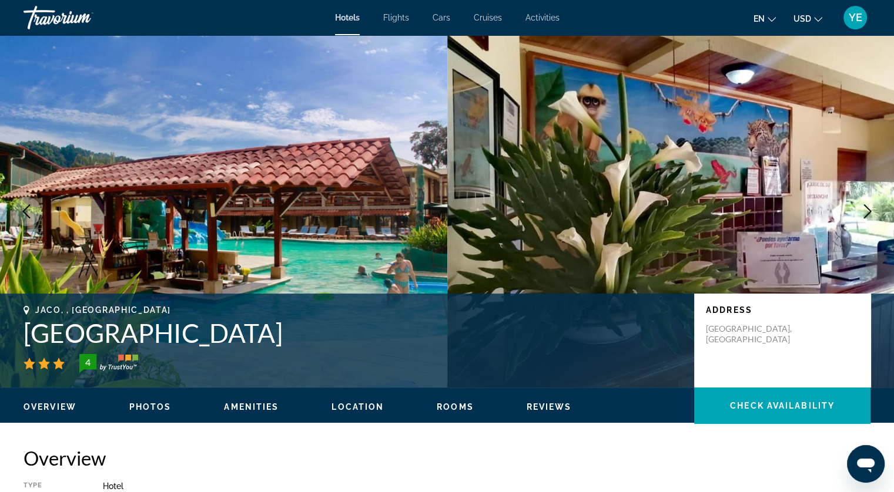
click at [162, 406] on span "Photos" at bounding box center [150, 407] width 42 height 9
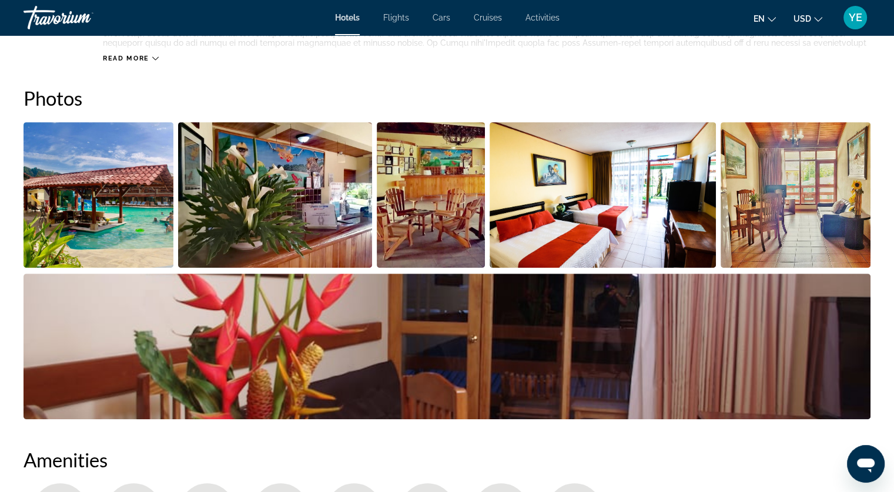
scroll to position [574, 0]
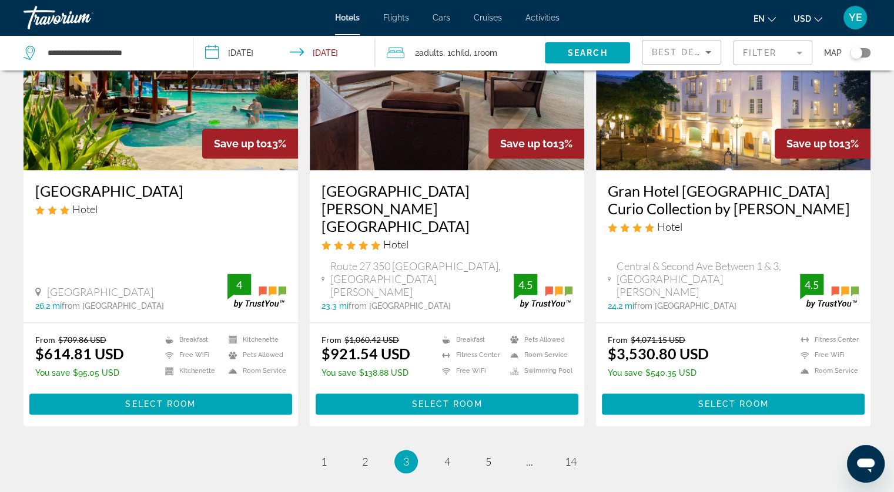
scroll to position [1521, 0]
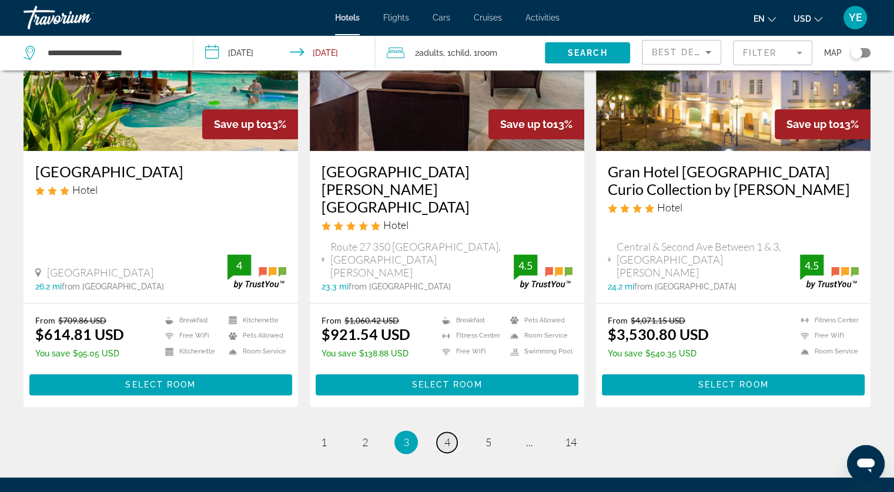
click at [444, 436] on span "4" at bounding box center [447, 442] width 6 height 13
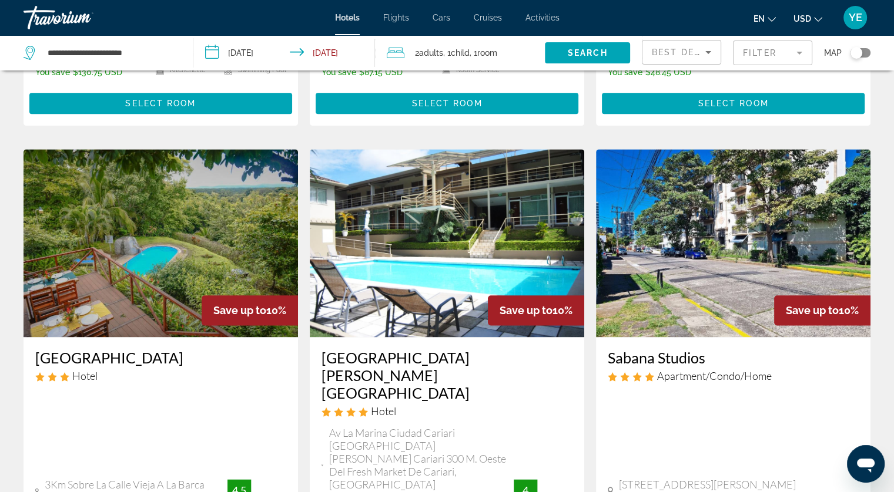
scroll to position [1519, 0]
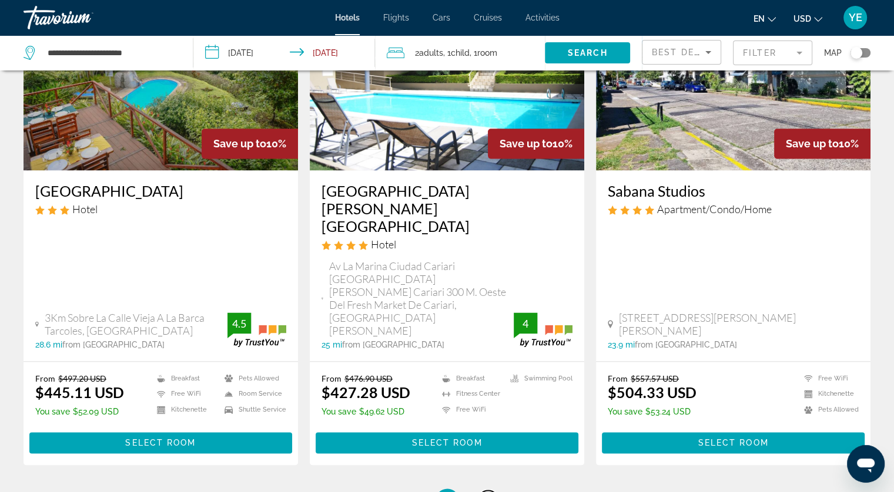
click at [487, 491] on link "page 5" at bounding box center [488, 501] width 21 height 21
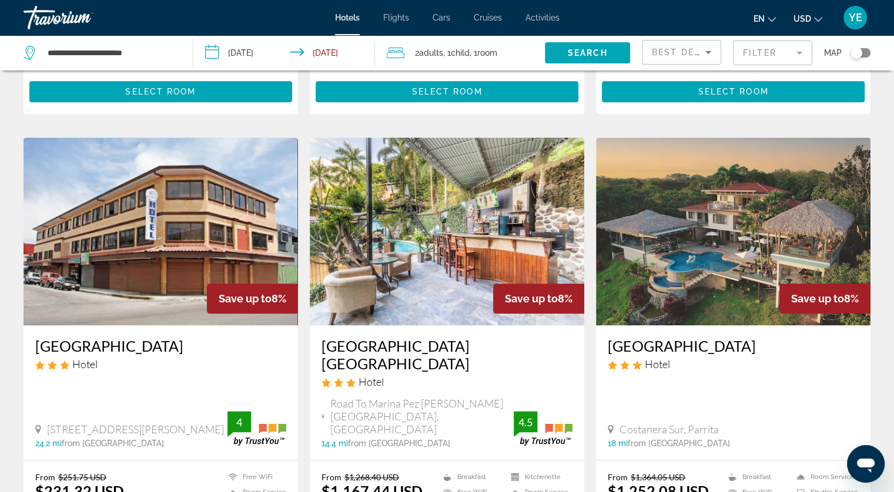
scroll to position [1352, 0]
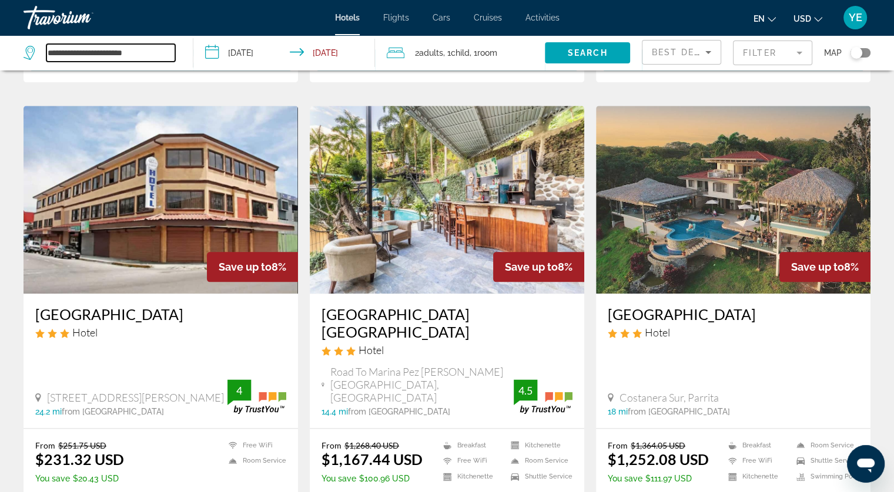
click at [125, 51] on input "**********" at bounding box center [110, 53] width 129 height 18
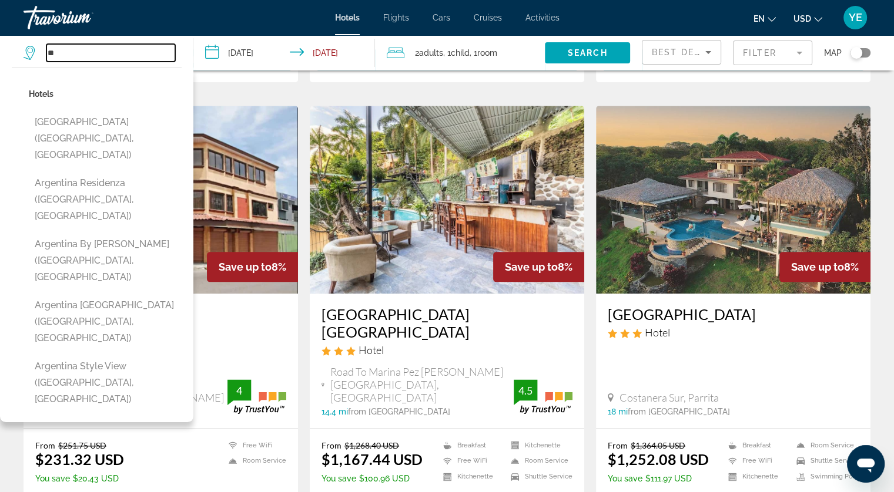
type input "*"
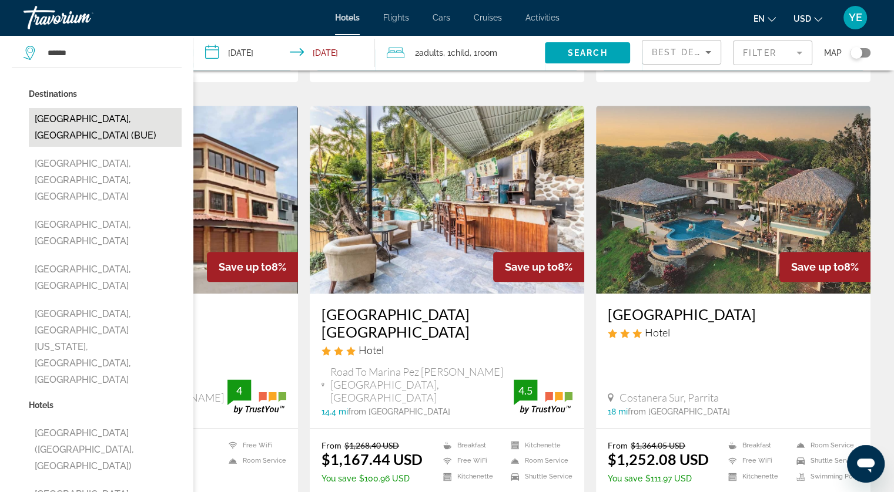
click at [72, 113] on button "[GEOGRAPHIC_DATA], [GEOGRAPHIC_DATA] (BUE)" at bounding box center [105, 127] width 153 height 39
type input "**********"
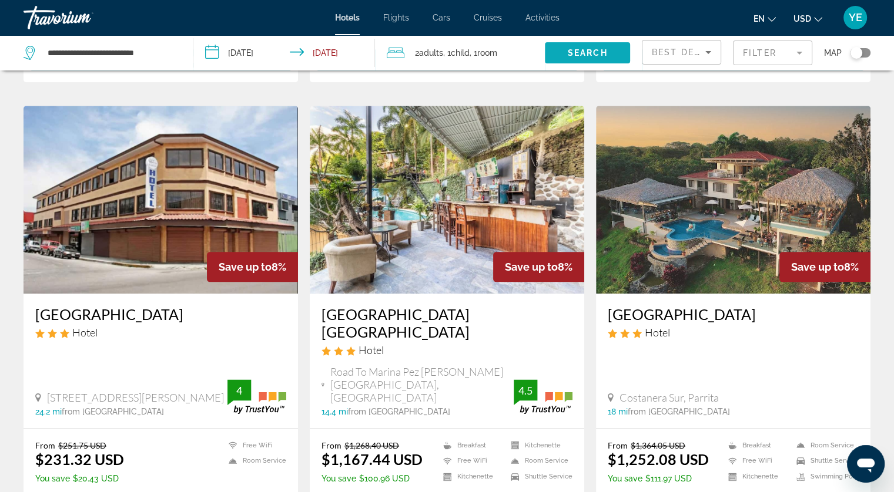
click at [566, 55] on span "Search widget" at bounding box center [587, 53] width 85 height 28
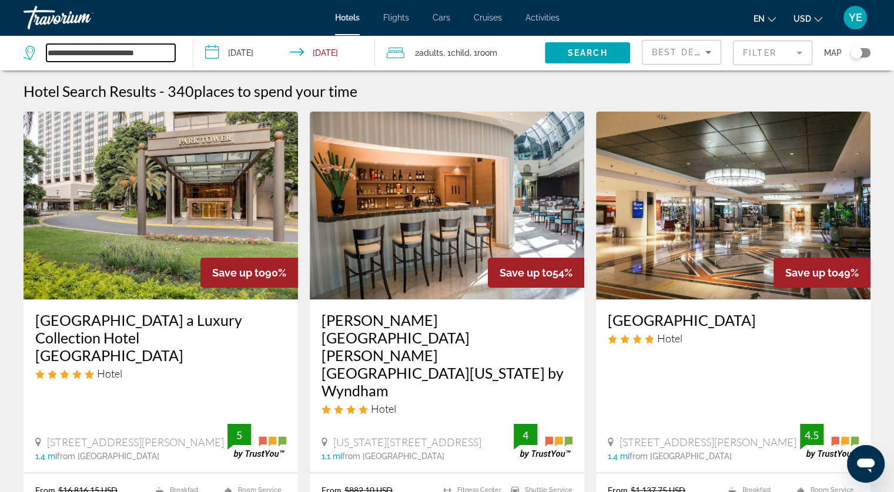
click at [75, 53] on input "**********" at bounding box center [110, 53] width 129 height 18
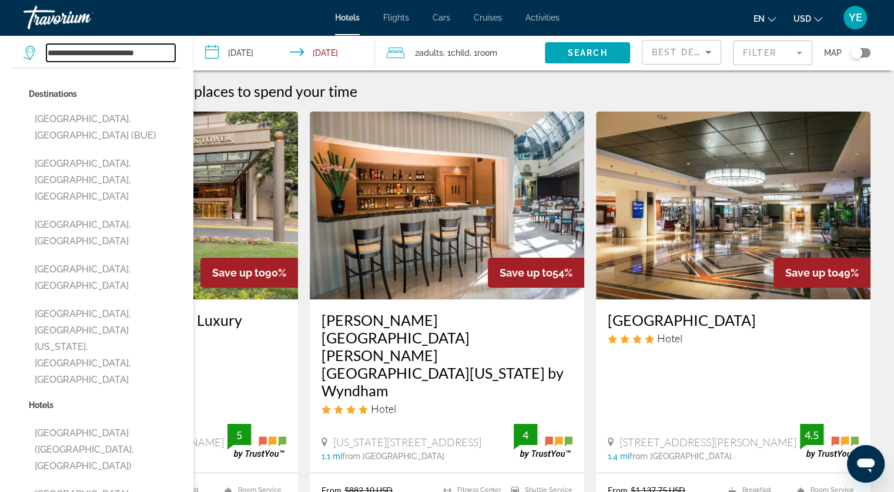
click at [75, 53] on input "**********" at bounding box center [110, 53] width 129 height 18
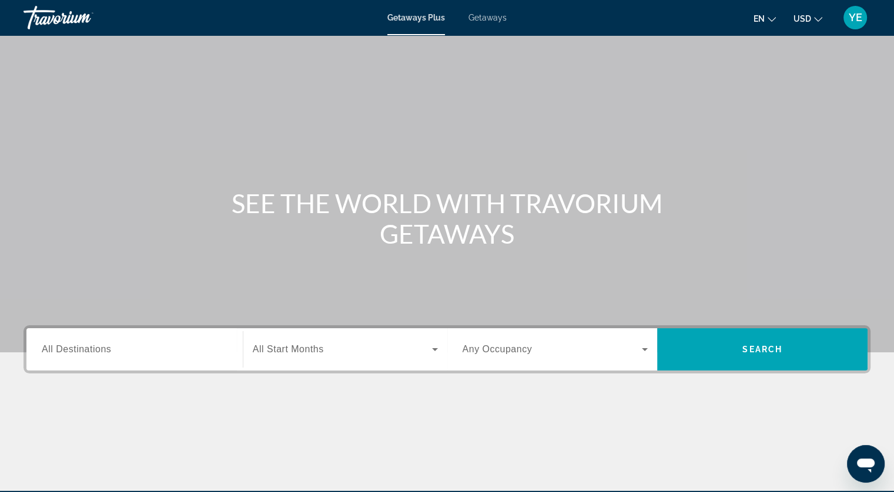
scroll to position [118, 0]
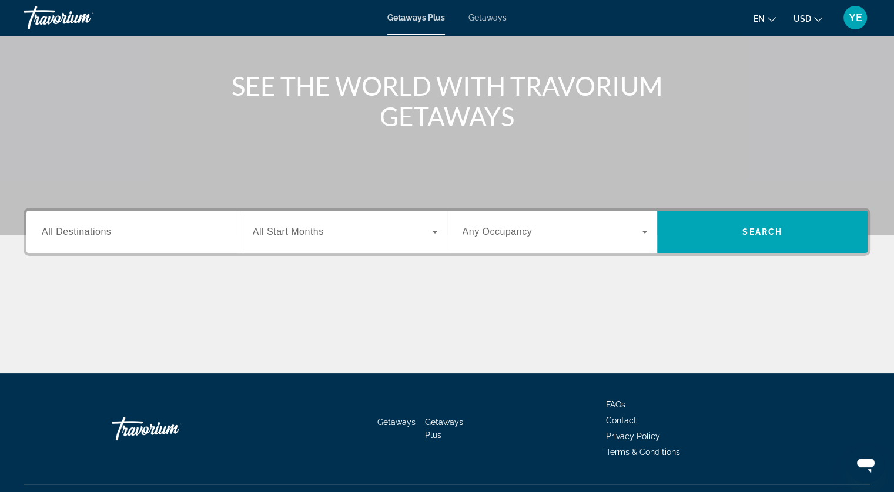
click at [293, 228] on span "All Start Months" at bounding box center [288, 232] width 71 height 10
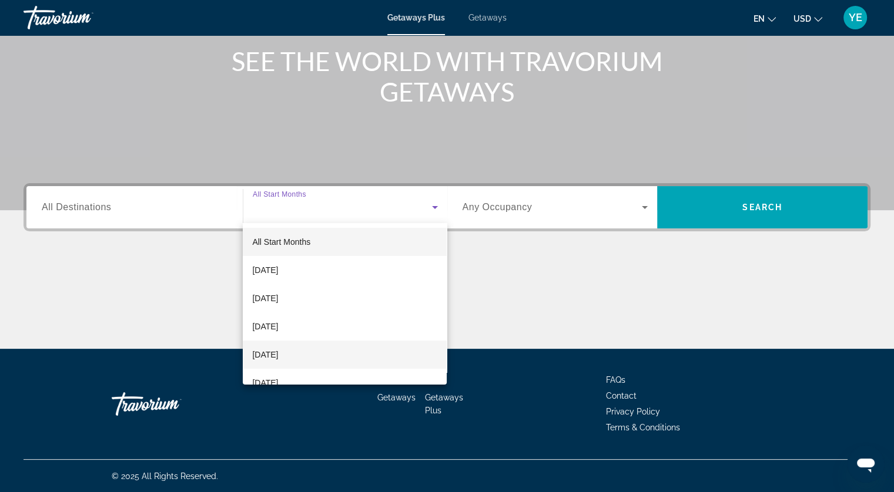
click at [278, 351] on span "December 2025" at bounding box center [265, 355] width 26 height 14
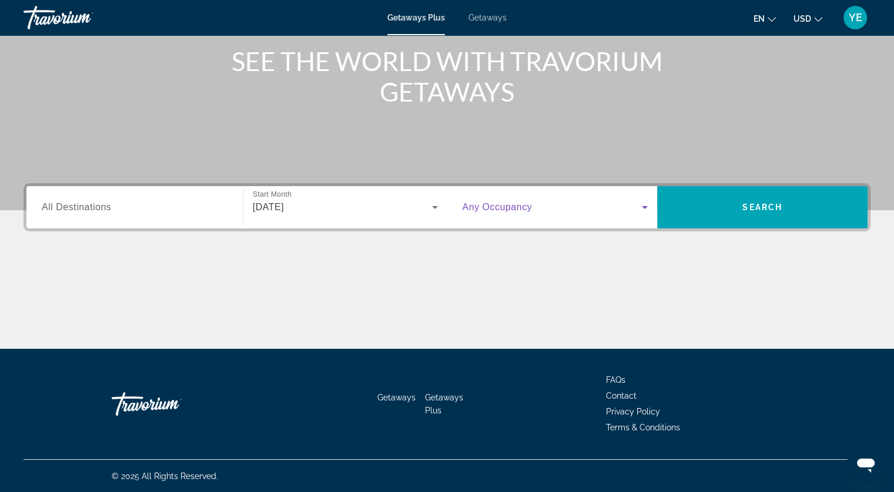
click at [618, 211] on span "Search widget" at bounding box center [552, 207] width 180 height 14
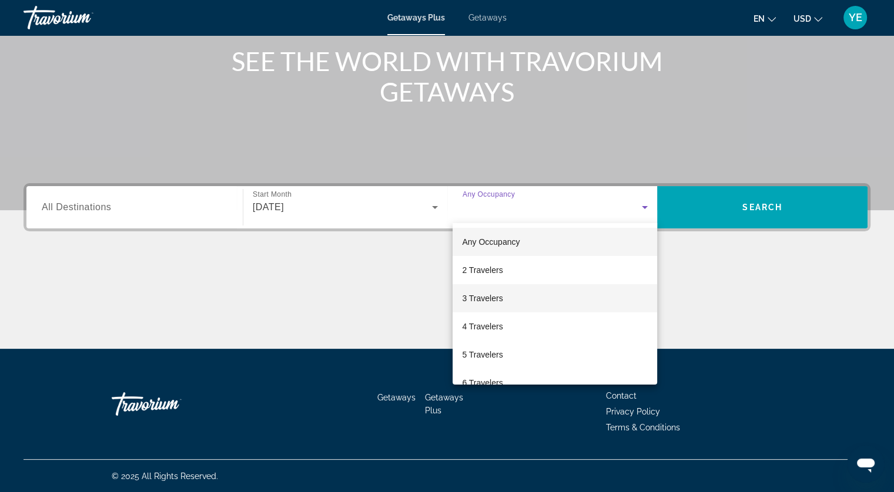
click at [471, 294] on span "3 Travelers" at bounding box center [482, 298] width 41 height 14
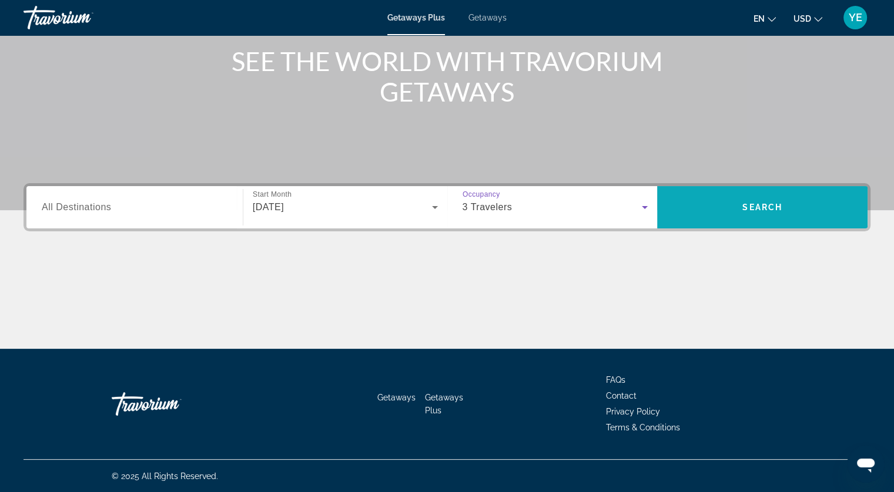
click at [754, 203] on span "Search" at bounding box center [762, 207] width 40 height 9
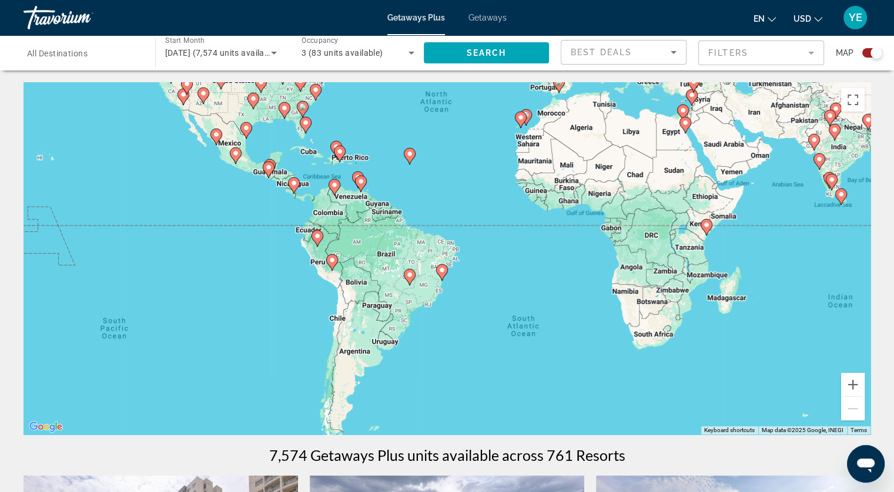
drag, startPoint x: 437, startPoint y: 348, endPoint x: 462, endPoint y: 209, distance: 142.0
click at [462, 209] on div "To activate drag with keyboard, press Alt + Enter. Once in keyboard drag state,…" at bounding box center [447, 258] width 847 height 353
click at [342, 156] on icon "Main content" at bounding box center [339, 153] width 11 height 15
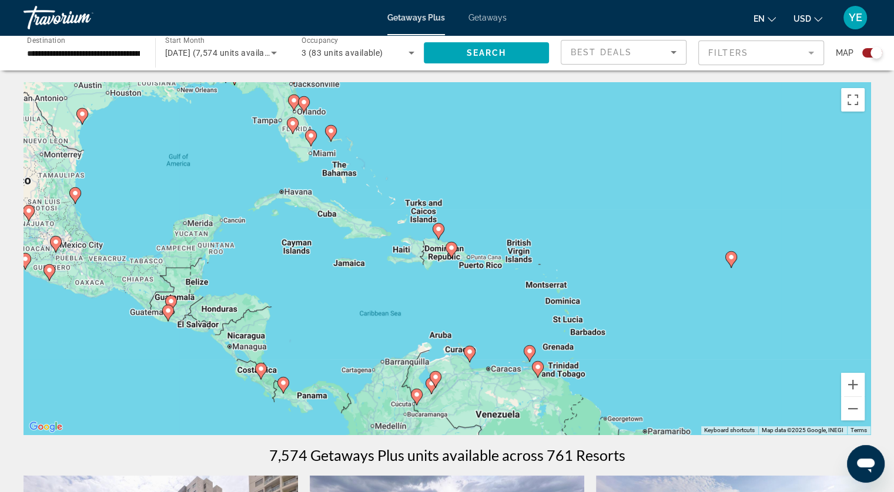
click at [488, 265] on div "To activate drag with keyboard, press Alt + Enter. Once in keyboard drag state,…" at bounding box center [447, 258] width 847 height 353
click at [437, 230] on image "Main content" at bounding box center [438, 229] width 7 height 7
type input "**********"
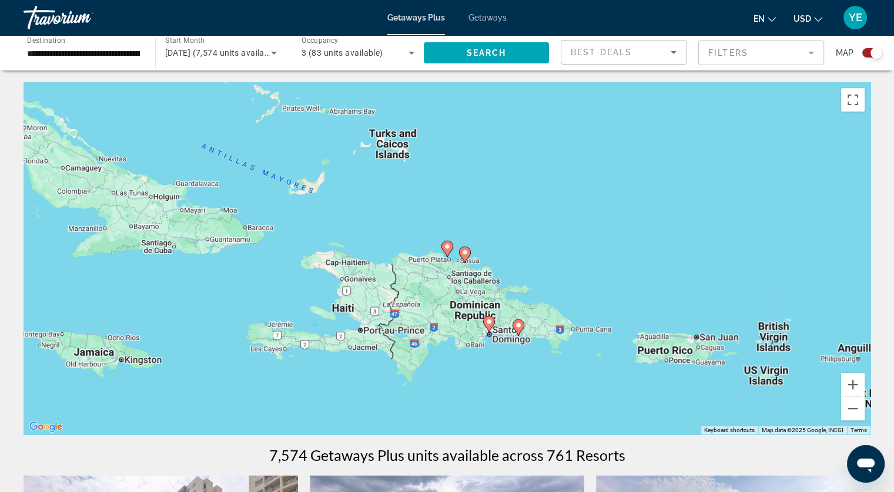
click at [465, 254] on image "Main content" at bounding box center [464, 252] width 7 height 7
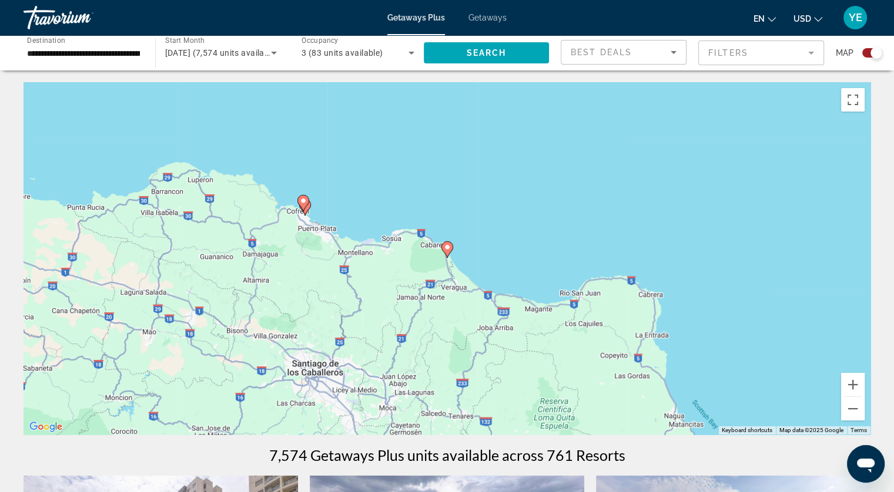
click at [448, 248] on image "Main content" at bounding box center [447, 247] width 7 height 7
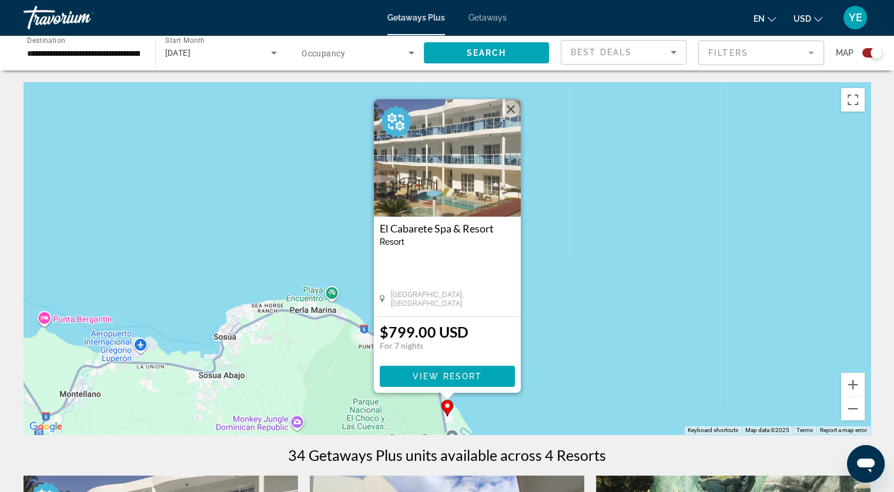
click at [510, 107] on button "Close" at bounding box center [511, 109] width 18 height 18
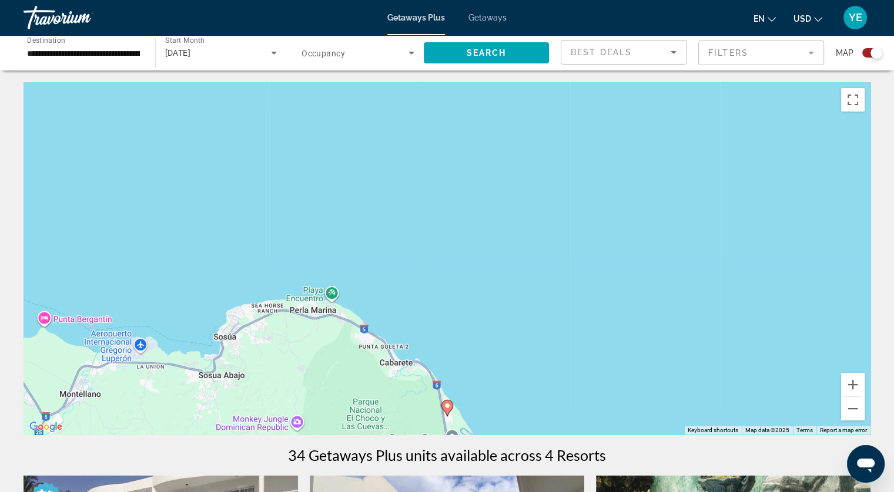
click at [52, 49] on input "**********" at bounding box center [83, 53] width 113 height 14
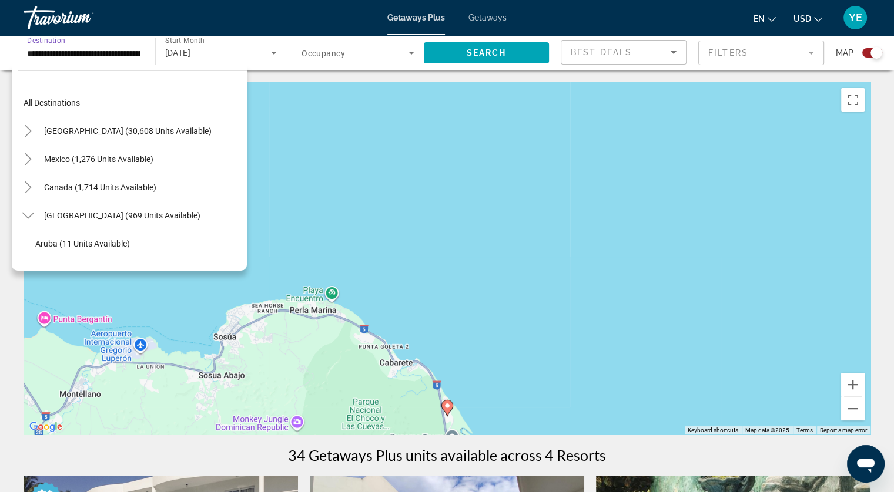
scroll to position [155, 0]
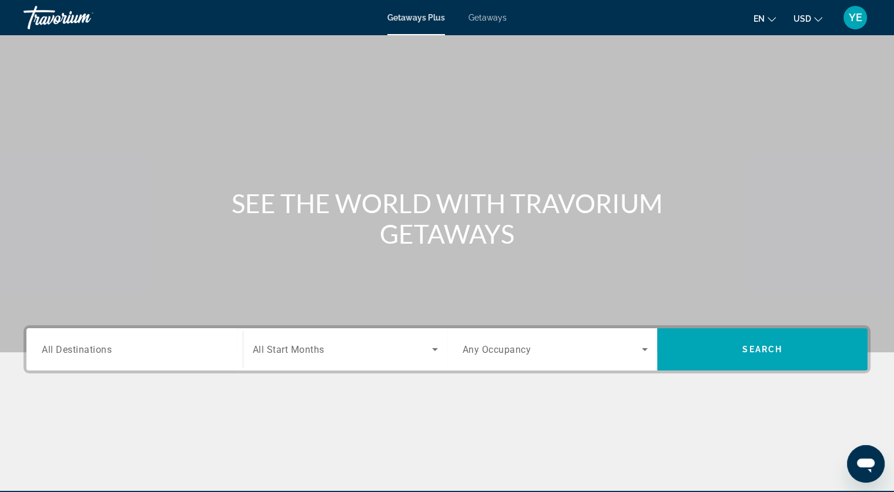
click at [472, 18] on span "Getaways" at bounding box center [487, 17] width 38 height 9
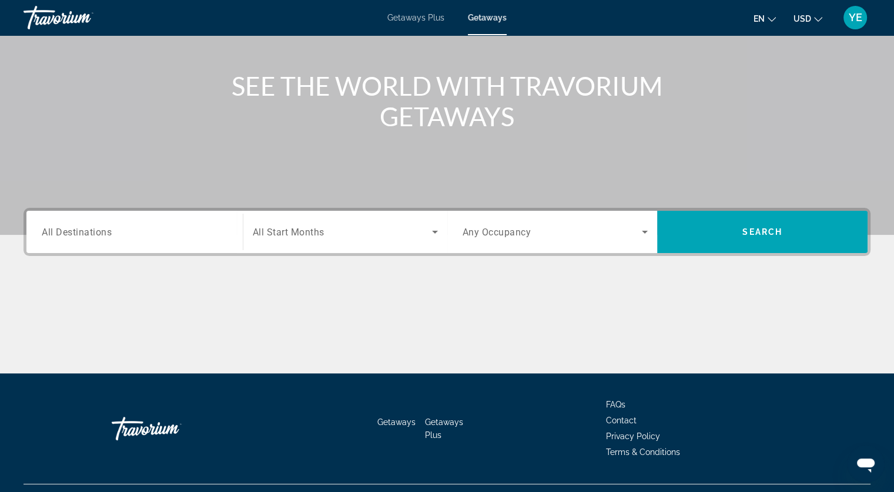
click at [292, 230] on span "All Start Months" at bounding box center [289, 232] width 72 height 11
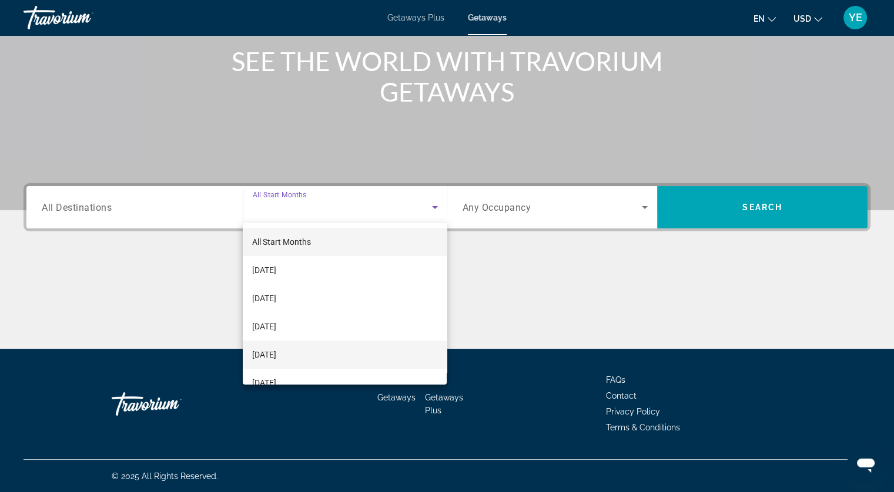
click at [274, 350] on span "December 2025" at bounding box center [264, 355] width 24 height 14
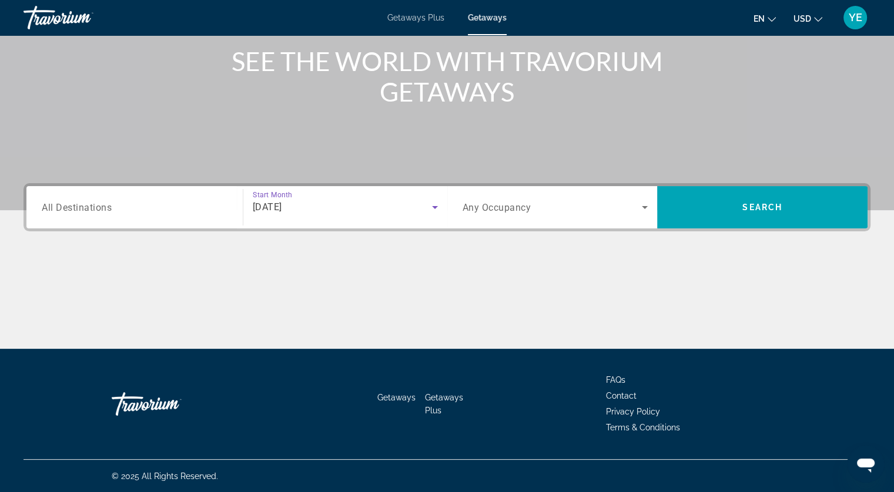
click at [518, 207] on span "Any Occupancy" at bounding box center [496, 207] width 69 height 11
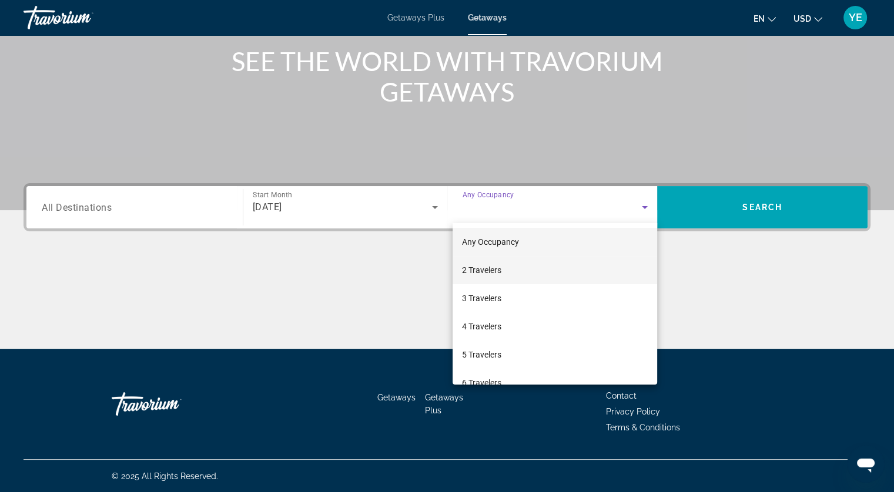
click at [511, 269] on mat-option "2 Travelers" at bounding box center [554, 270] width 205 height 28
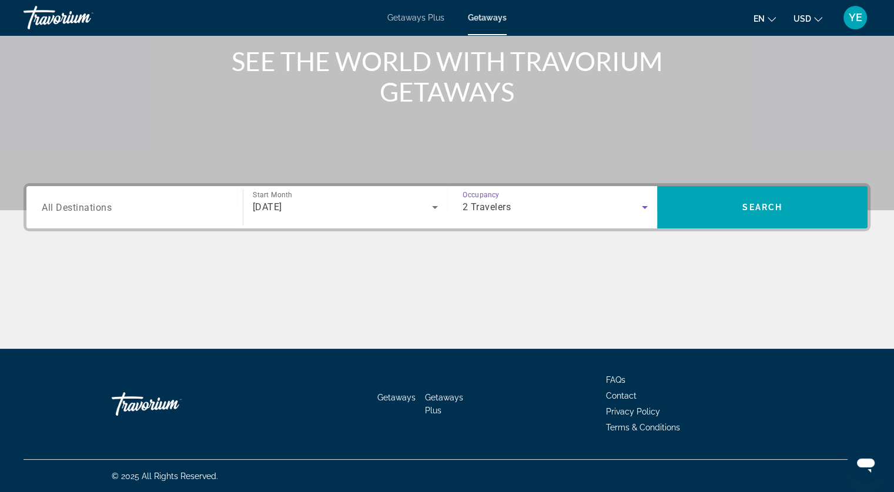
click at [157, 214] on div "Search widget" at bounding box center [135, 207] width 186 height 33
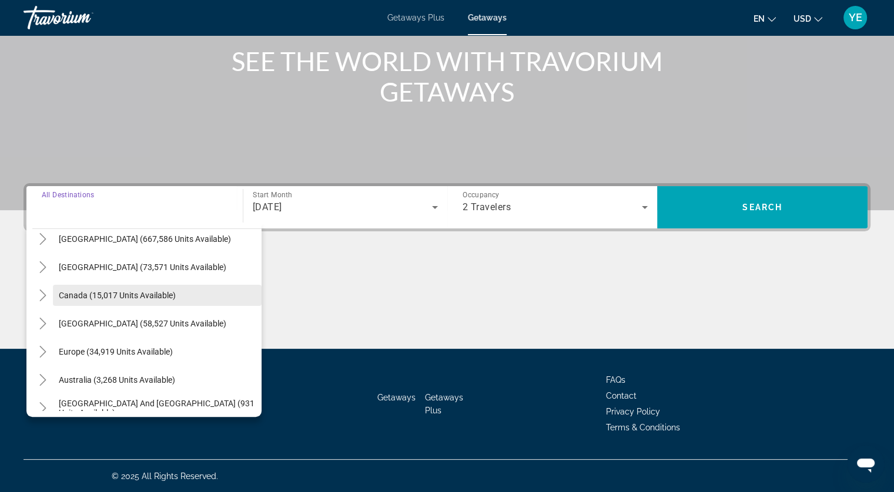
scroll to position [59, 0]
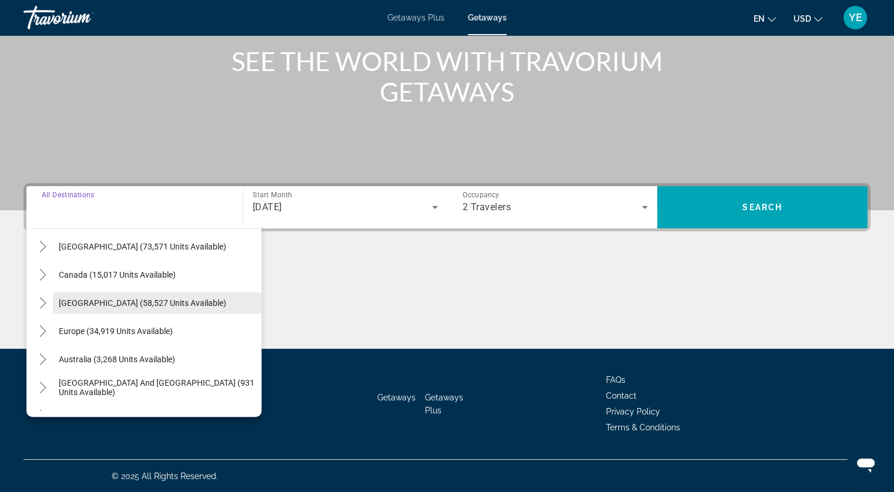
click at [139, 300] on span "Caribbean & Atlantic Islands (58,527 units available)" at bounding box center [142, 303] width 167 height 9
type input "**********"
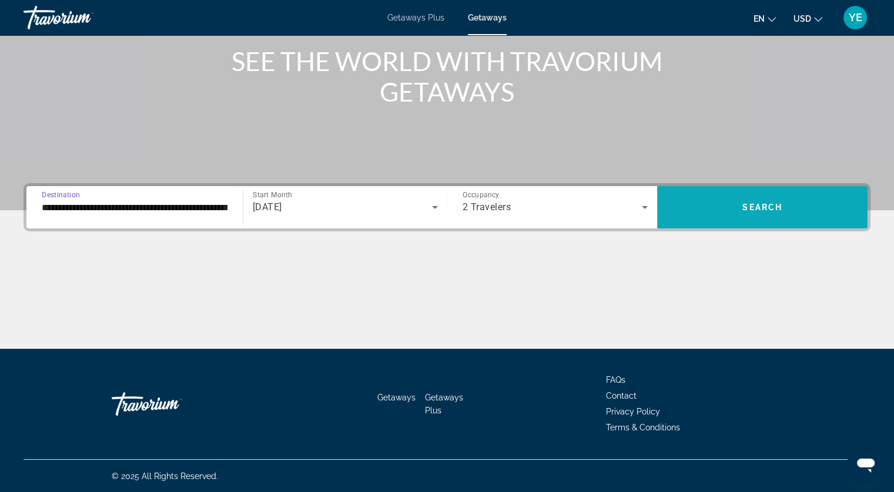
click at [781, 200] on span "Search widget" at bounding box center [762, 207] width 210 height 28
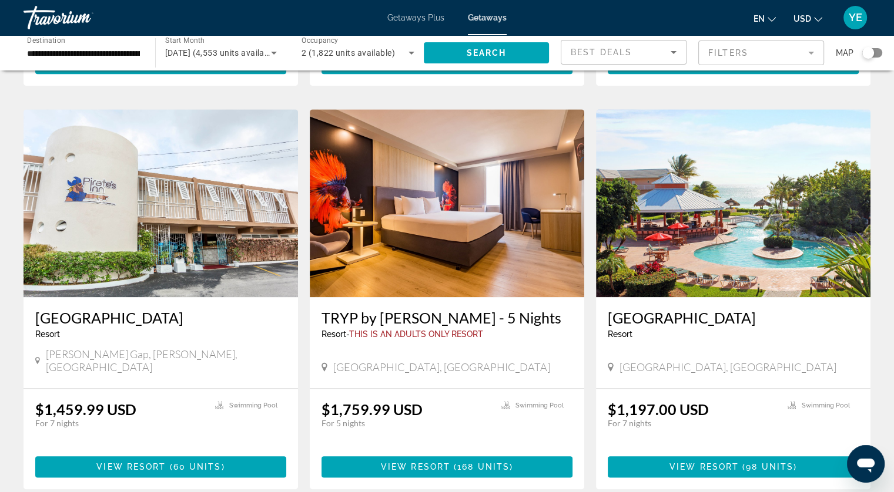
scroll to position [1234, 0]
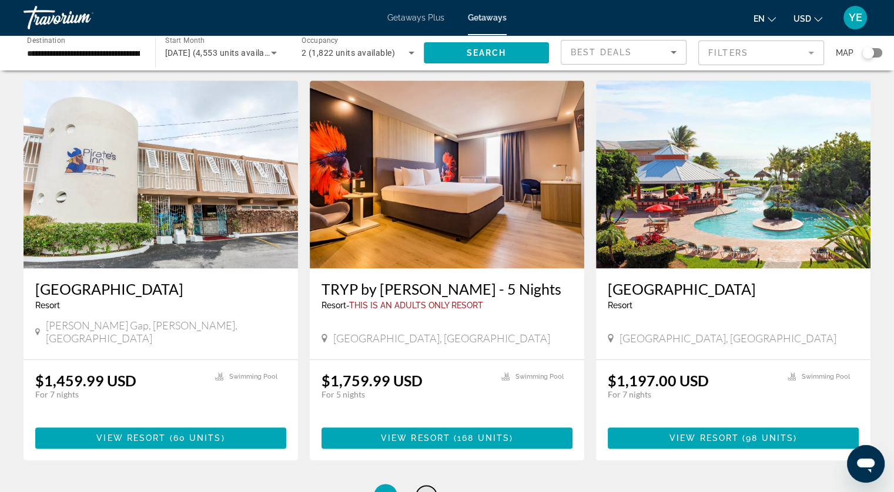
click at [430, 486] on link "page 2" at bounding box center [426, 496] width 21 height 21
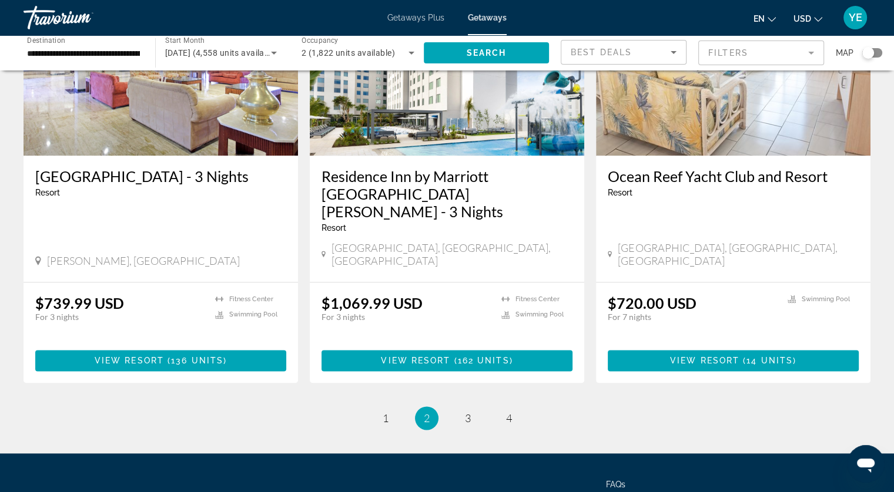
scroll to position [1408, 0]
click at [470, 408] on link "page 3" at bounding box center [467, 418] width 21 height 21
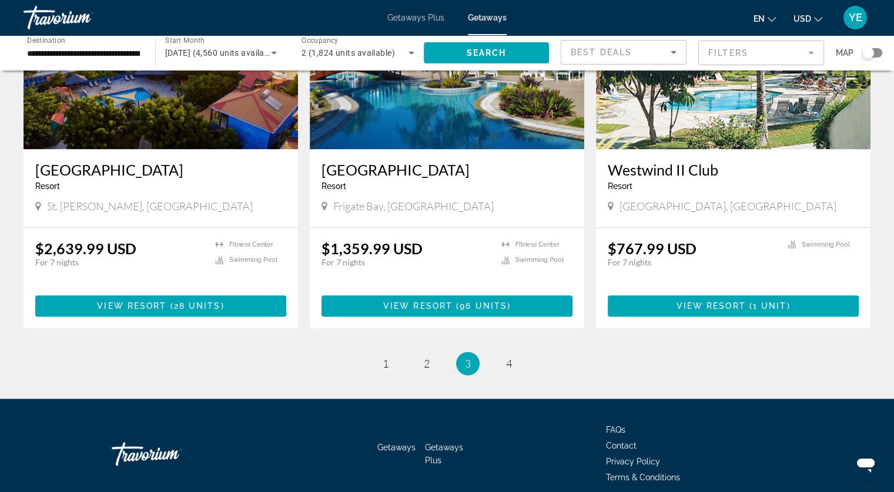
scroll to position [1408, 0]
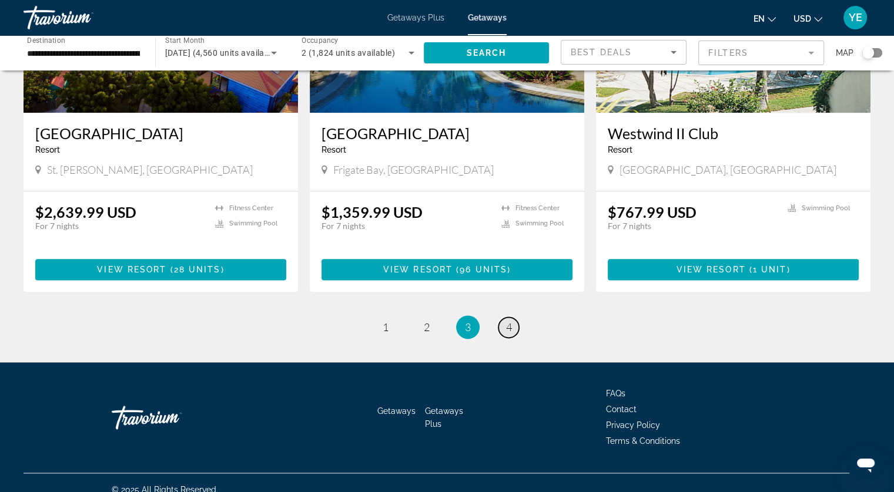
click at [508, 321] on span "4" at bounding box center [509, 327] width 6 height 13
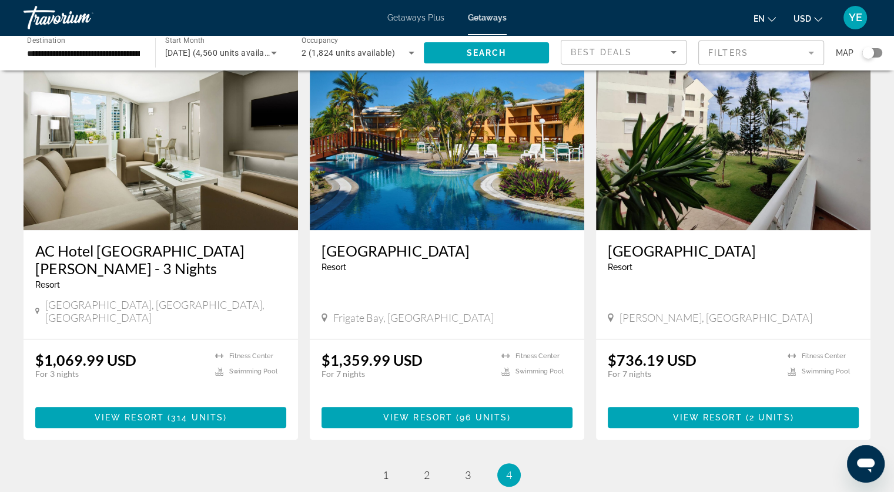
scroll to position [940, 0]
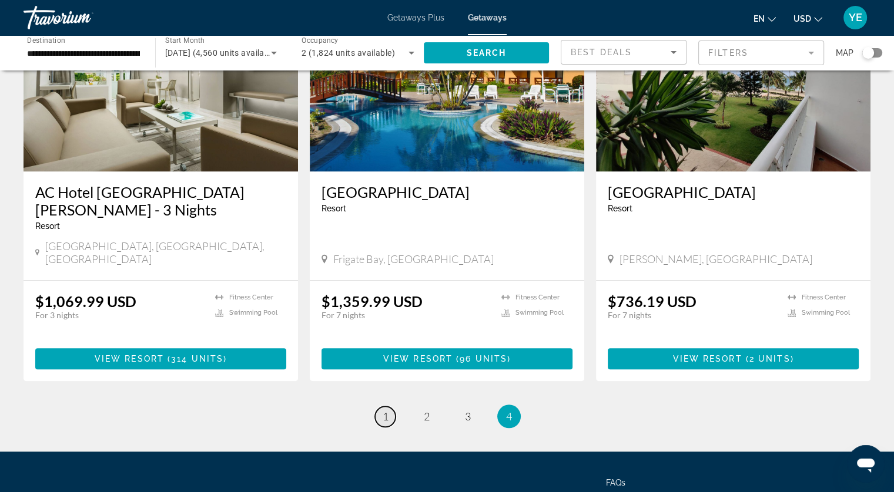
click at [383, 410] on span "1" at bounding box center [386, 416] width 6 height 13
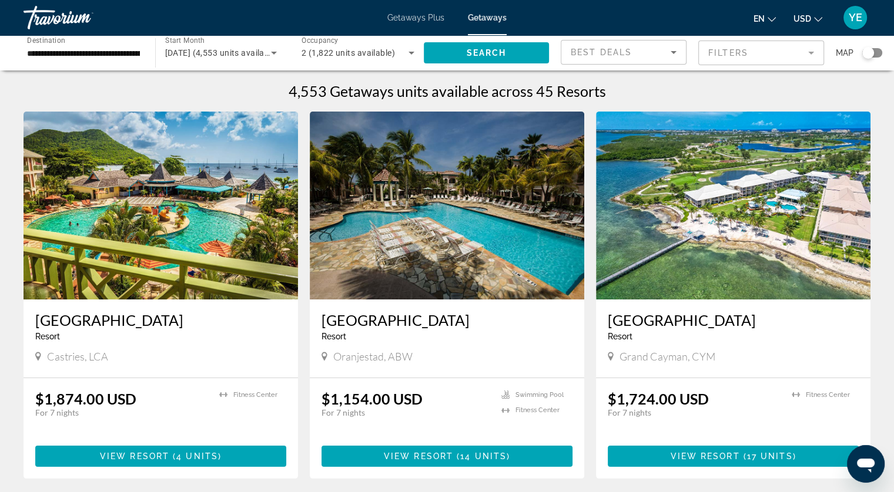
click at [633, 289] on img "Main content" at bounding box center [733, 206] width 274 height 188
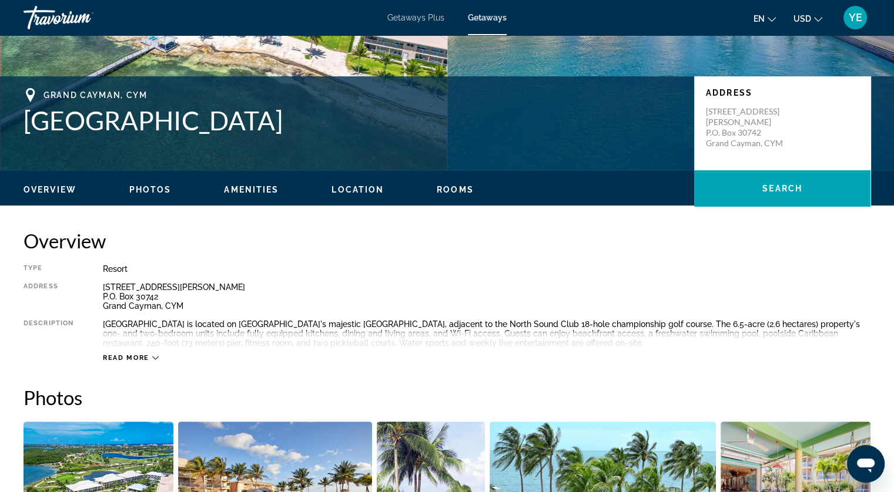
scroll to position [235, 0]
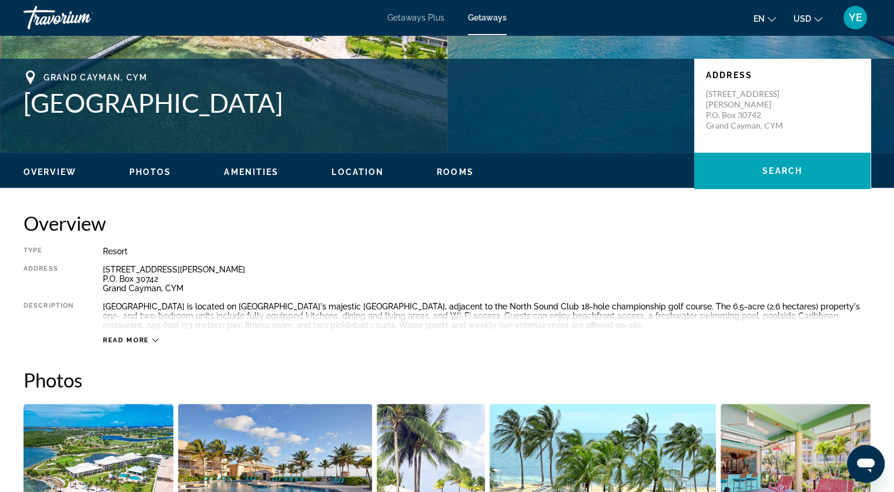
click at [152, 340] on icon "Main content" at bounding box center [155, 340] width 6 height 6
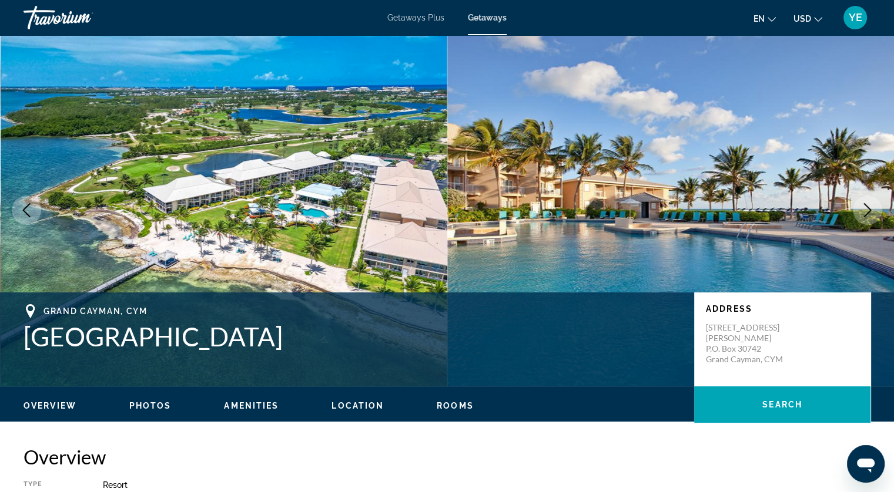
scroll to position [0, 0]
